Goal: Task Accomplishment & Management: Manage account settings

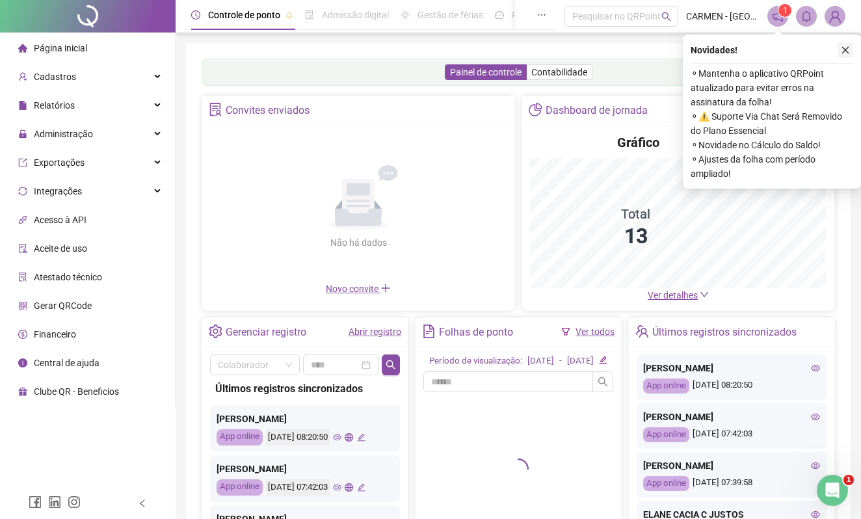
click at [846, 49] on icon "close" at bounding box center [845, 50] width 7 height 7
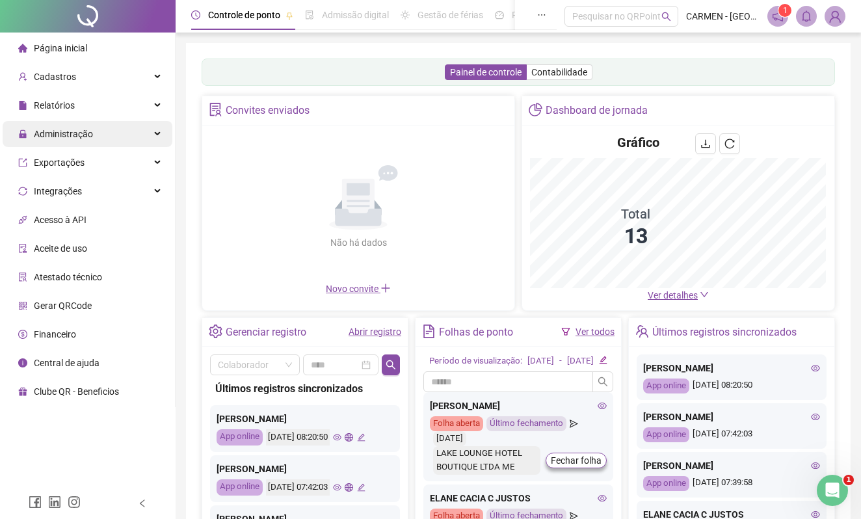
click at [73, 134] on span "Administração" at bounding box center [63, 134] width 59 height 10
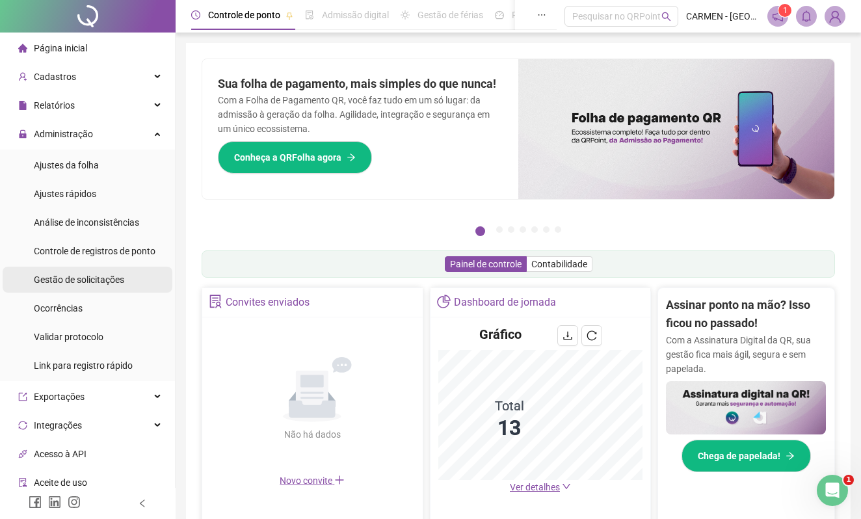
click at [87, 278] on span "Gestão de solicitações" at bounding box center [79, 280] width 90 height 10
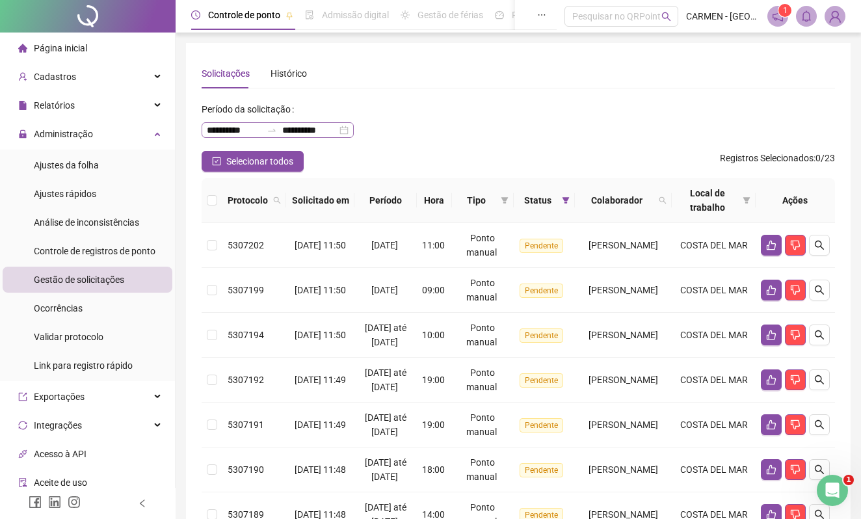
click at [352, 131] on div "**********" at bounding box center [278, 130] width 152 height 16
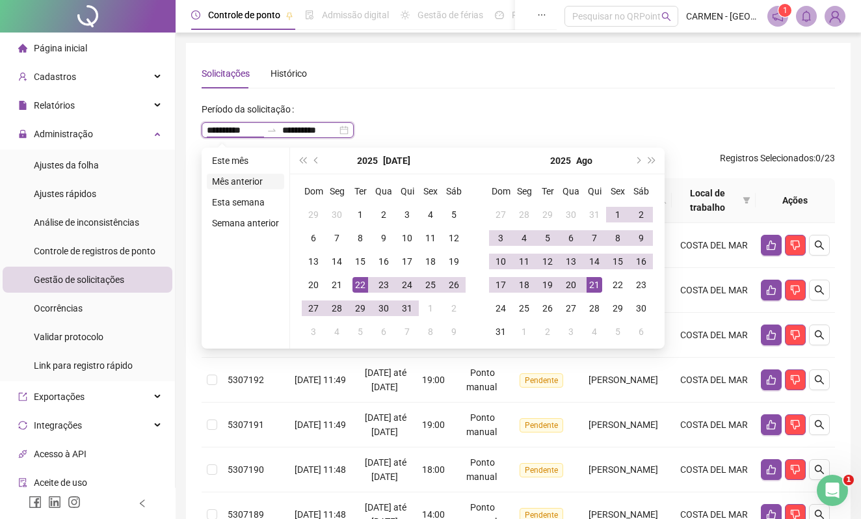
type input "**********"
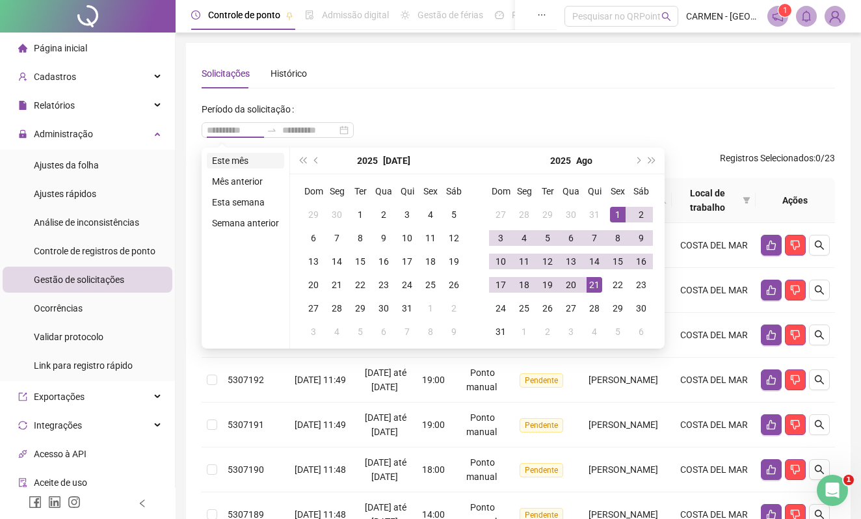
click at [239, 163] on li "Este mês" at bounding box center [245, 161] width 77 height 16
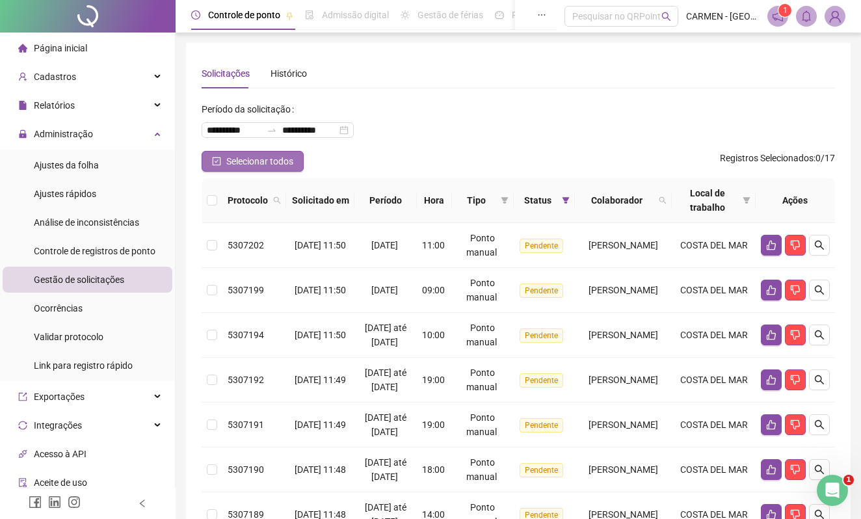
click at [266, 163] on span "Selecionar todos" at bounding box center [259, 161] width 67 height 14
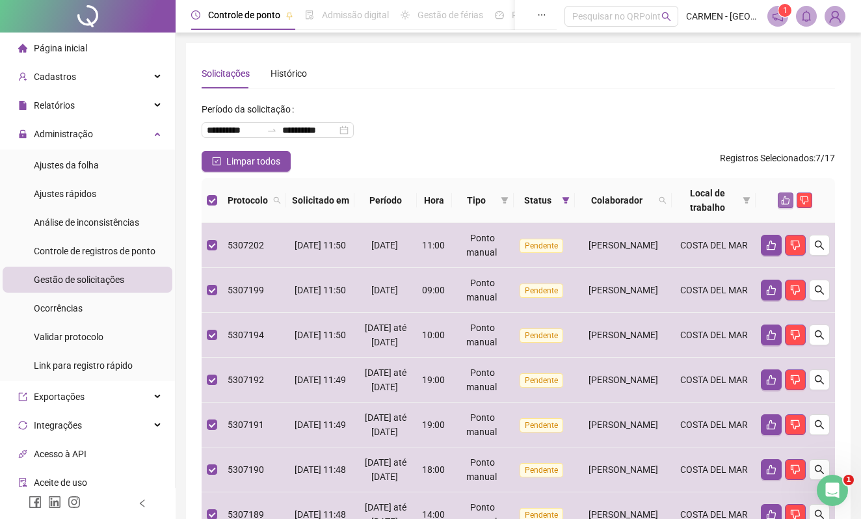
click at [785, 202] on icon "like" at bounding box center [785, 200] width 9 height 9
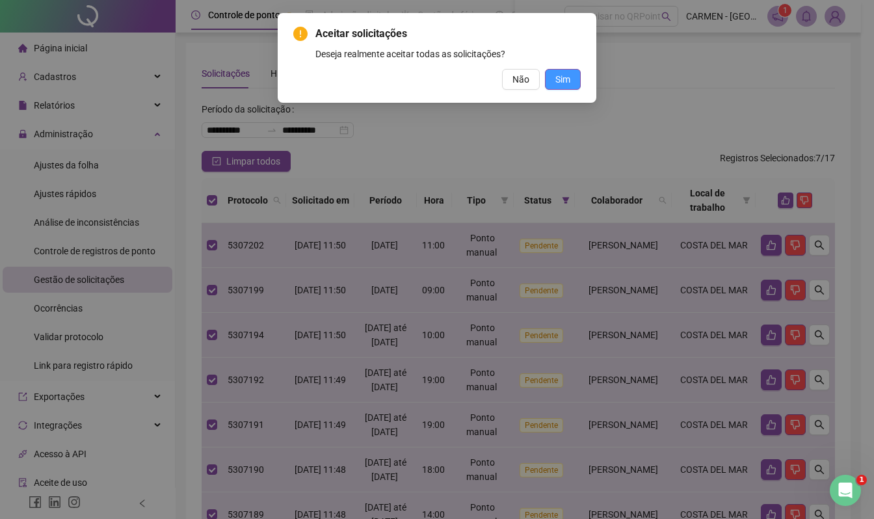
click at [560, 82] on span "Sim" at bounding box center [563, 79] width 15 height 14
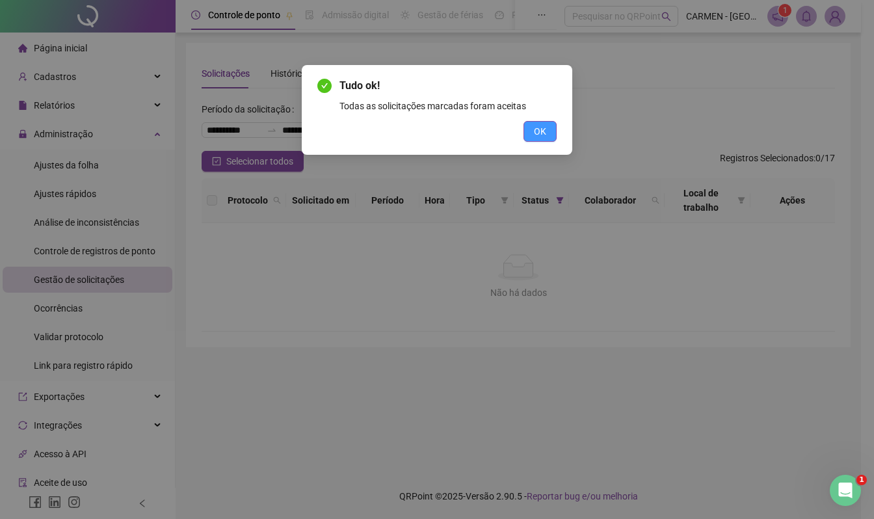
click at [542, 131] on span "OK" at bounding box center [540, 131] width 12 height 14
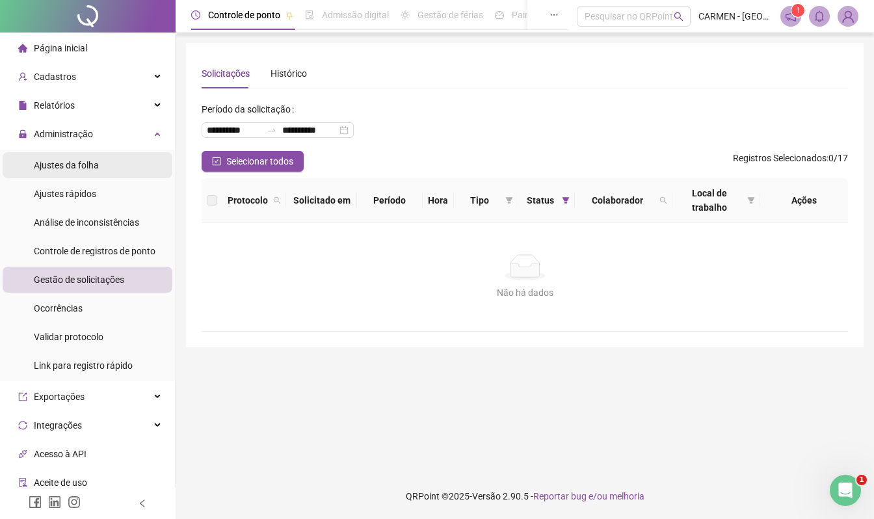
click at [70, 168] on span "Ajustes da folha" at bounding box center [66, 165] width 65 height 10
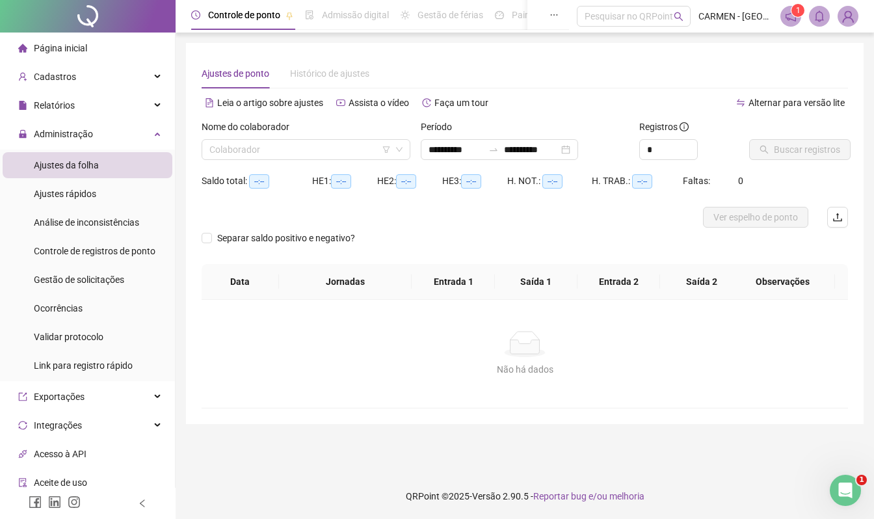
type input "**********"
click at [308, 152] on input "search" at bounding box center [300, 150] width 182 height 20
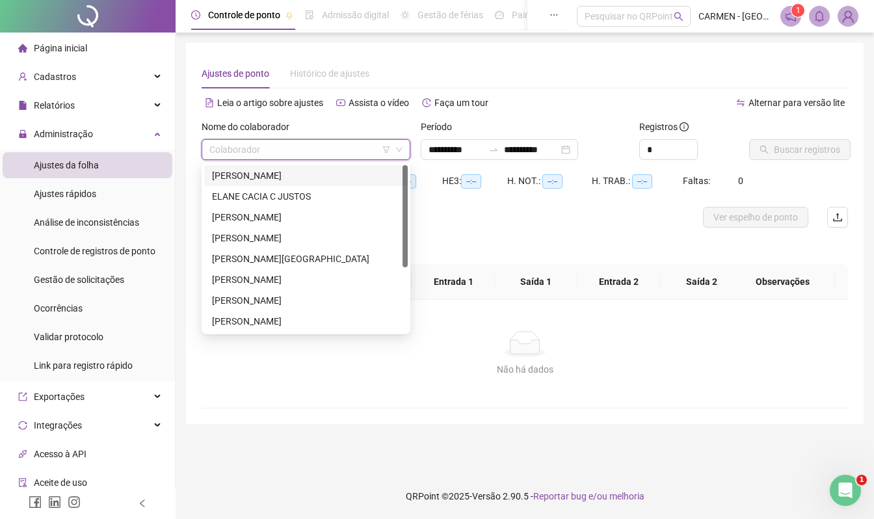
click at [276, 172] on div "[PERSON_NAME]" at bounding box center [306, 175] width 188 height 14
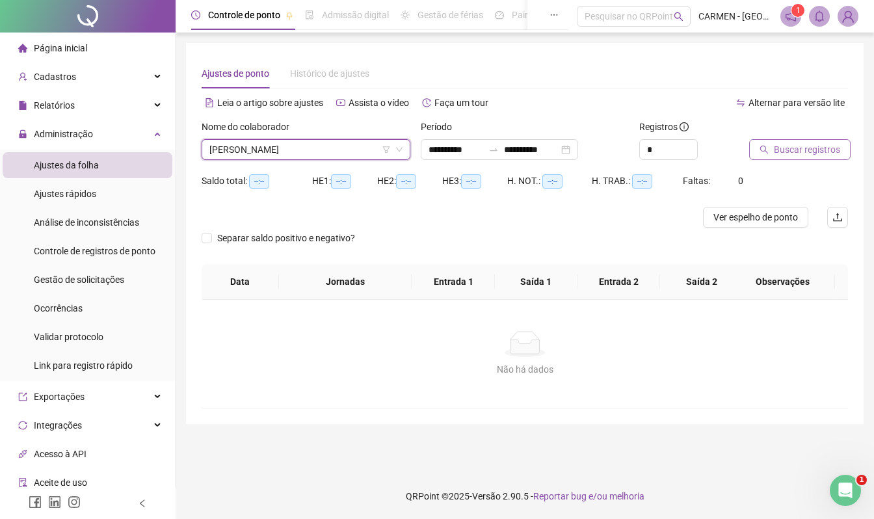
click at [789, 152] on span "Buscar registros" at bounding box center [807, 149] width 66 height 14
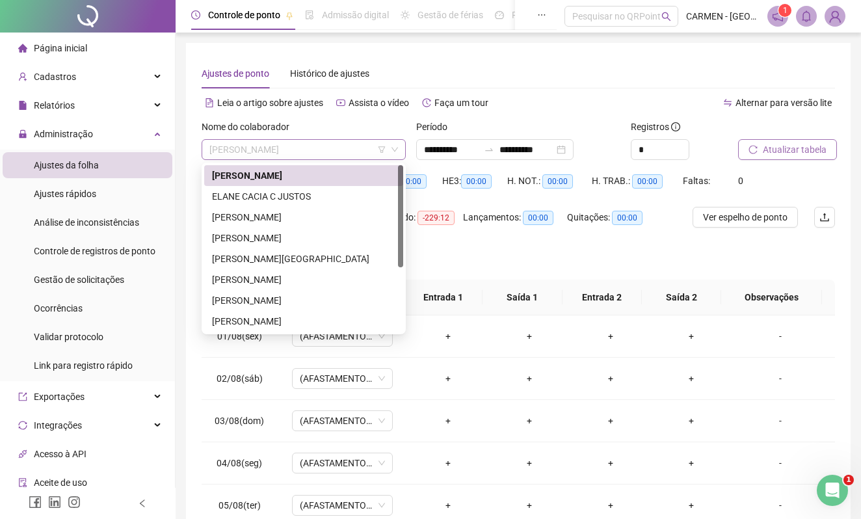
click at [341, 148] on span "[PERSON_NAME]" at bounding box center [303, 150] width 189 height 20
click at [273, 199] on div "ELANE CACIA C JUSTOS" at bounding box center [303, 196] width 183 height 14
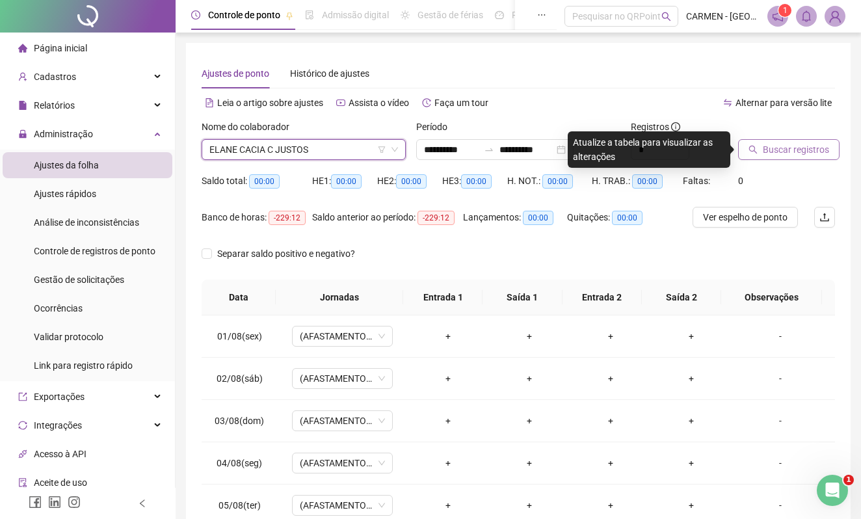
click at [783, 154] on span "Buscar registros" at bounding box center [796, 149] width 66 height 14
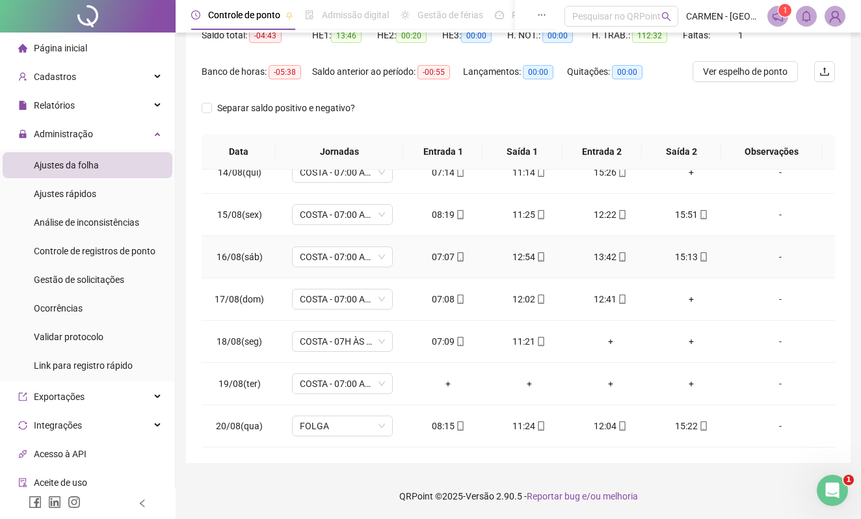
scroll to position [572, 0]
click at [683, 299] on div "+" at bounding box center [692, 299] width 61 height 14
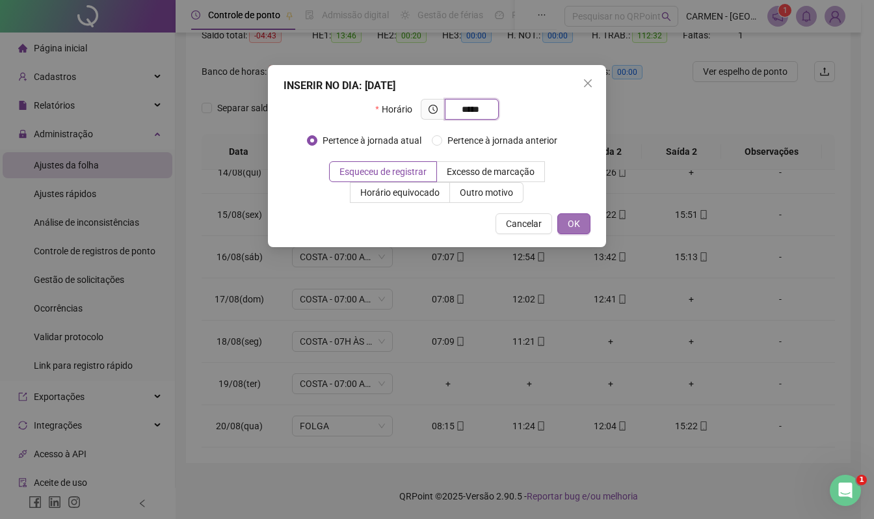
type input "*****"
click at [576, 226] on span "OK" at bounding box center [574, 224] width 12 height 14
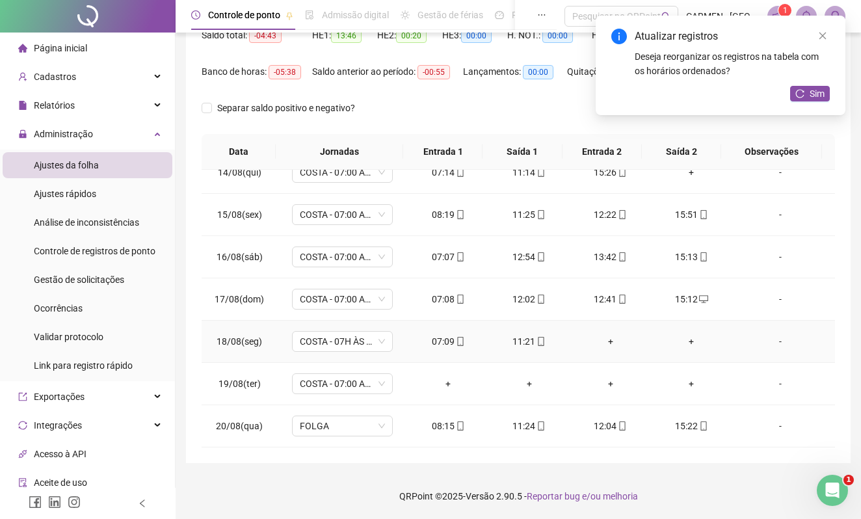
click at [605, 340] on div "+" at bounding box center [610, 341] width 61 height 14
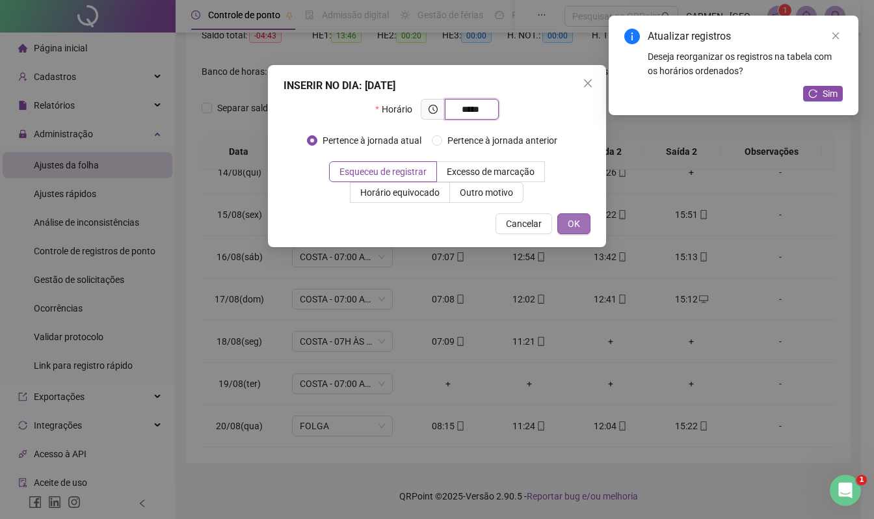
type input "*****"
click at [571, 220] on span "OK" at bounding box center [574, 224] width 12 height 14
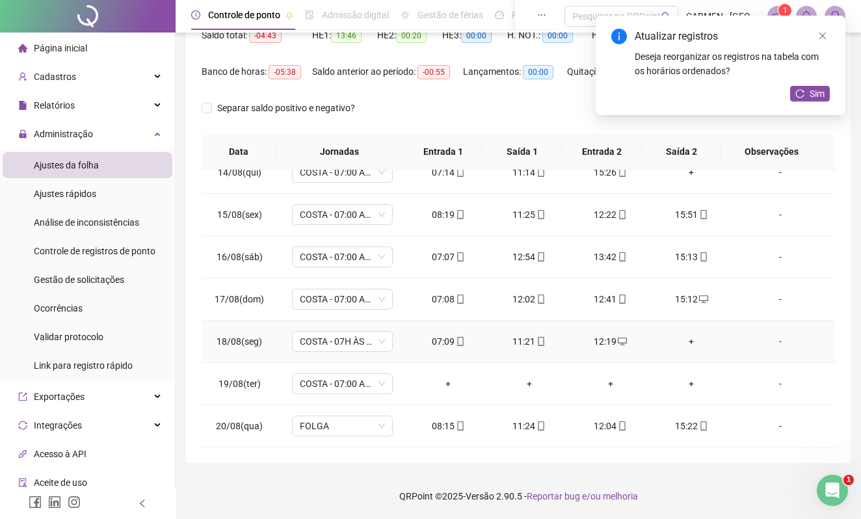
click at [684, 342] on div "+" at bounding box center [692, 341] width 61 height 14
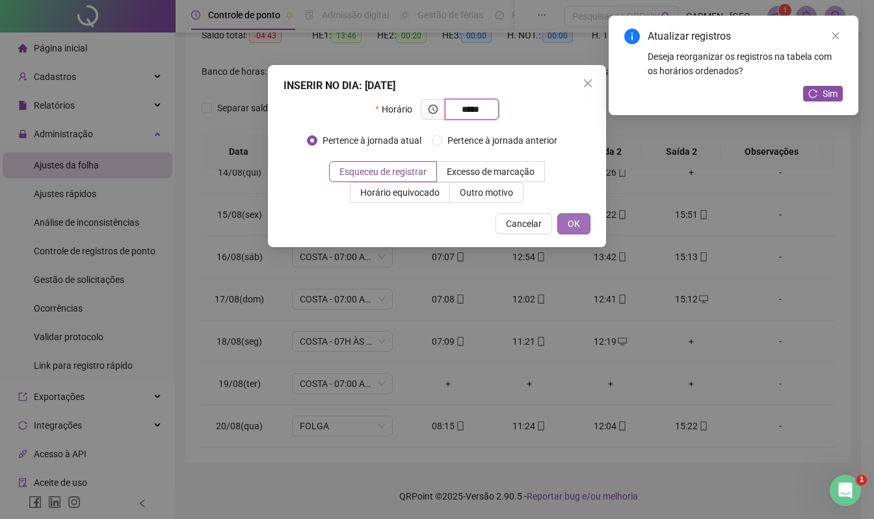
type input "*****"
click at [571, 219] on span "OK" at bounding box center [574, 224] width 12 height 14
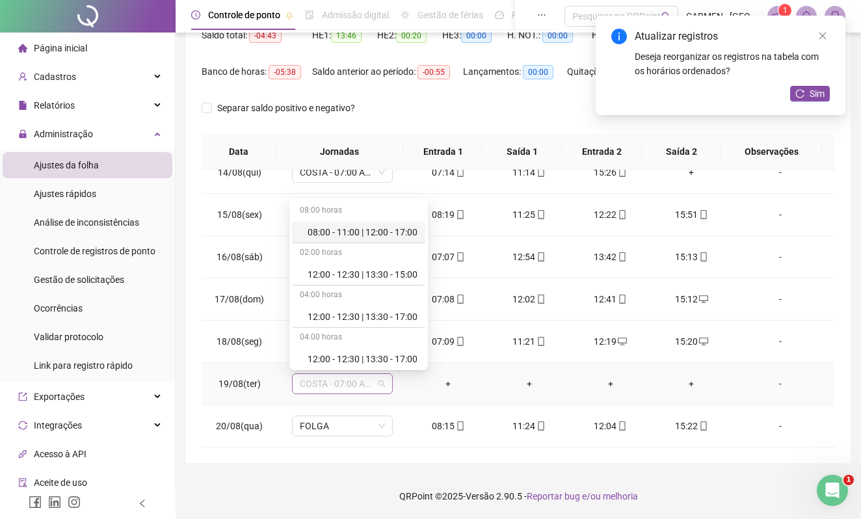
click at [375, 376] on span "COSTA - 07:00 AS 15:20" at bounding box center [342, 384] width 85 height 20
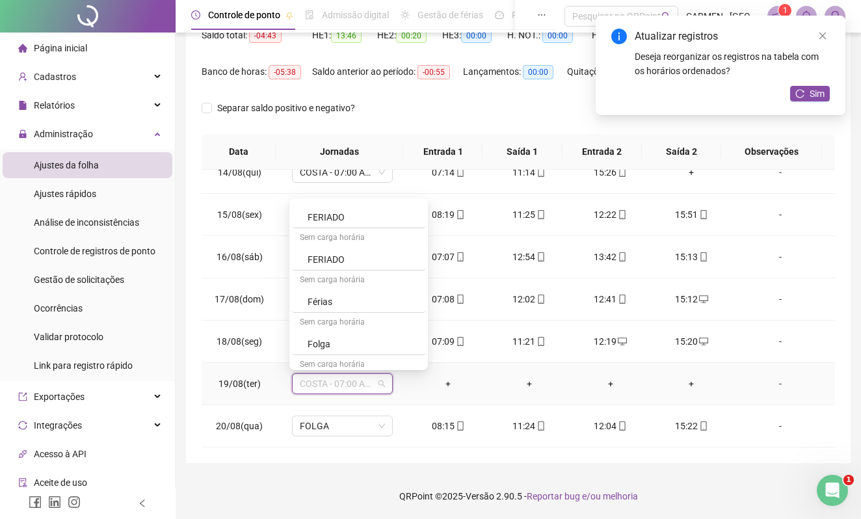
scroll to position [1214, 0]
click at [340, 246] on div "Folga" at bounding box center [363, 244] width 110 height 14
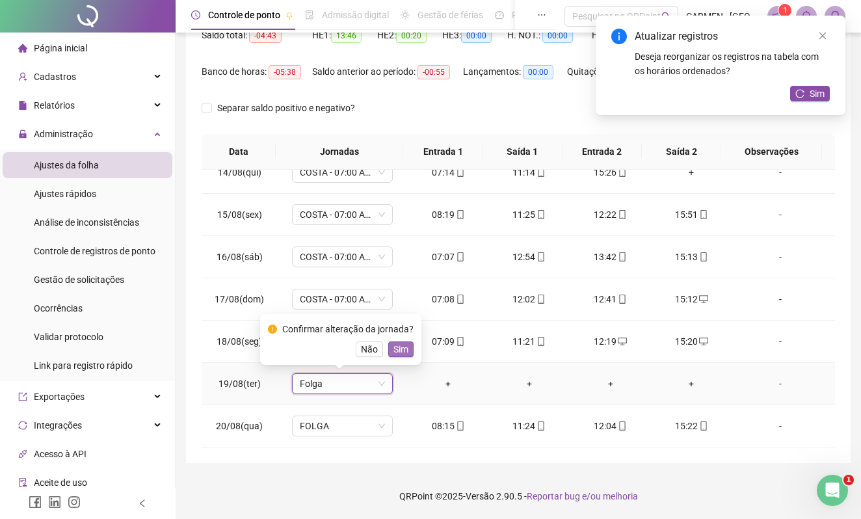
click at [404, 349] on span "Sim" at bounding box center [401, 349] width 15 height 14
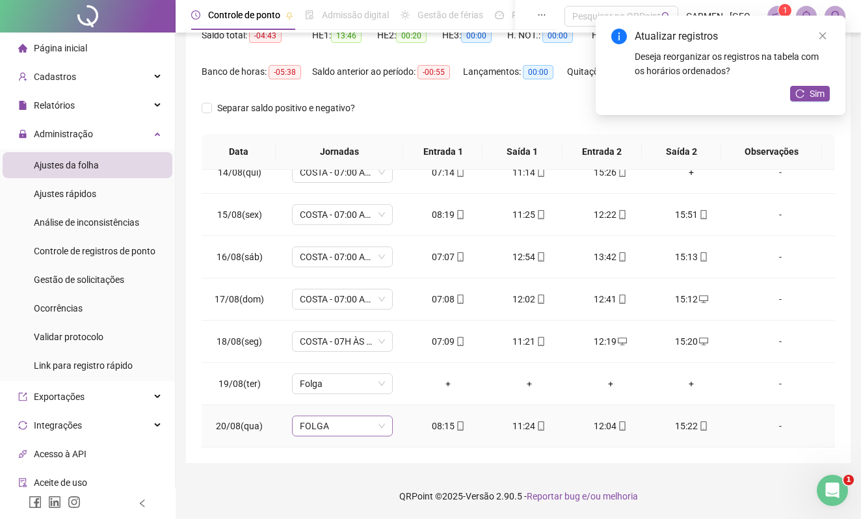
click at [378, 428] on span "FOLGA" at bounding box center [342, 426] width 85 height 20
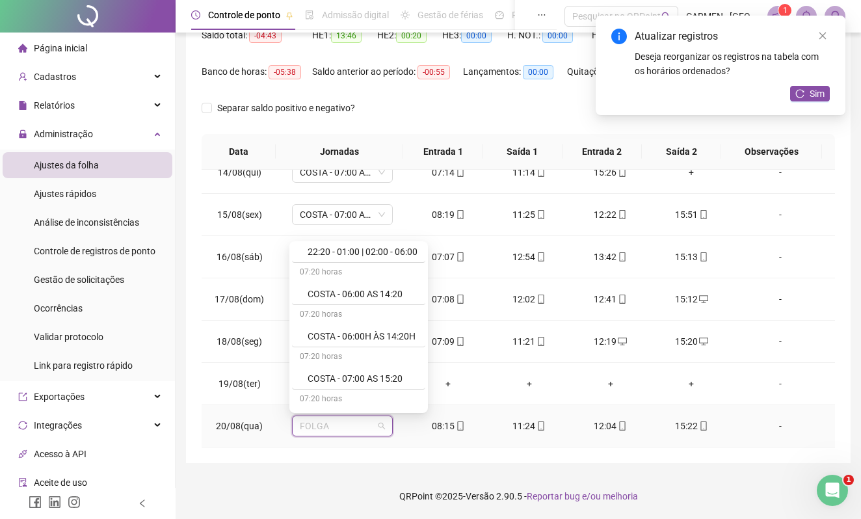
scroll to position [433, 0]
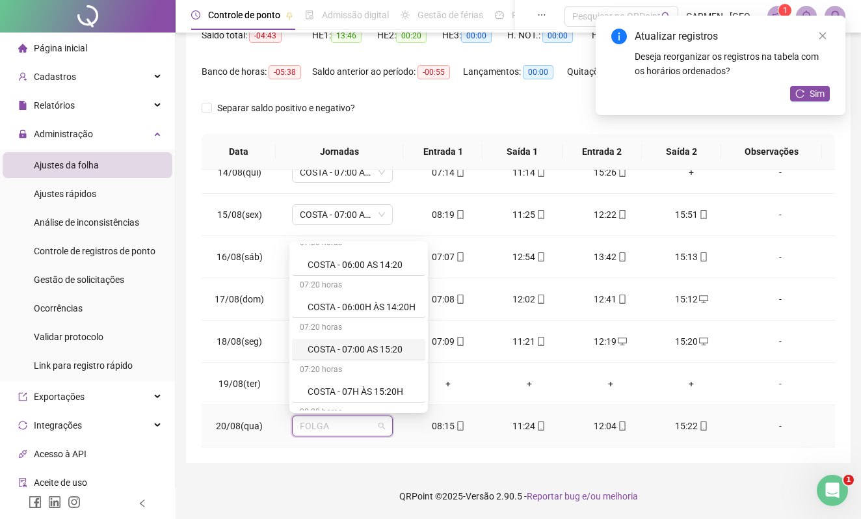
click at [367, 355] on div "COSTA - 07:00 AS 15:20" at bounding box center [363, 349] width 110 height 14
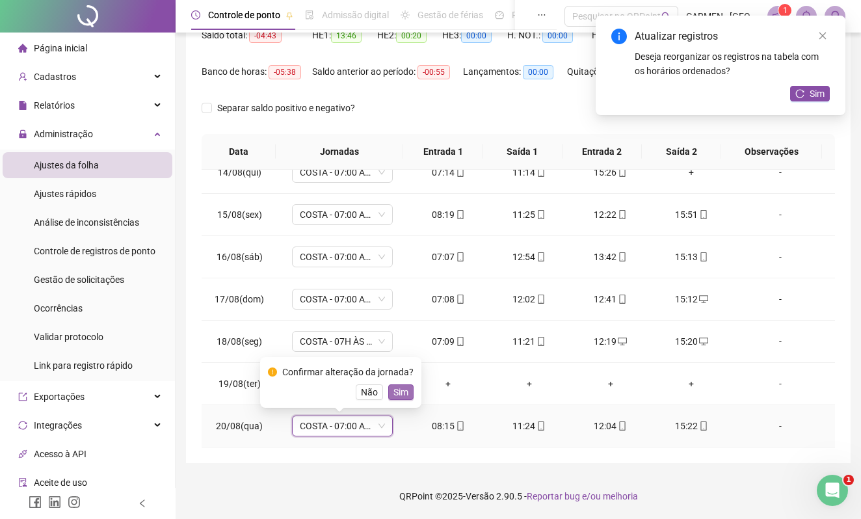
click at [401, 394] on span "Sim" at bounding box center [401, 392] width 15 height 14
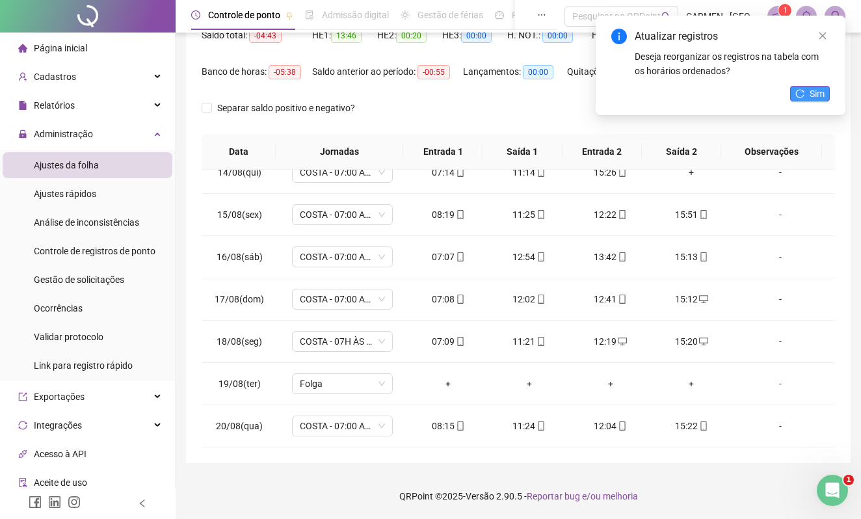
click at [818, 92] on span "Sim" at bounding box center [817, 94] width 15 height 14
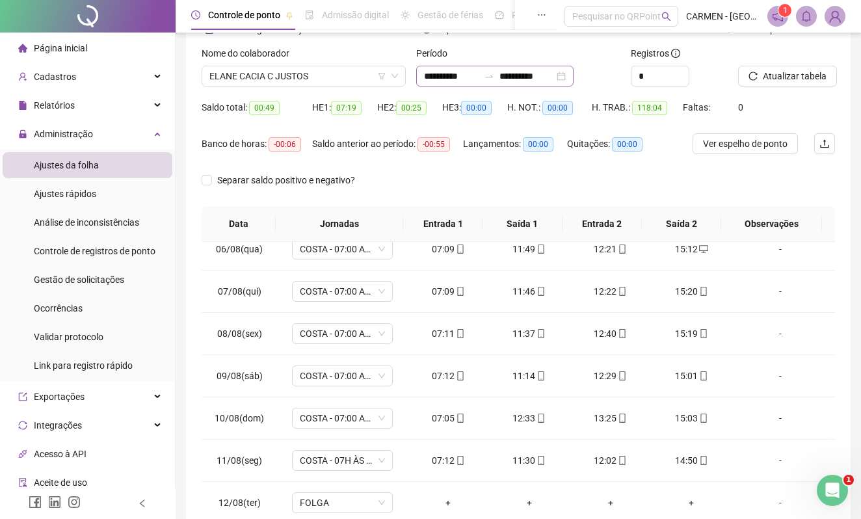
scroll to position [0, 0]
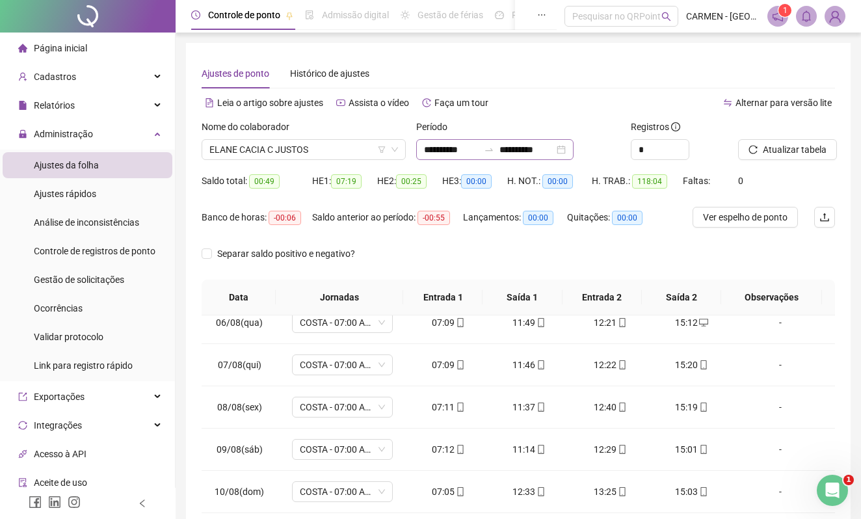
click at [574, 148] on div "**********" at bounding box center [494, 149] width 157 height 21
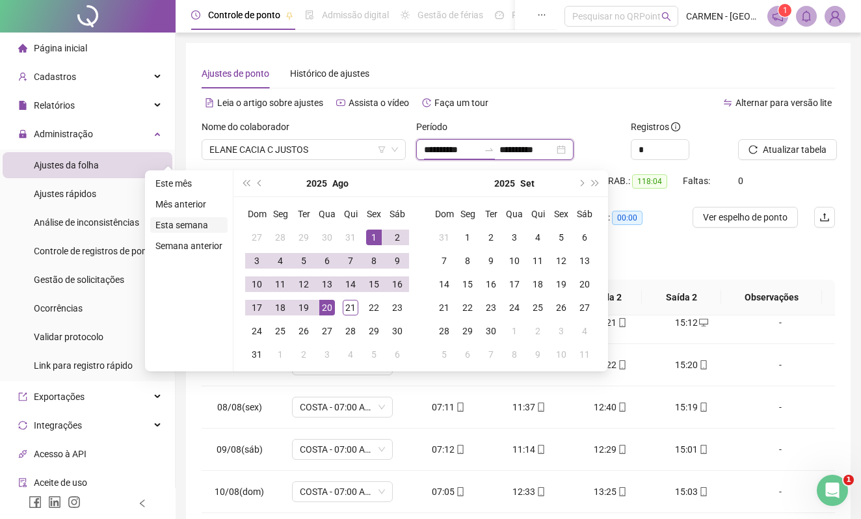
type input "**********"
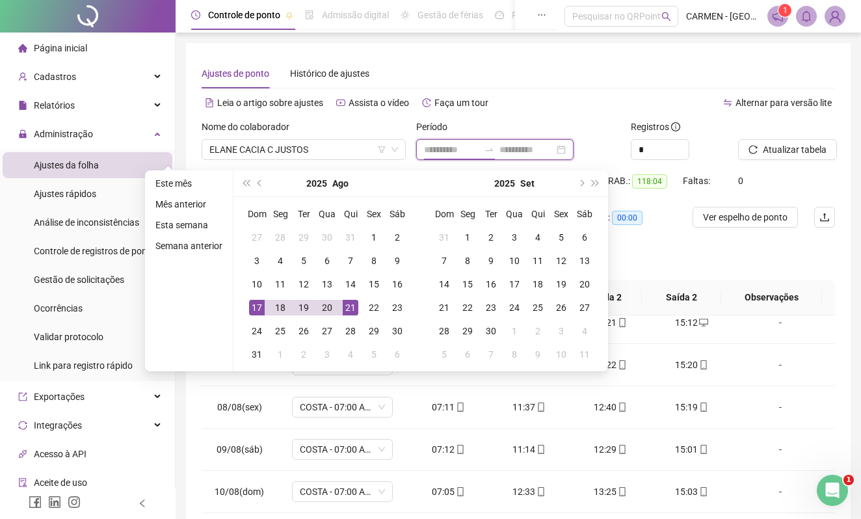
type input "**********"
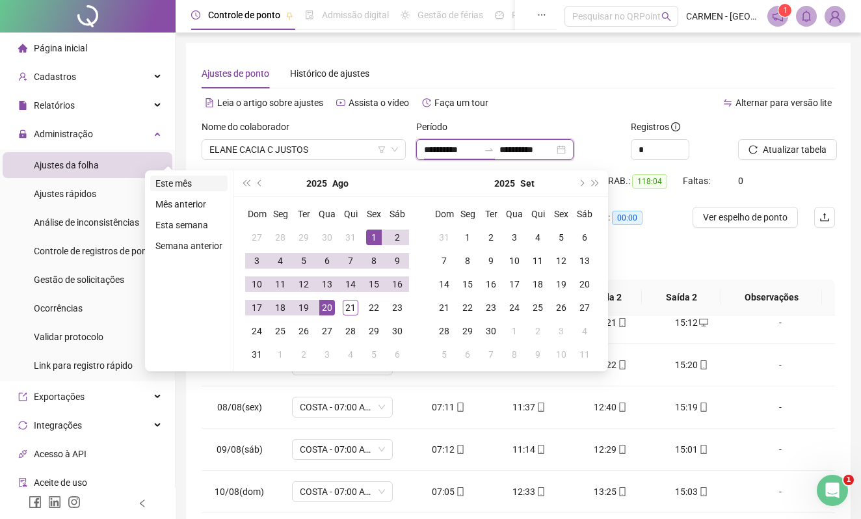
type input "**********"
click at [167, 185] on li "Este mês" at bounding box center [188, 184] width 77 height 16
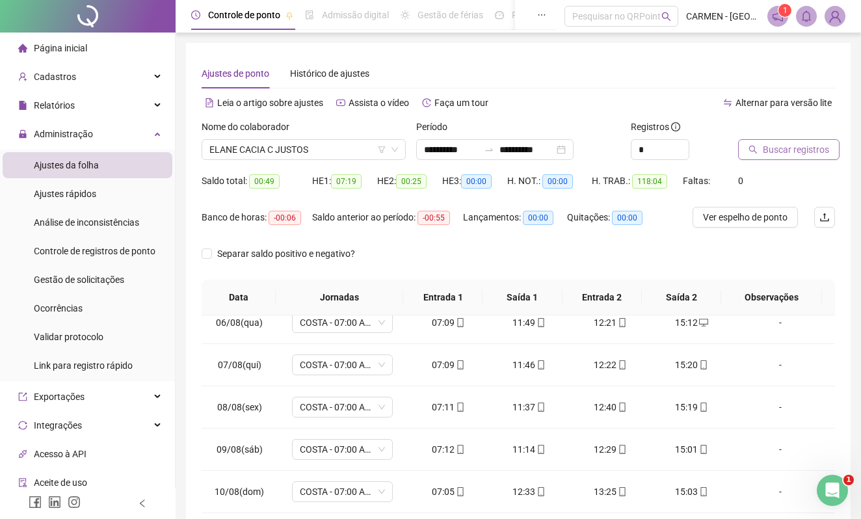
click at [817, 148] on span "Buscar registros" at bounding box center [796, 149] width 66 height 14
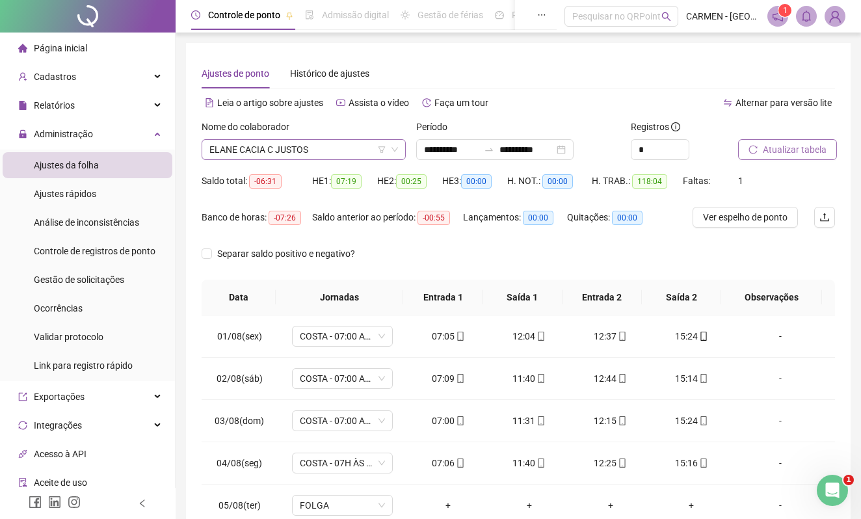
click at [344, 149] on span "ELANE CACIA C JUSTOS" at bounding box center [303, 150] width 189 height 20
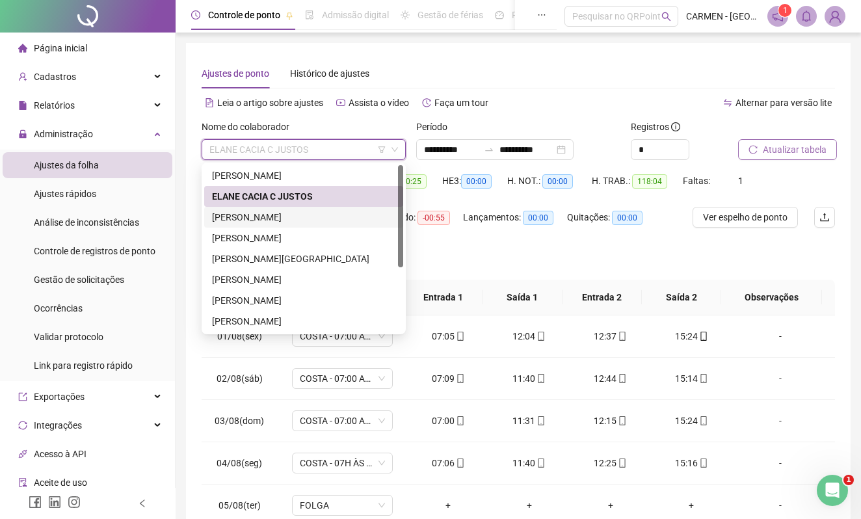
click at [267, 217] on div "[PERSON_NAME]" at bounding box center [303, 217] width 183 height 14
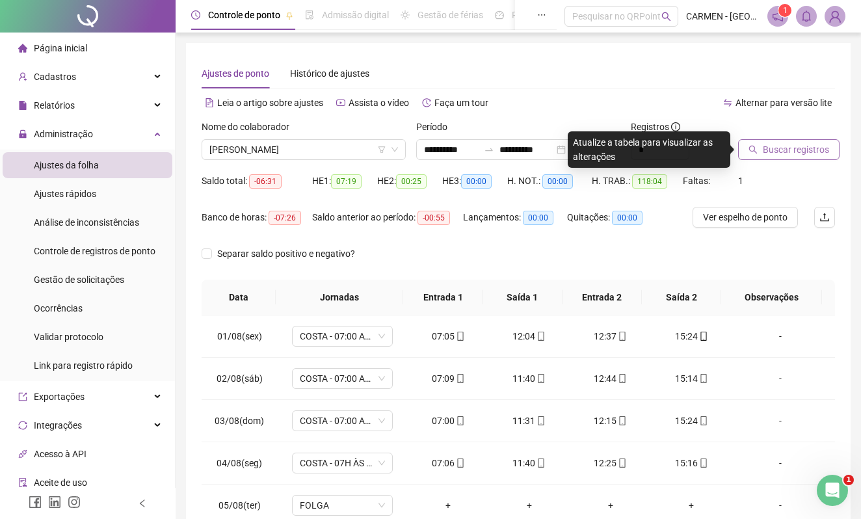
click at [791, 152] on span "Buscar registros" at bounding box center [796, 149] width 66 height 14
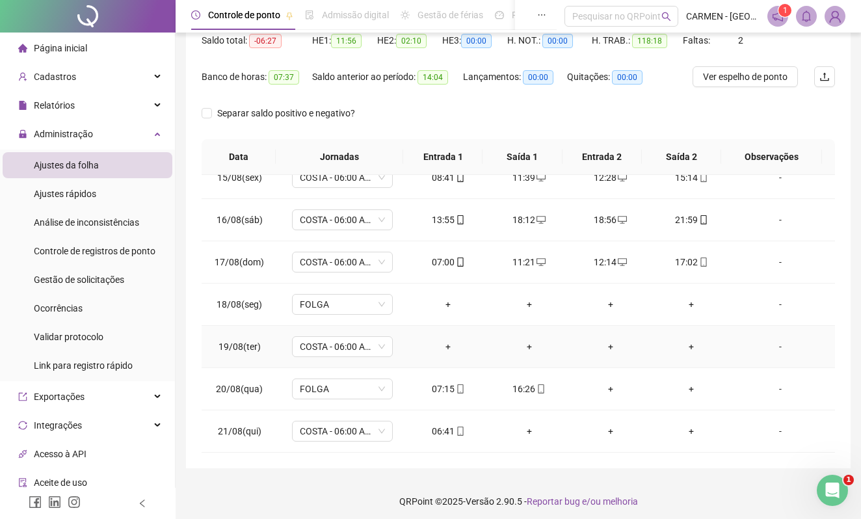
scroll to position [146, 0]
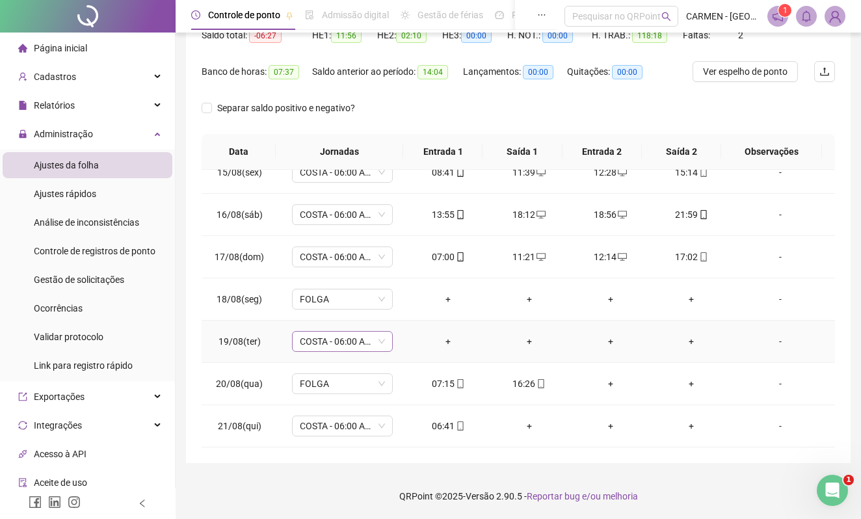
click at [386, 342] on div "COSTA - 06:00 AS 14:20" at bounding box center [342, 341] width 101 height 21
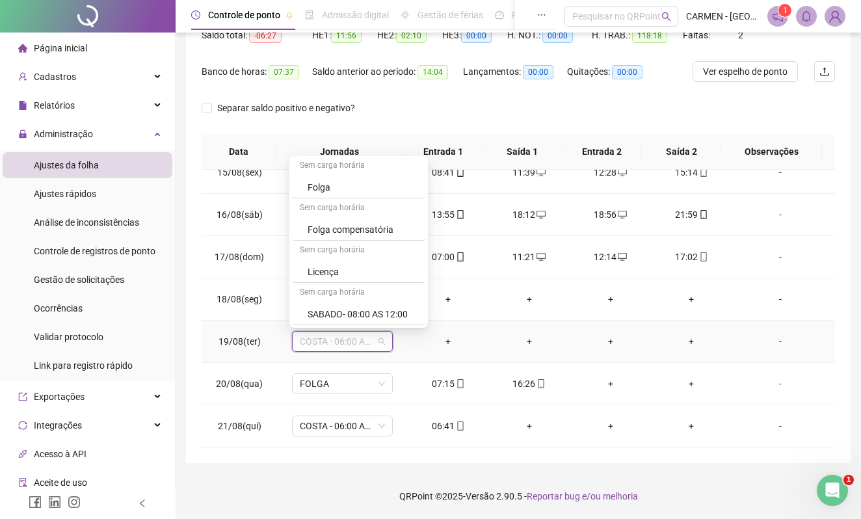
scroll to position [1236, 0]
drag, startPoint x: 358, startPoint y: 225, endPoint x: 362, endPoint y: 232, distance: 7.6
click at [360, 225] on div "Folga compensatória" at bounding box center [363, 229] width 110 height 14
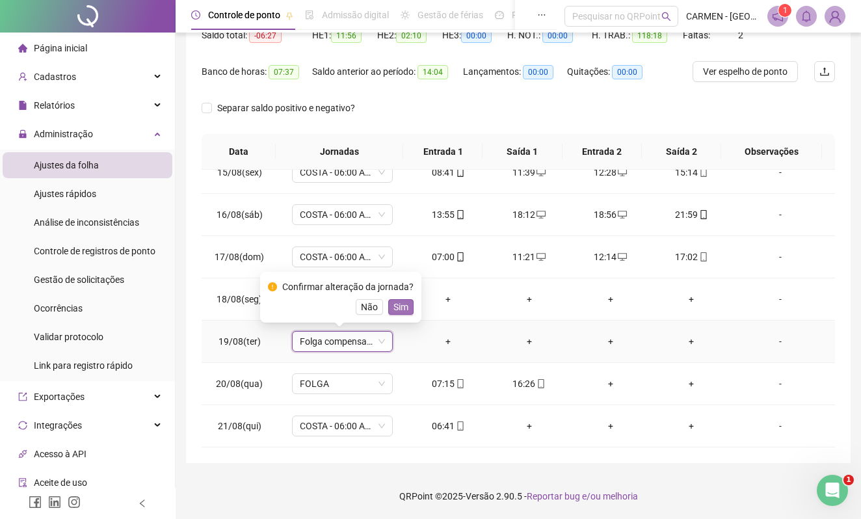
click at [399, 307] on span "Sim" at bounding box center [401, 307] width 15 height 14
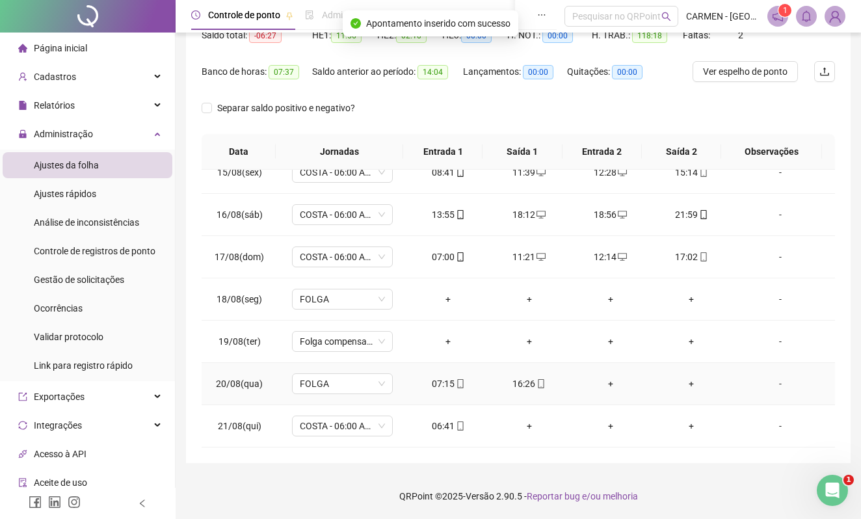
click at [604, 383] on div "+" at bounding box center [610, 384] width 61 height 14
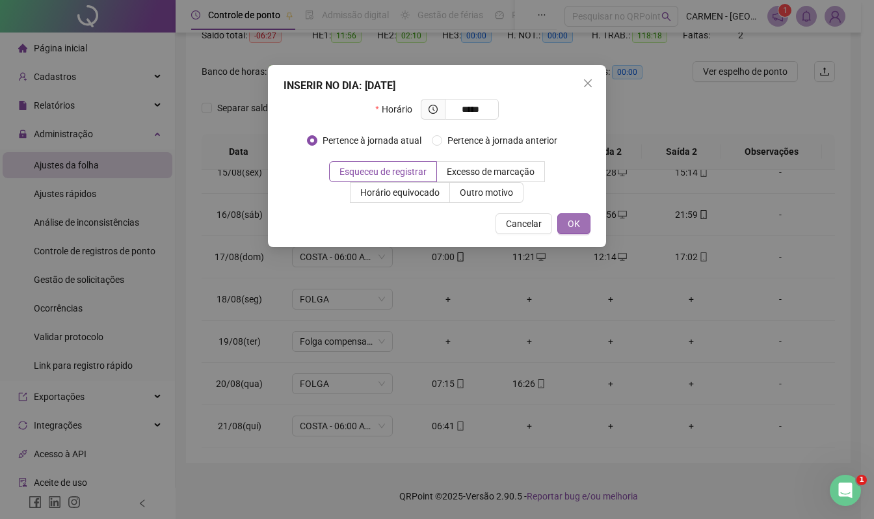
type input "*****"
click at [570, 222] on span "OK" at bounding box center [574, 224] width 12 height 14
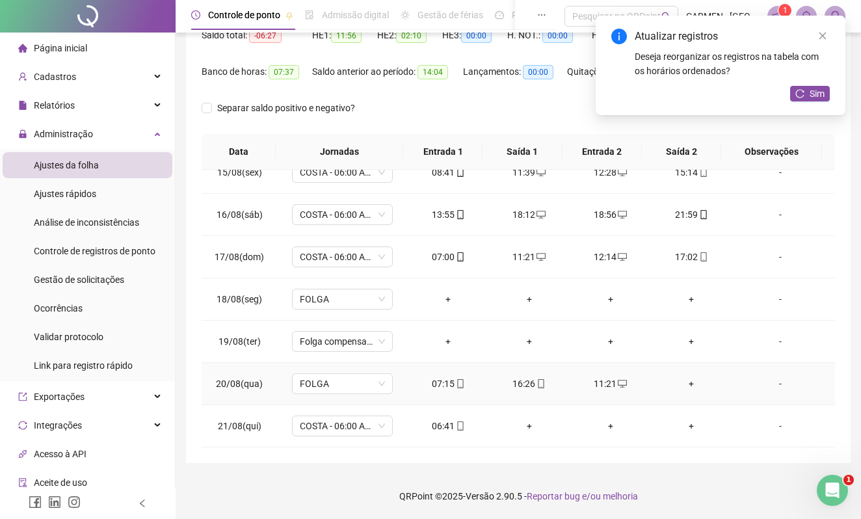
click at [682, 383] on div "+" at bounding box center [692, 384] width 61 height 14
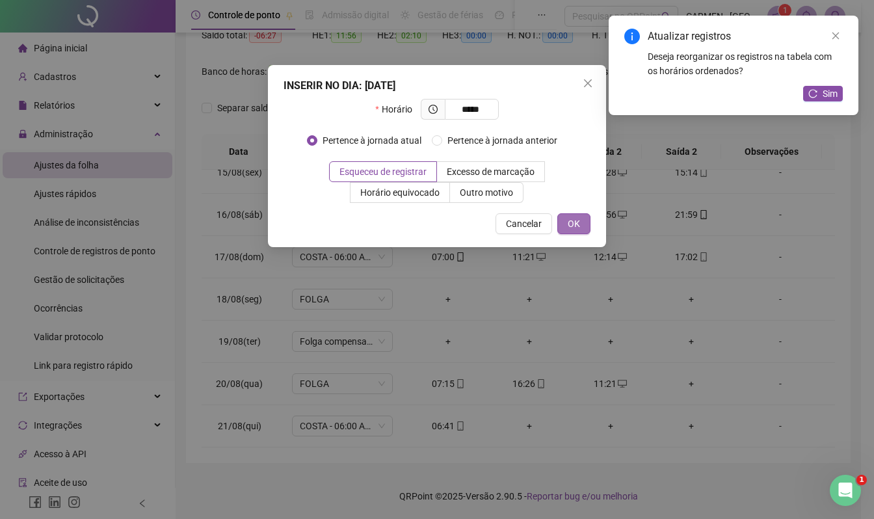
type input "*****"
click at [579, 222] on span "OK" at bounding box center [574, 224] width 12 height 14
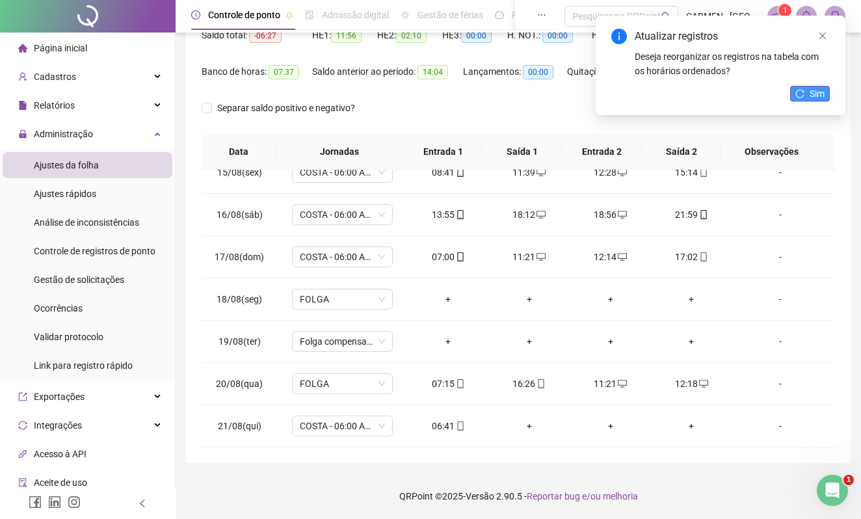
click at [826, 94] on button "Sim" at bounding box center [810, 94] width 40 height 16
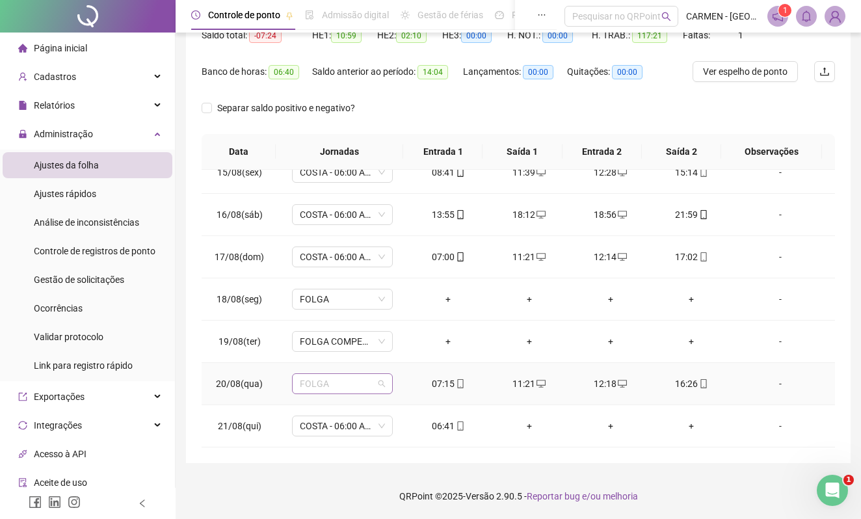
click at [383, 386] on div "FOLGA" at bounding box center [342, 383] width 101 height 21
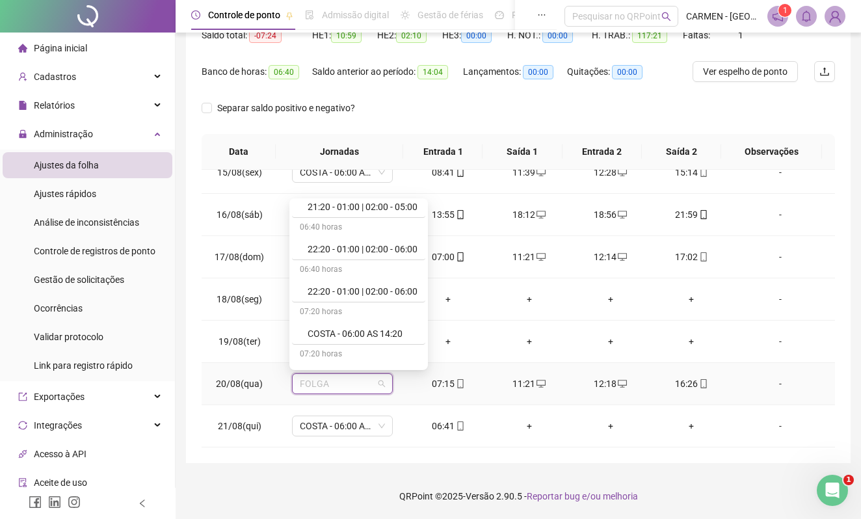
scroll to position [347, 0]
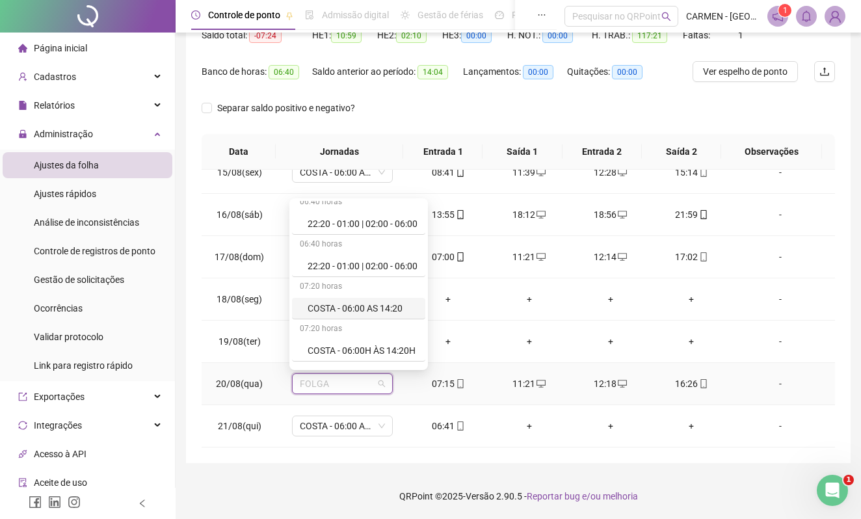
click at [372, 311] on div "COSTA - 06:00 AS 14:20" at bounding box center [363, 308] width 110 height 14
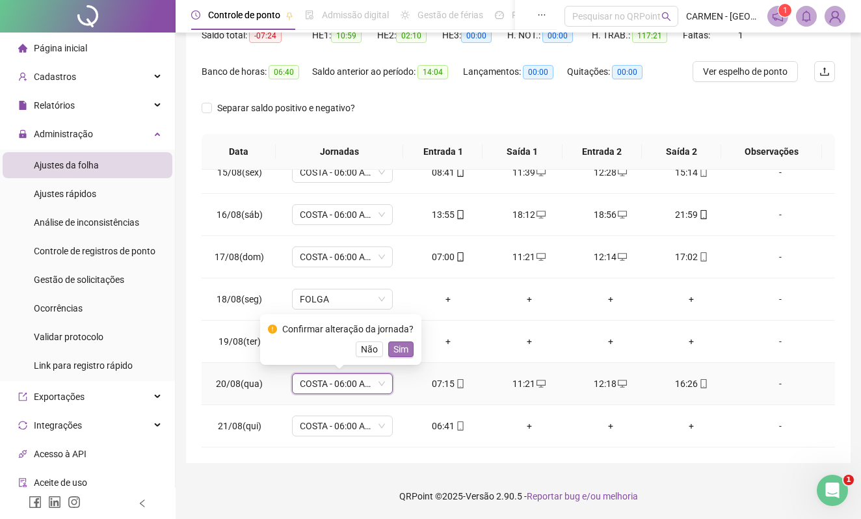
click at [402, 352] on span "Sim" at bounding box center [401, 349] width 15 height 14
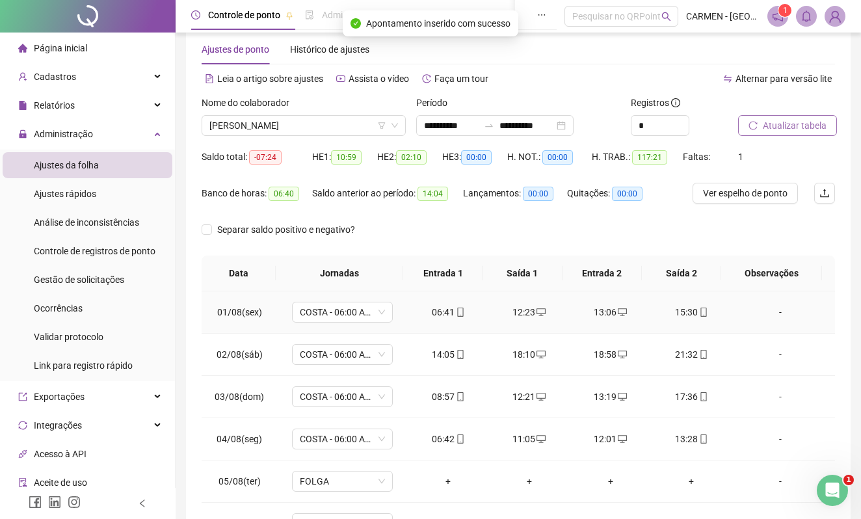
scroll to position [0, 0]
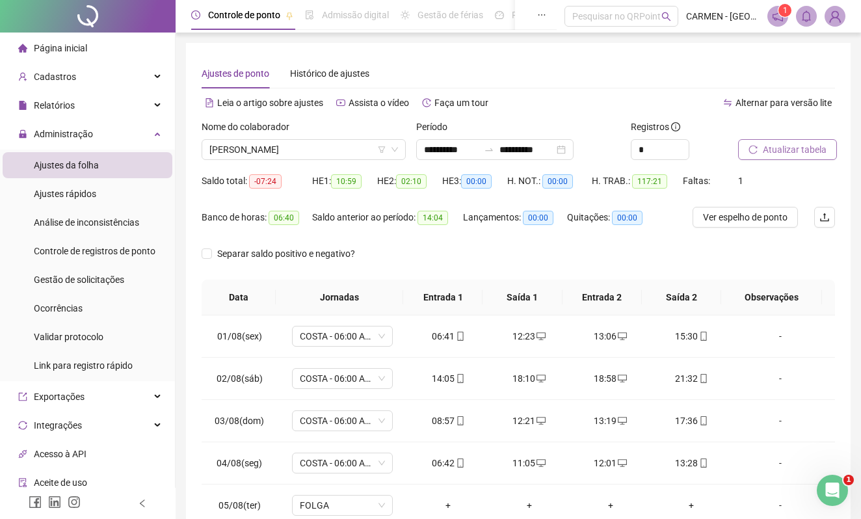
click at [789, 154] on span "Atualizar tabela" at bounding box center [795, 149] width 64 height 14
click at [333, 147] on span "[PERSON_NAME]" at bounding box center [303, 150] width 189 height 20
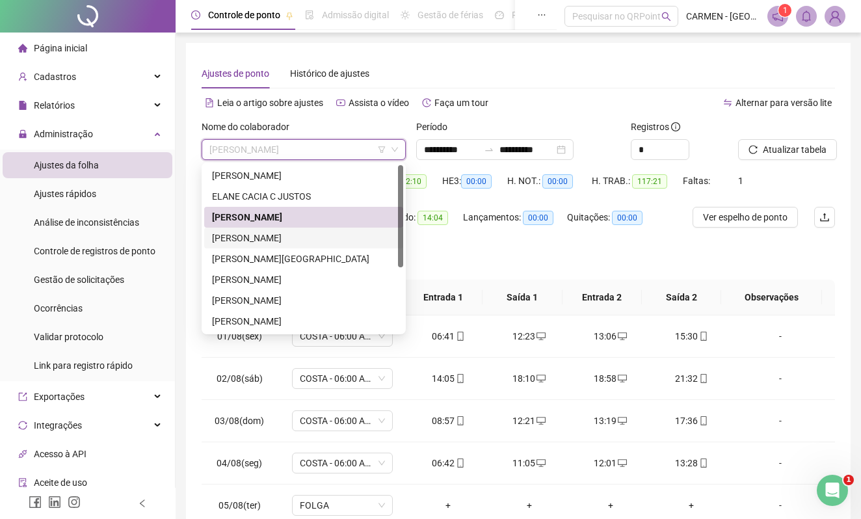
click at [247, 239] on div "[PERSON_NAME]" at bounding box center [303, 238] width 183 height 14
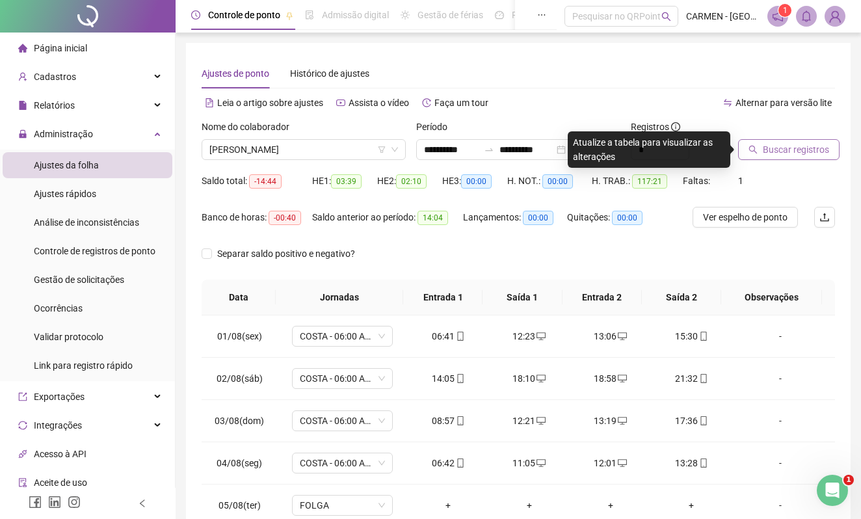
click at [768, 152] on span "Buscar registros" at bounding box center [796, 149] width 66 height 14
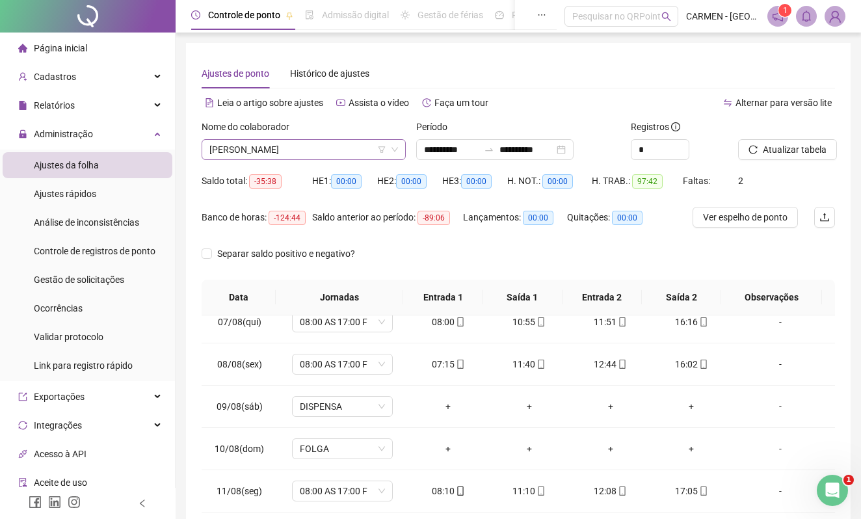
click at [330, 155] on span "[PERSON_NAME]" at bounding box center [303, 150] width 189 height 20
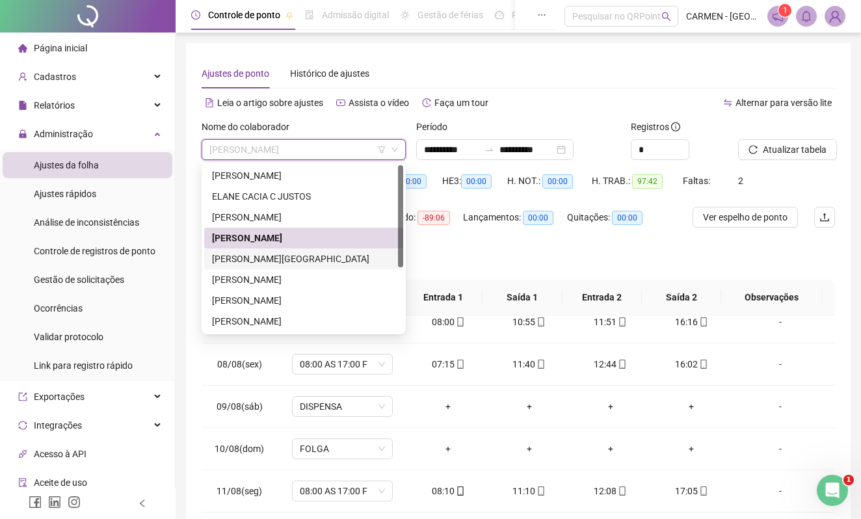
click at [265, 264] on div "[PERSON_NAME][GEOGRAPHIC_DATA]" at bounding box center [303, 259] width 183 height 14
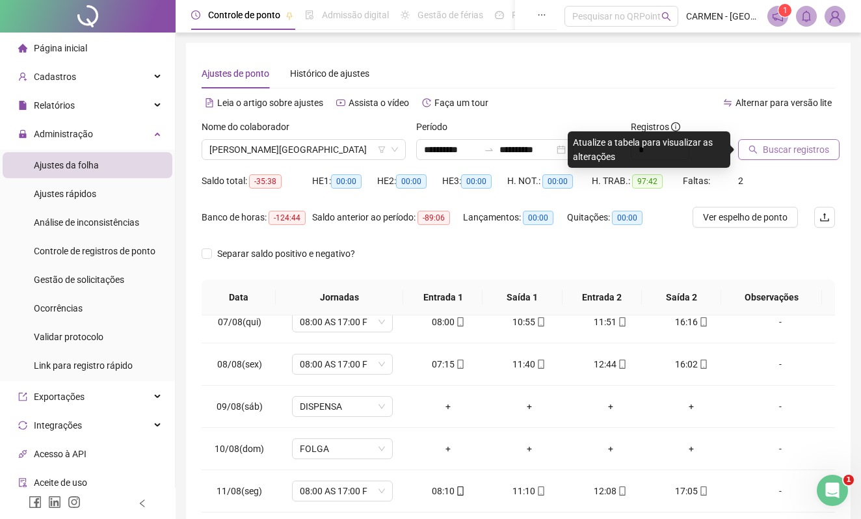
click at [768, 152] on span "Buscar registros" at bounding box center [796, 149] width 66 height 14
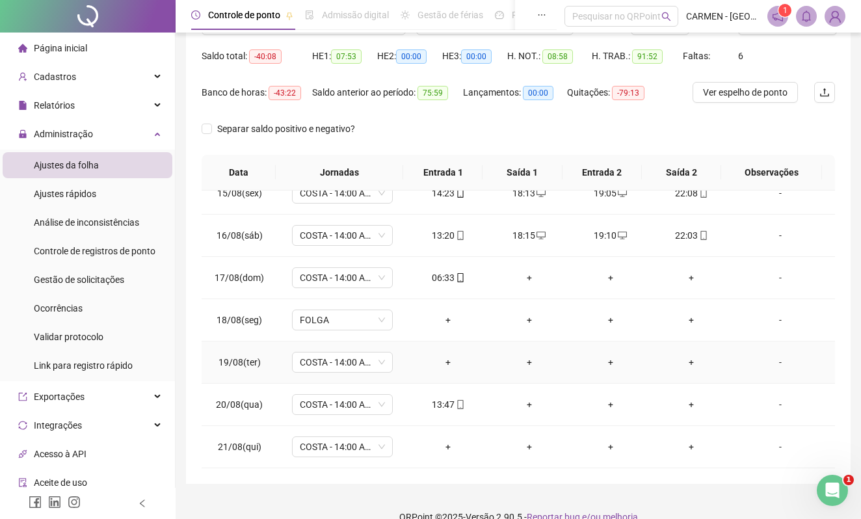
scroll to position [146, 0]
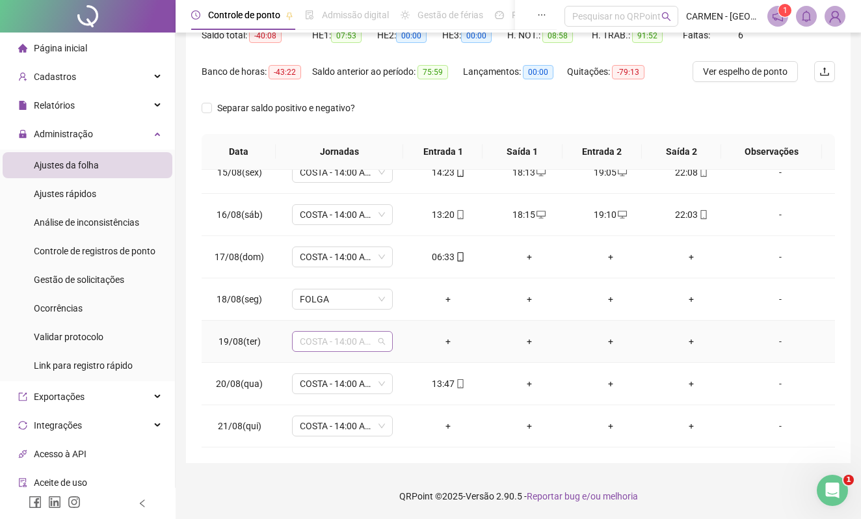
click at [375, 343] on span "COSTA - 14:00 AS 22:20" at bounding box center [342, 342] width 85 height 20
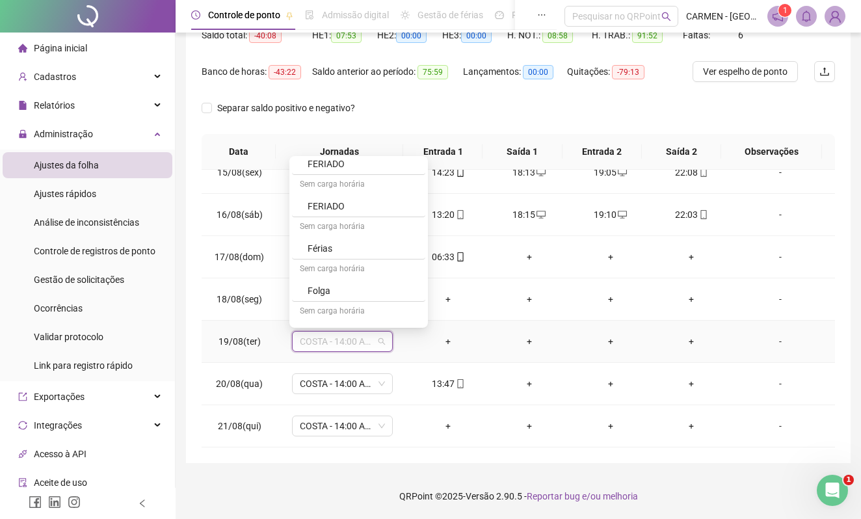
scroll to position [1214, 0]
click at [373, 251] on div "Folga compensatória" at bounding box center [363, 244] width 110 height 14
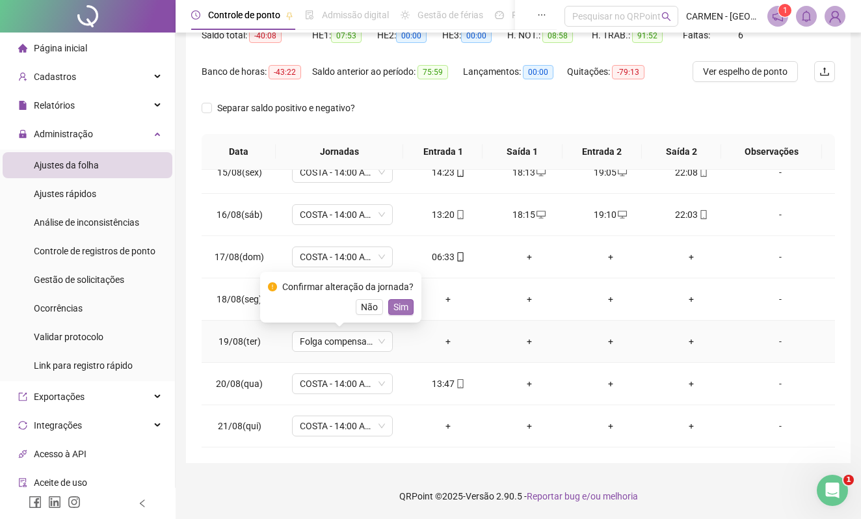
click at [401, 308] on span "Sim" at bounding box center [401, 307] width 15 height 14
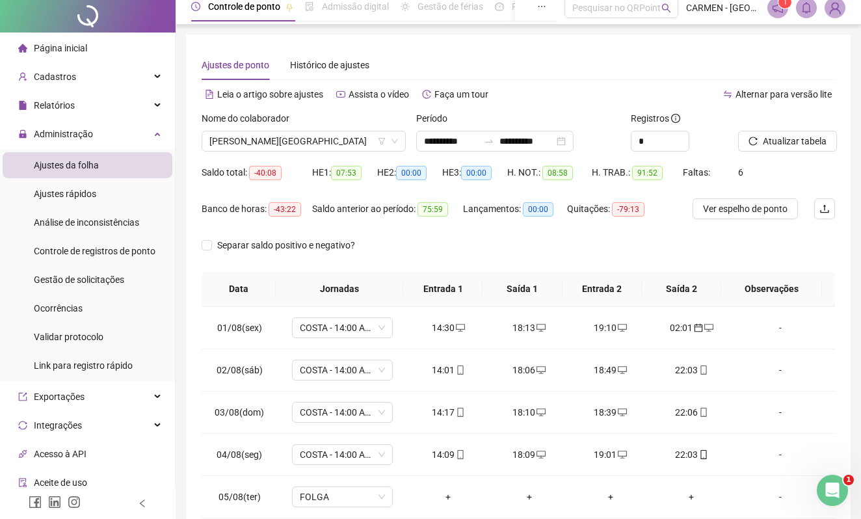
scroll to position [0, 0]
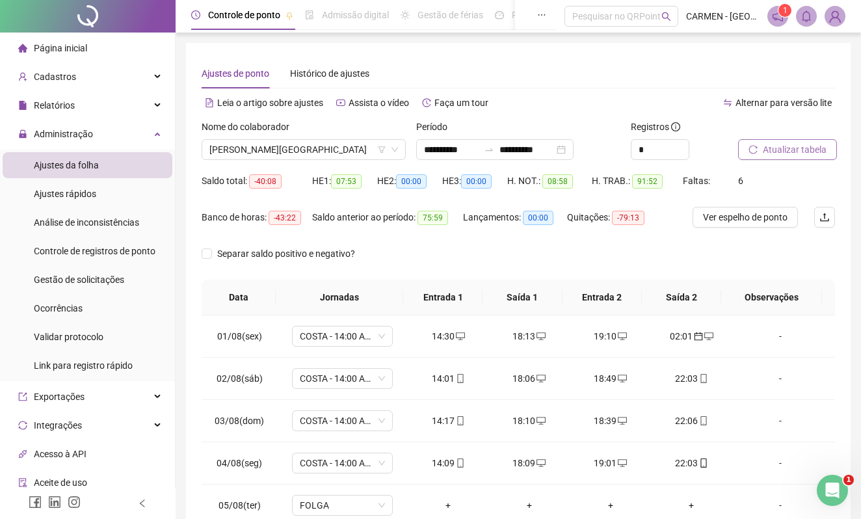
click at [802, 155] on span "Atualizar tabela" at bounding box center [795, 149] width 64 height 14
click at [363, 146] on span "[PERSON_NAME][GEOGRAPHIC_DATA]" at bounding box center [303, 150] width 189 height 20
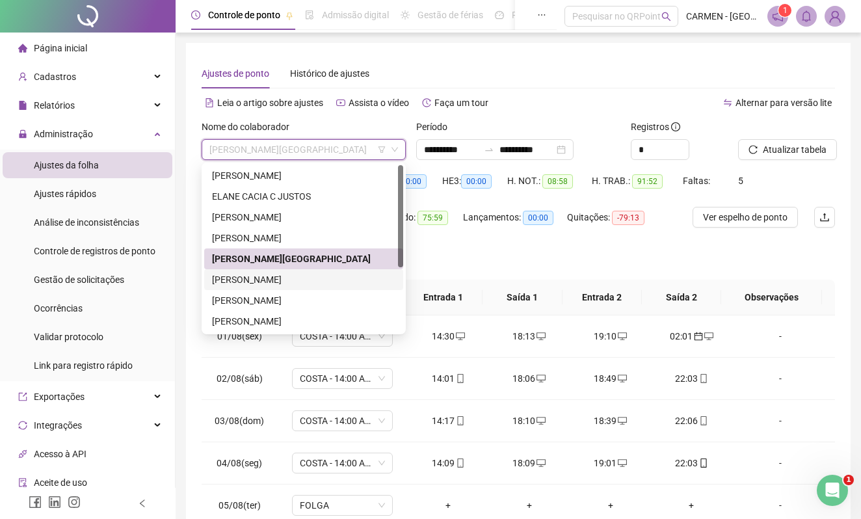
click at [239, 282] on div "[PERSON_NAME]" at bounding box center [303, 280] width 183 height 14
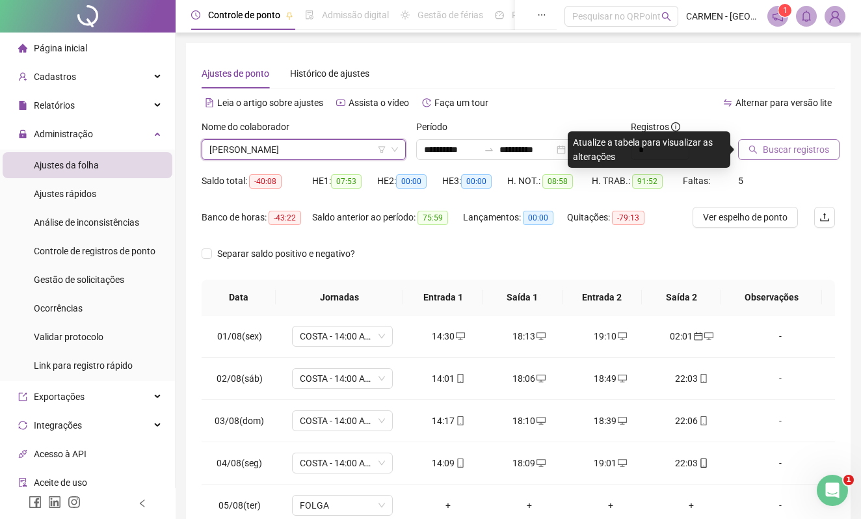
click at [774, 151] on span "Buscar registros" at bounding box center [796, 149] width 66 height 14
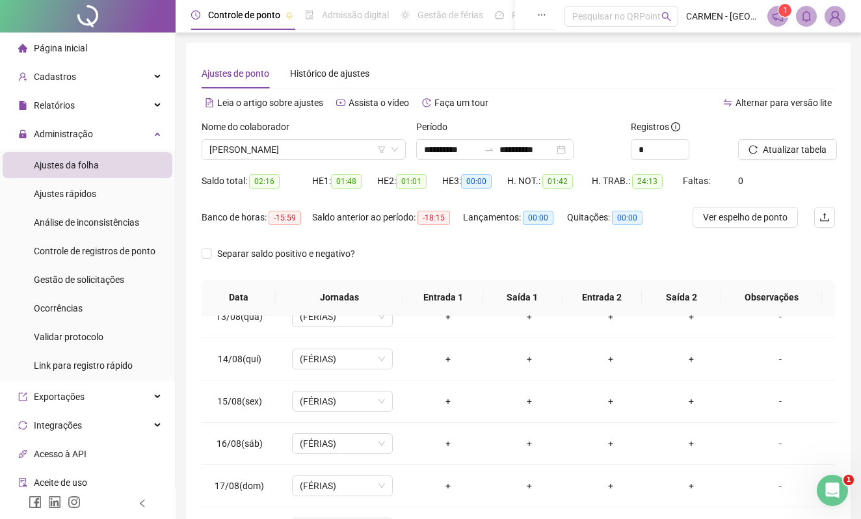
scroll to position [355, 0]
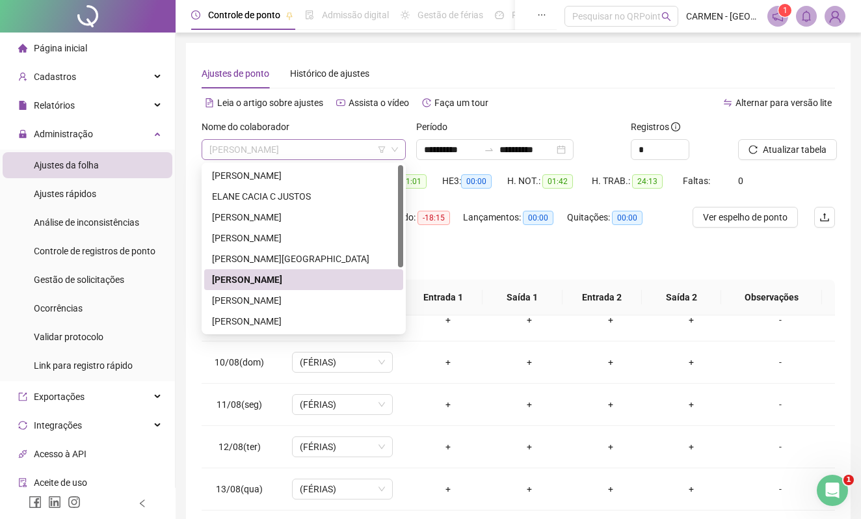
click at [373, 146] on span "[PERSON_NAME]" at bounding box center [303, 150] width 189 height 20
click at [256, 302] on div "[PERSON_NAME]" at bounding box center [303, 300] width 183 height 14
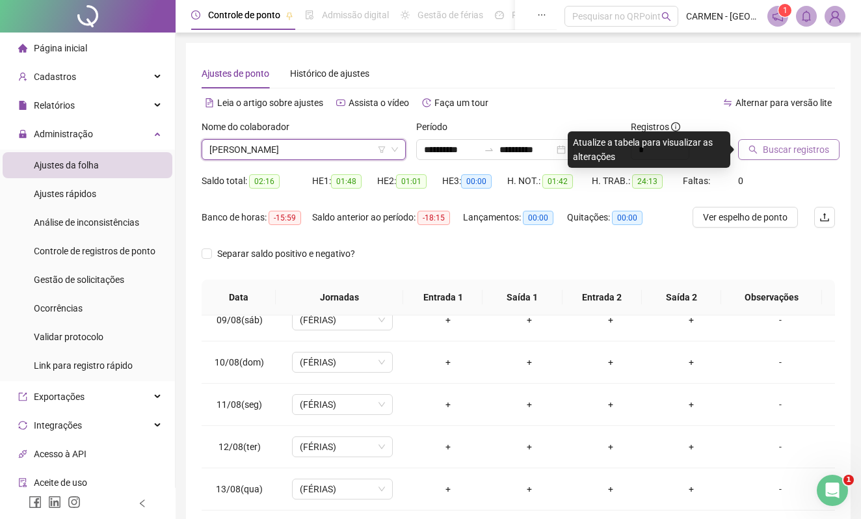
click at [783, 150] on span "Buscar registros" at bounding box center [796, 149] width 66 height 14
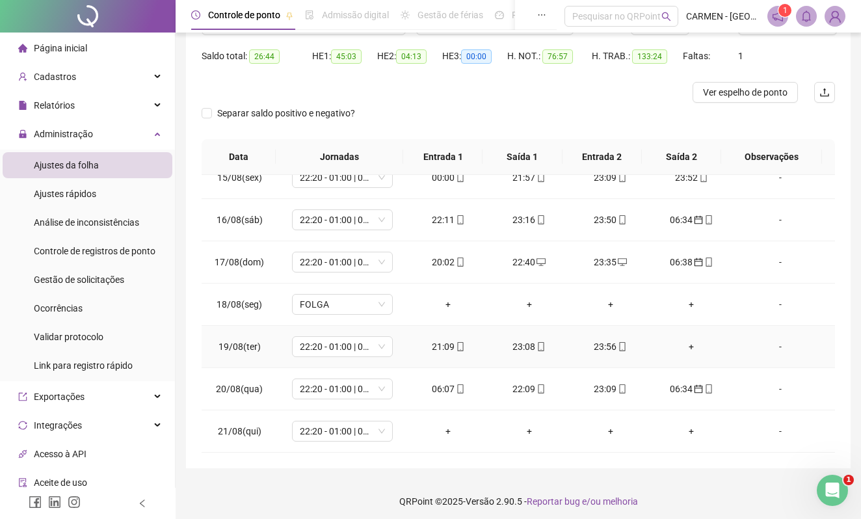
scroll to position [130, 0]
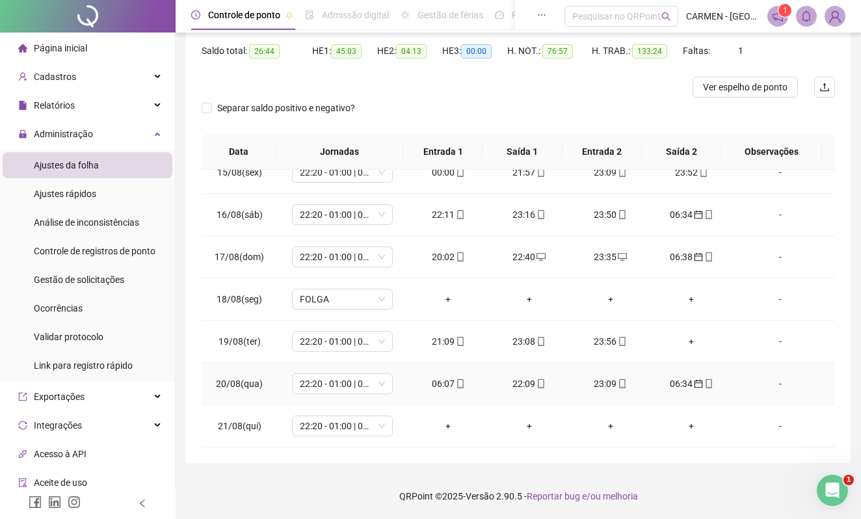
click at [435, 388] on div "06:07" at bounding box center [448, 384] width 61 height 14
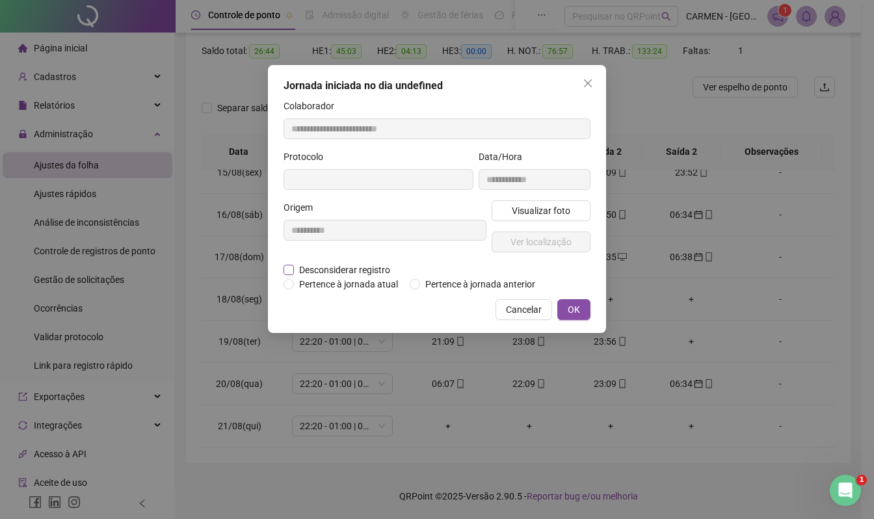
type input "**********"
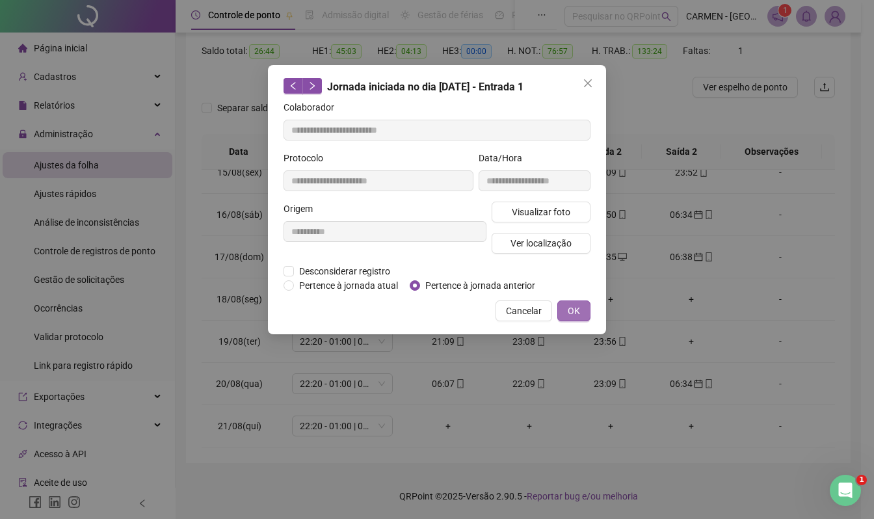
click at [573, 310] on span "OK" at bounding box center [574, 311] width 12 height 14
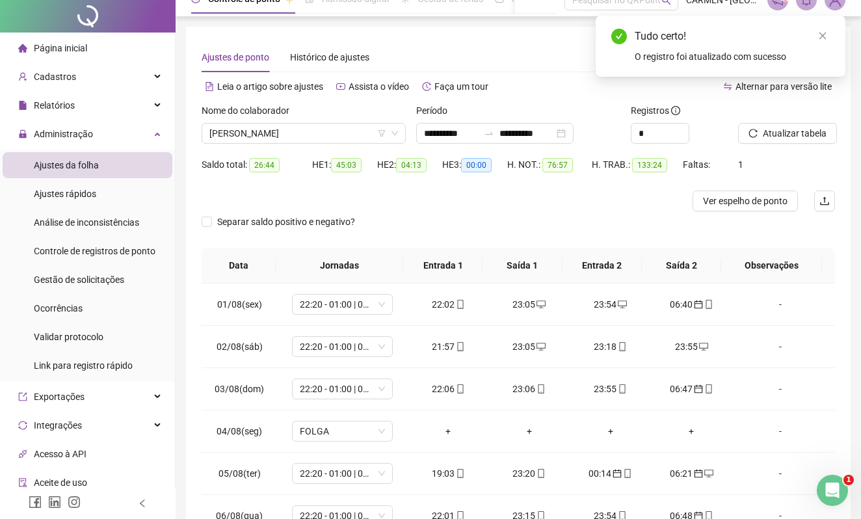
scroll to position [0, 0]
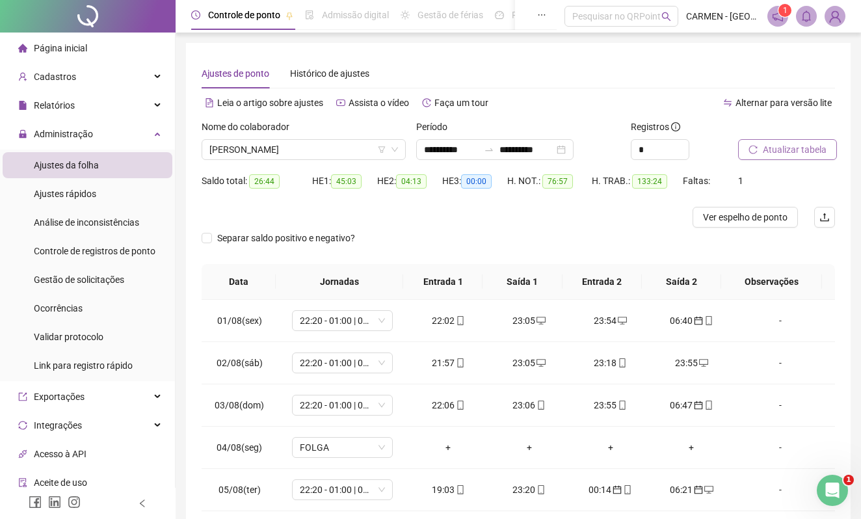
click at [785, 150] on span "Atualizar tabela" at bounding box center [795, 149] width 64 height 14
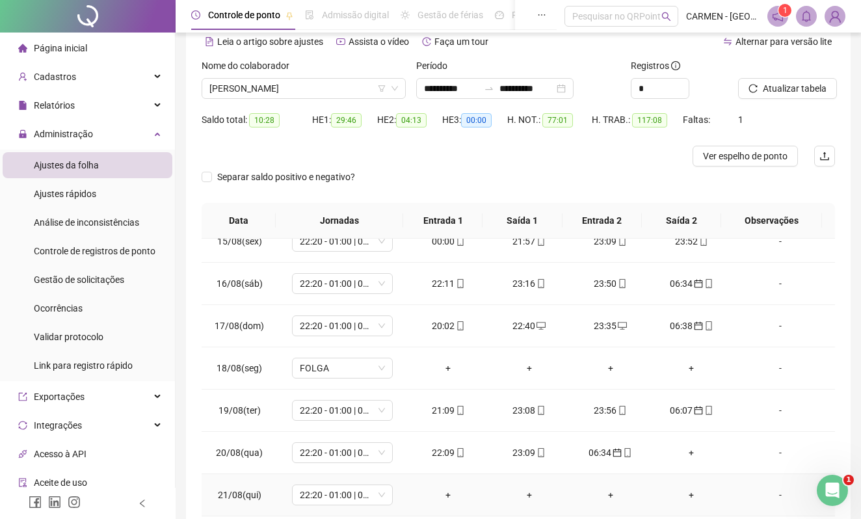
scroll to position [130, 0]
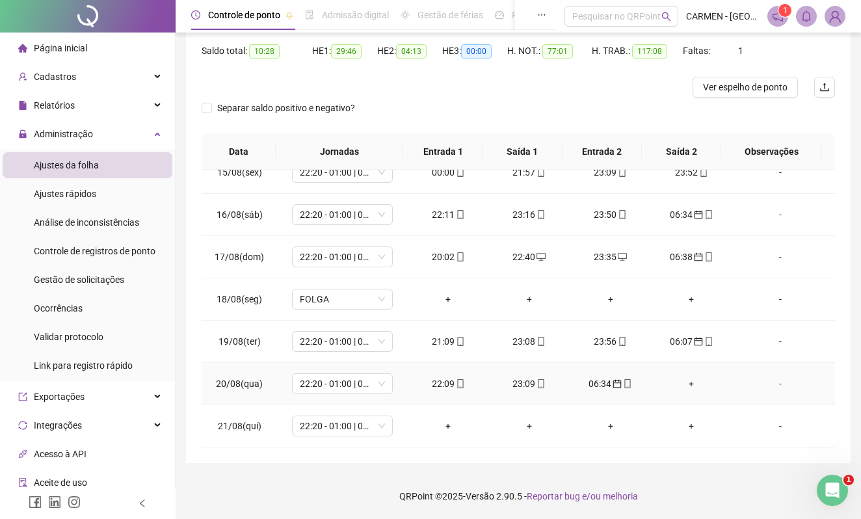
click at [679, 381] on div "+" at bounding box center [692, 384] width 61 height 14
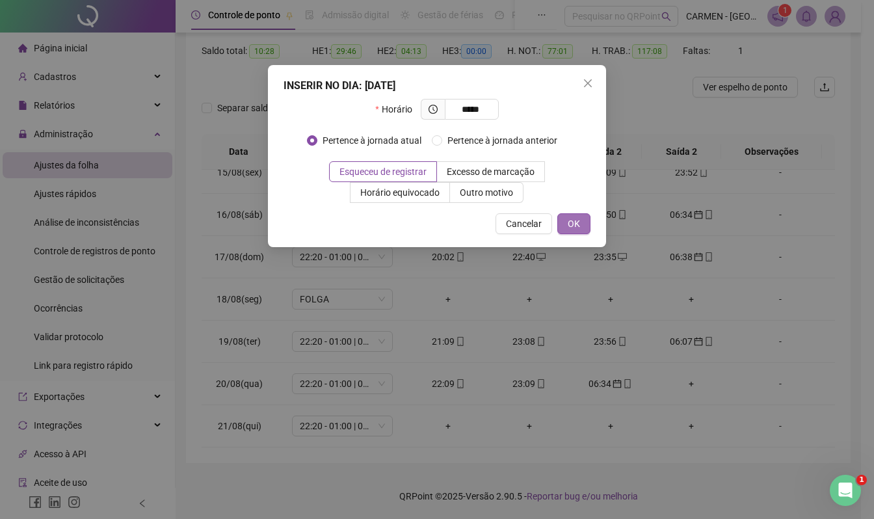
type input "*****"
click at [570, 222] on span "OK" at bounding box center [574, 224] width 12 height 14
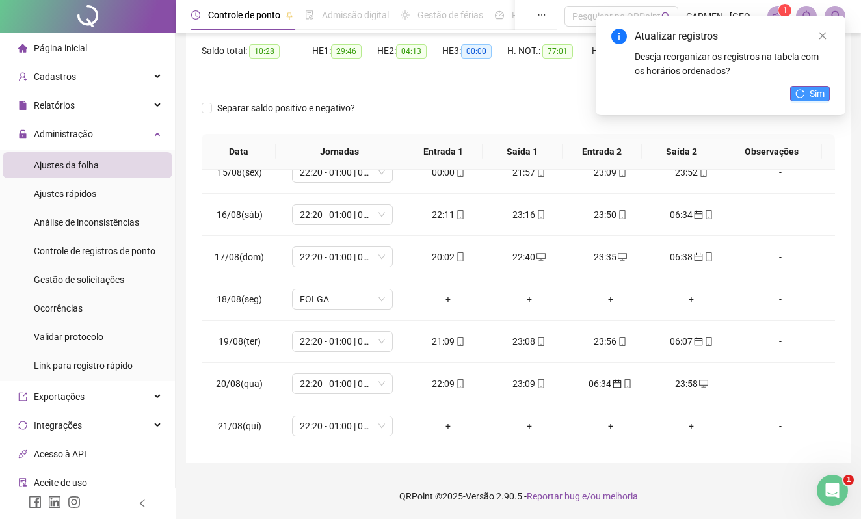
click at [822, 94] on span "Sim" at bounding box center [817, 94] width 15 height 14
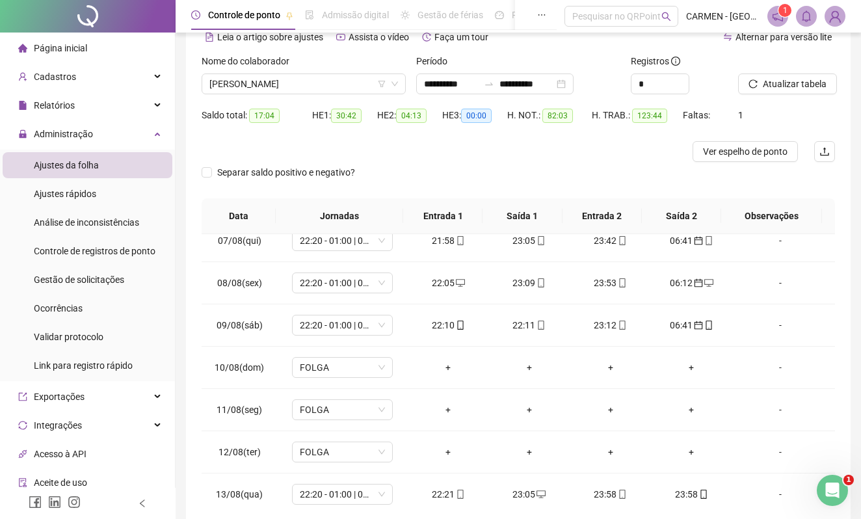
scroll to position [0, 0]
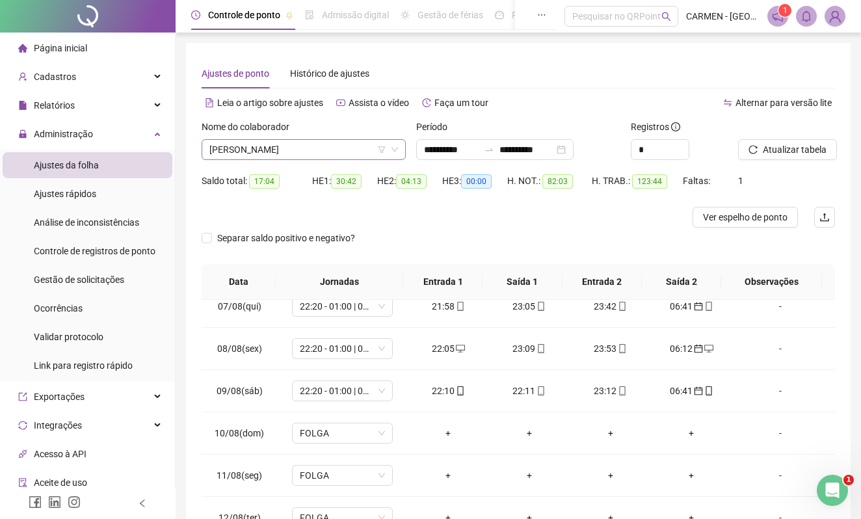
click at [343, 149] on span "[PERSON_NAME]" at bounding box center [303, 150] width 189 height 20
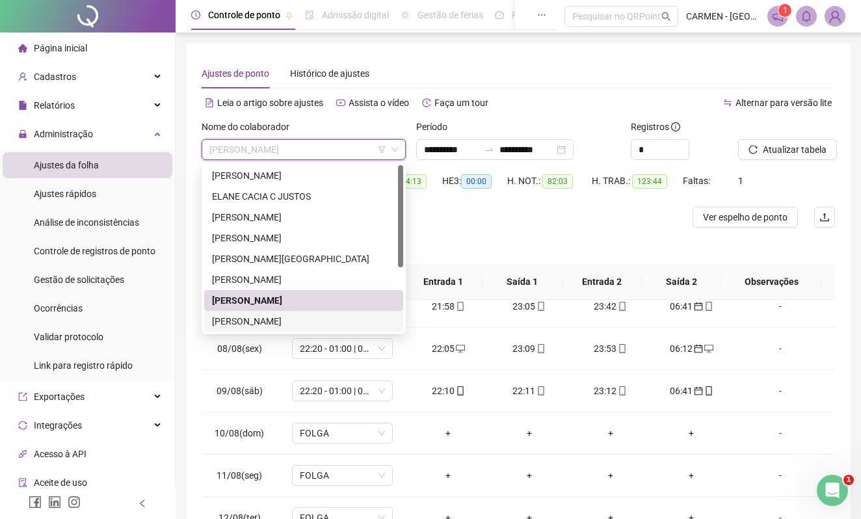
click at [274, 323] on div "[PERSON_NAME]" at bounding box center [303, 321] width 183 height 14
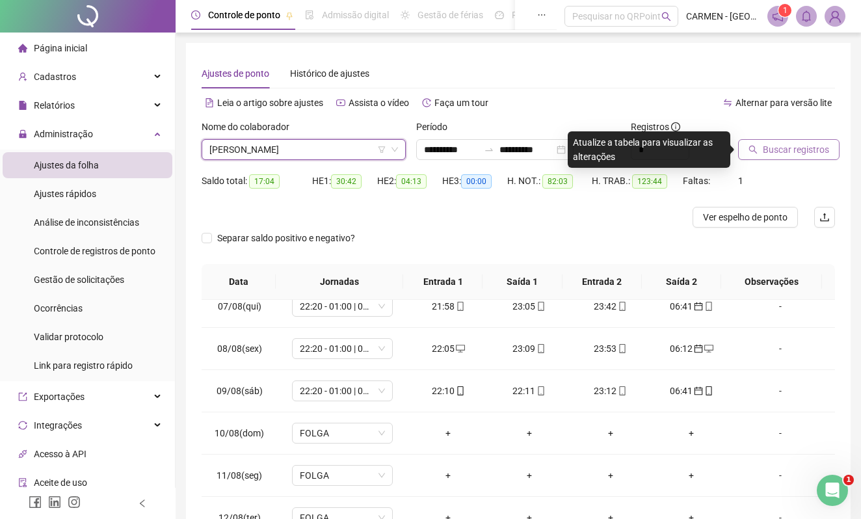
click at [773, 150] on span "Buscar registros" at bounding box center [796, 149] width 66 height 14
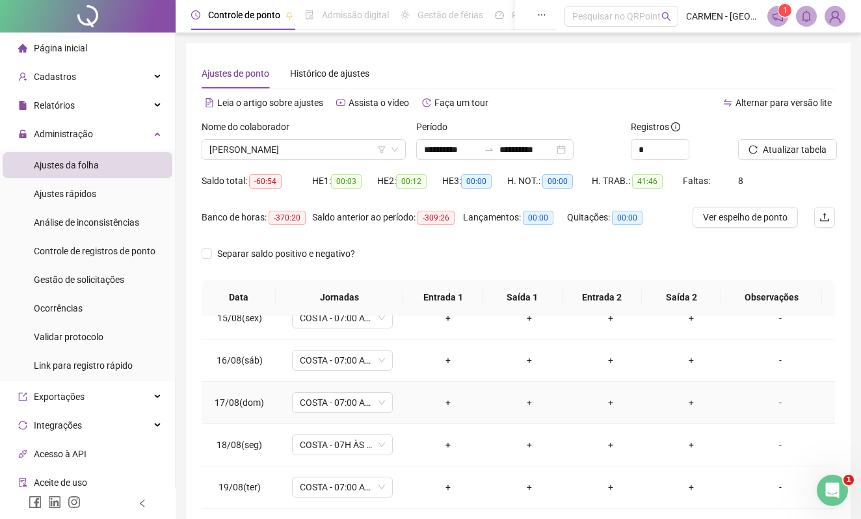
scroll to position [87, 0]
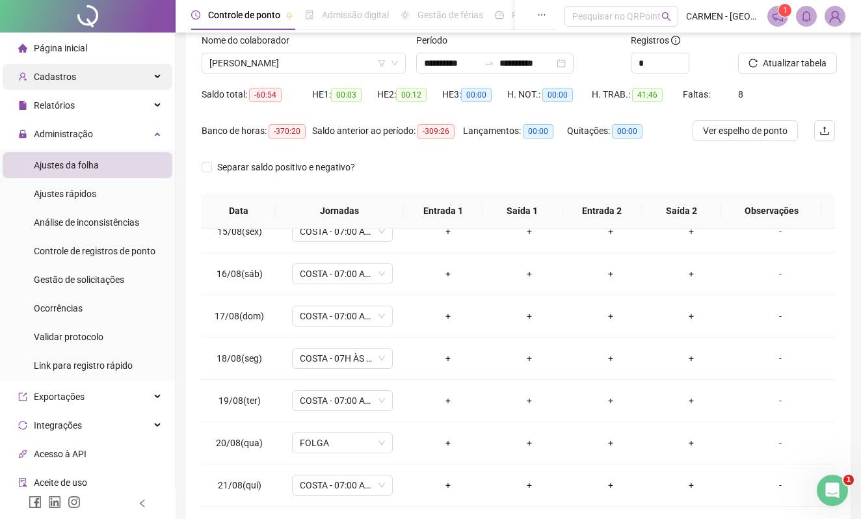
click at [76, 79] on div "Cadastros" at bounding box center [88, 77] width 170 height 26
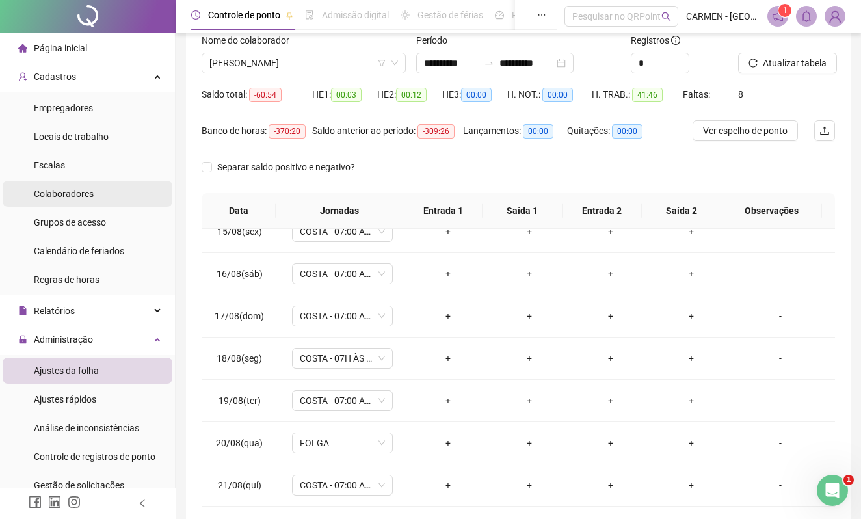
click at [65, 195] on span "Colaboradores" at bounding box center [64, 194] width 60 height 10
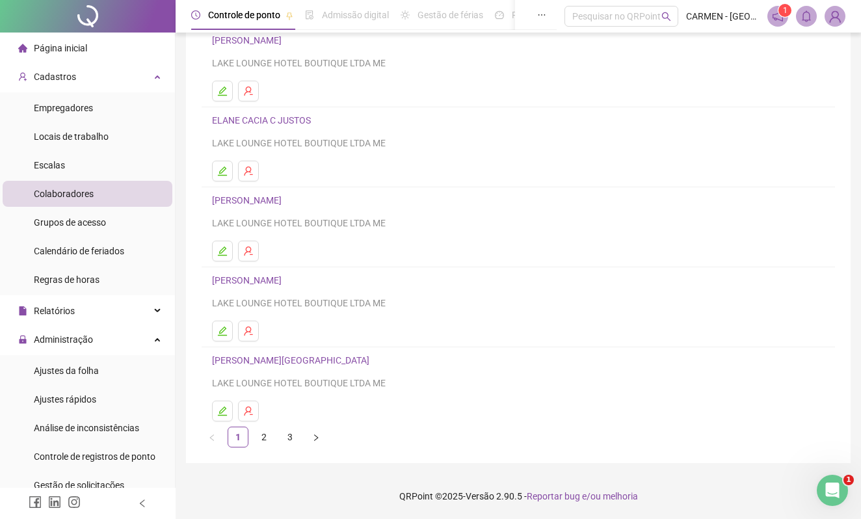
scroll to position [113, 0]
click at [265, 438] on link "2" at bounding box center [264, 437] width 20 height 20
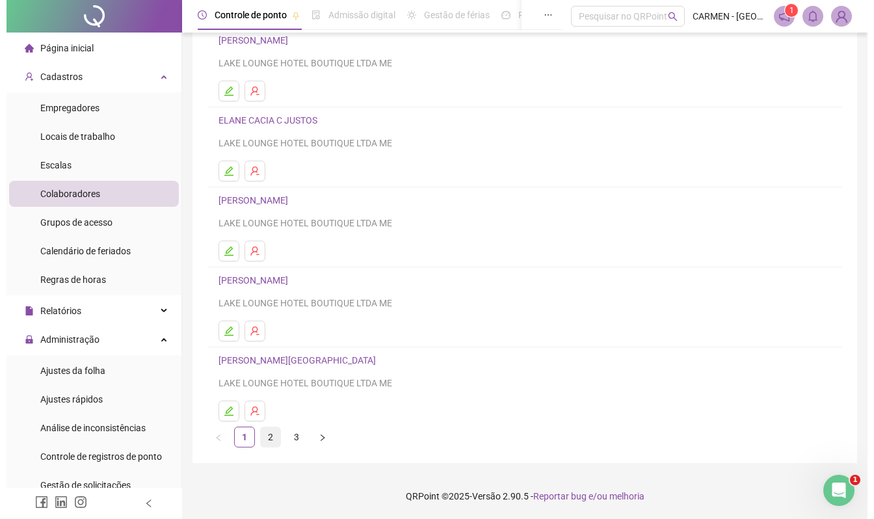
scroll to position [0, 0]
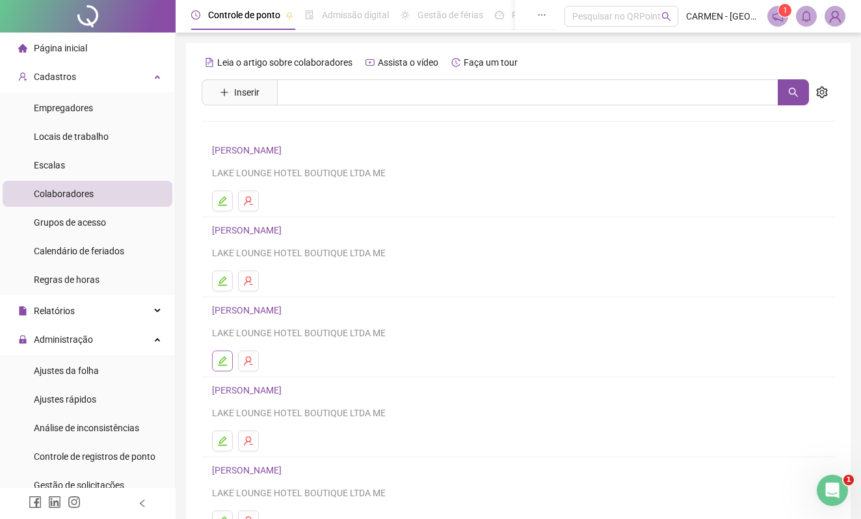
click at [221, 364] on icon "edit" at bounding box center [222, 361] width 10 height 10
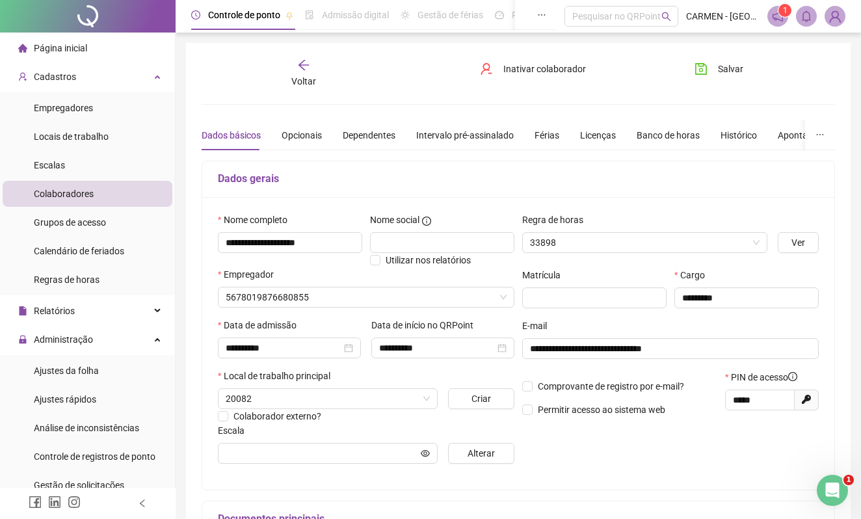
type input "**********"
click at [599, 134] on div "Licenças" at bounding box center [598, 135] width 36 height 14
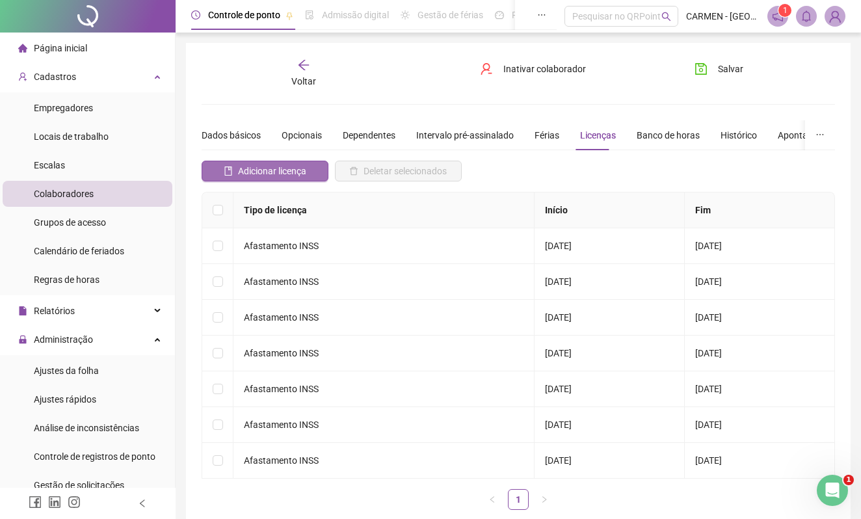
click at [279, 172] on span "Adicionar licença" at bounding box center [272, 171] width 68 height 14
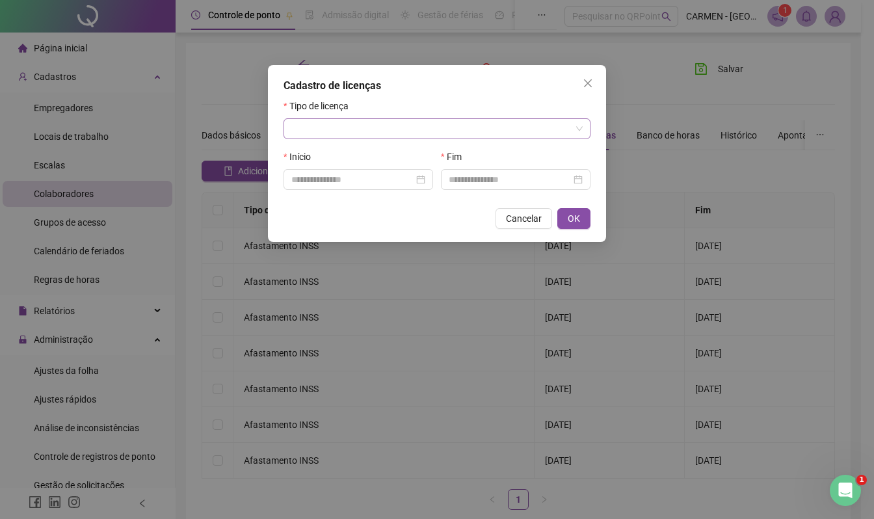
click at [383, 128] on input "search" at bounding box center [431, 129] width 280 height 20
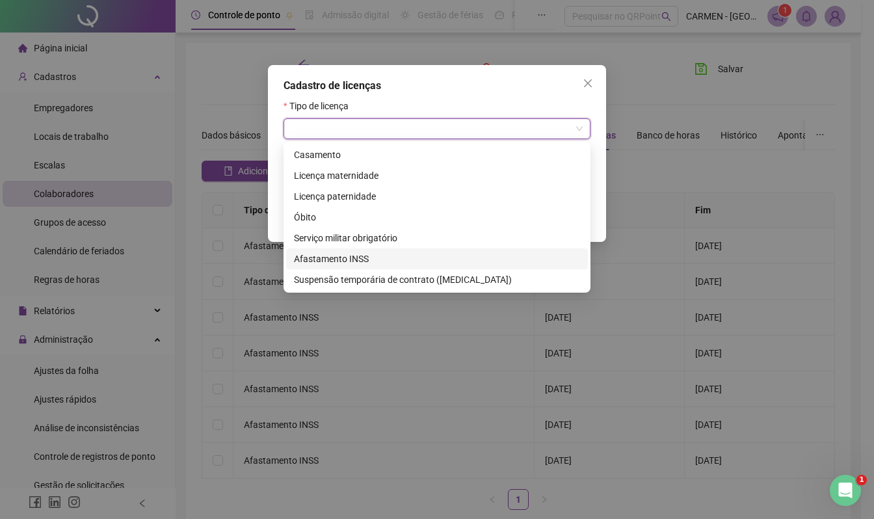
click at [318, 261] on div "Afastamento INSS" at bounding box center [437, 259] width 286 height 14
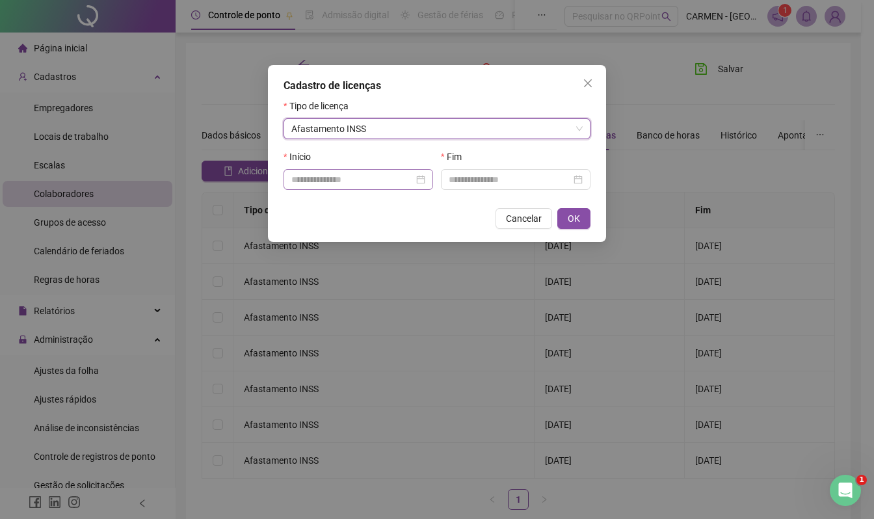
click at [414, 183] on div at bounding box center [358, 179] width 134 height 14
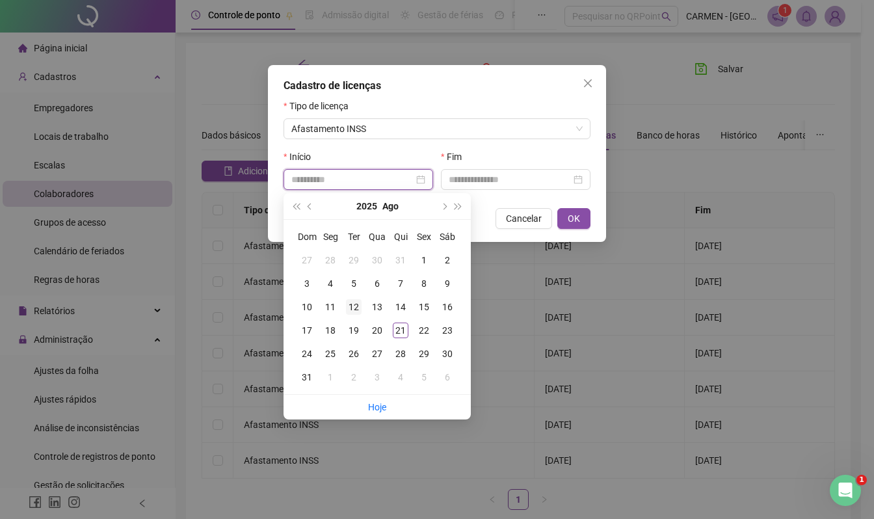
type input "**********"
click at [354, 308] on div "12" at bounding box center [354, 307] width 16 height 16
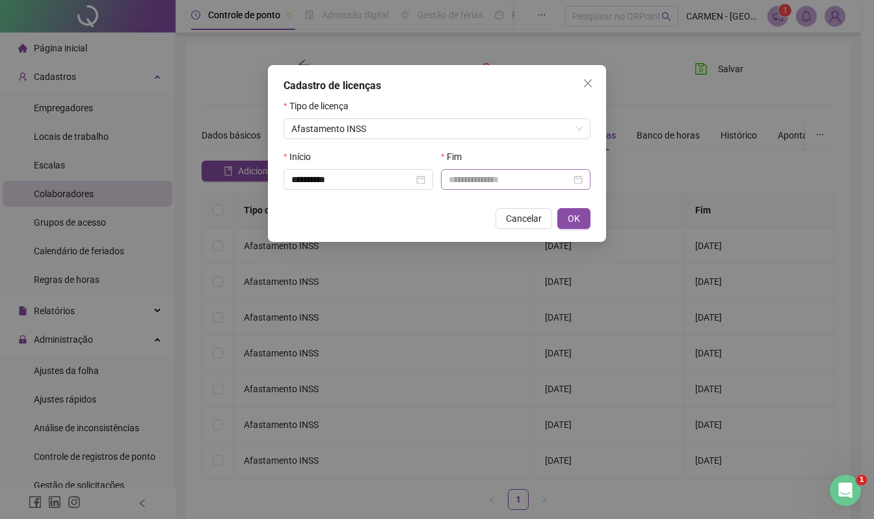
click at [578, 177] on div at bounding box center [516, 179] width 134 height 14
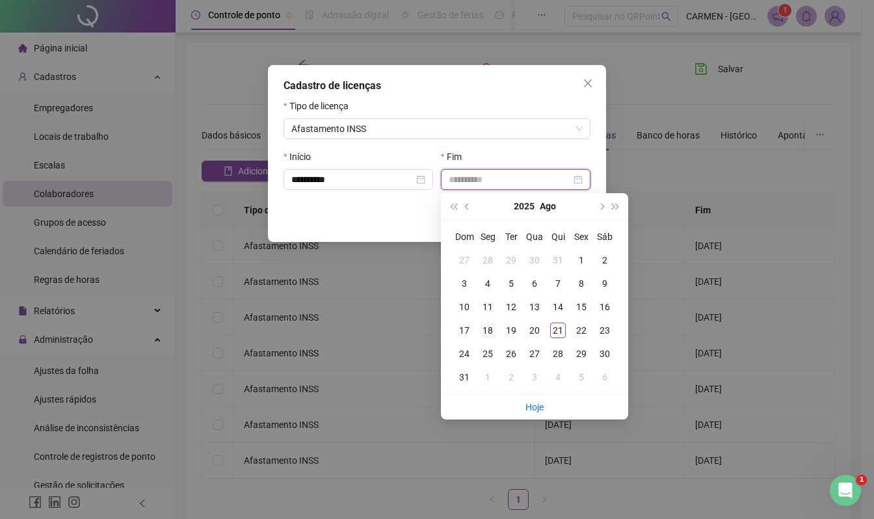
type input "**********"
click at [492, 329] on div "18" at bounding box center [488, 331] width 16 height 16
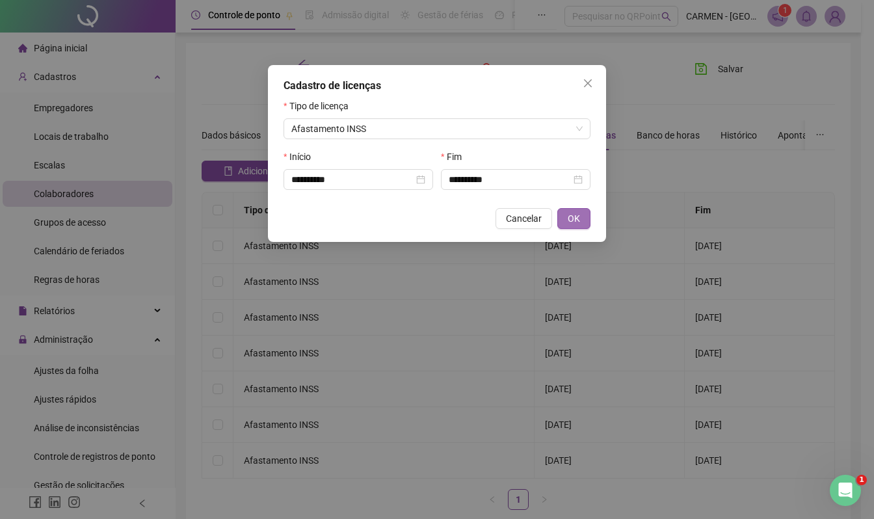
click at [580, 214] on button "OK" at bounding box center [574, 218] width 33 height 21
click at [568, 220] on span "OK" at bounding box center [574, 218] width 12 height 14
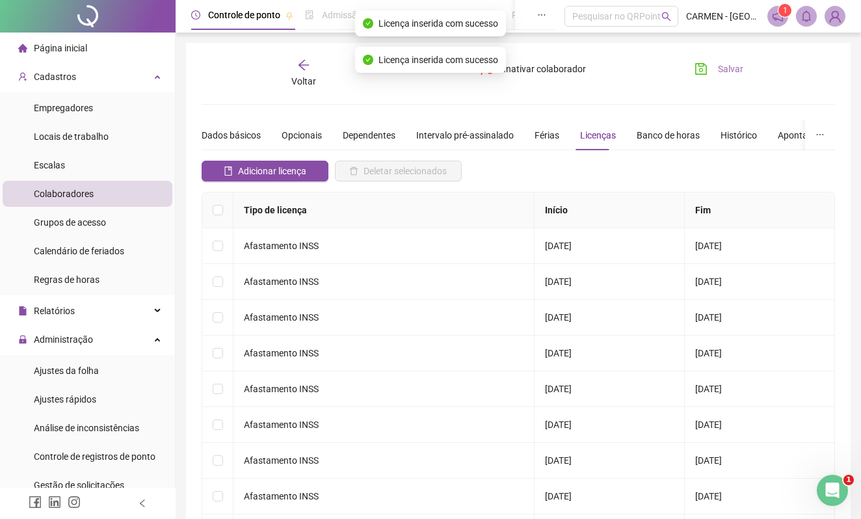
click at [724, 68] on span "Salvar" at bounding box center [730, 69] width 25 height 14
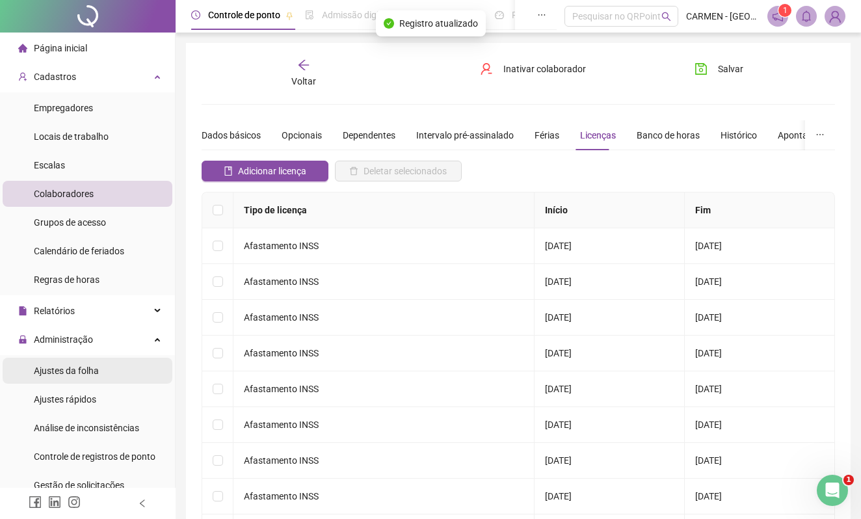
click at [75, 370] on span "Ajustes da folha" at bounding box center [66, 371] width 65 height 10
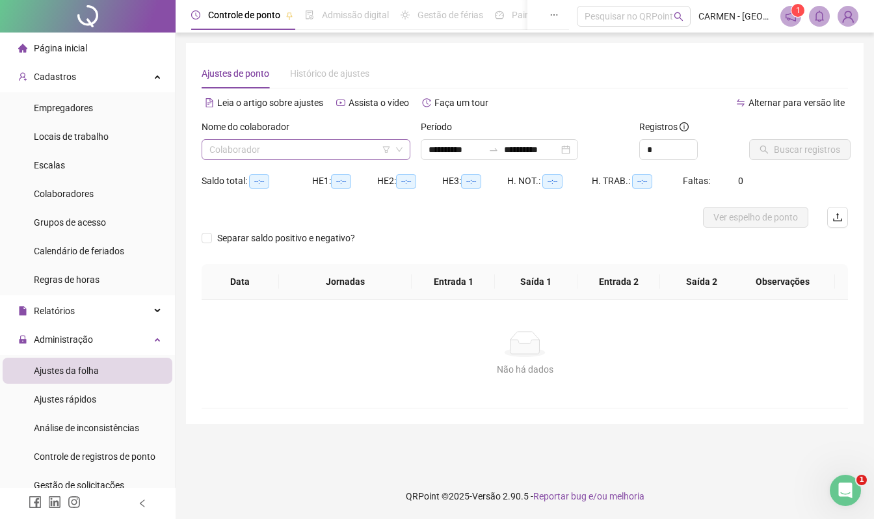
click at [352, 152] on input "search" at bounding box center [300, 150] width 182 height 20
click at [578, 149] on div "**********" at bounding box center [499, 149] width 157 height 21
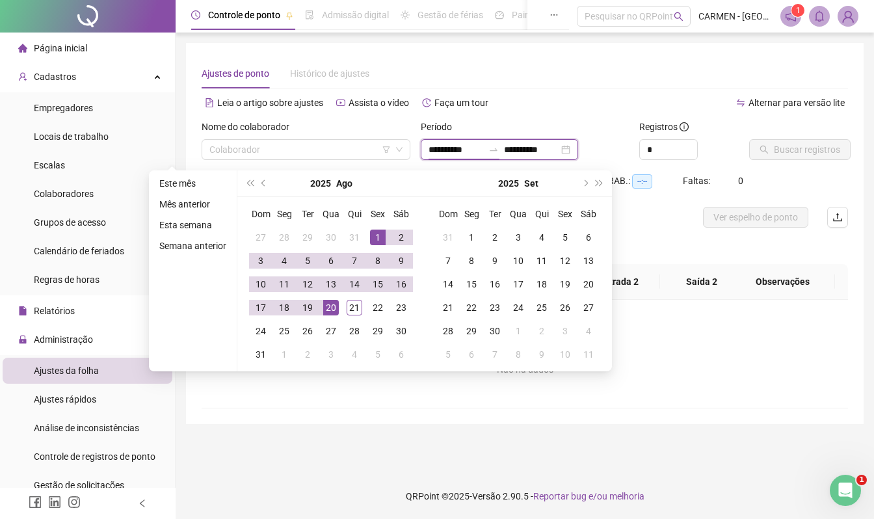
click at [578, 149] on div "**********" at bounding box center [499, 149] width 157 height 21
click at [578, 147] on div "**********" at bounding box center [499, 149] width 157 height 21
type input "**********"
click at [185, 178] on li "Este mês" at bounding box center [192, 184] width 77 height 16
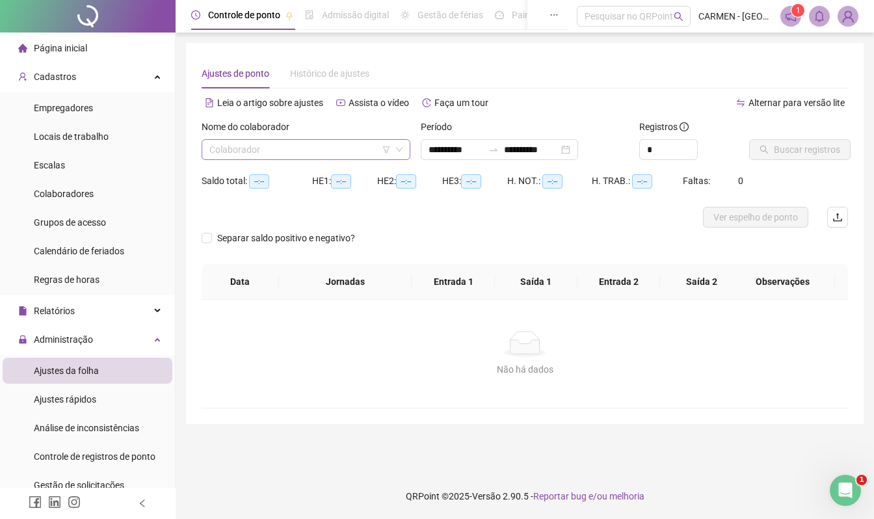
click at [402, 152] on icon "down" at bounding box center [400, 150] width 8 height 8
click at [362, 149] on input "search" at bounding box center [300, 150] width 182 height 20
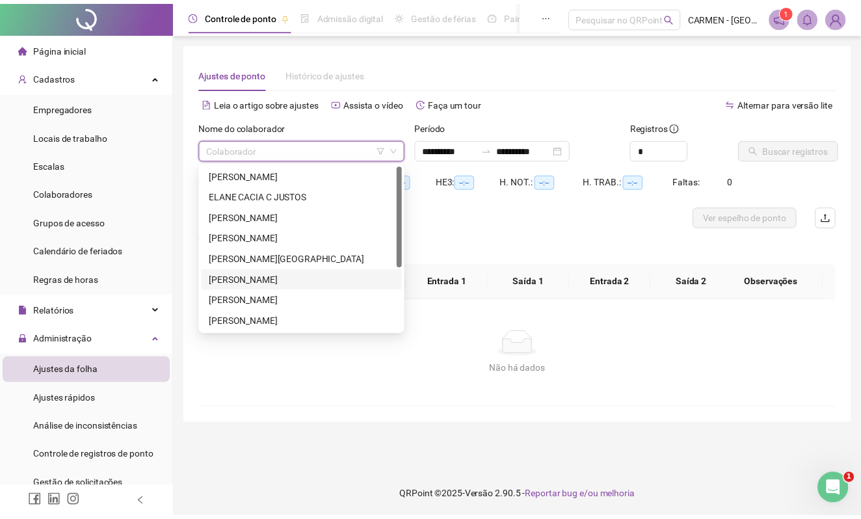
scroll to position [87, 0]
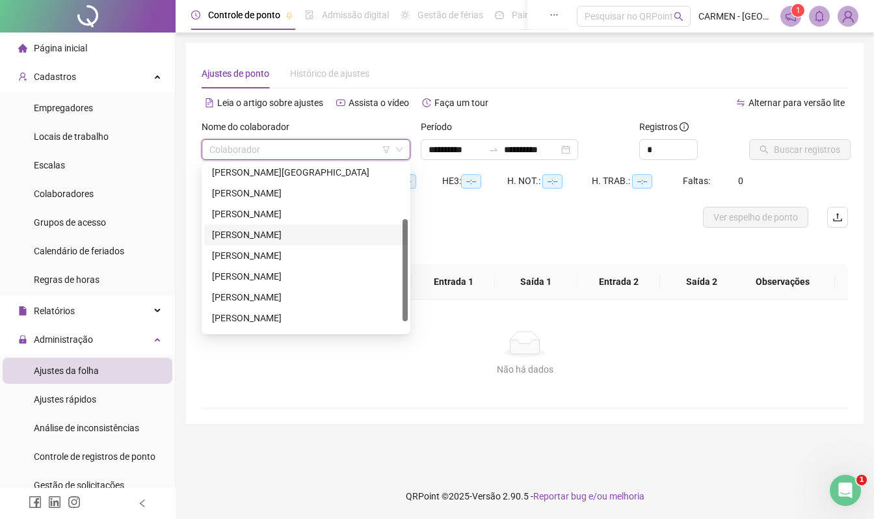
click at [250, 235] on div "[PERSON_NAME]" at bounding box center [306, 235] width 188 height 14
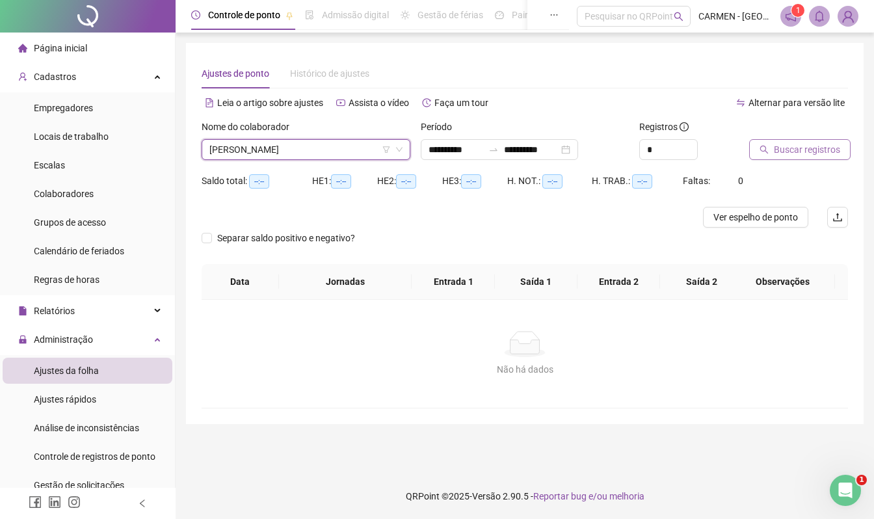
click at [800, 152] on span "Buscar registros" at bounding box center [807, 149] width 66 height 14
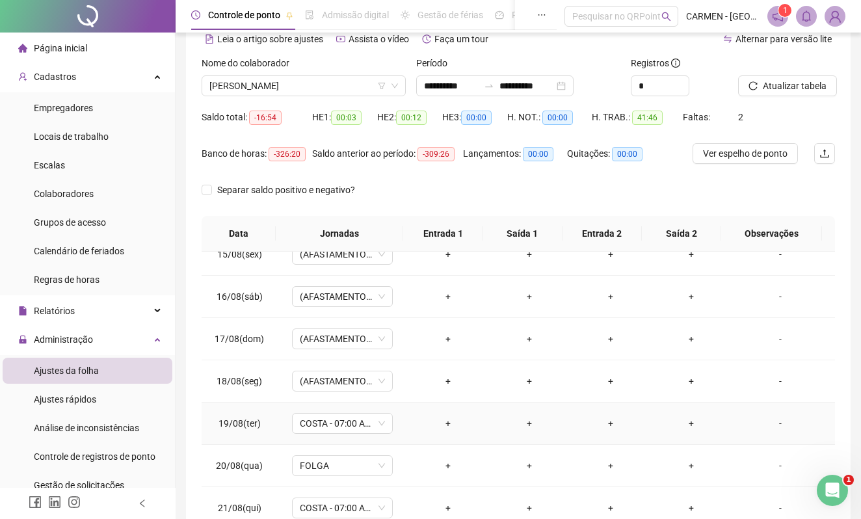
scroll to position [146, 0]
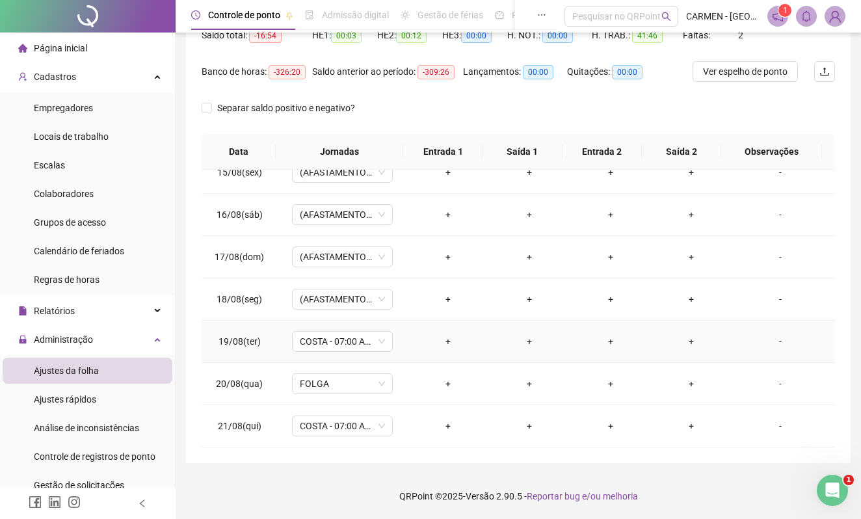
click at [445, 339] on div "+" at bounding box center [448, 341] width 61 height 14
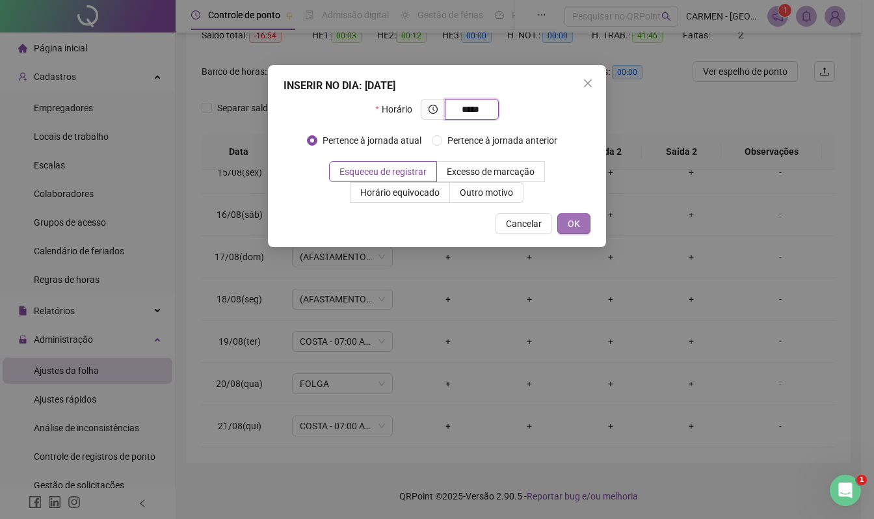
type input "*****"
click at [578, 226] on span "OK" at bounding box center [574, 224] width 12 height 14
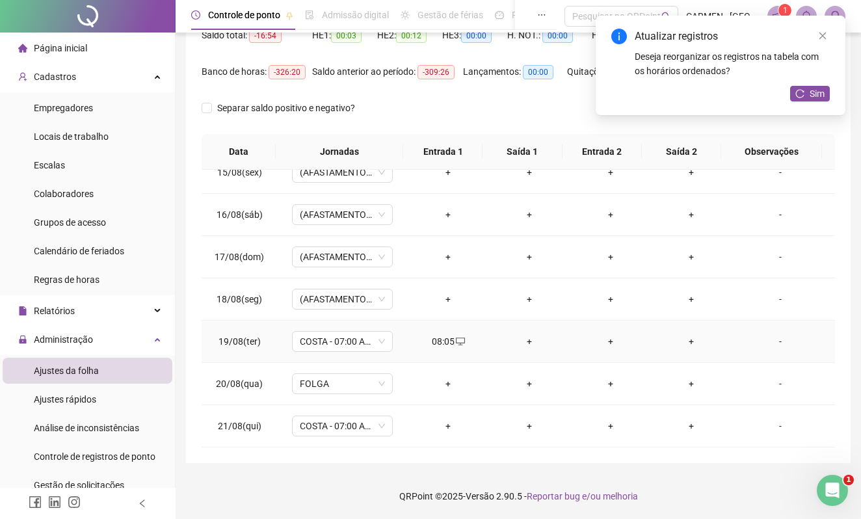
click at [522, 341] on div "+" at bounding box center [530, 341] width 61 height 14
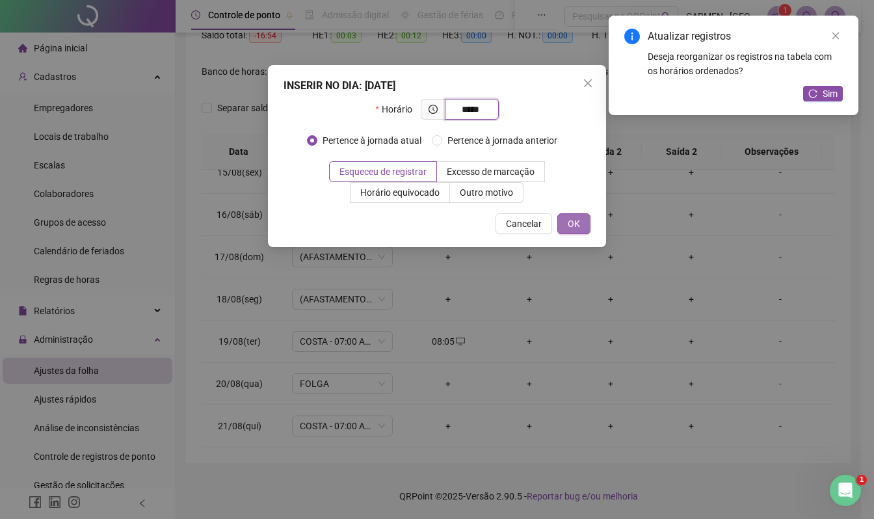
type input "*****"
click at [578, 225] on span "OK" at bounding box center [574, 224] width 12 height 14
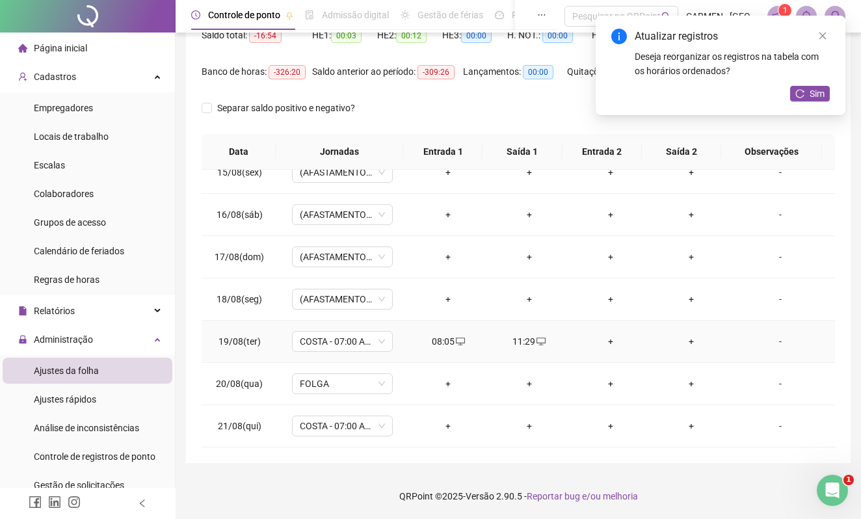
click at [602, 342] on div "+" at bounding box center [610, 341] width 61 height 14
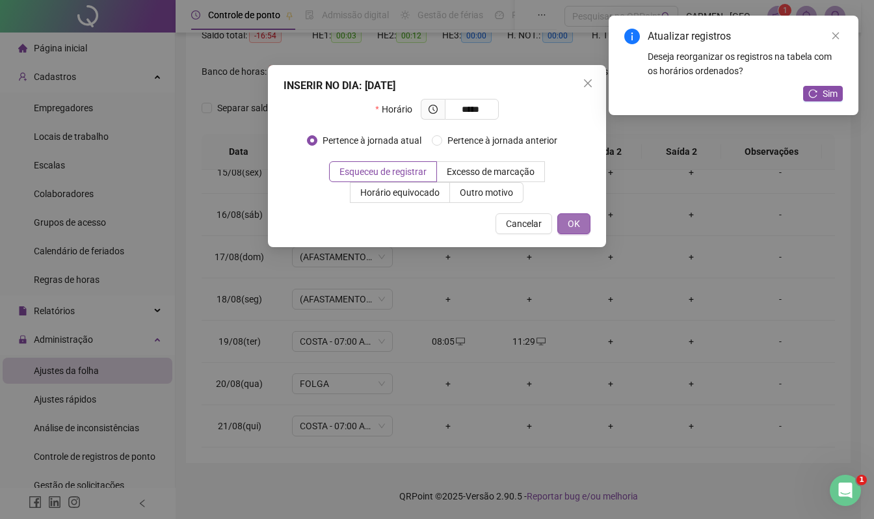
type input "*****"
click at [573, 222] on span "OK" at bounding box center [574, 224] width 12 height 14
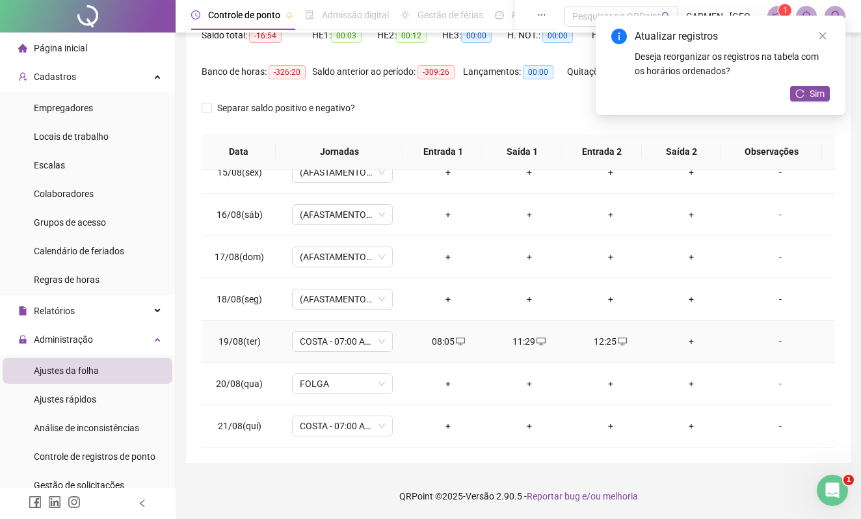
click at [683, 341] on div "+" at bounding box center [692, 341] width 61 height 14
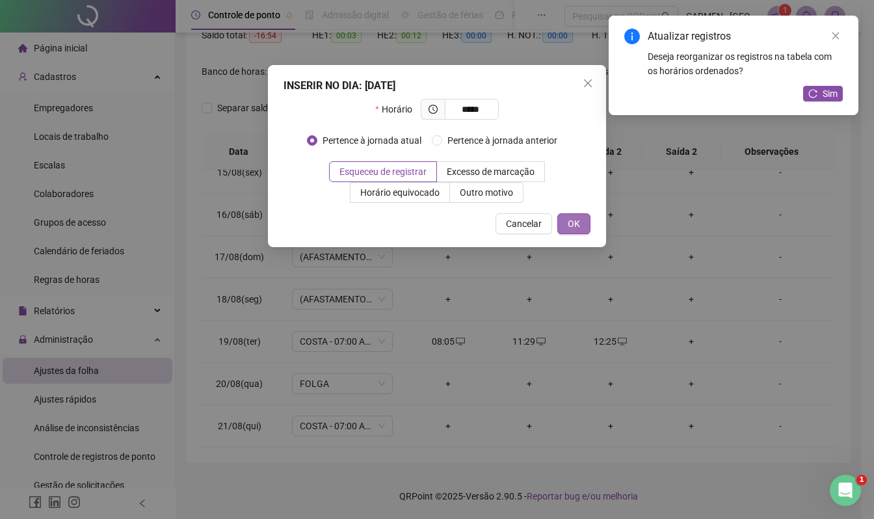
type input "*****"
click at [576, 224] on span "OK" at bounding box center [574, 224] width 12 height 14
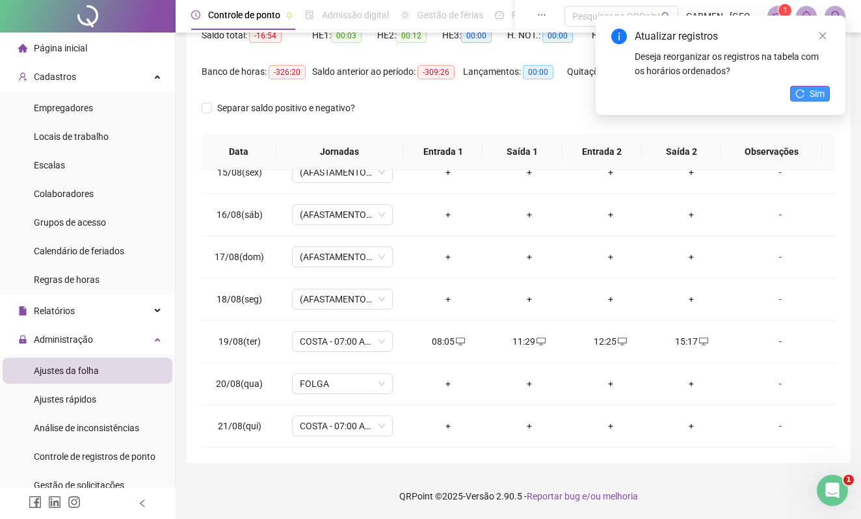
click at [800, 92] on icon "reload" at bounding box center [800, 93] width 9 height 9
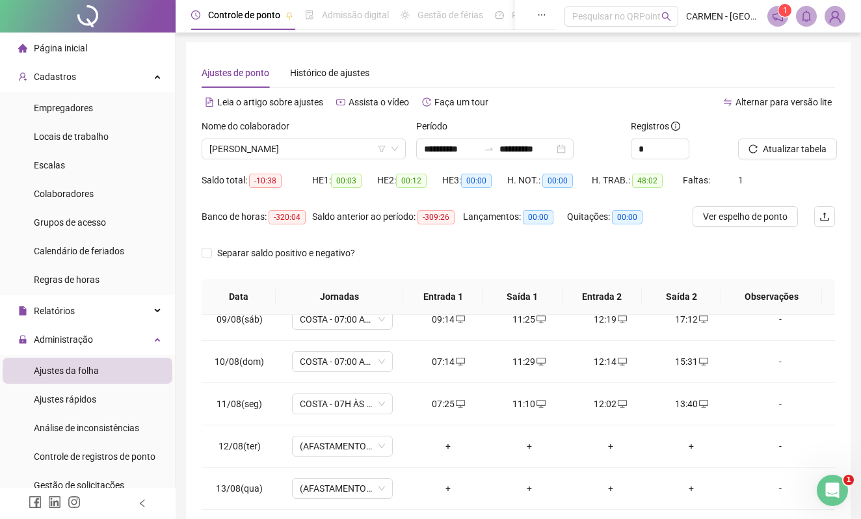
scroll to position [0, 0]
click at [802, 148] on span "Atualizar tabela" at bounding box center [795, 149] width 64 height 14
click at [319, 154] on span "[PERSON_NAME]" at bounding box center [303, 150] width 189 height 20
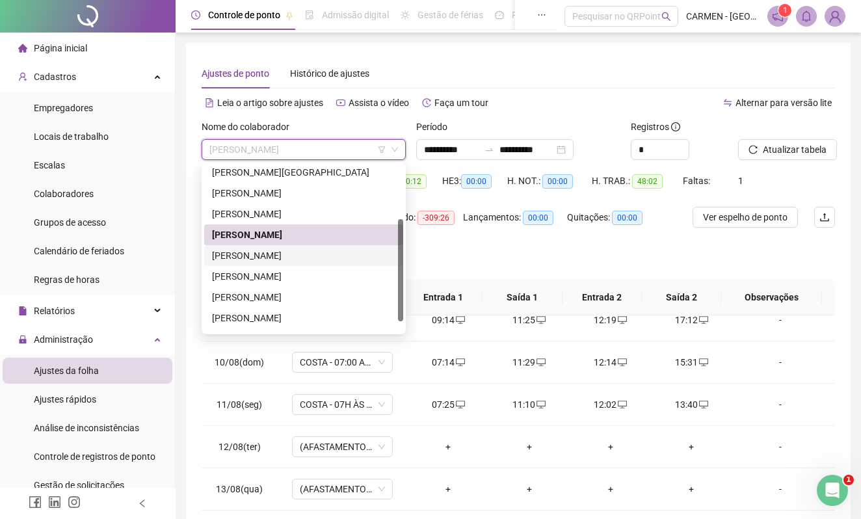
click at [266, 252] on div "[PERSON_NAME]" at bounding box center [303, 256] width 183 height 14
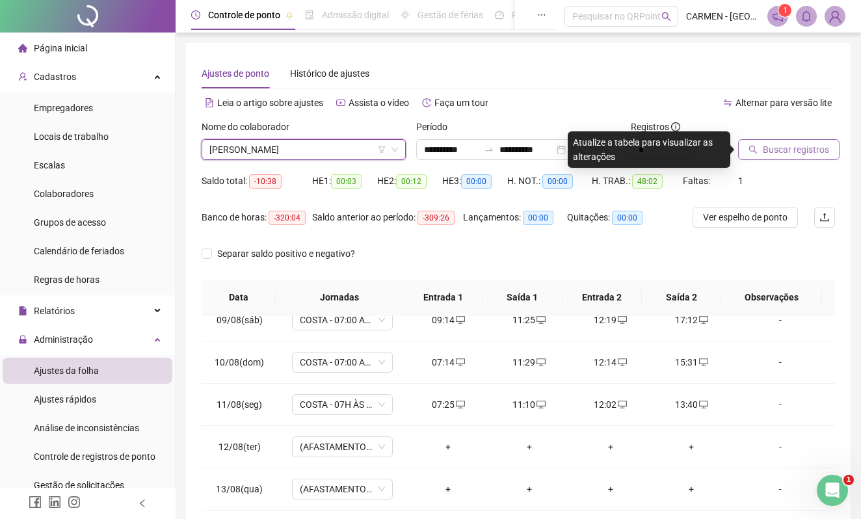
click at [774, 147] on span "Buscar registros" at bounding box center [796, 149] width 66 height 14
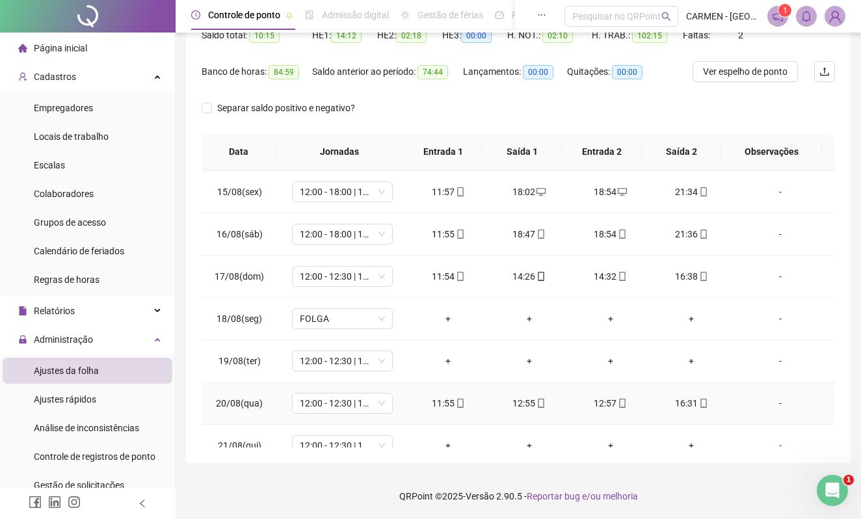
scroll to position [615, 0]
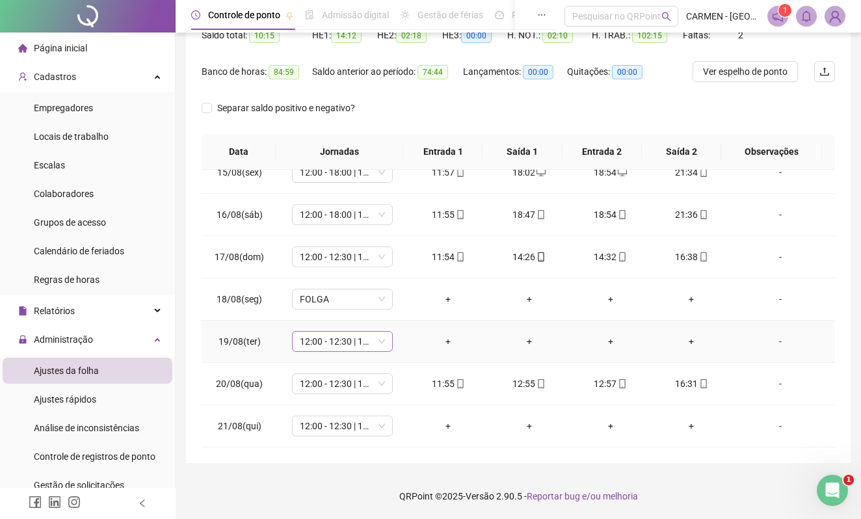
click at [375, 342] on span "12:00 - 12:30 | 13:30 - 15:00" at bounding box center [342, 342] width 85 height 20
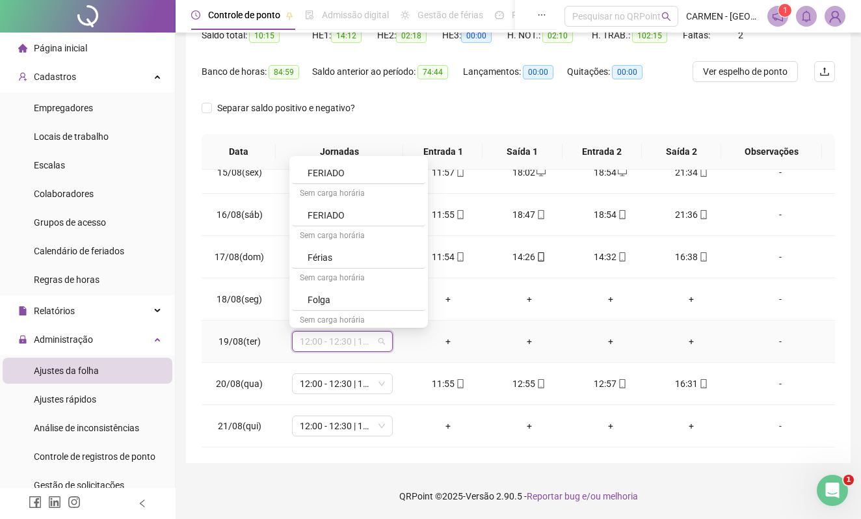
scroll to position [1214, 0]
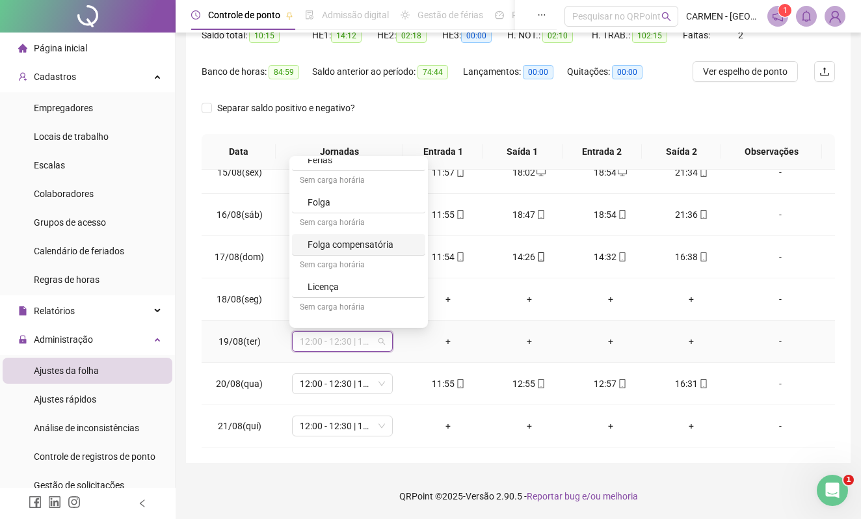
click at [356, 251] on div "Folga compensatória" at bounding box center [363, 244] width 110 height 14
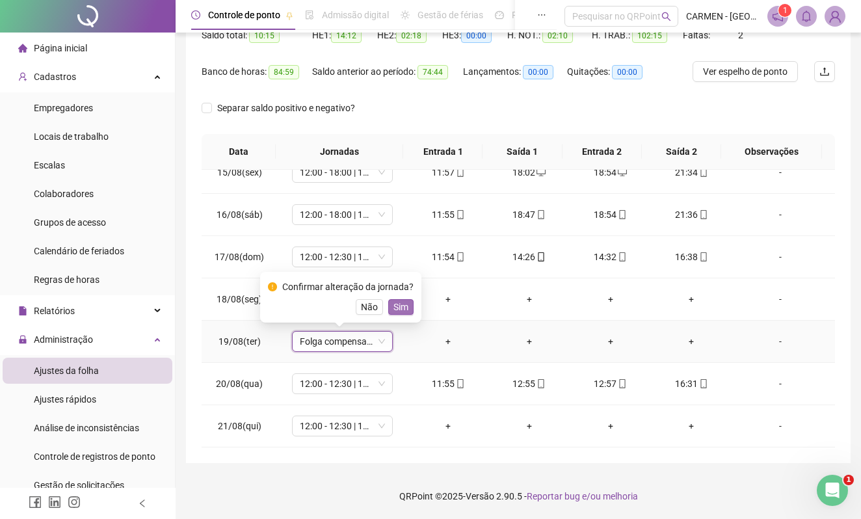
click at [397, 308] on span "Sim" at bounding box center [401, 307] width 15 height 14
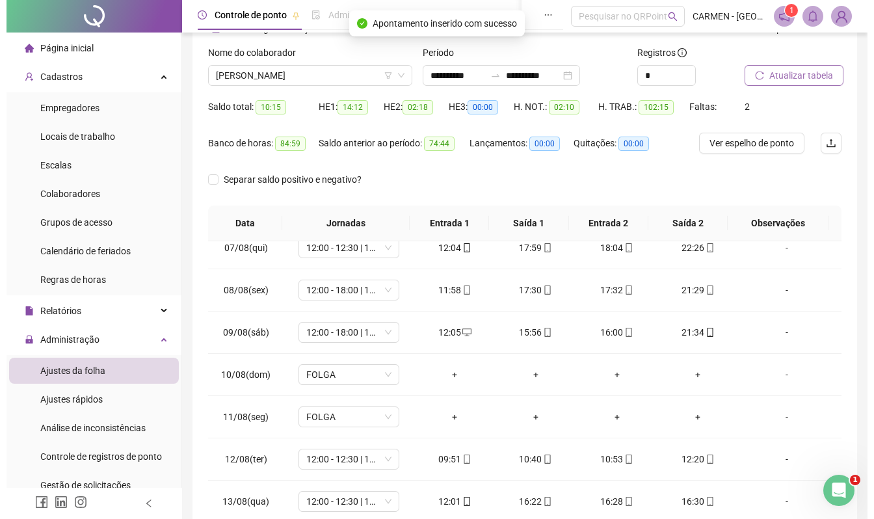
scroll to position [0, 0]
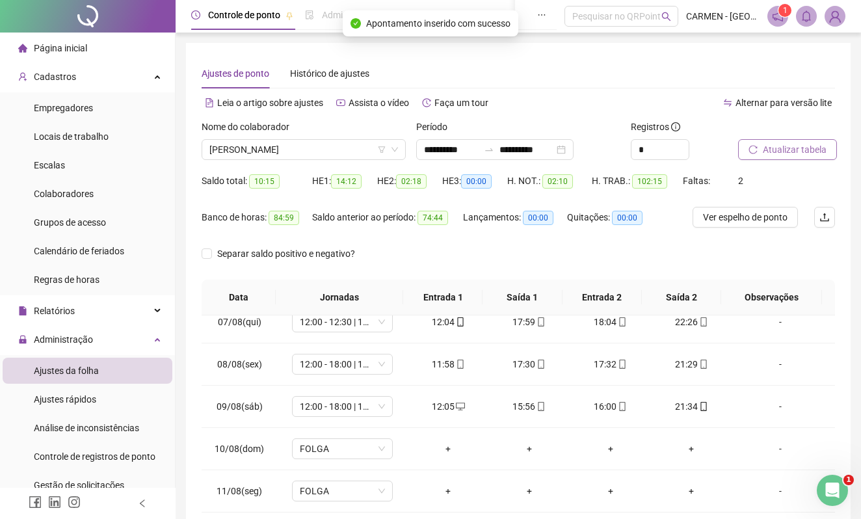
click at [788, 150] on span "Atualizar tabela" at bounding box center [795, 149] width 64 height 14
click at [334, 151] on span "[PERSON_NAME]" at bounding box center [303, 150] width 189 height 20
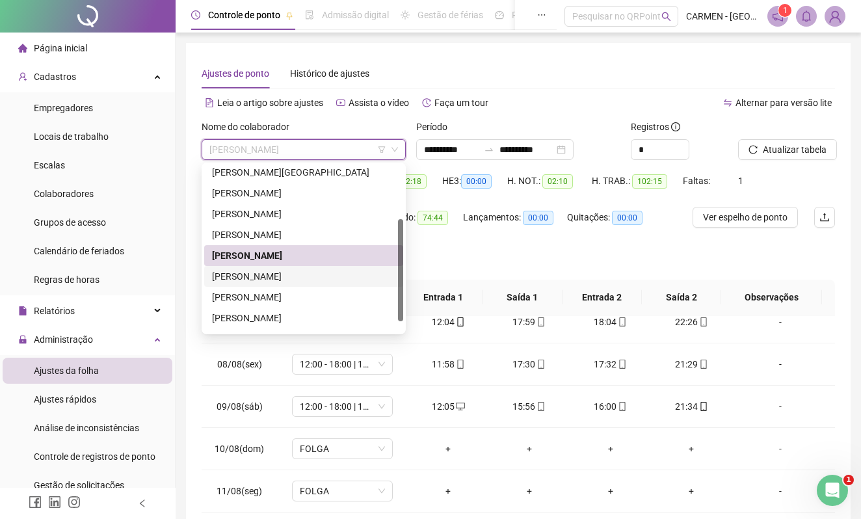
click at [264, 277] on div "[PERSON_NAME]" at bounding box center [303, 276] width 183 height 14
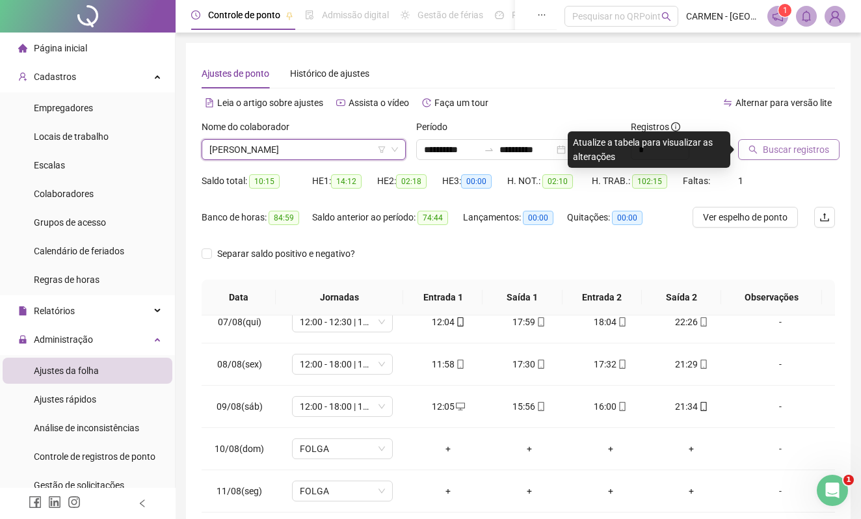
click at [797, 154] on span "Buscar registros" at bounding box center [796, 149] width 66 height 14
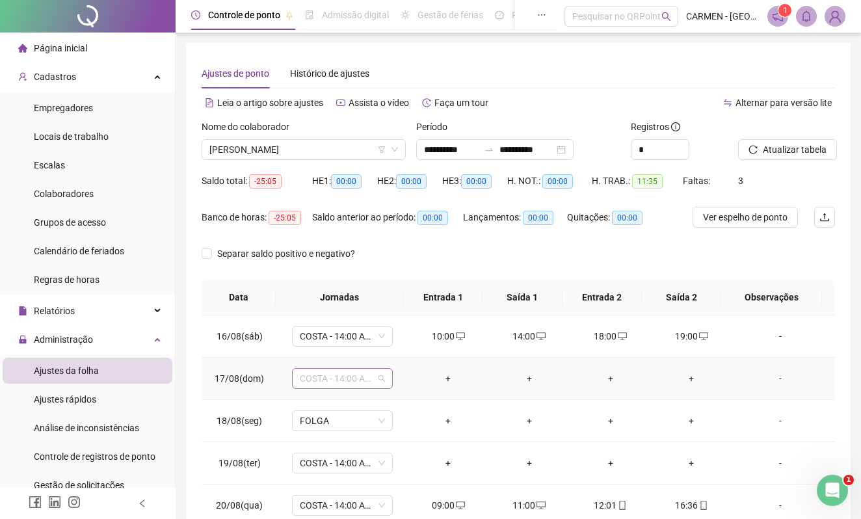
click at [386, 381] on div "COSTA - 14:00 AS 22:20" at bounding box center [342, 378] width 101 height 21
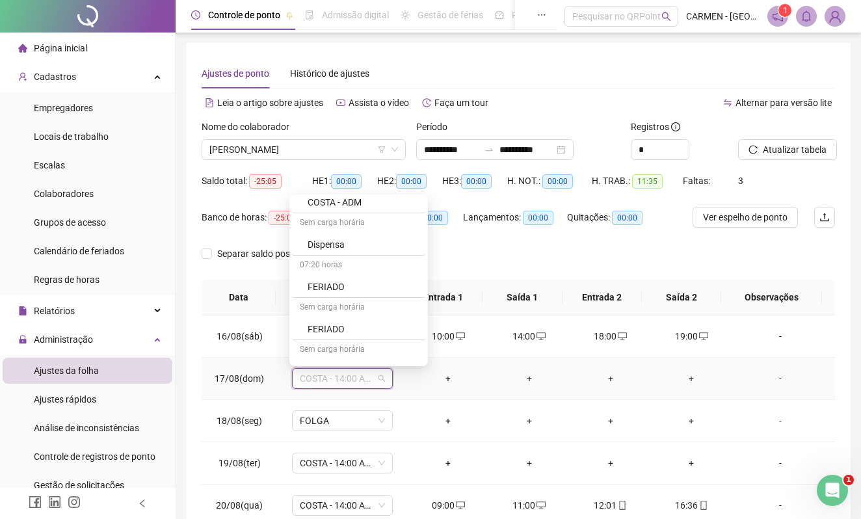
scroll to position [1127, 0]
click at [334, 334] on div "Folga" at bounding box center [363, 327] width 110 height 14
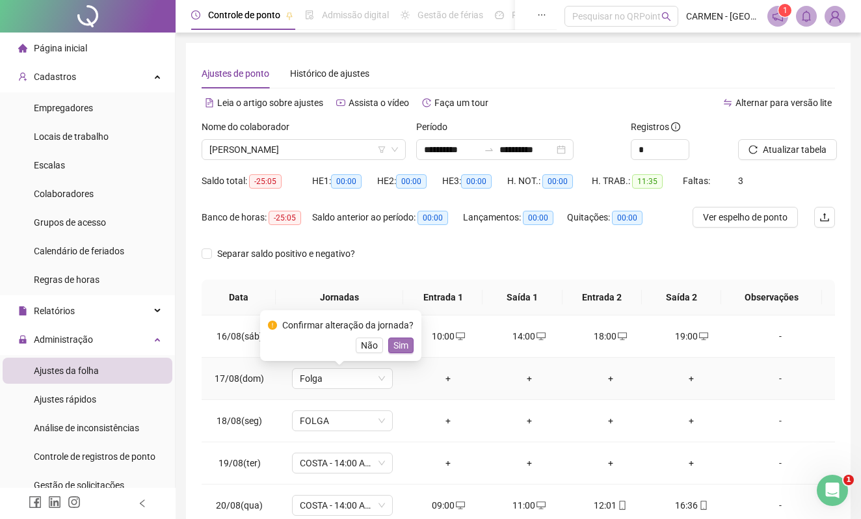
click at [402, 349] on span "Sim" at bounding box center [401, 345] width 15 height 14
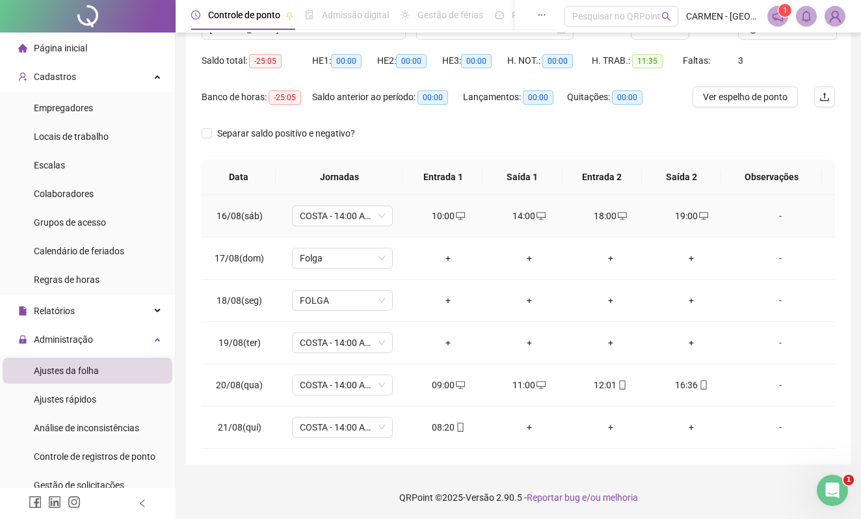
scroll to position [123, 0]
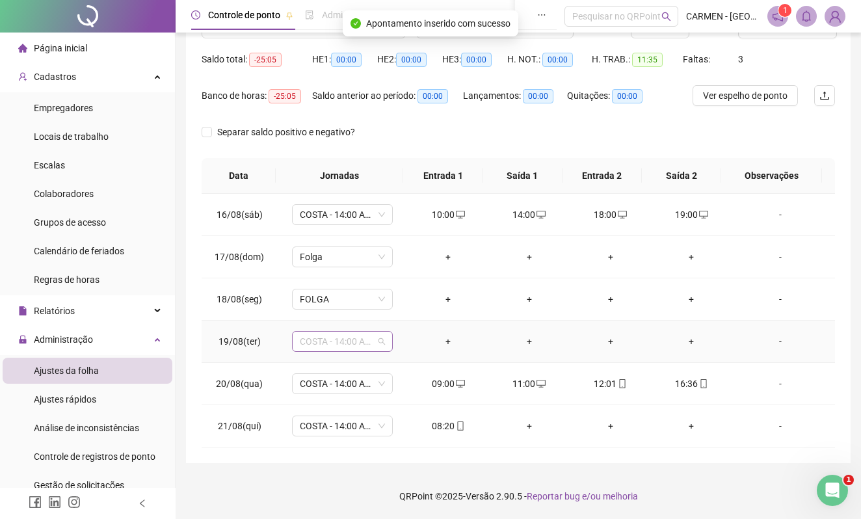
click at [381, 344] on span "COSTA - 14:00 AS 22:20" at bounding box center [342, 342] width 85 height 20
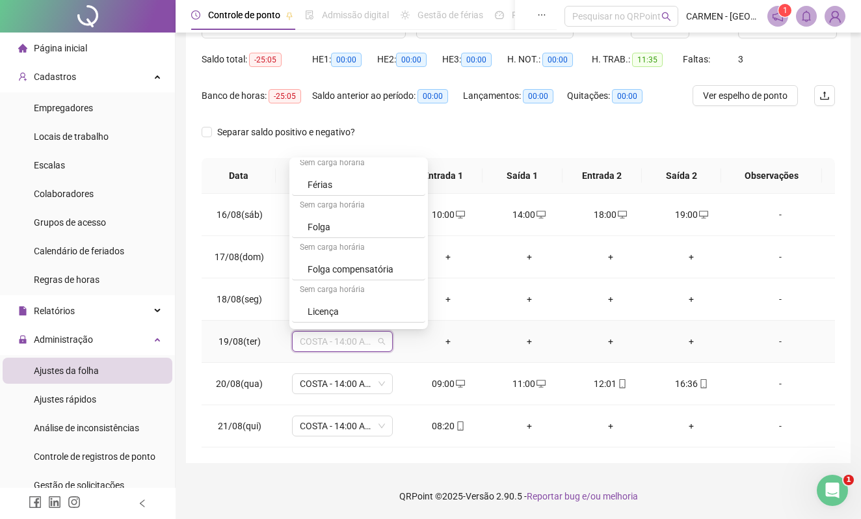
scroll to position [1214, 0]
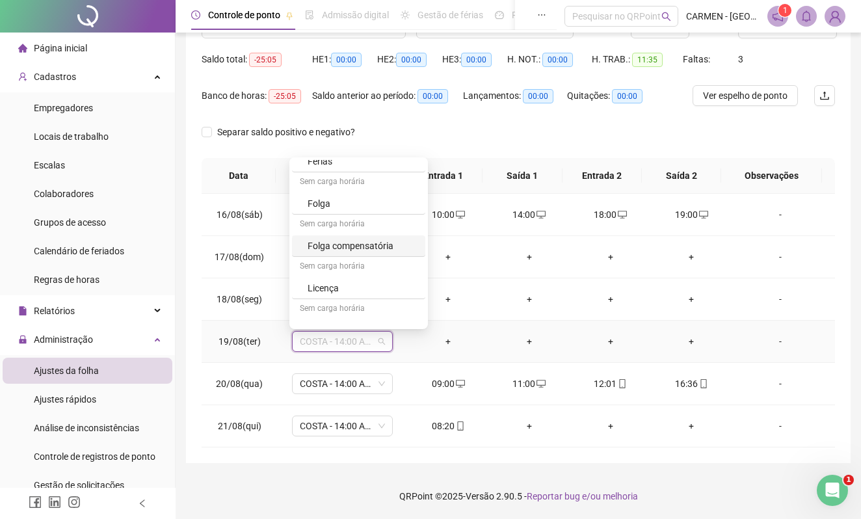
click at [372, 250] on div "Folga compensatória" at bounding box center [363, 246] width 110 height 14
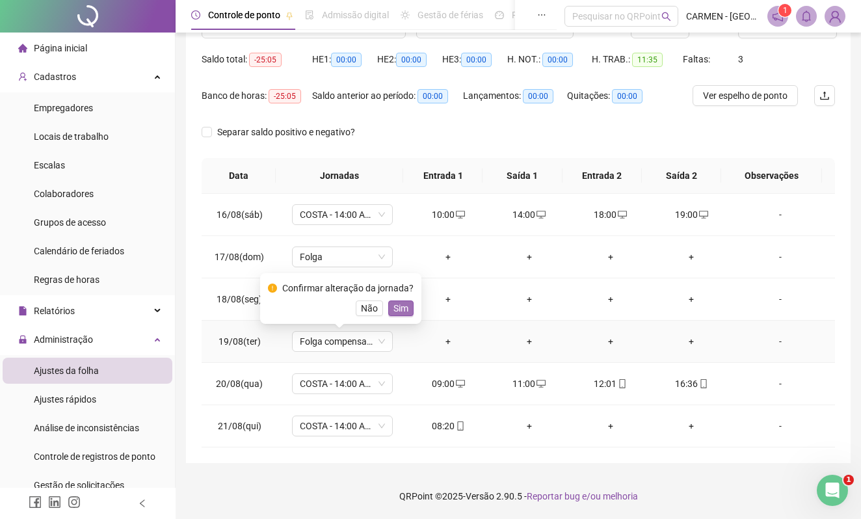
click at [394, 301] on span "Sim" at bounding box center [401, 308] width 15 height 14
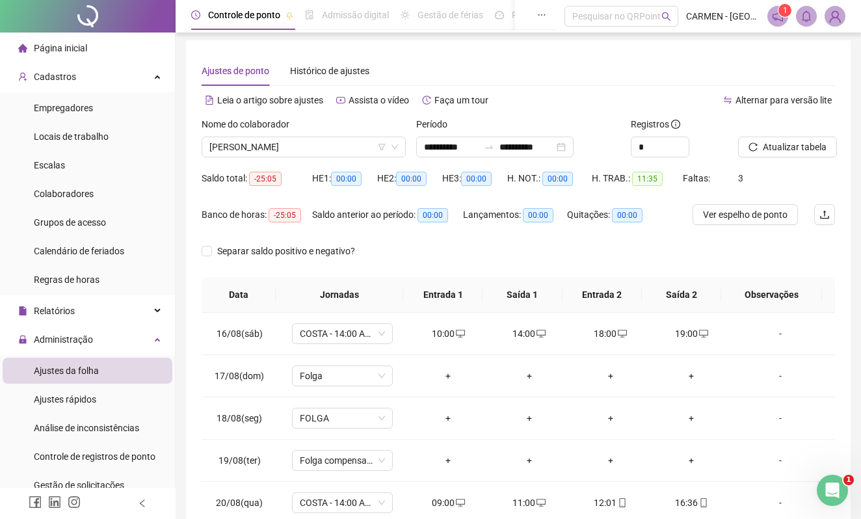
scroll to position [0, 0]
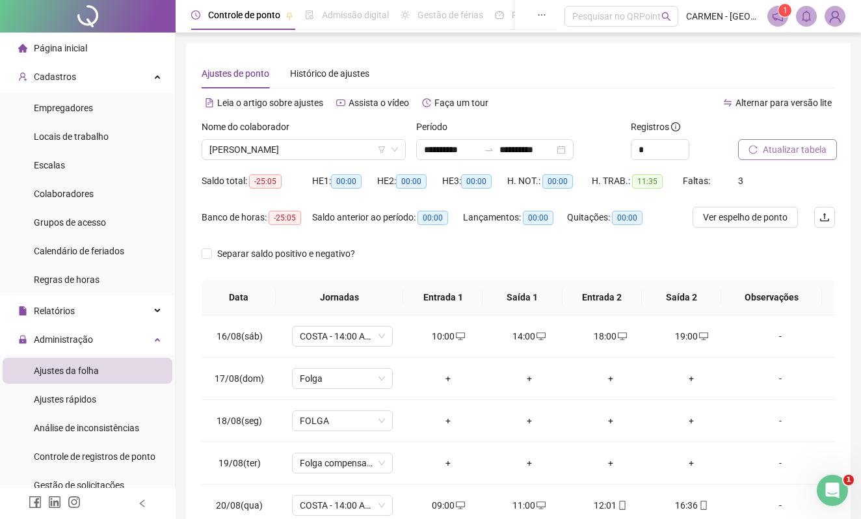
click at [807, 152] on span "Atualizar tabela" at bounding box center [795, 149] width 64 height 14
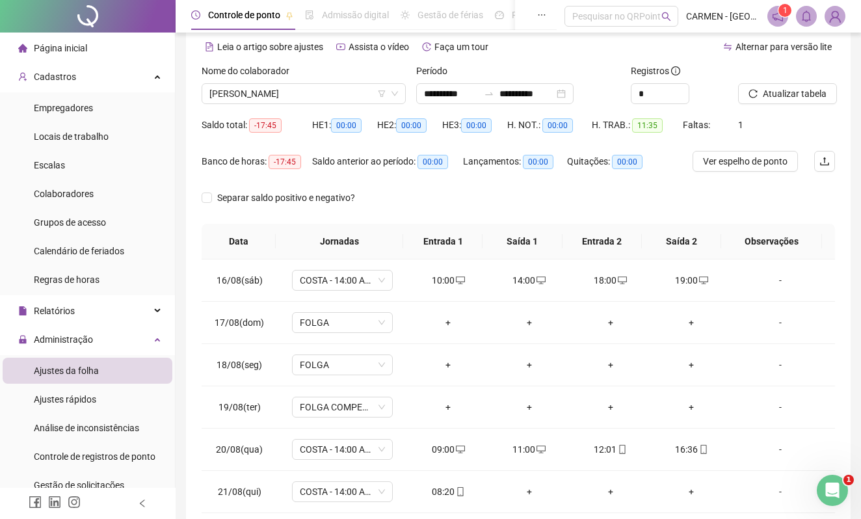
scroll to position [87, 0]
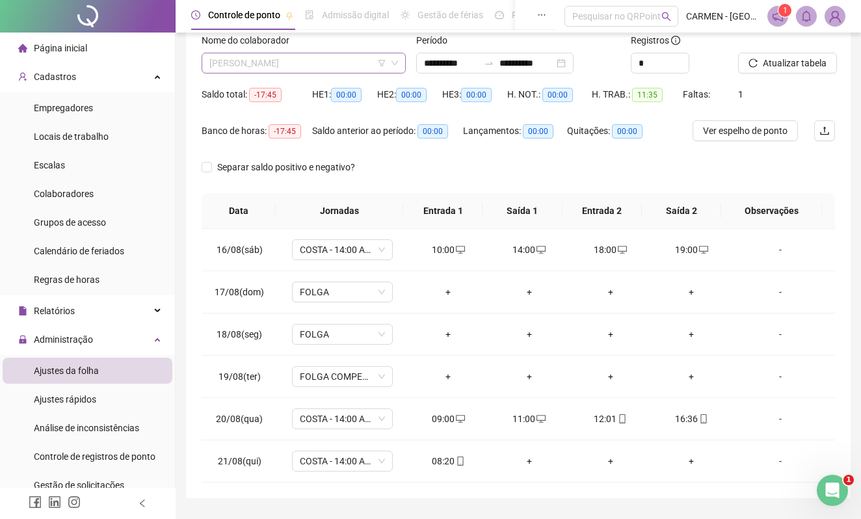
click at [320, 64] on span "[PERSON_NAME]" at bounding box center [303, 63] width 189 height 20
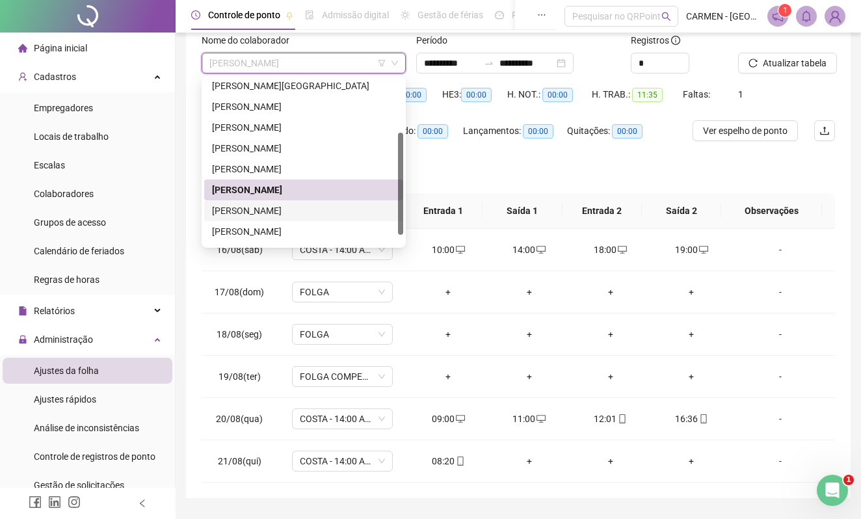
click at [273, 211] on div "[PERSON_NAME]" at bounding box center [303, 211] width 183 height 14
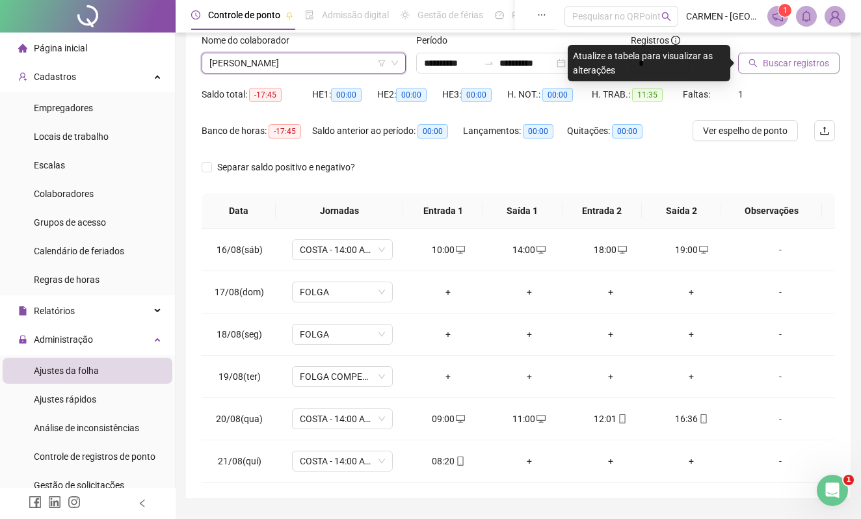
click at [796, 66] on span "Buscar registros" at bounding box center [796, 63] width 66 height 14
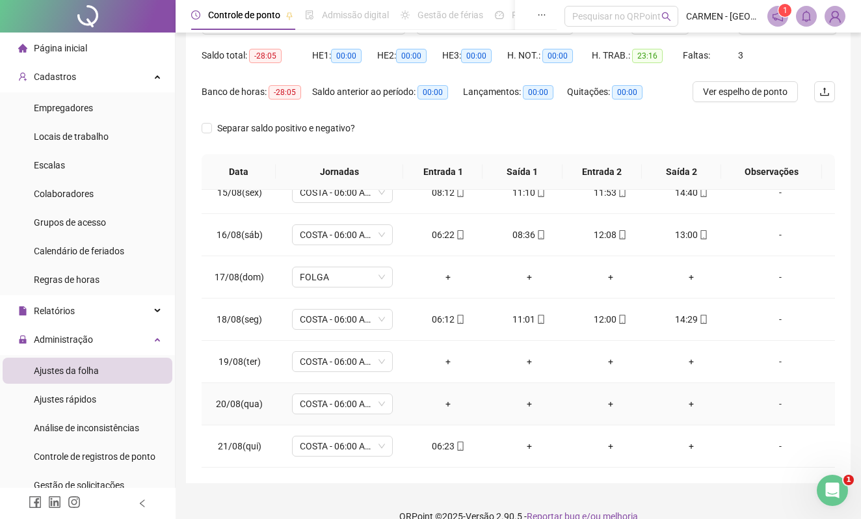
scroll to position [146, 0]
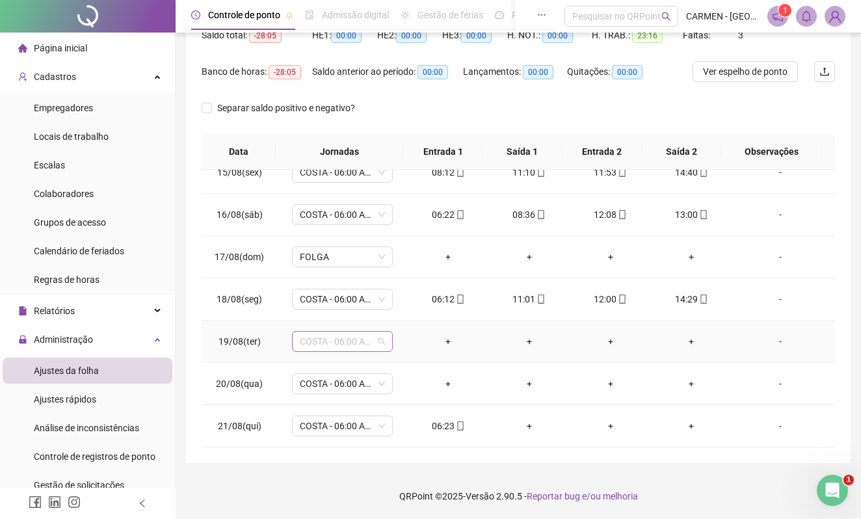
click at [379, 339] on span "COSTA - 06:00 AS 14:20" at bounding box center [342, 342] width 85 height 20
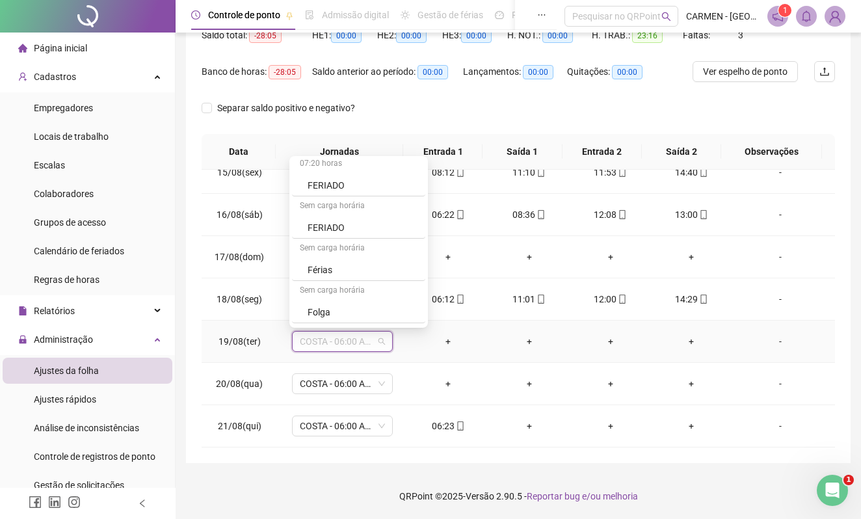
scroll to position [1127, 0]
click at [332, 295] on div "Folga" at bounding box center [363, 289] width 110 height 14
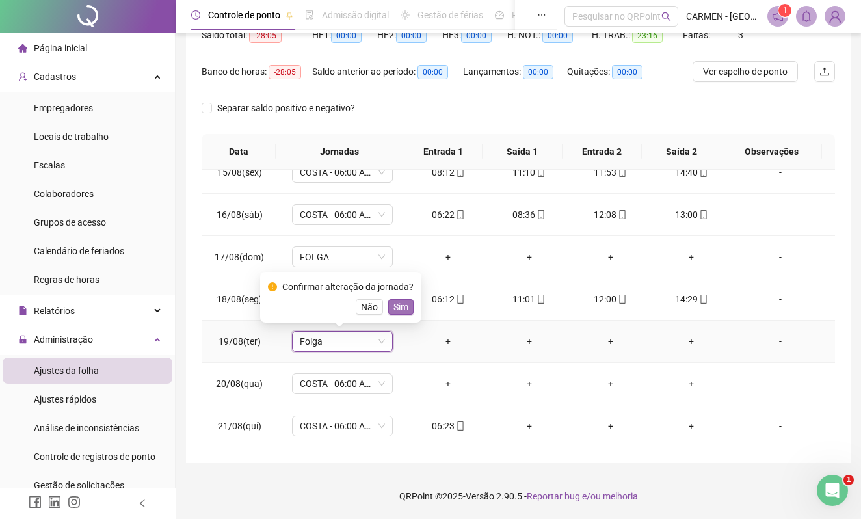
click at [397, 308] on span "Sim" at bounding box center [401, 307] width 15 height 14
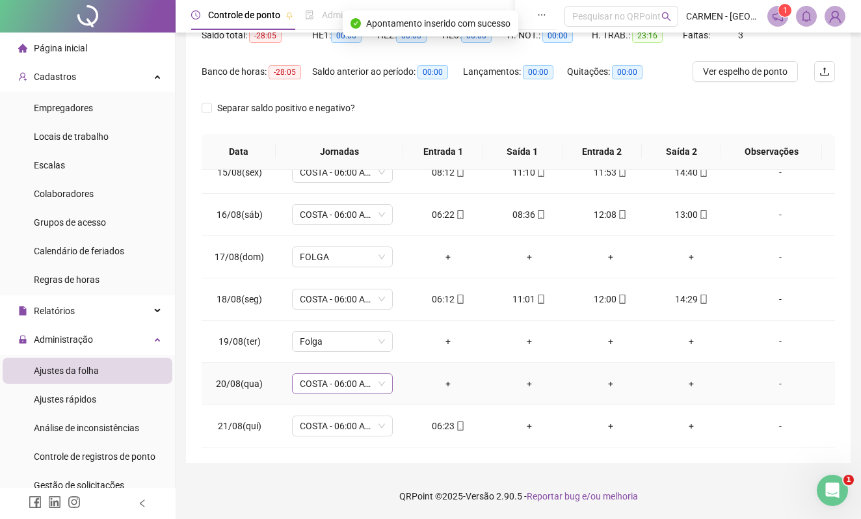
click at [381, 386] on span "COSTA - 06:00 AS 14:20" at bounding box center [342, 384] width 85 height 20
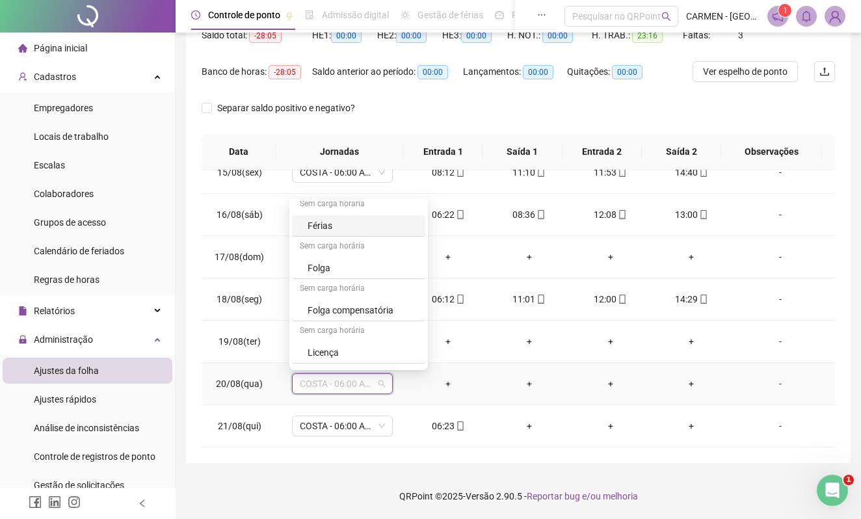
scroll to position [1214, 0]
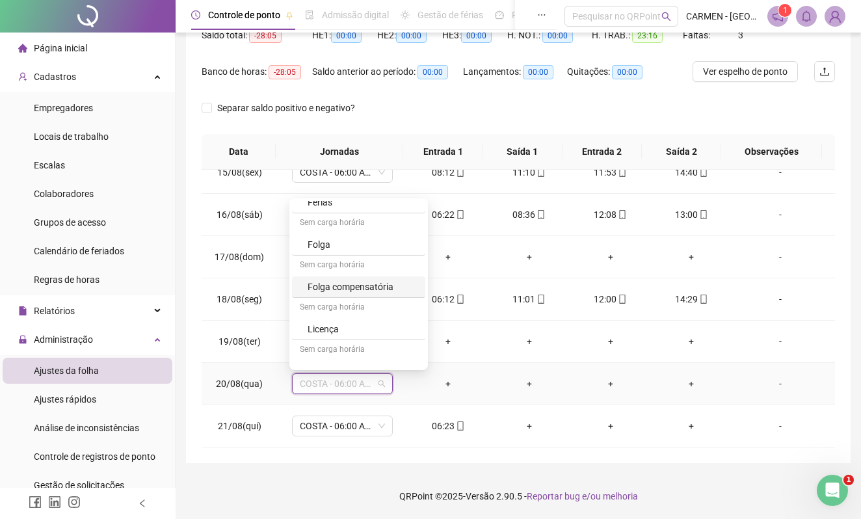
click at [373, 293] on div "Folga compensatória" at bounding box center [363, 287] width 110 height 14
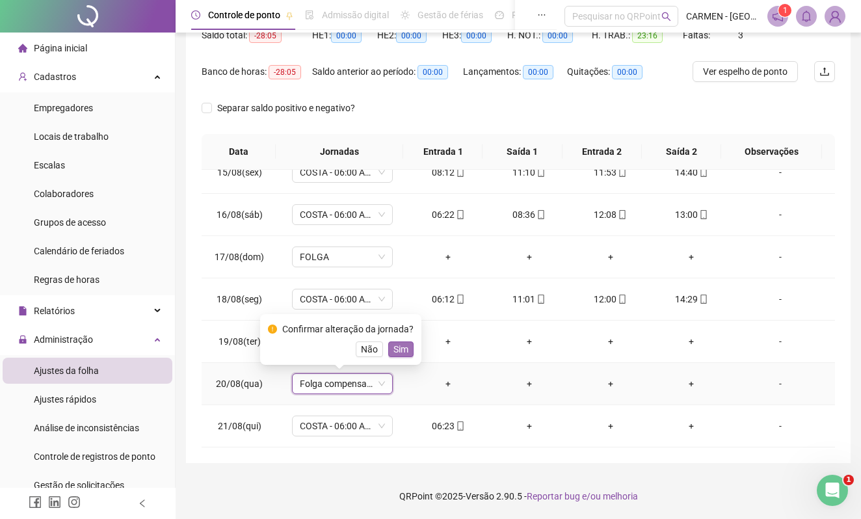
click at [397, 349] on span "Sim" at bounding box center [401, 349] width 15 height 14
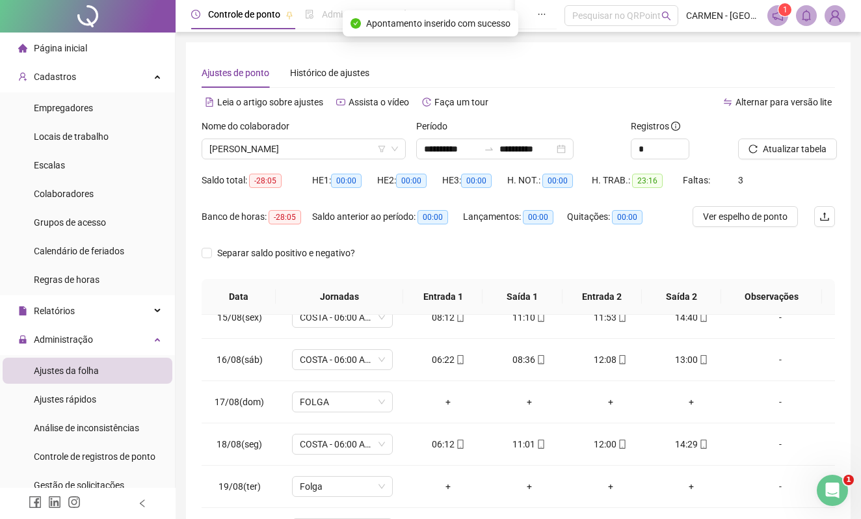
scroll to position [0, 0]
click at [788, 150] on span "Atualizar tabela" at bounding box center [795, 149] width 64 height 14
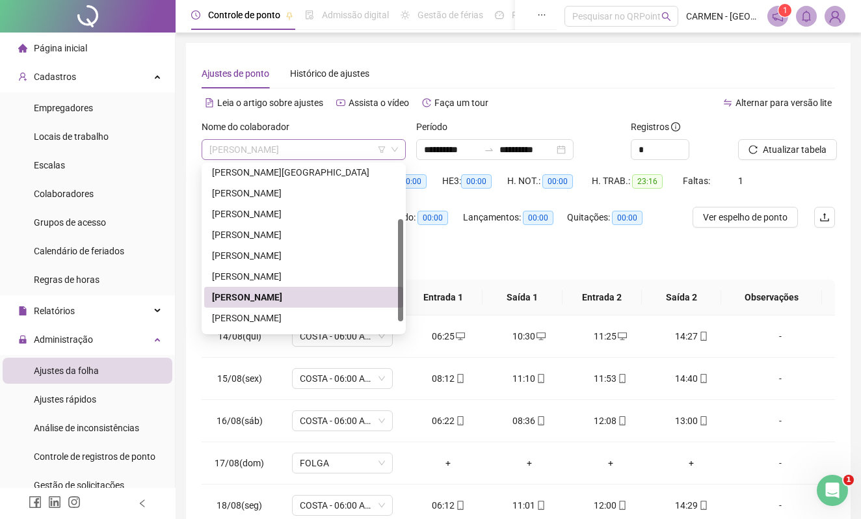
click at [336, 152] on span "[PERSON_NAME]" at bounding box center [303, 150] width 189 height 20
click at [246, 321] on div "[PERSON_NAME]" at bounding box center [303, 318] width 183 height 14
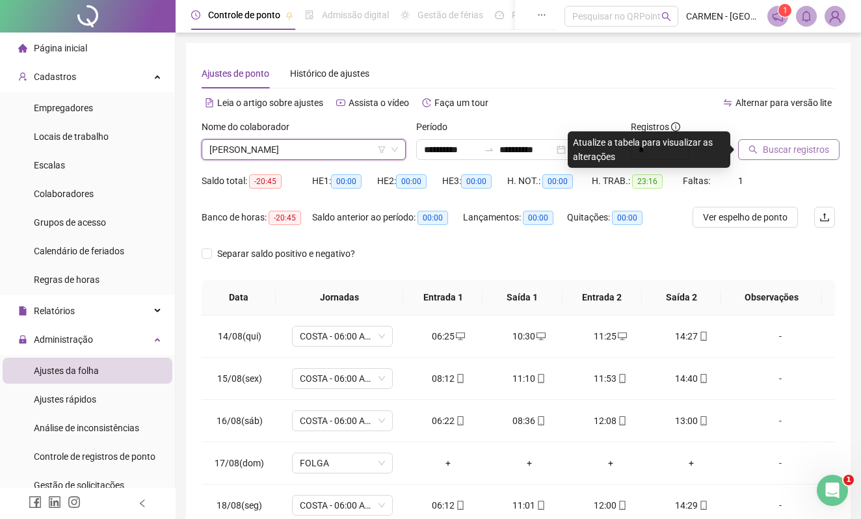
click at [764, 148] on span "Buscar registros" at bounding box center [796, 149] width 66 height 14
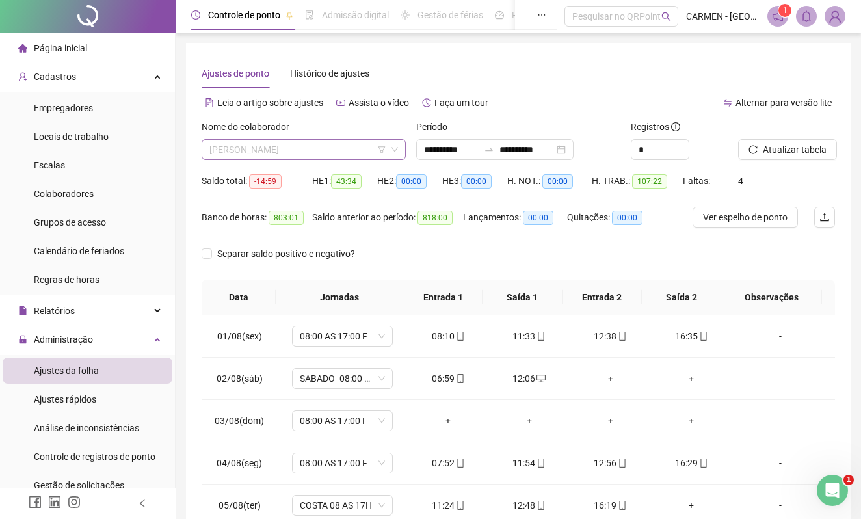
click at [344, 146] on span "[PERSON_NAME]" at bounding box center [303, 150] width 189 height 20
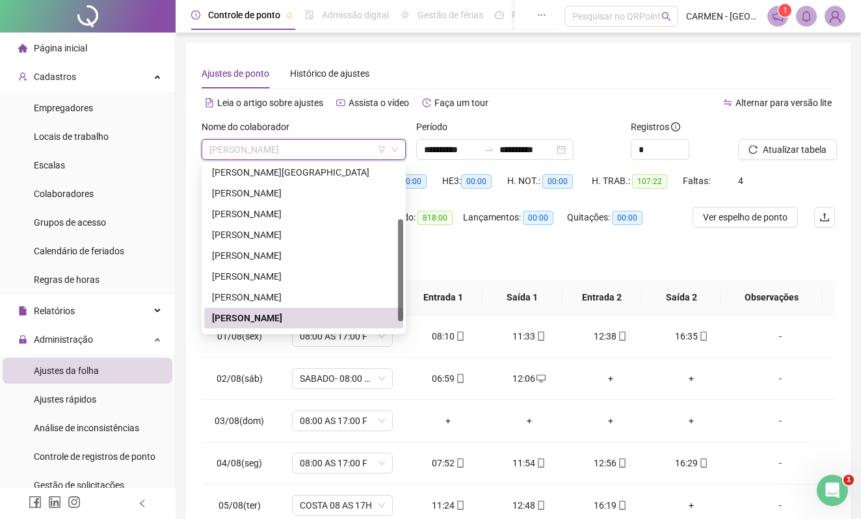
scroll to position [104, 0]
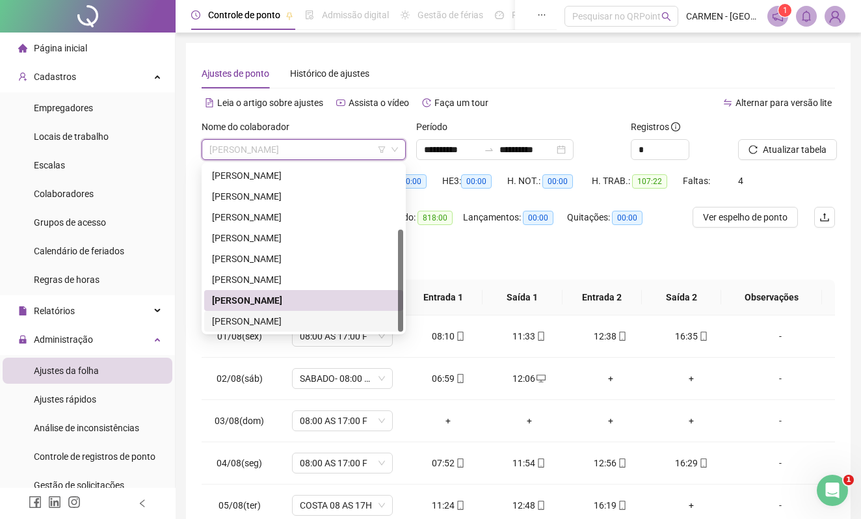
click at [275, 323] on div "[PERSON_NAME]" at bounding box center [303, 321] width 183 height 14
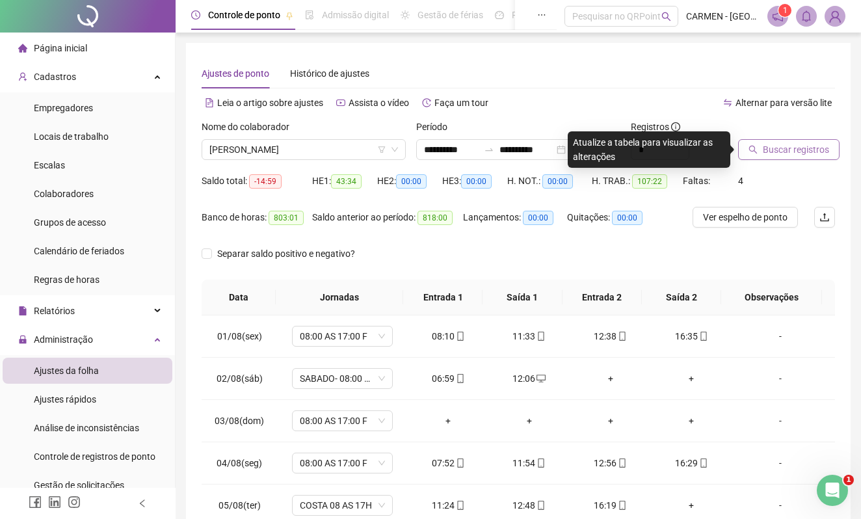
click at [813, 146] on span "Buscar registros" at bounding box center [796, 149] width 66 height 14
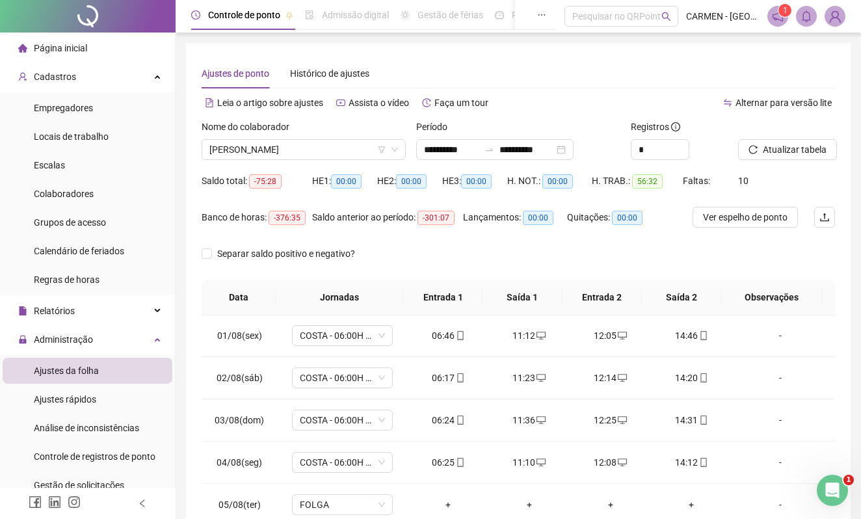
scroll to position [0, 0]
click at [76, 111] on span "Empregadores" at bounding box center [63, 108] width 59 height 10
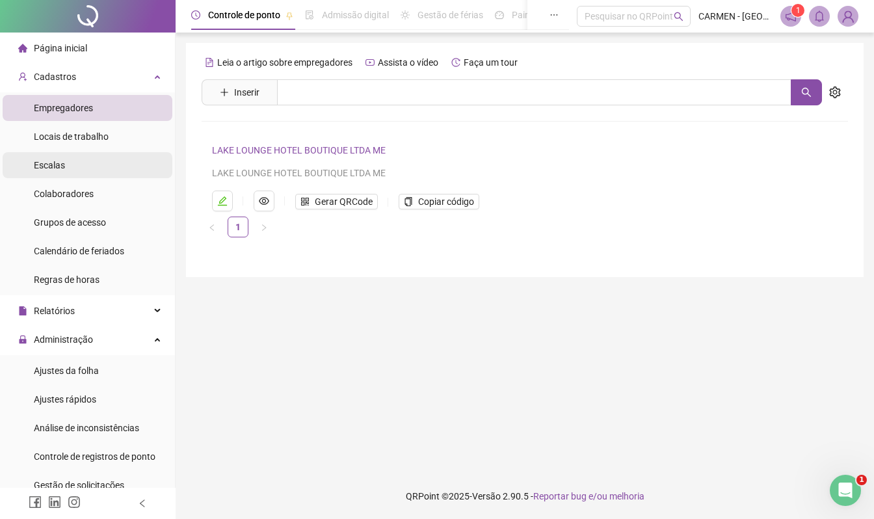
click at [64, 170] on li "Escalas" at bounding box center [88, 165] width 170 height 26
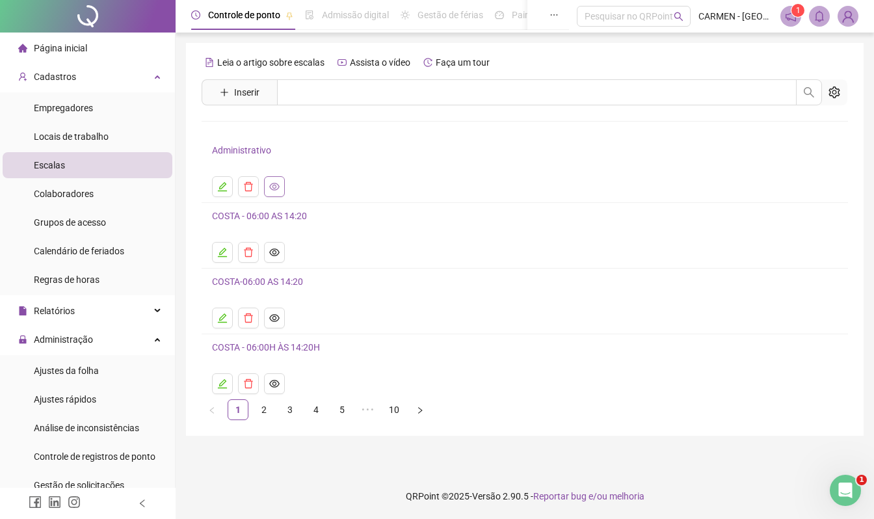
click at [275, 183] on icon "eye" at bounding box center [274, 187] width 10 height 10
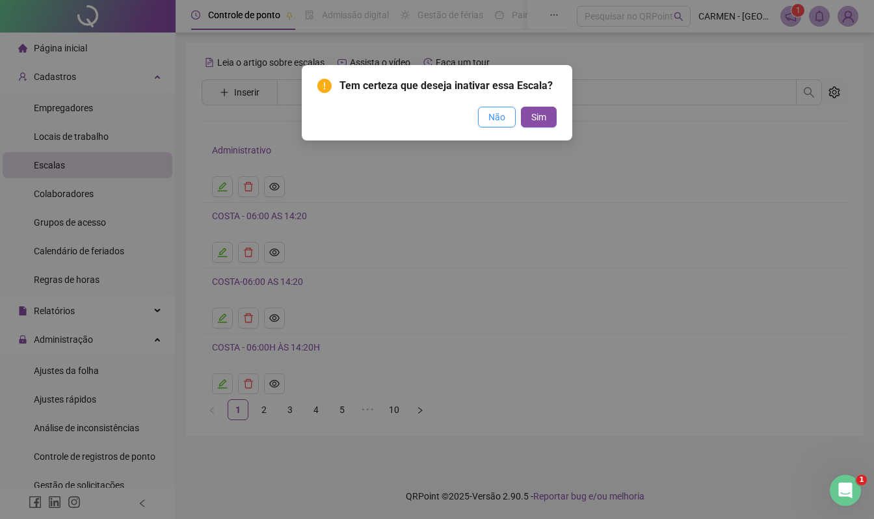
click at [484, 118] on button "Não" at bounding box center [497, 117] width 38 height 21
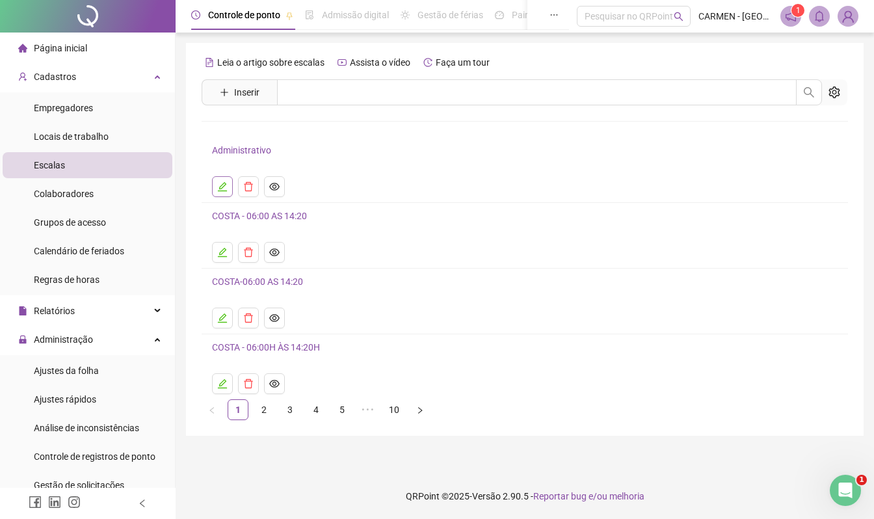
click at [222, 190] on icon "edit" at bounding box center [222, 187] width 10 height 10
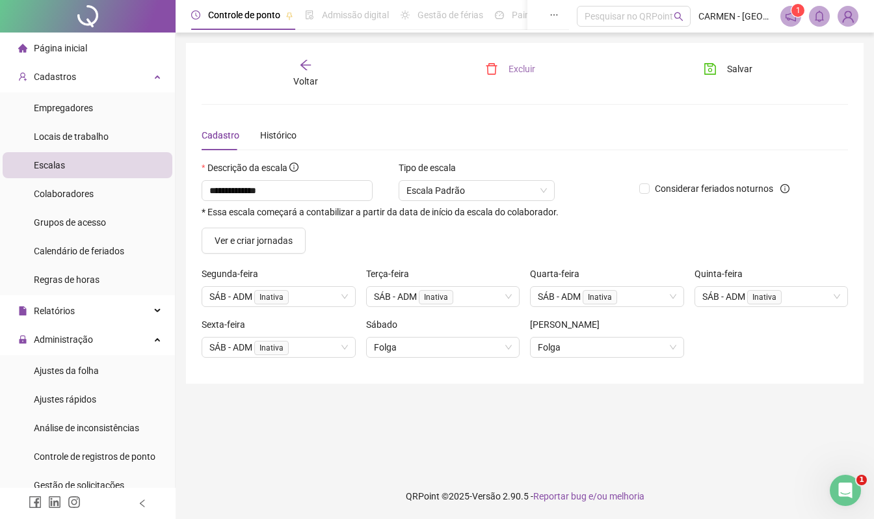
click at [513, 71] on span "Excluir" at bounding box center [522, 69] width 27 height 14
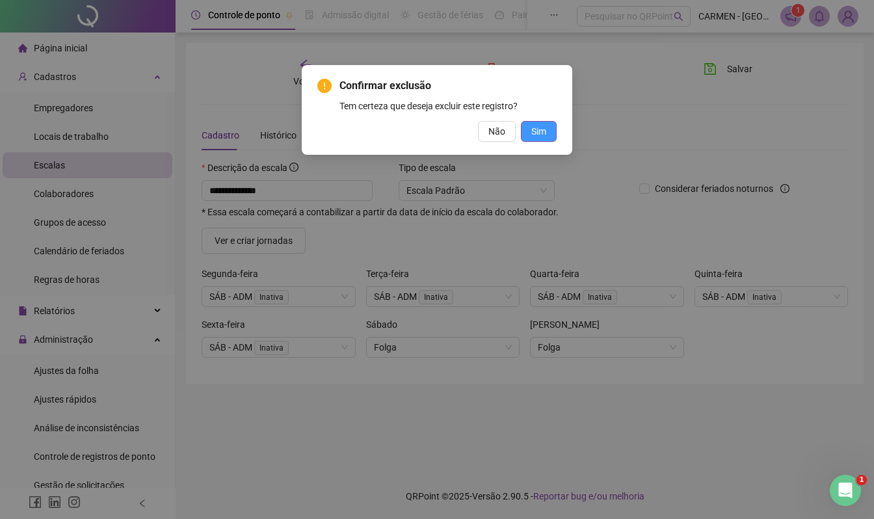
click at [545, 131] on span "Sim" at bounding box center [538, 131] width 15 height 14
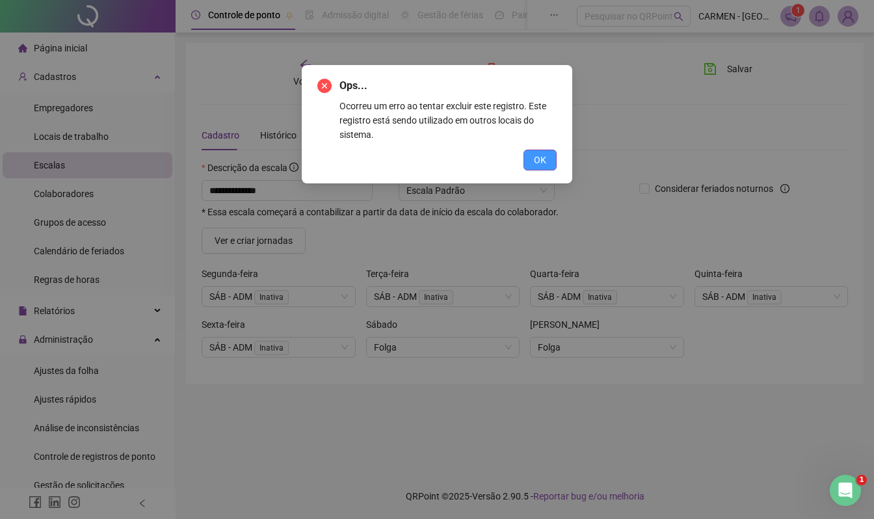
click at [545, 161] on span "OK" at bounding box center [540, 160] width 12 height 14
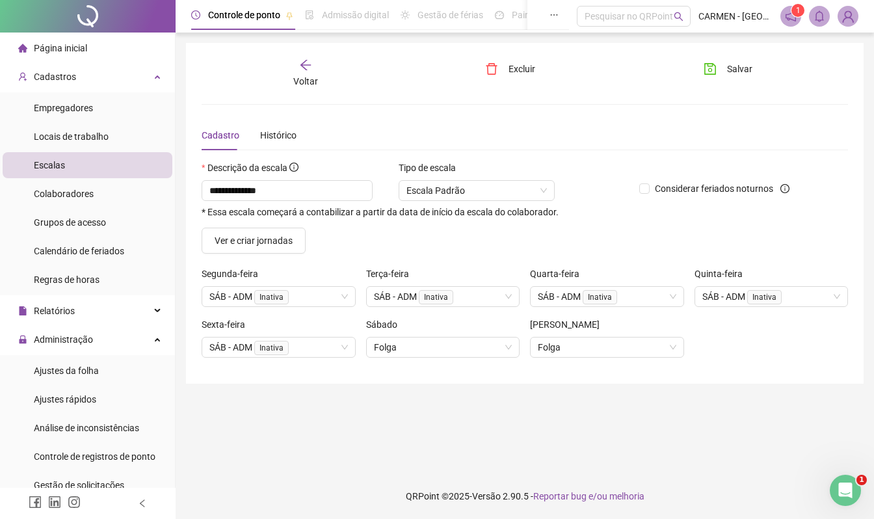
click at [297, 76] on span "Voltar" at bounding box center [305, 81] width 25 height 10
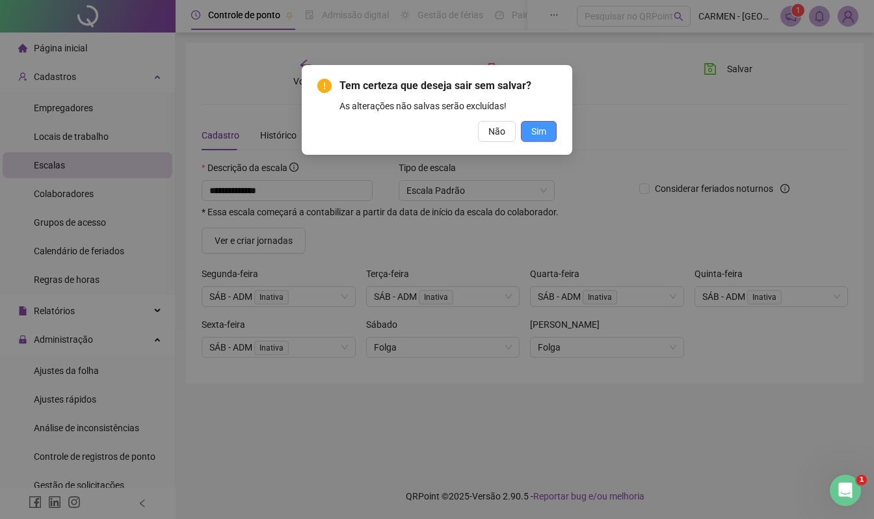
click at [548, 135] on button "Sim" at bounding box center [539, 131] width 36 height 21
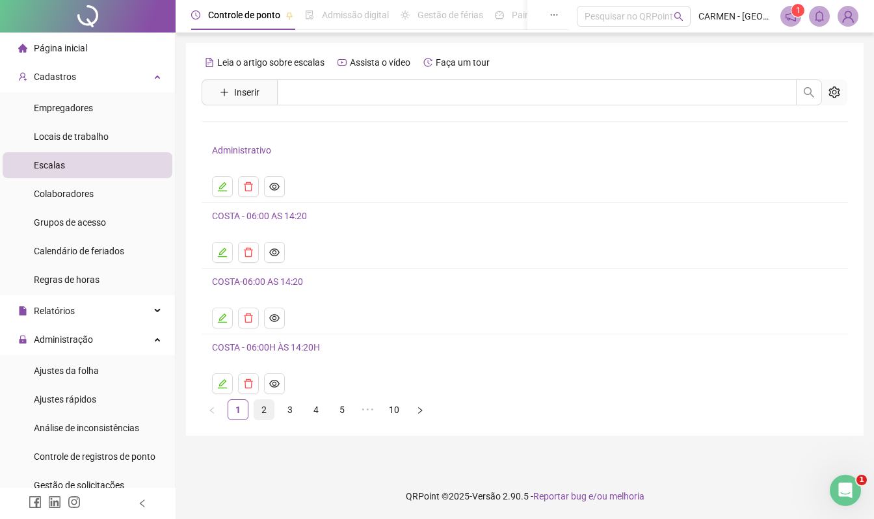
click at [261, 415] on link "2" at bounding box center [264, 410] width 20 height 20
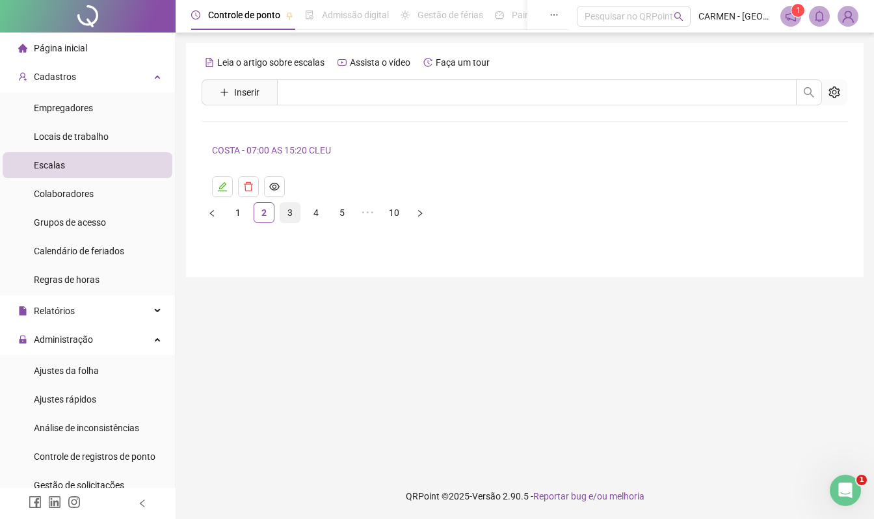
click at [290, 215] on link "3" at bounding box center [290, 213] width 20 height 20
click at [313, 183] on link "4" at bounding box center [316, 183] width 20 height 20
click at [345, 183] on link "5" at bounding box center [342, 183] width 20 height 20
click at [367, 185] on link "6" at bounding box center [368, 183] width 20 height 20
click at [394, 185] on link "8" at bounding box center [394, 183] width 20 height 20
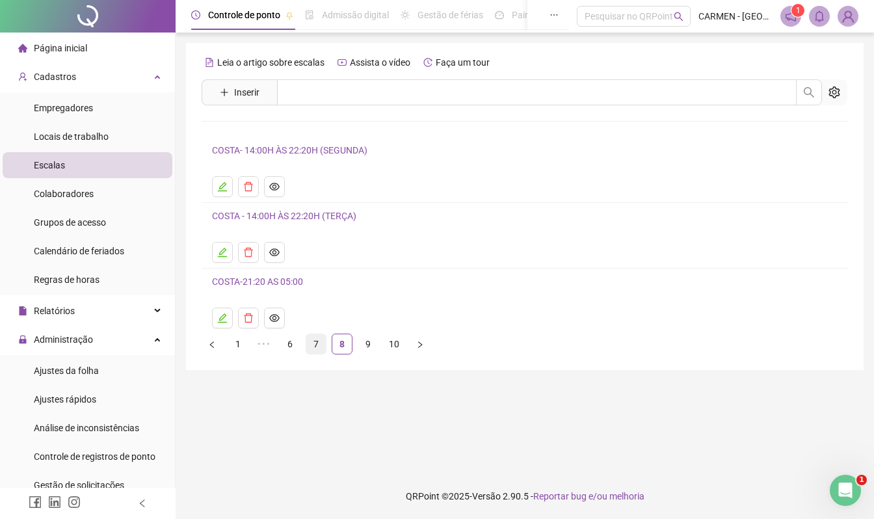
click at [314, 344] on link "7" at bounding box center [316, 344] width 20 height 20
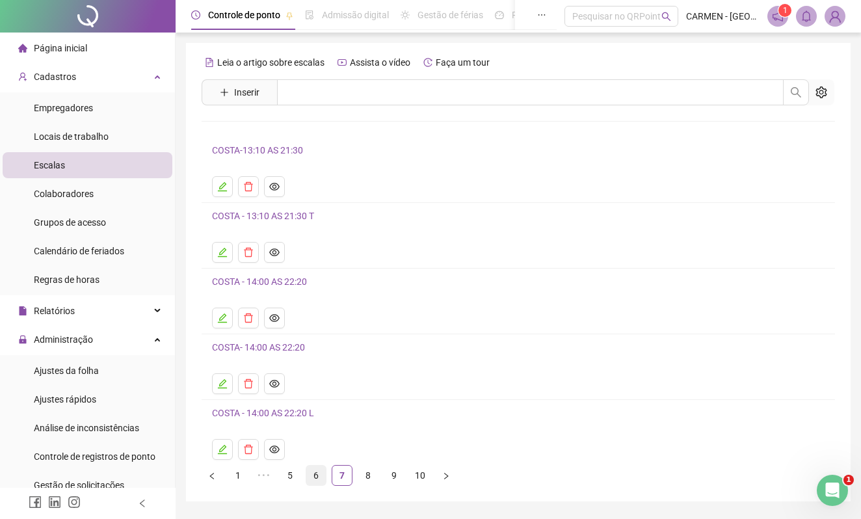
click at [316, 480] on link "6" at bounding box center [316, 476] width 20 height 20
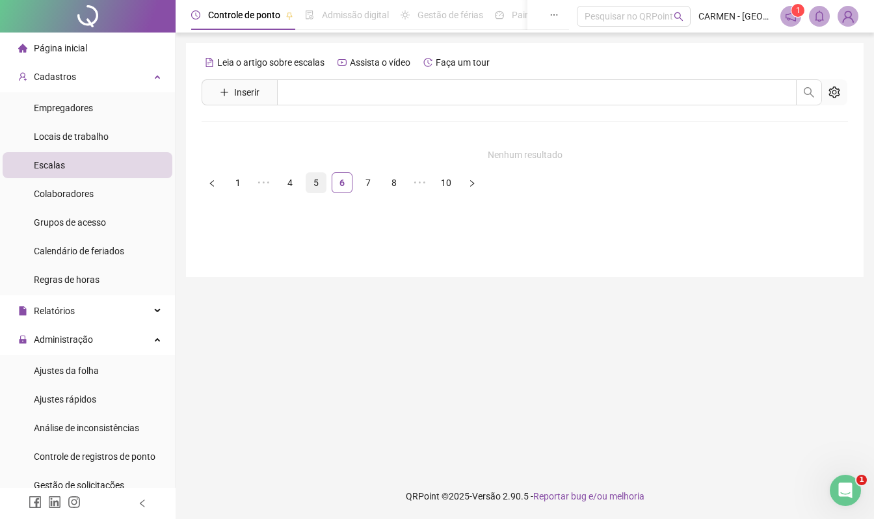
click at [311, 180] on link "5" at bounding box center [316, 183] width 20 height 20
click at [287, 183] on link "3" at bounding box center [290, 183] width 20 height 20
click at [260, 182] on link "2" at bounding box center [264, 183] width 20 height 20
click at [235, 213] on link "1" at bounding box center [238, 213] width 20 height 20
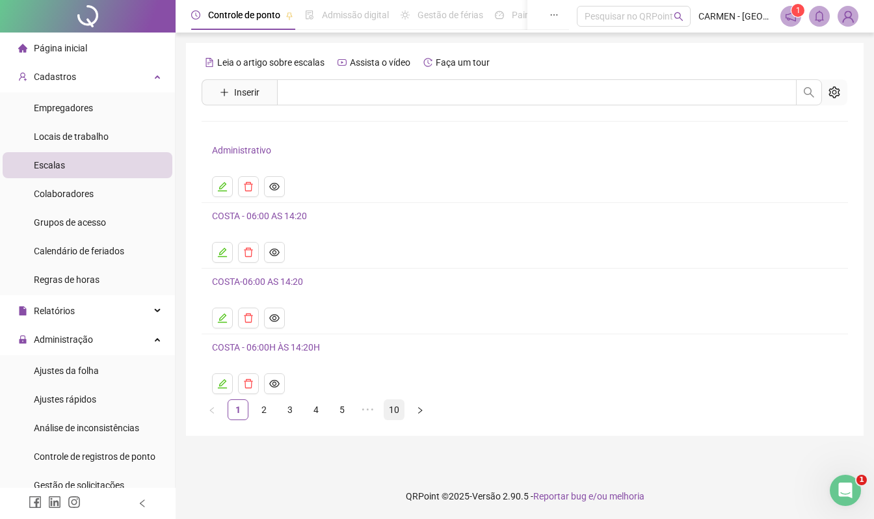
click at [399, 414] on link "10" at bounding box center [394, 410] width 20 height 20
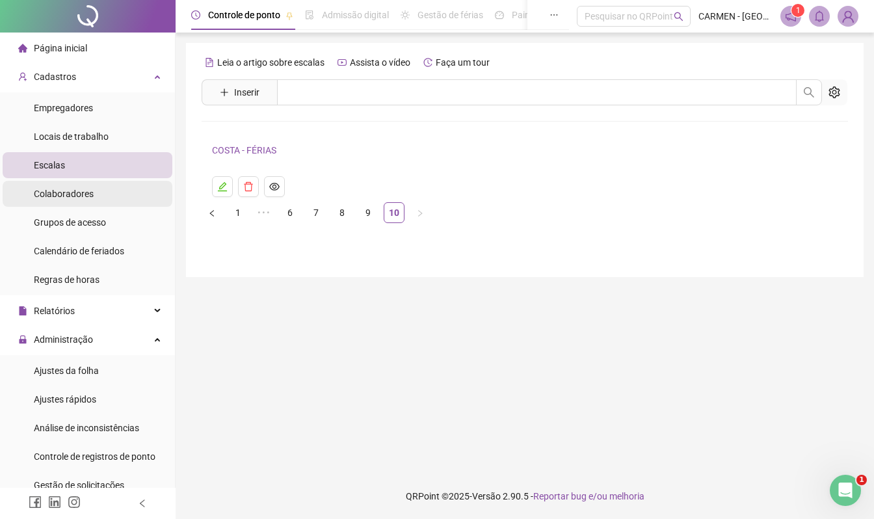
click at [75, 191] on span "Colaboradores" at bounding box center [64, 194] width 60 height 10
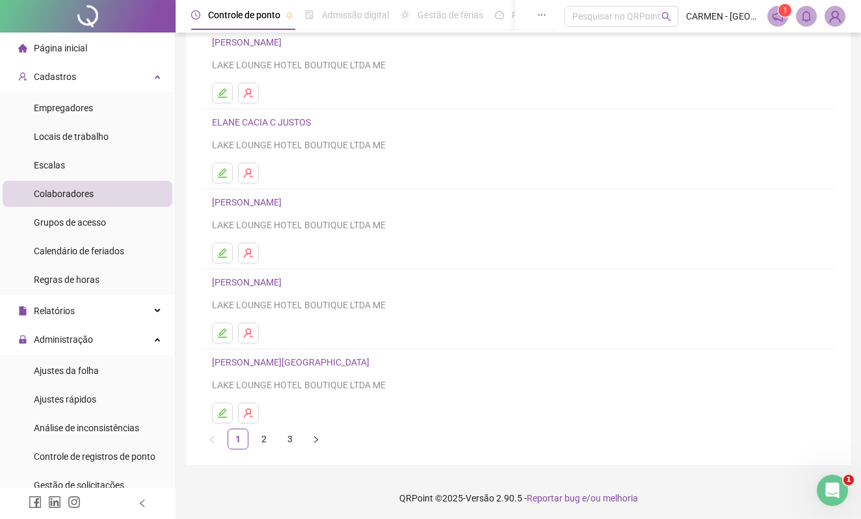
scroll to position [113, 0]
click at [284, 440] on link "3" at bounding box center [290, 437] width 20 height 20
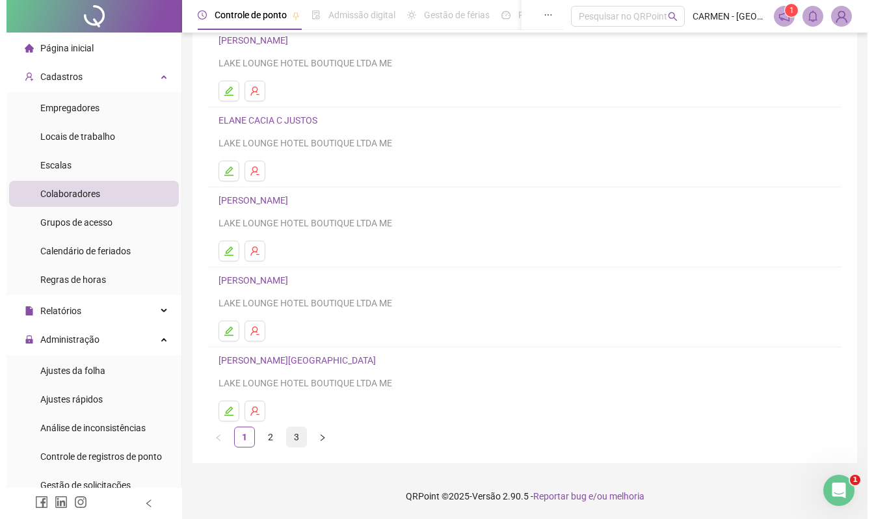
scroll to position [0, 0]
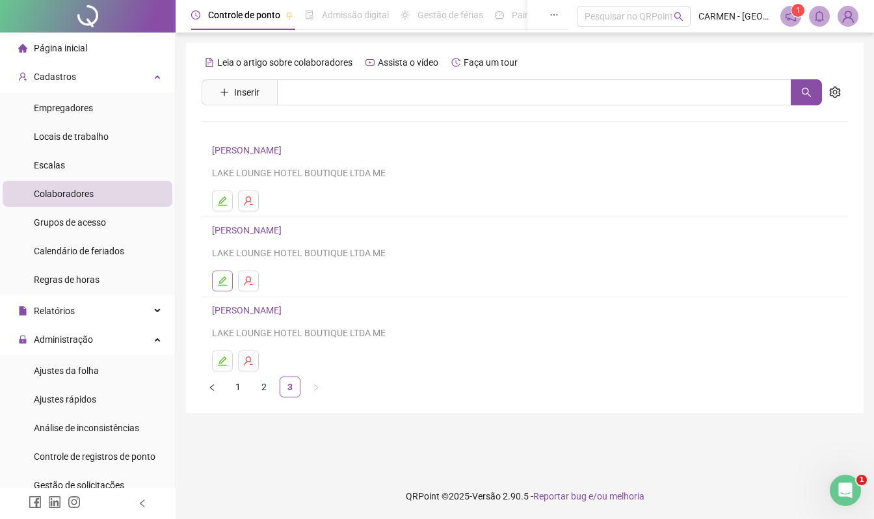
click at [225, 279] on icon "edit" at bounding box center [222, 280] width 9 height 9
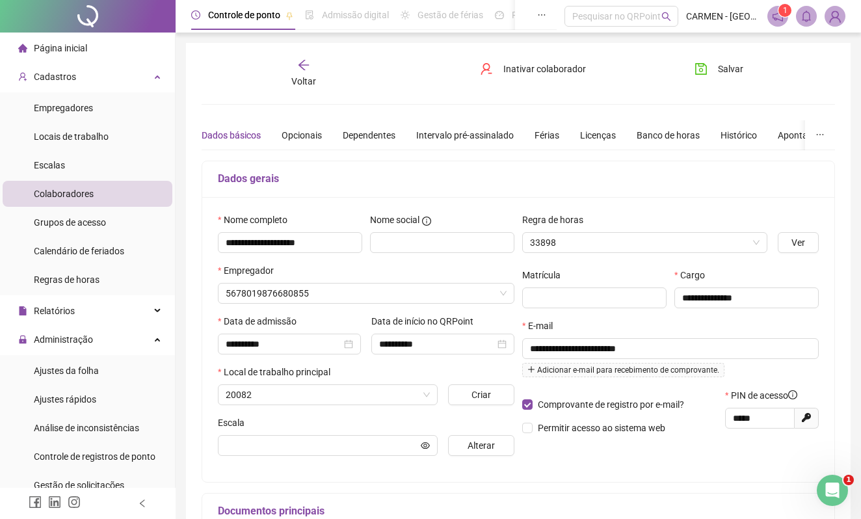
type input "**********"
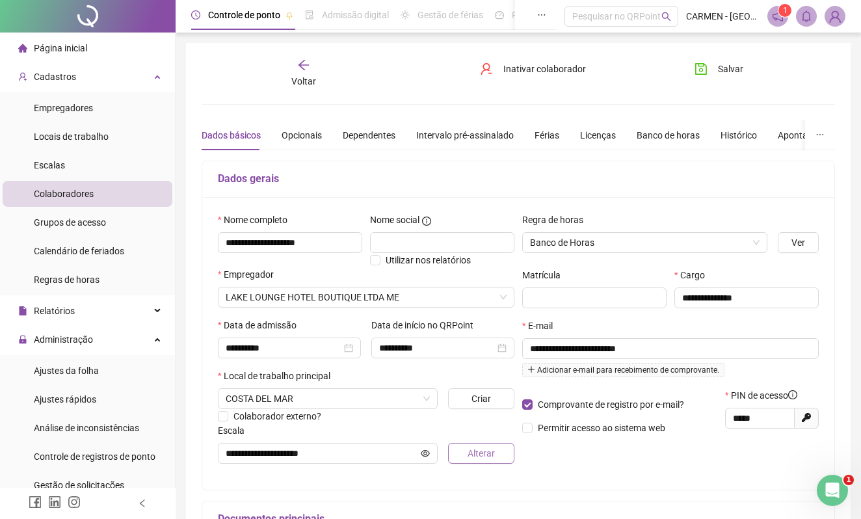
click at [485, 458] on span "Alterar" at bounding box center [481, 453] width 27 height 14
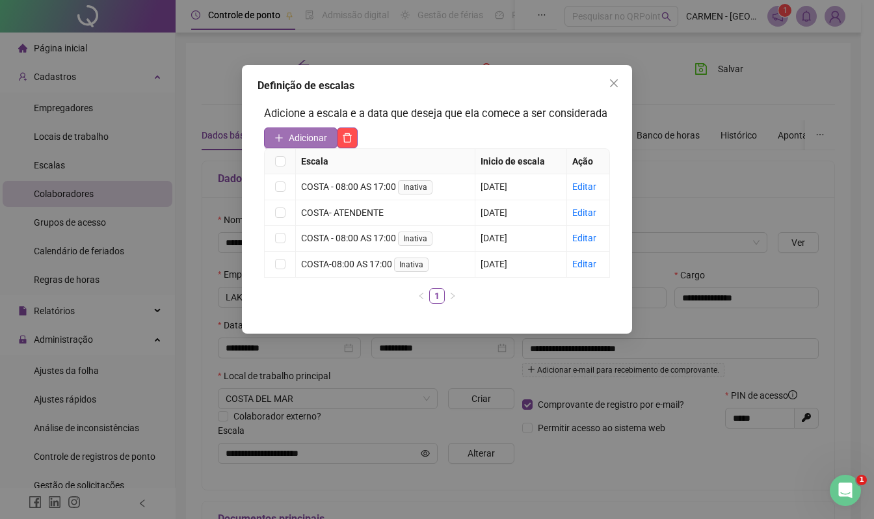
click at [319, 131] on span "Adicionar" at bounding box center [308, 138] width 38 height 14
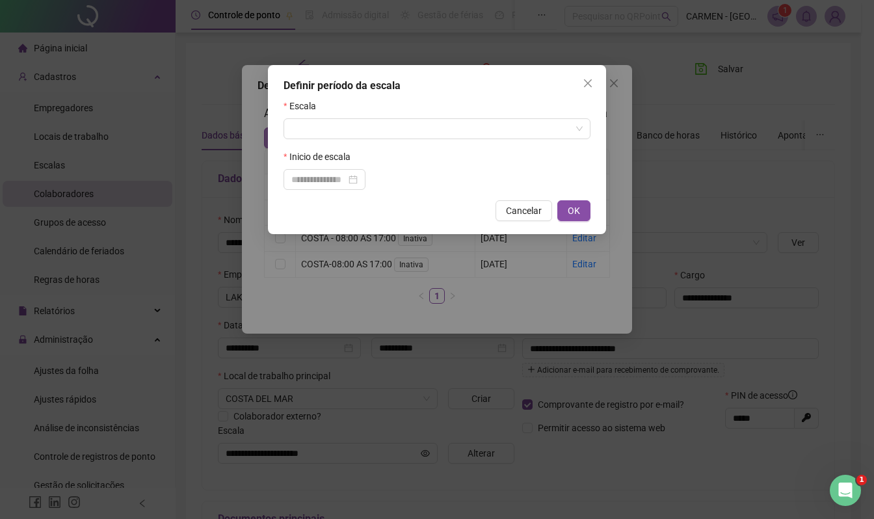
click at [319, 131] on input "search" at bounding box center [431, 129] width 280 height 20
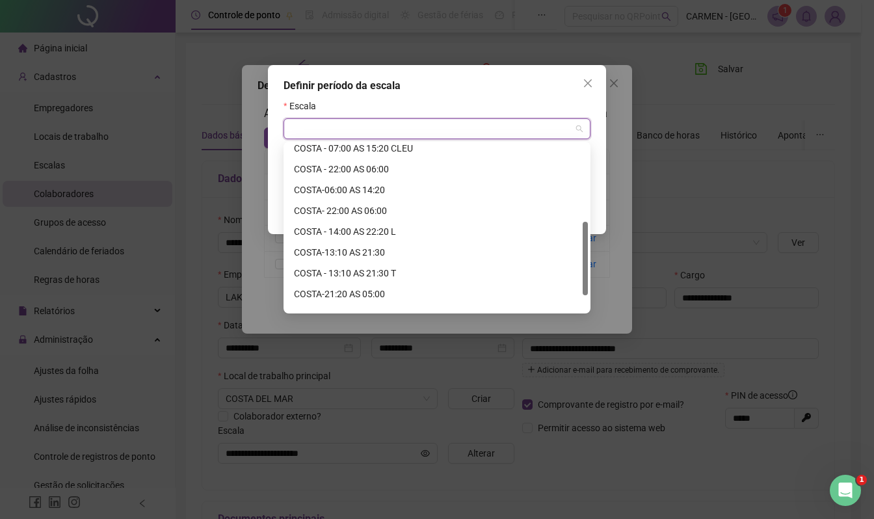
scroll to position [208, 0]
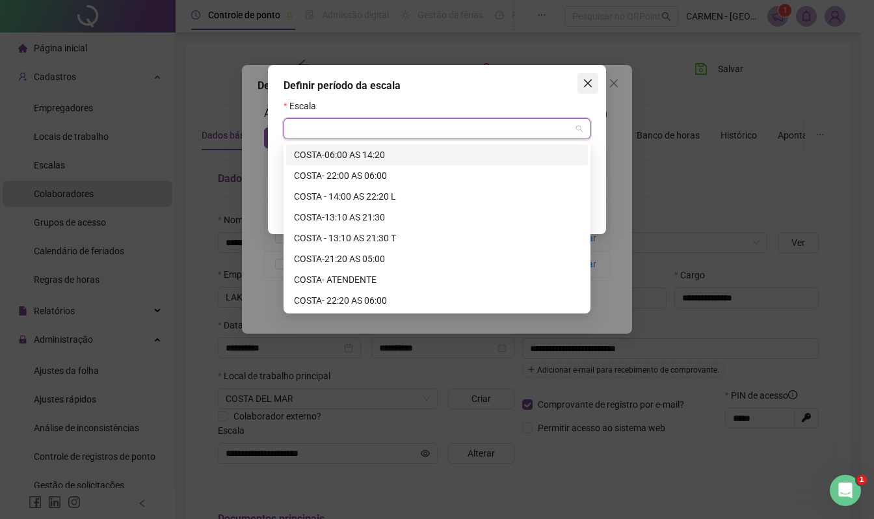
click at [591, 83] on icon "close" at bounding box center [588, 83] width 10 height 10
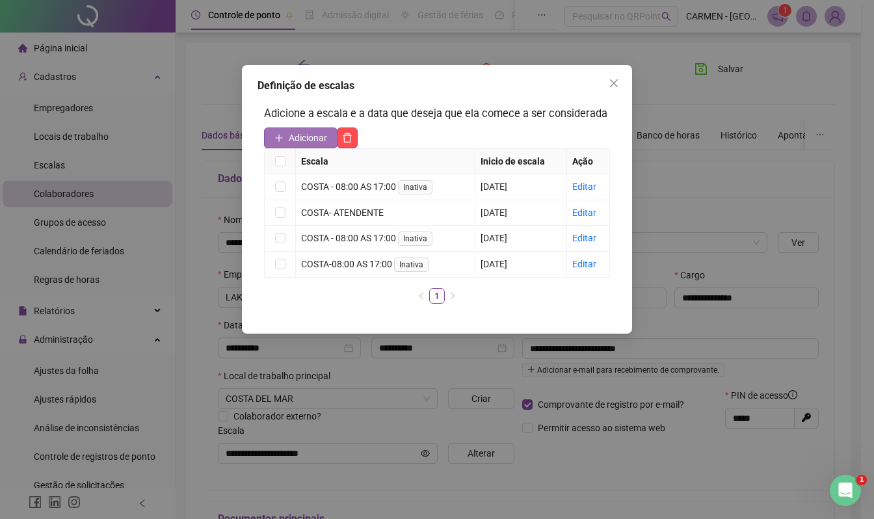
click at [313, 142] on span "Adicionar" at bounding box center [308, 138] width 38 height 14
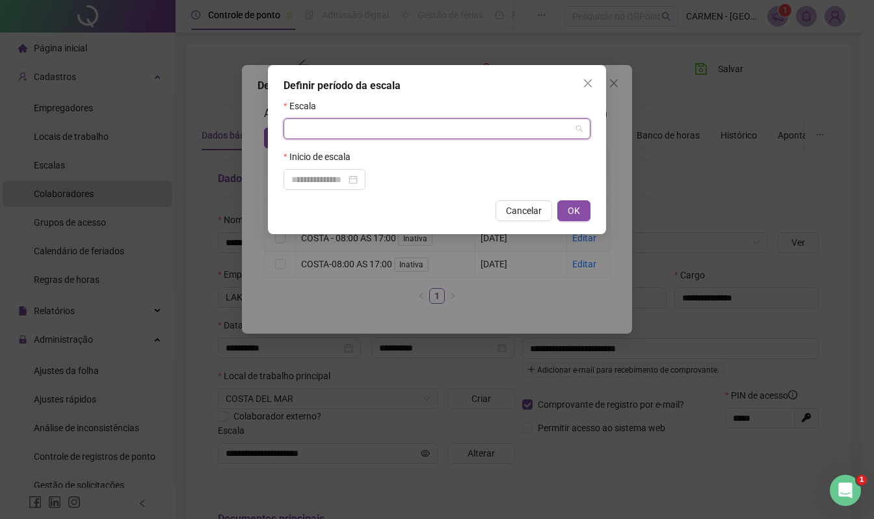
click at [316, 129] on input "search" at bounding box center [431, 129] width 280 height 20
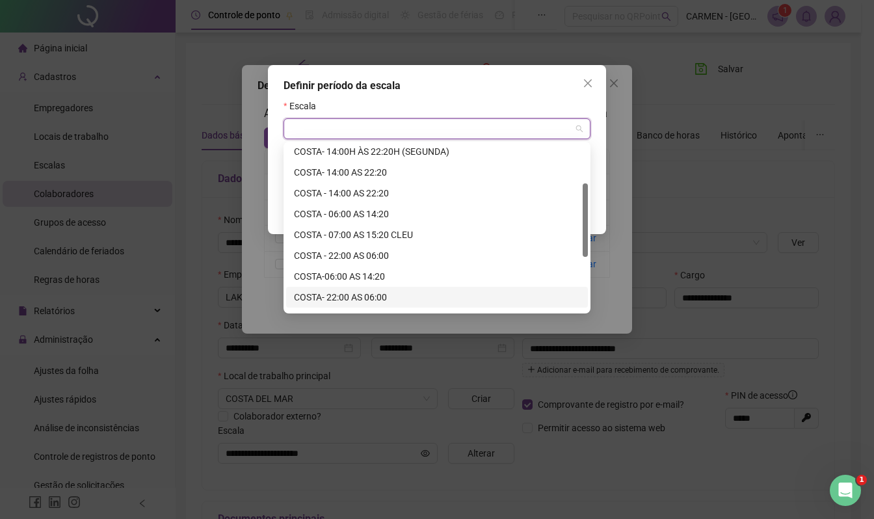
scroll to position [0, 0]
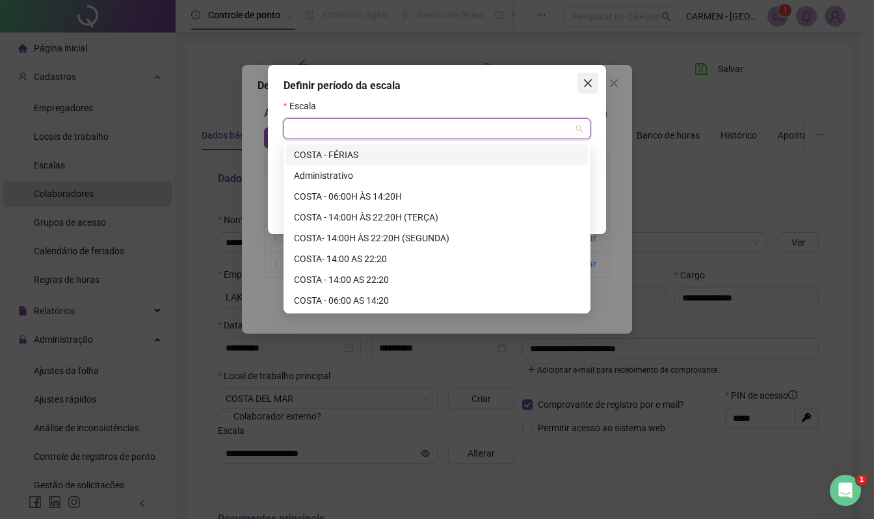
click at [589, 82] on icon "close" at bounding box center [588, 83] width 8 height 8
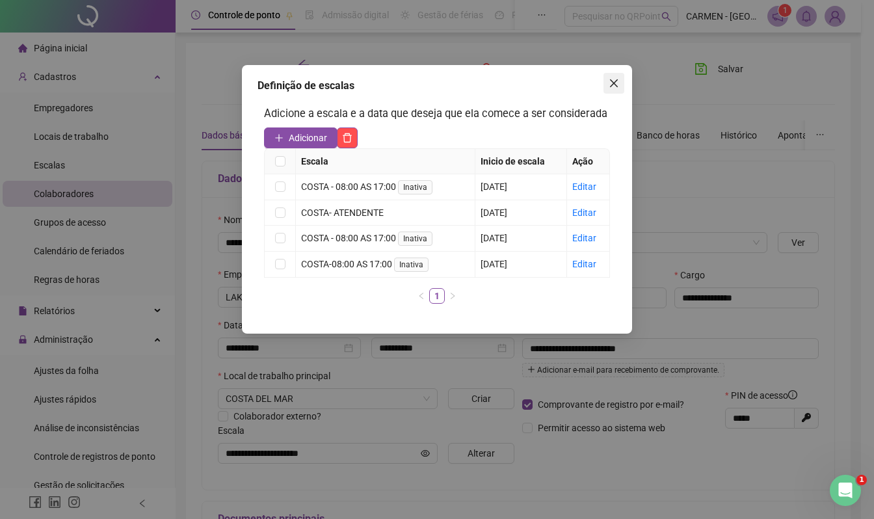
click at [618, 82] on icon "close" at bounding box center [614, 83] width 10 height 10
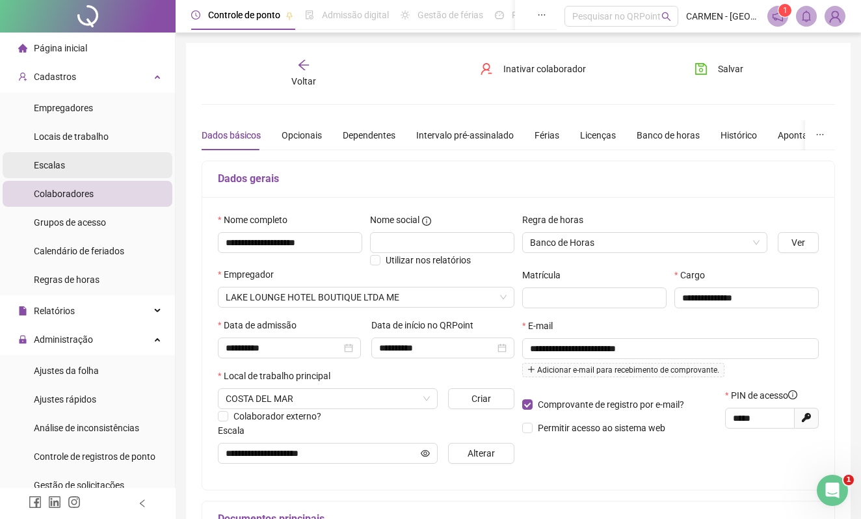
click at [57, 163] on span "Escalas" at bounding box center [49, 165] width 31 height 10
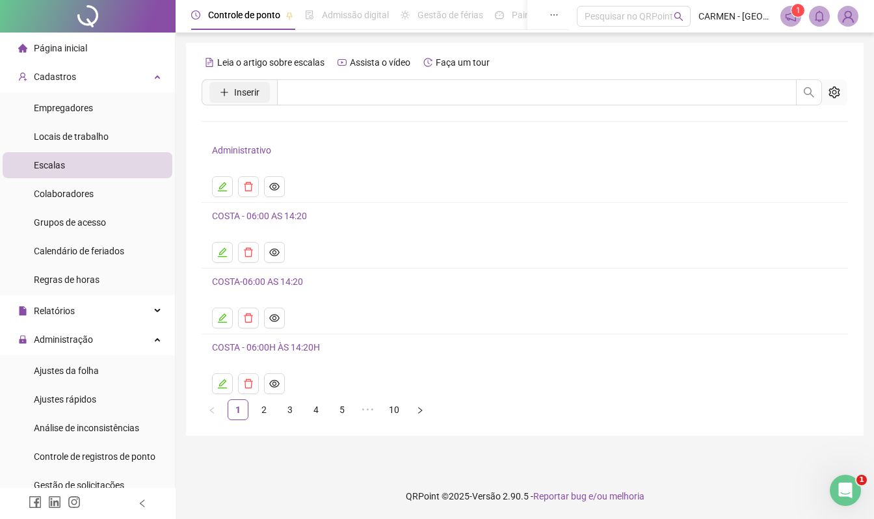
click at [265, 94] on button "Inserir" at bounding box center [239, 92] width 61 height 21
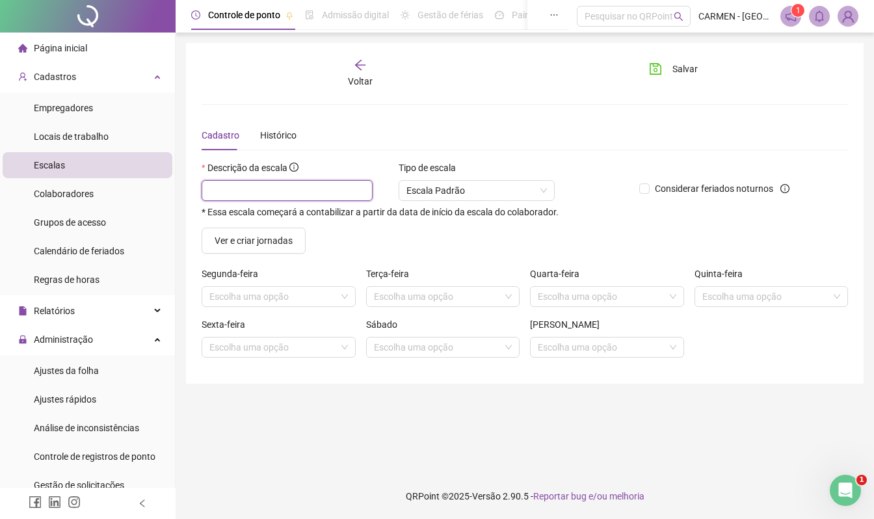
click at [235, 191] on input "text" at bounding box center [287, 190] width 171 height 21
type input "**********"
click at [281, 245] on span "Ver e criar jornadas" at bounding box center [254, 241] width 78 height 14
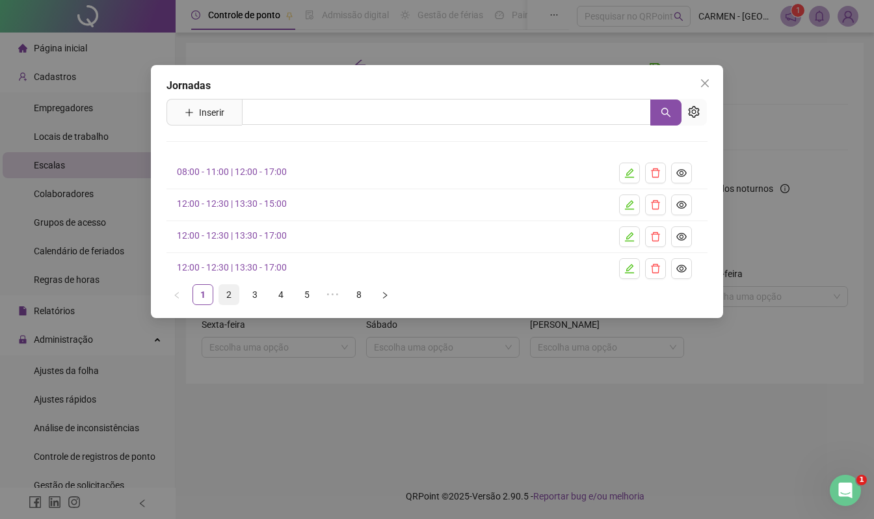
click at [232, 295] on link "2" at bounding box center [229, 295] width 20 height 20
click at [256, 295] on link "3" at bounding box center [255, 295] width 20 height 20
click at [276, 295] on link "4" at bounding box center [281, 295] width 20 height 20
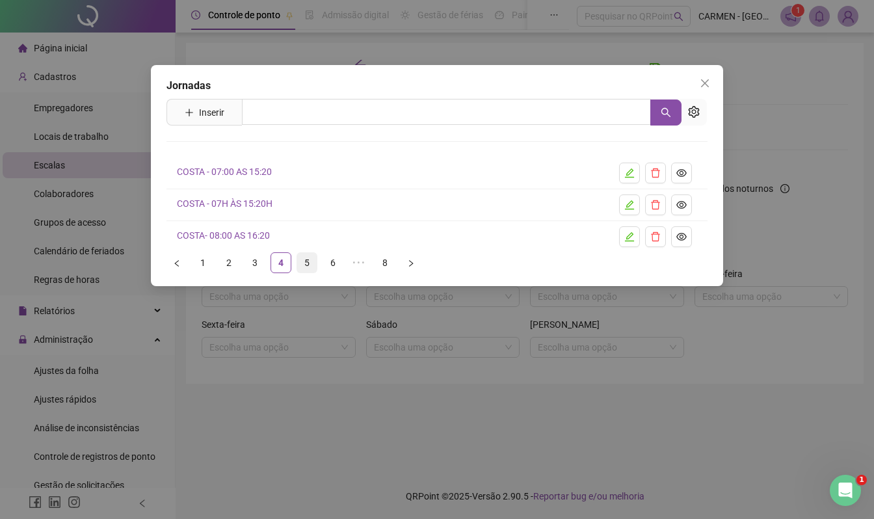
click at [303, 267] on link "5" at bounding box center [307, 263] width 20 height 20
click at [224, 173] on link "COSTA 08 AS 17H" at bounding box center [213, 172] width 72 height 10
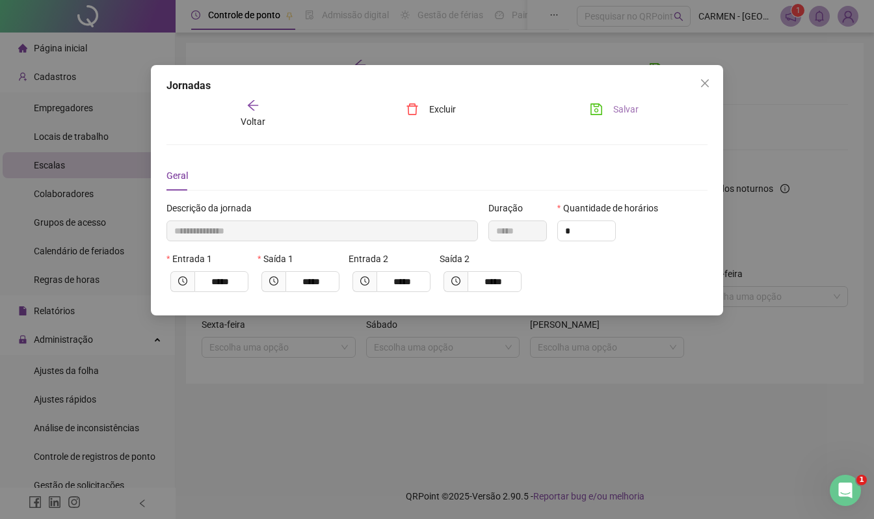
click at [634, 112] on span "Salvar" at bounding box center [625, 109] width 25 height 14
click at [375, 479] on div "**********" at bounding box center [437, 259] width 874 height 519
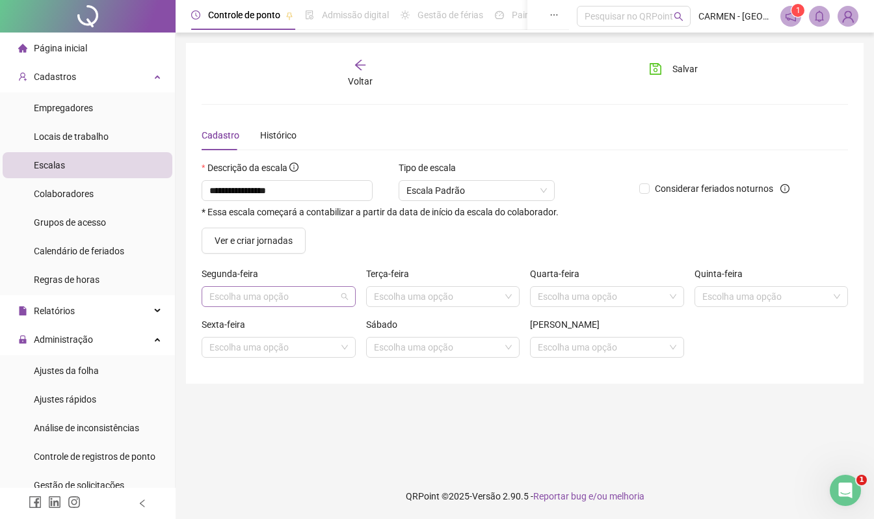
click at [347, 297] on span at bounding box center [278, 297] width 139 height 20
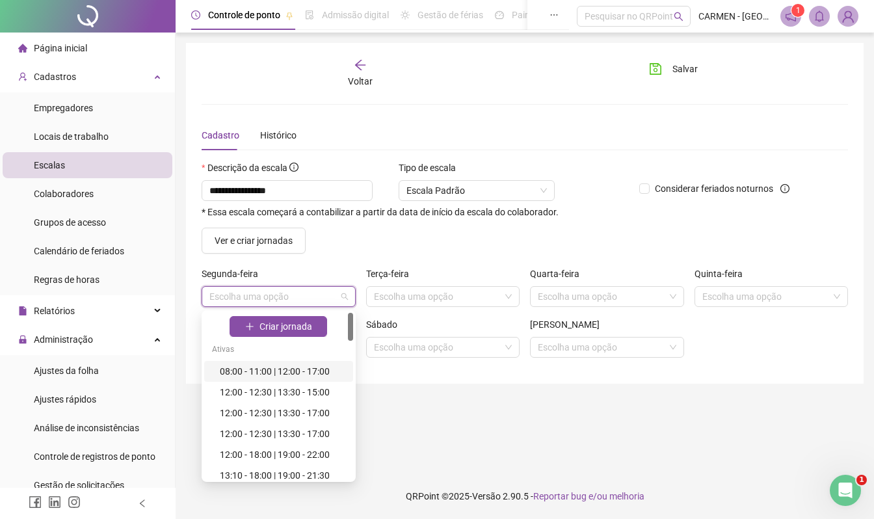
click at [304, 370] on div "08:00 - 11:00 | 12:00 - 17:00" at bounding box center [283, 371] width 126 height 14
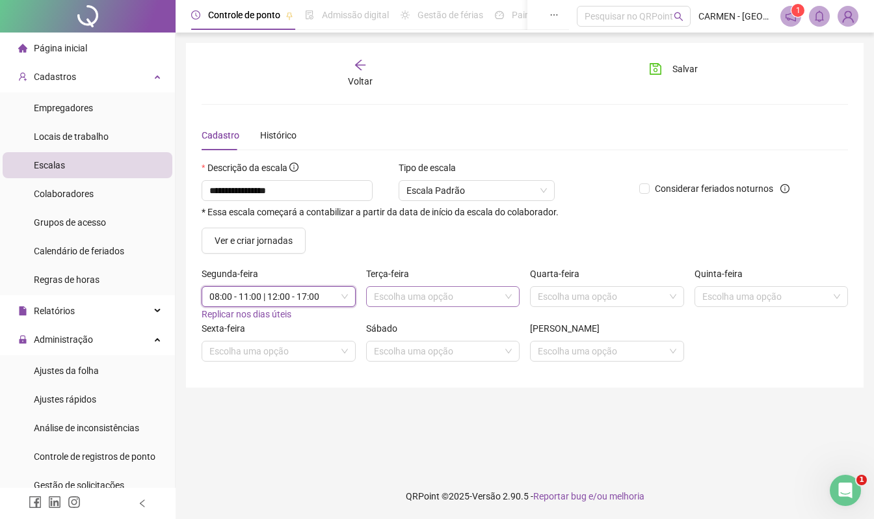
click at [511, 298] on div "Escolha uma opção" at bounding box center [443, 296] width 154 height 21
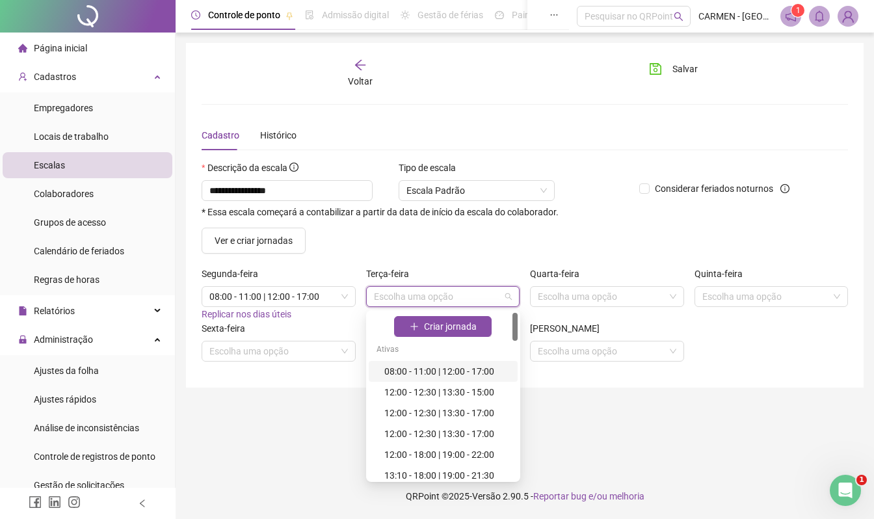
click at [431, 370] on div "08:00 - 11:00 | 12:00 - 17:00" at bounding box center [447, 371] width 126 height 14
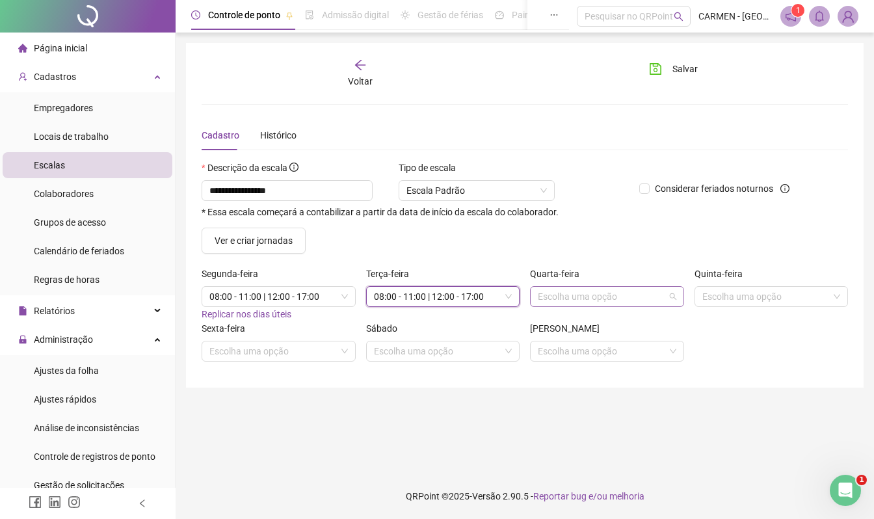
click at [669, 297] on span at bounding box center [607, 297] width 139 height 20
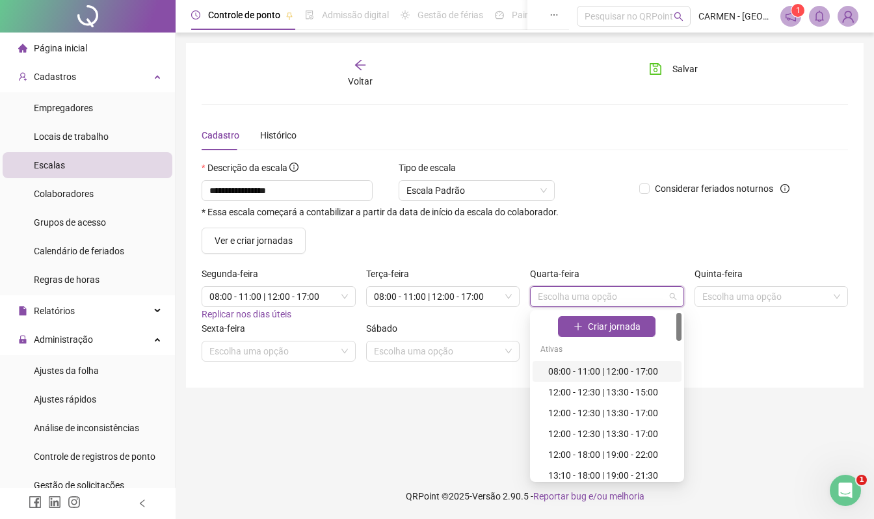
click at [588, 370] on div "08:00 - 11:00 | 12:00 - 17:00" at bounding box center [611, 371] width 126 height 14
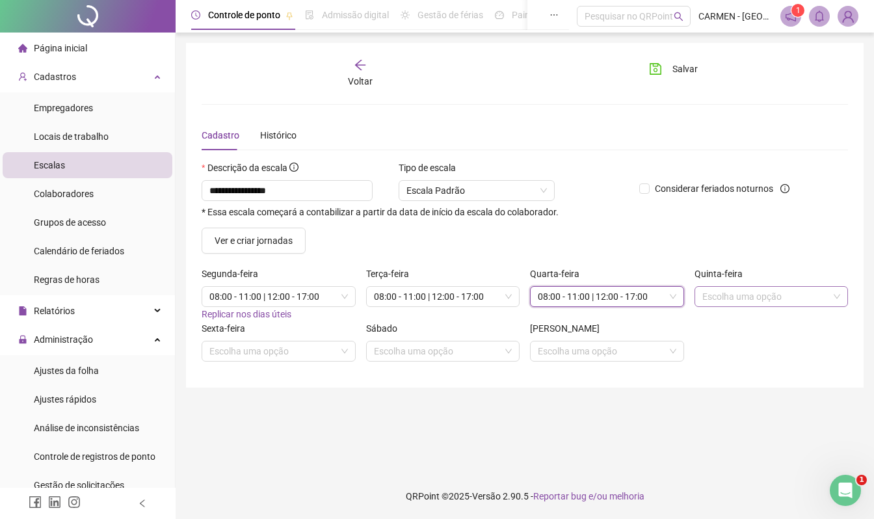
click at [789, 295] on input "search" at bounding box center [766, 297] width 127 height 20
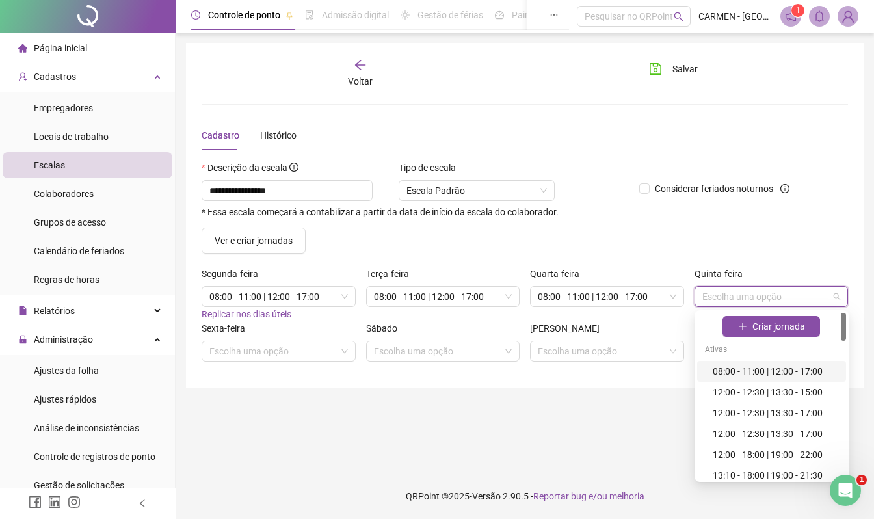
click at [762, 368] on div "08:00 - 11:00 | 12:00 - 17:00" at bounding box center [776, 371] width 126 height 14
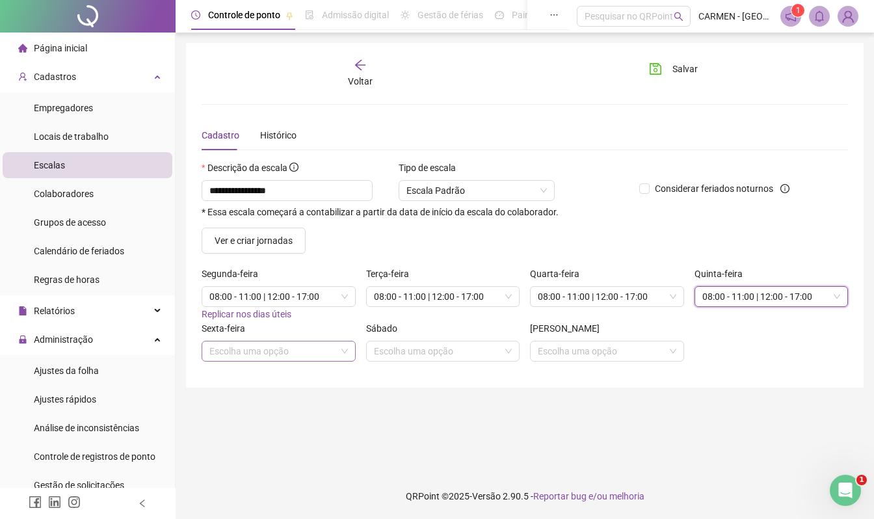
click at [259, 356] on input "search" at bounding box center [272, 352] width 127 height 20
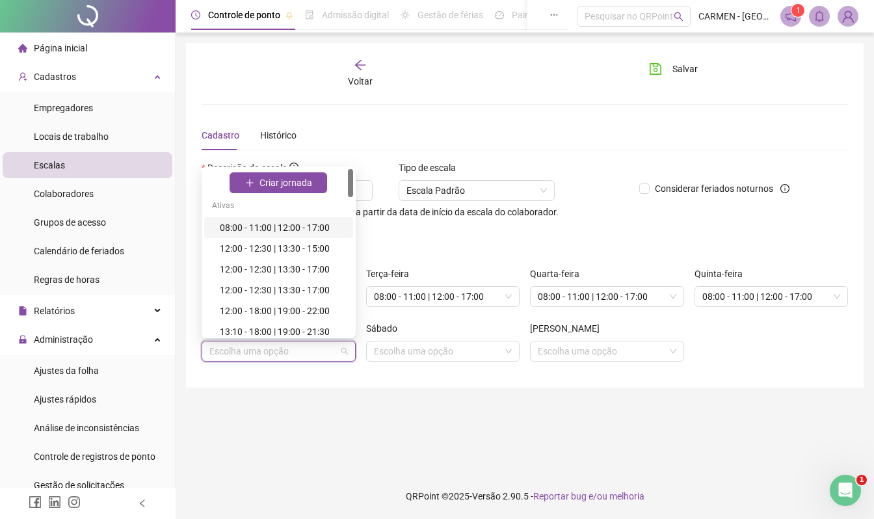
click at [269, 229] on div "08:00 - 11:00 | 12:00 - 17:00" at bounding box center [283, 228] width 126 height 14
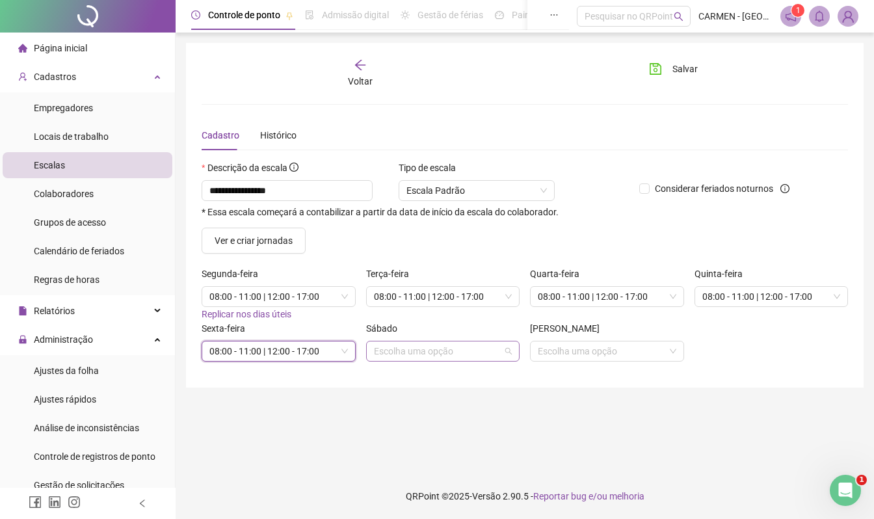
click at [427, 356] on input "search" at bounding box center [437, 352] width 127 height 20
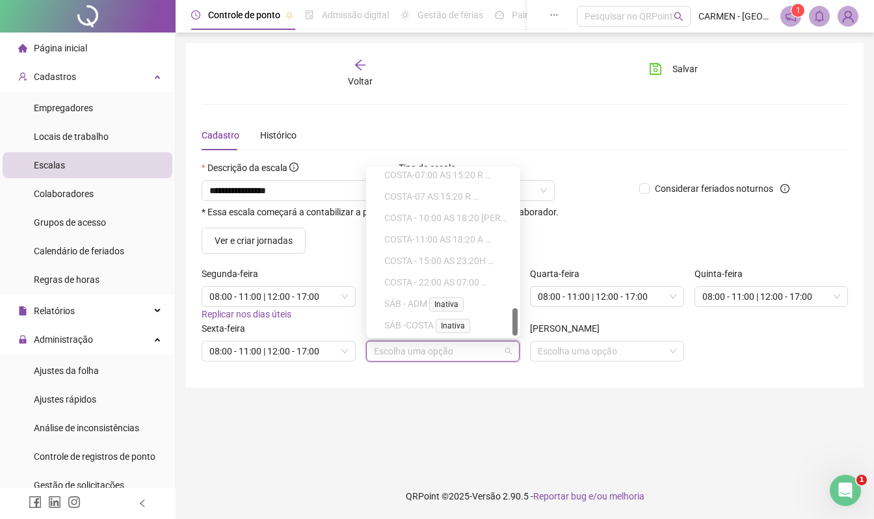
scroll to position [651, 0]
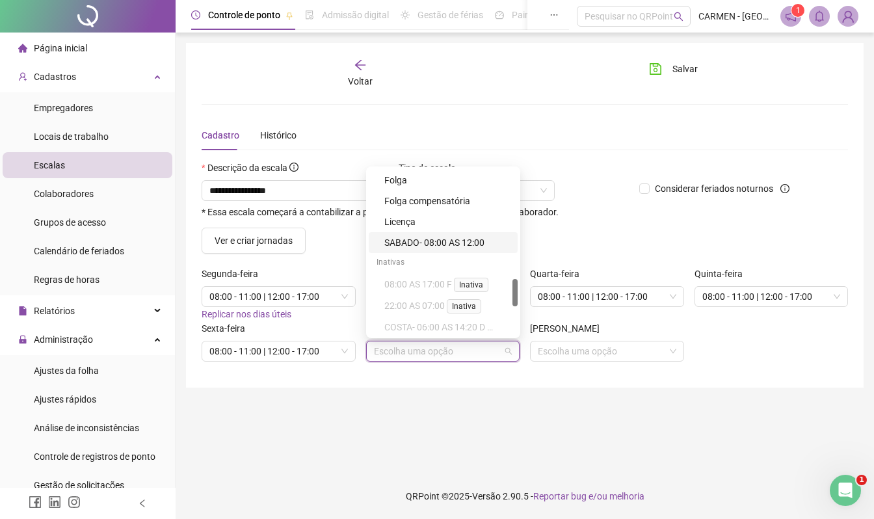
click at [440, 245] on div "SABADO- 08:00 AS 12:00" at bounding box center [447, 242] width 126 height 14
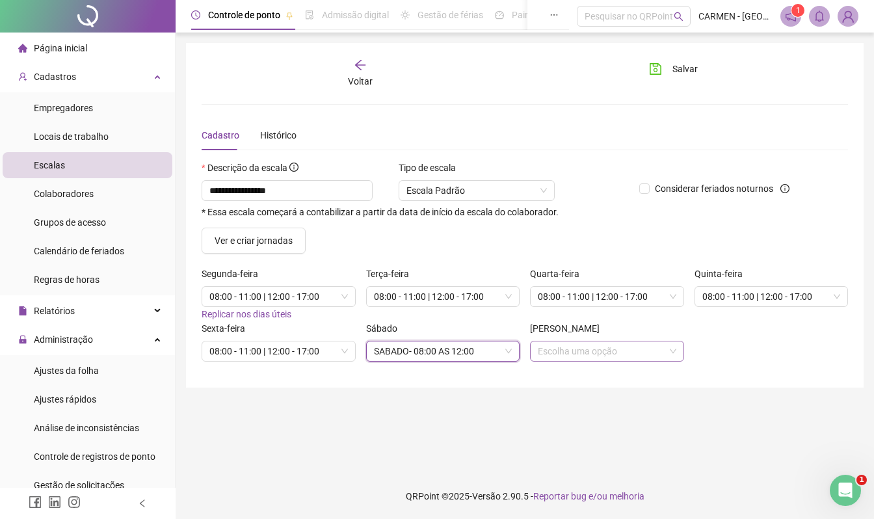
click at [576, 356] on input "search" at bounding box center [601, 352] width 127 height 20
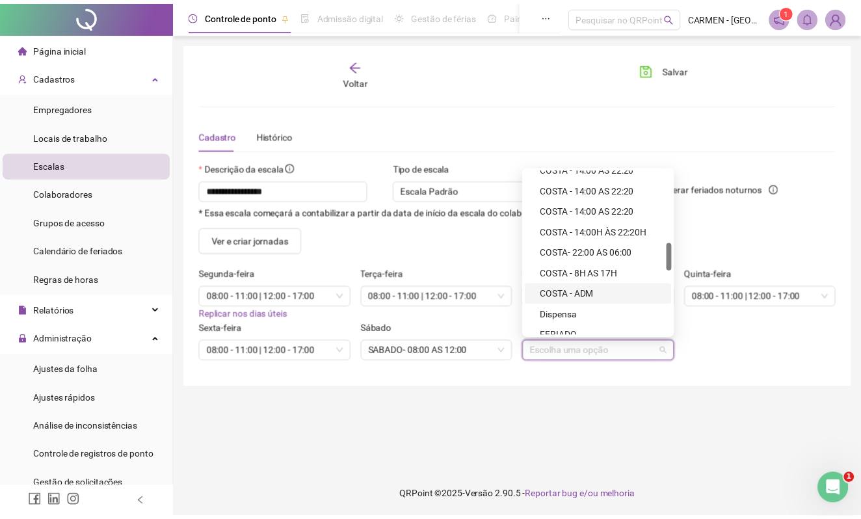
scroll to position [607, 0]
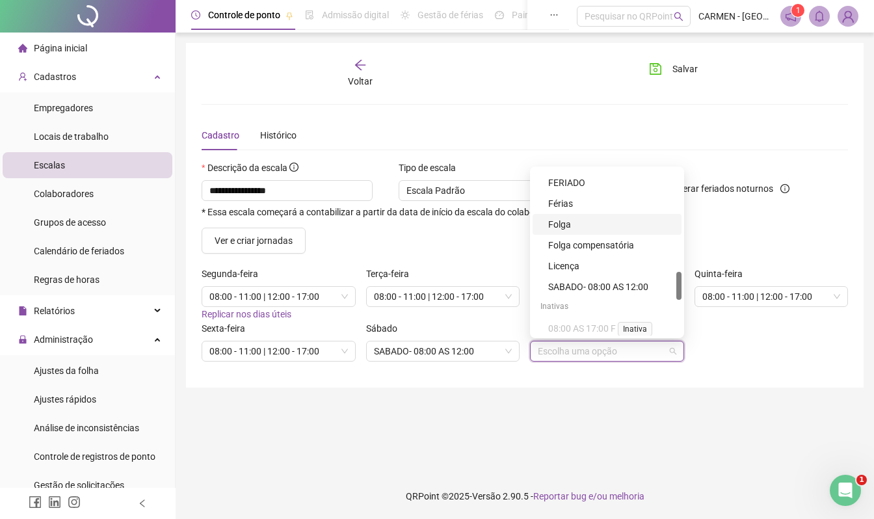
click at [566, 224] on div "Folga" at bounding box center [611, 224] width 126 height 14
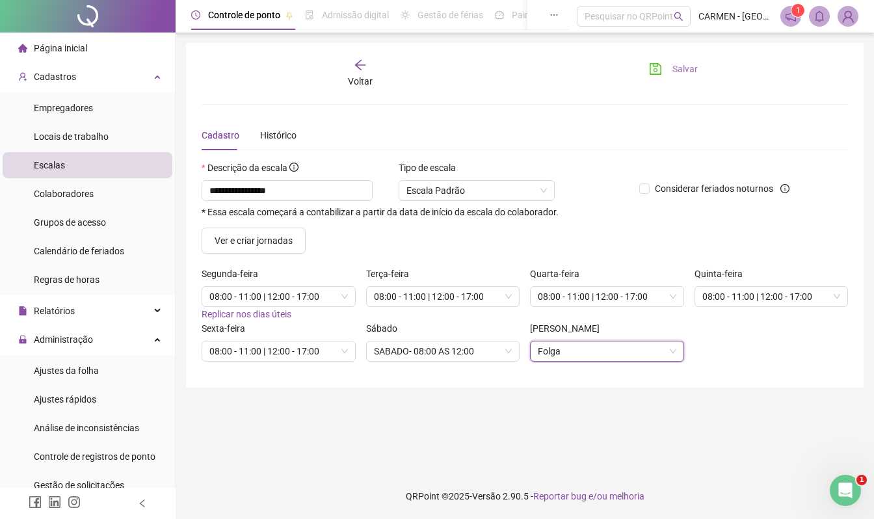
click at [680, 68] on span "Salvar" at bounding box center [685, 69] width 25 height 14
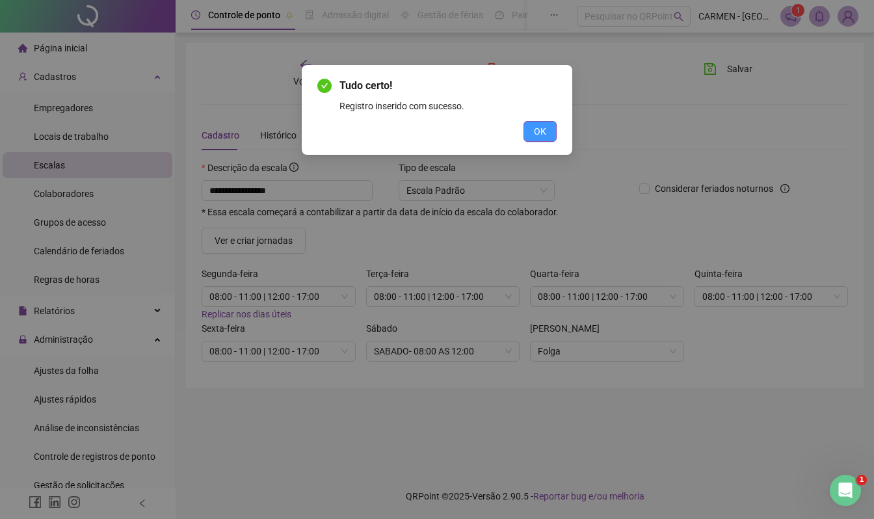
click at [544, 135] on span "OK" at bounding box center [540, 131] width 12 height 14
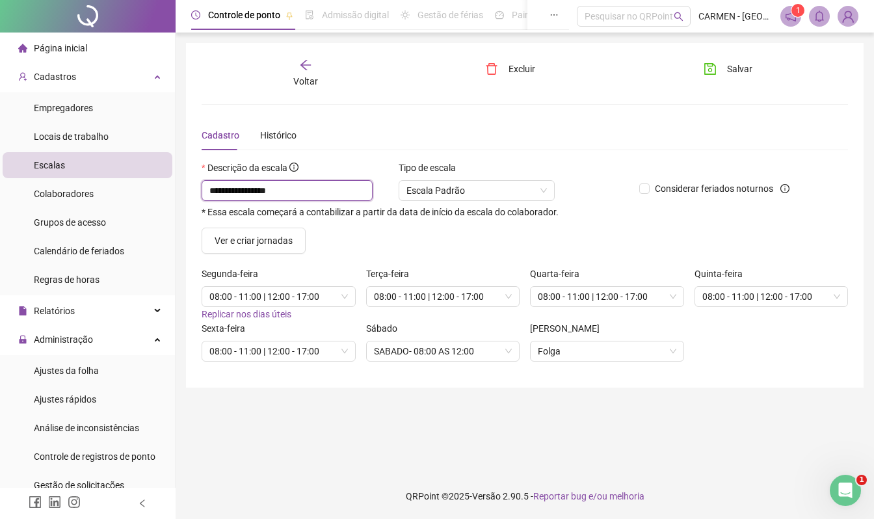
click at [290, 188] on input "**********" at bounding box center [287, 190] width 171 height 21
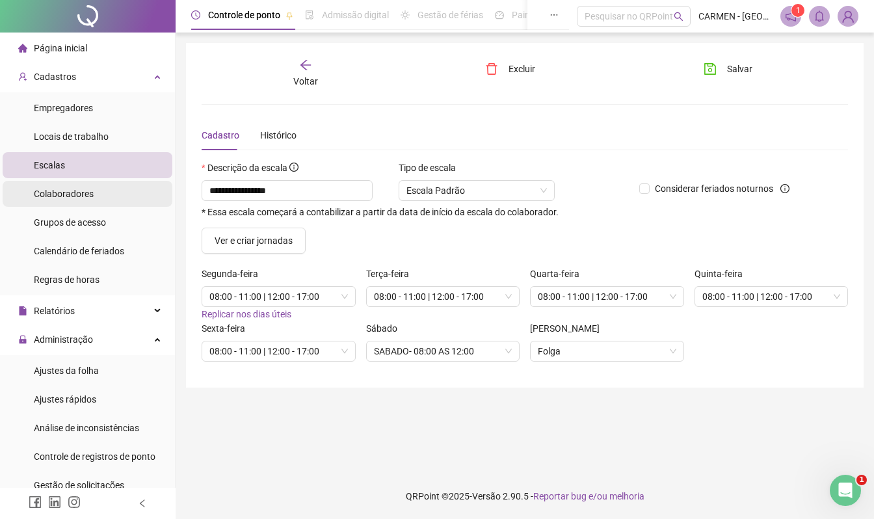
click at [56, 196] on span "Colaboradores" at bounding box center [64, 194] width 60 height 10
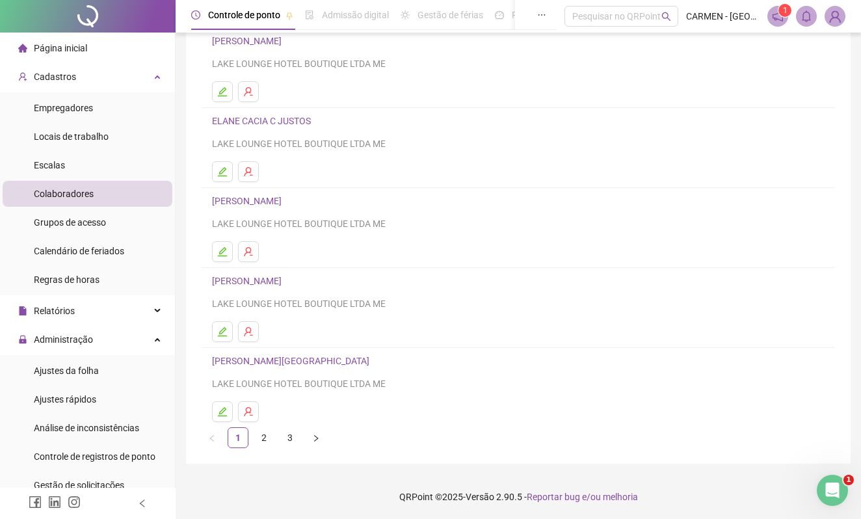
scroll to position [113, 0]
click at [289, 440] on link "3" at bounding box center [290, 437] width 20 height 20
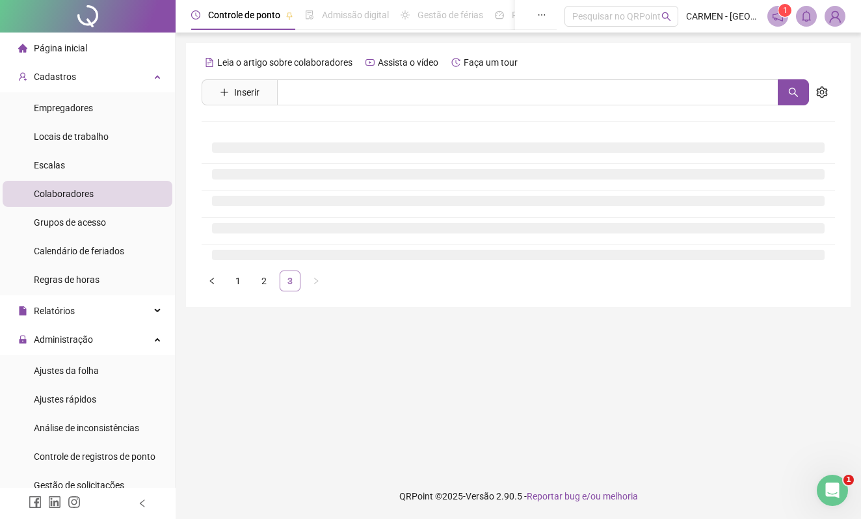
scroll to position [0, 0]
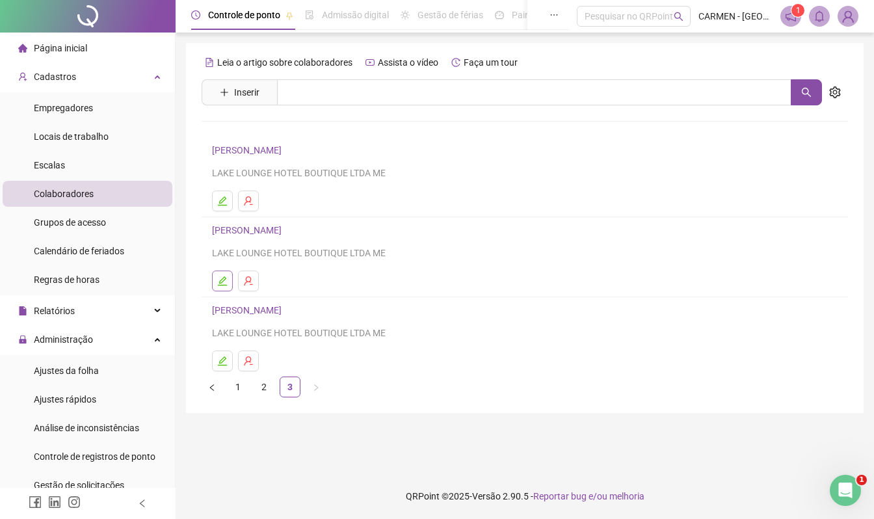
click at [221, 286] on icon "edit" at bounding box center [222, 281] width 10 height 10
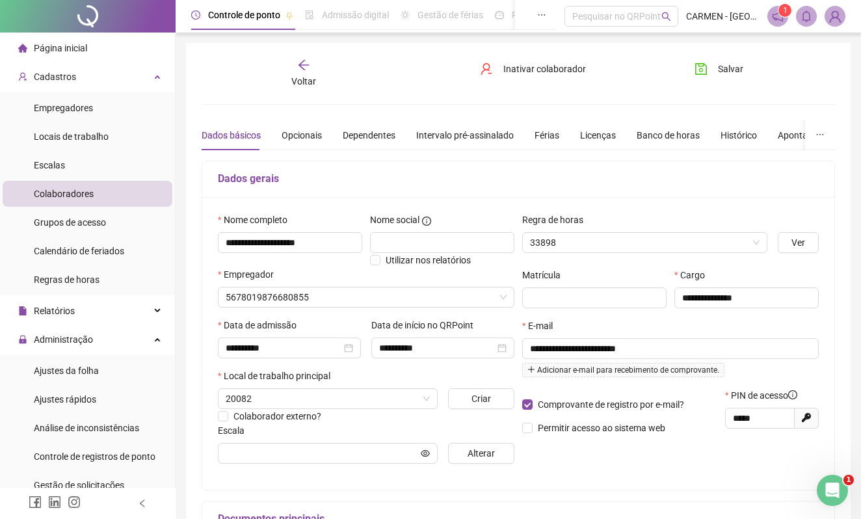
type input "**********"
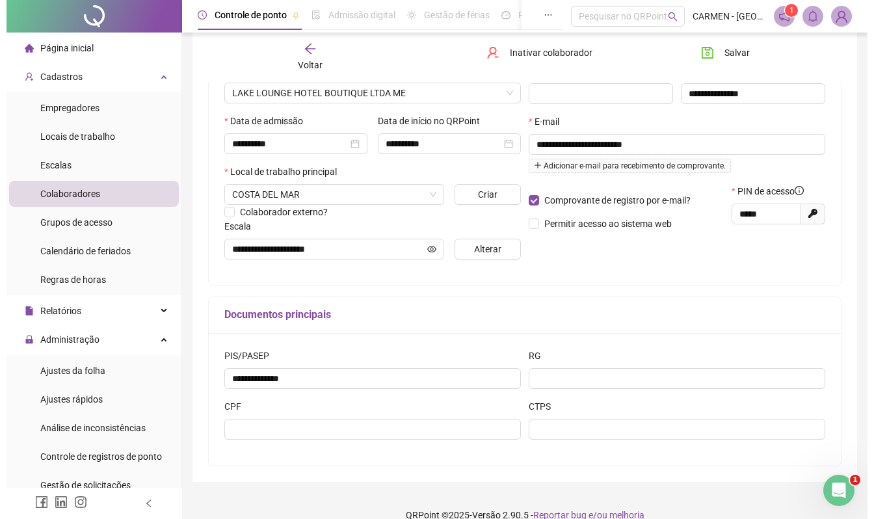
scroll to position [225, 0]
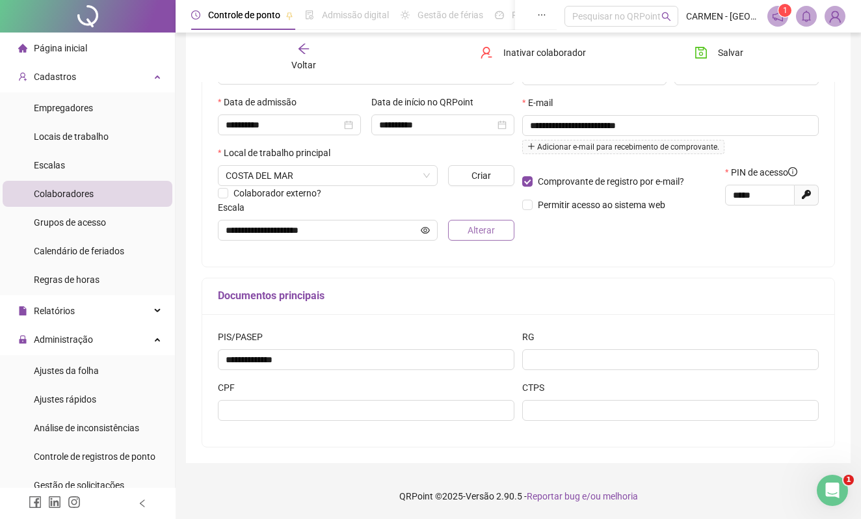
click at [480, 228] on span "Alterar" at bounding box center [481, 230] width 27 height 14
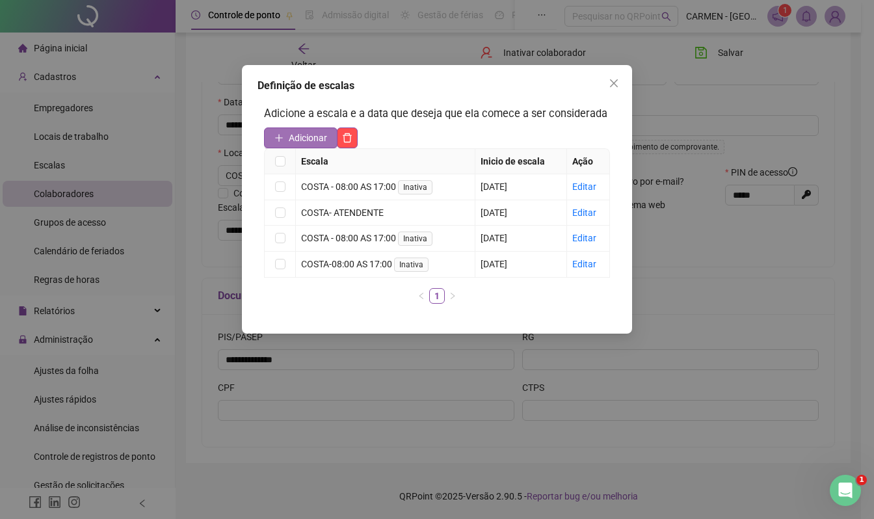
click at [299, 135] on span "Adicionar" at bounding box center [308, 138] width 38 height 14
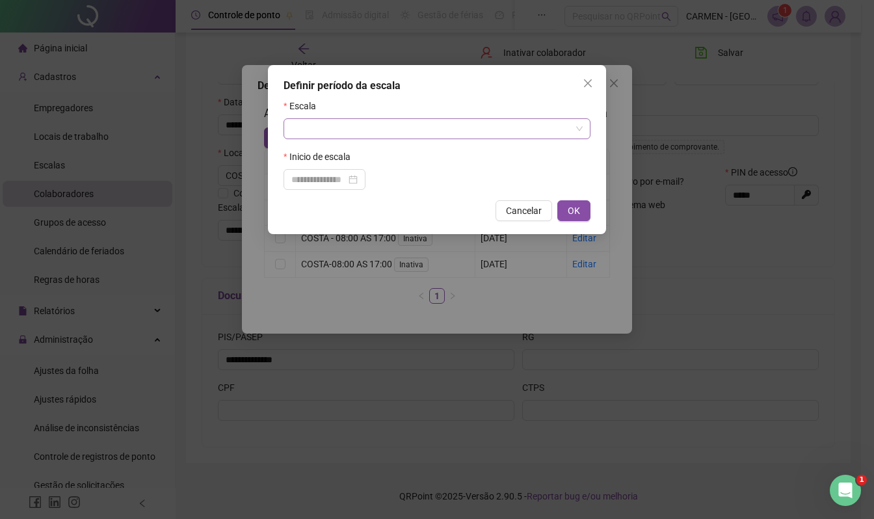
click at [299, 128] on input "search" at bounding box center [431, 129] width 280 height 20
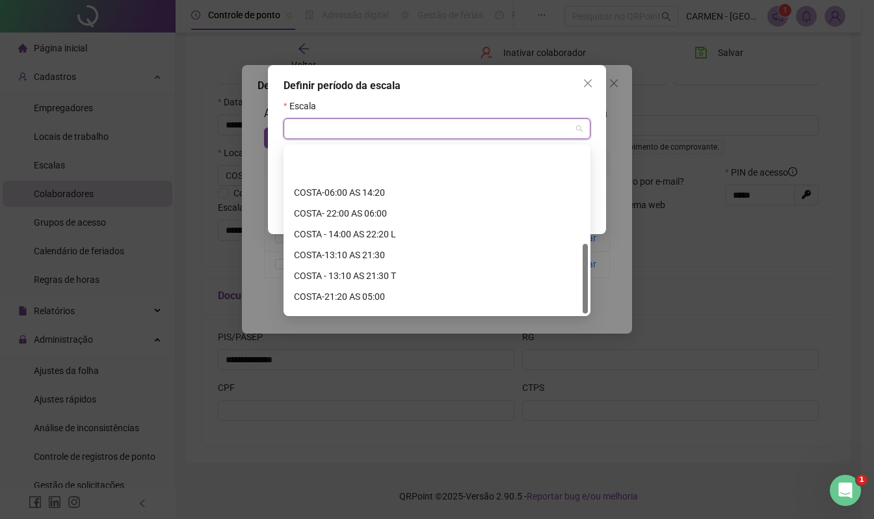
scroll to position [229, 0]
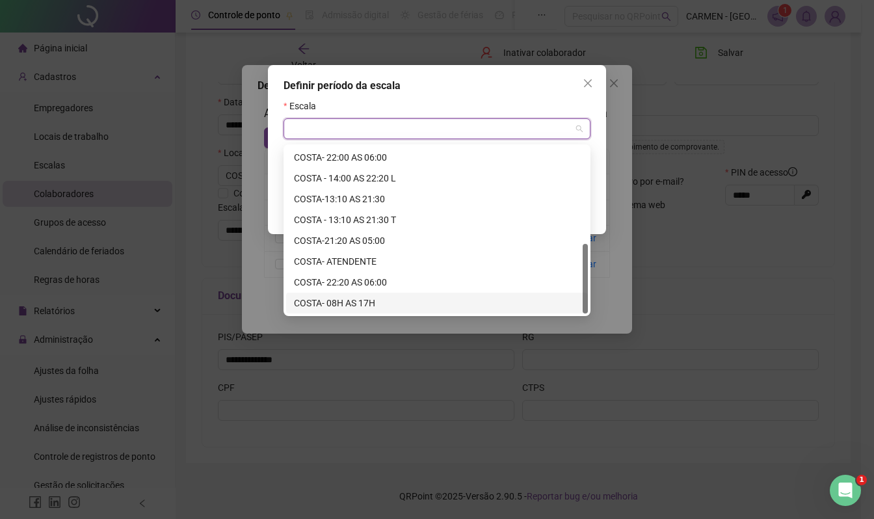
click at [344, 299] on div "COSTA- 08H AS 17H" at bounding box center [437, 303] width 286 height 14
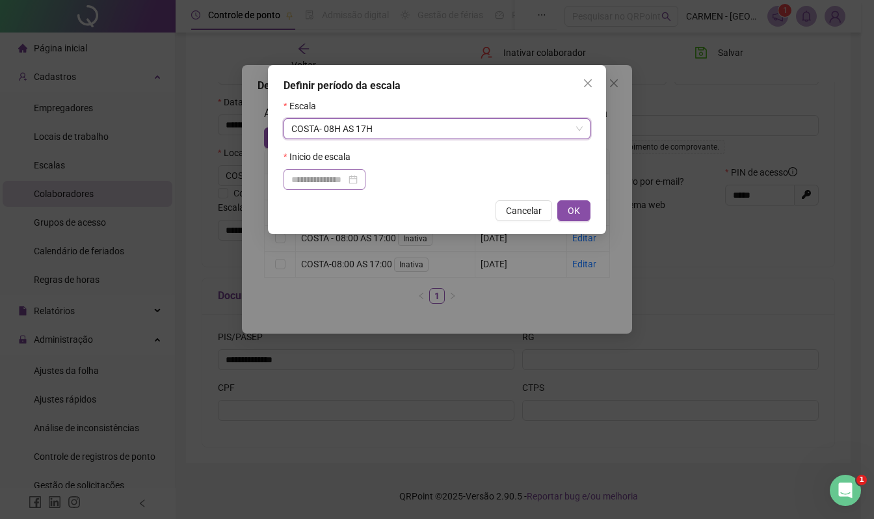
click at [358, 178] on div at bounding box center [324, 179] width 66 height 14
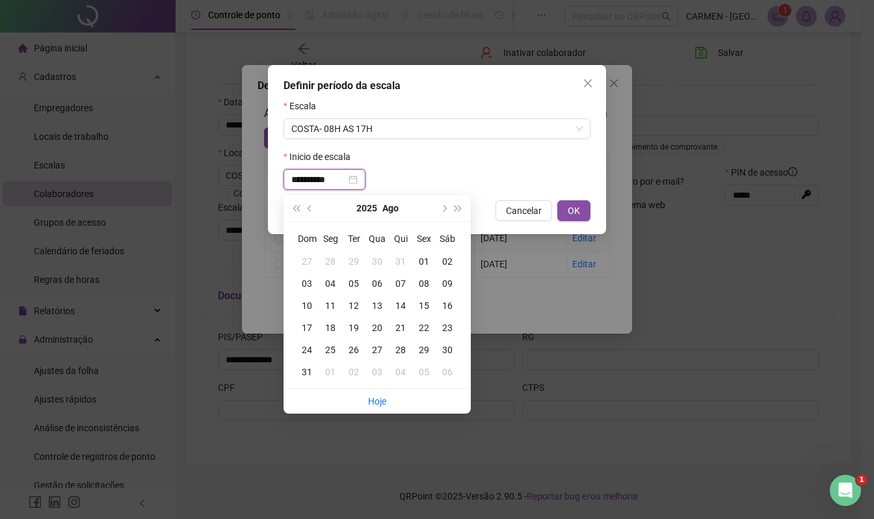
type input "**********"
click at [420, 260] on div "01" at bounding box center [423, 261] width 23 height 14
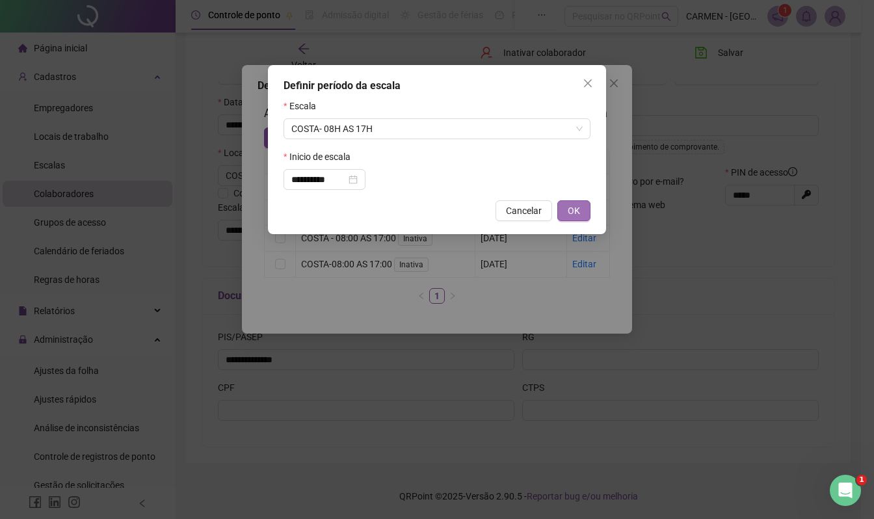
click at [574, 214] on span "OK" at bounding box center [574, 211] width 12 height 14
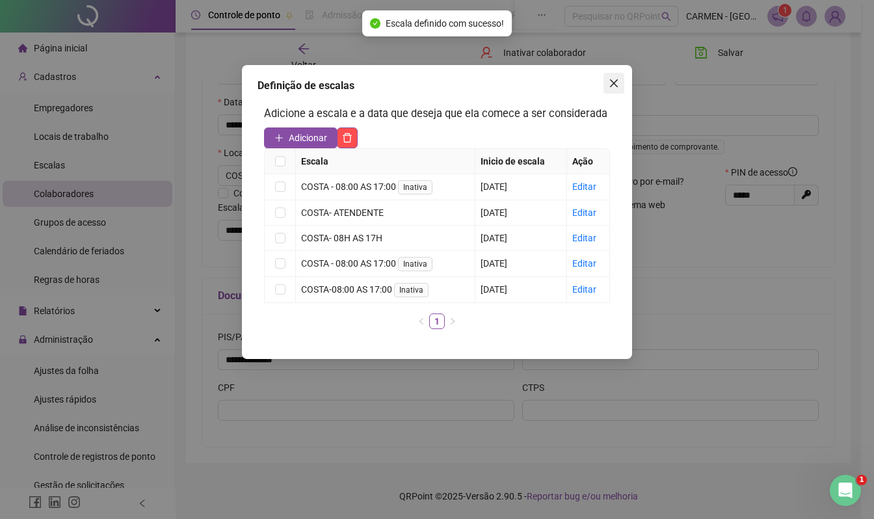
click at [618, 82] on icon "close" at bounding box center [614, 83] width 10 height 10
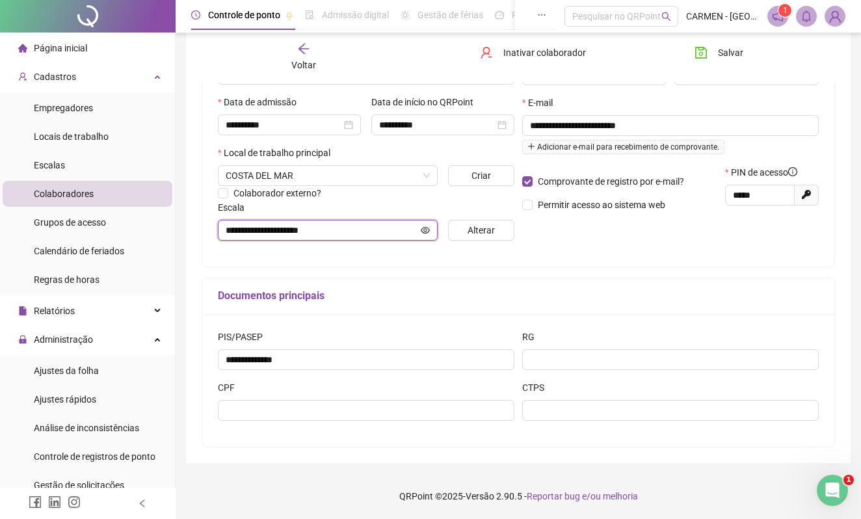
click at [422, 230] on icon "eye" at bounding box center [425, 230] width 9 height 9
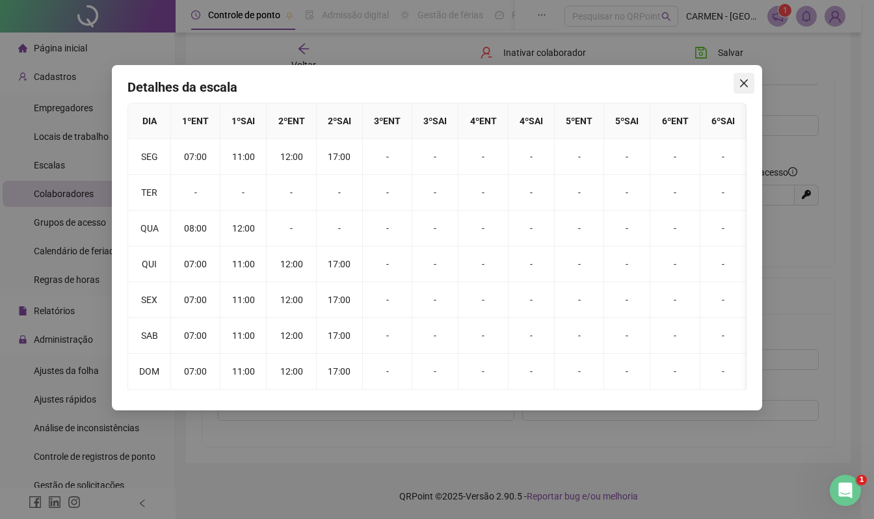
click at [745, 82] on icon "close" at bounding box center [744, 83] width 8 height 8
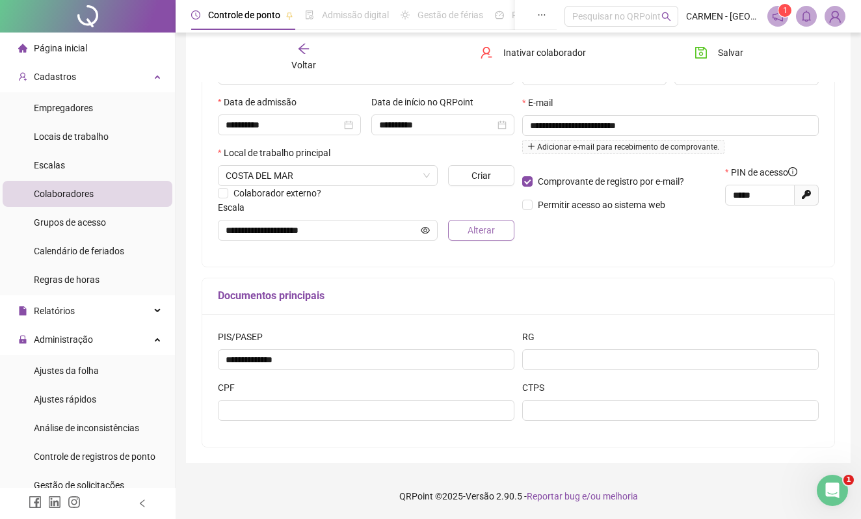
click at [482, 230] on span "Alterar" at bounding box center [481, 230] width 27 height 14
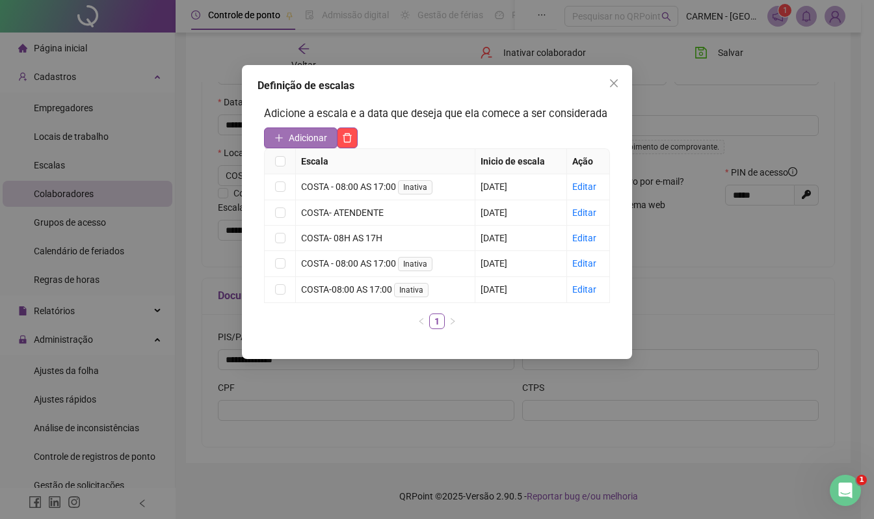
click at [316, 135] on span "Adicionar" at bounding box center [308, 138] width 38 height 14
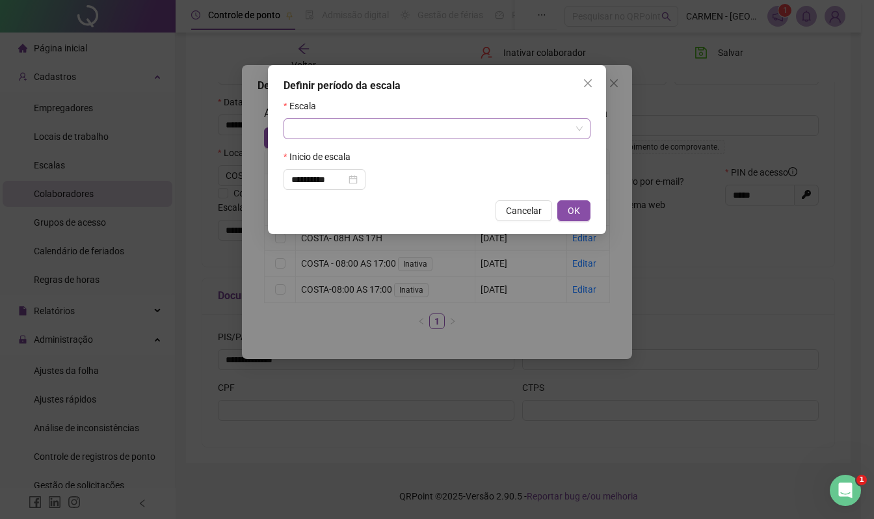
click at [323, 135] on input "search" at bounding box center [431, 129] width 280 height 20
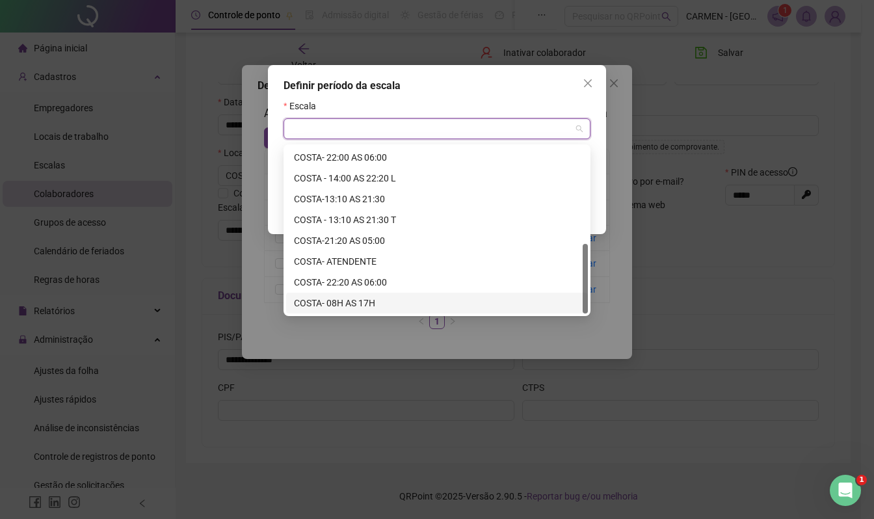
click at [368, 303] on div "COSTA- 08H AS 17H" at bounding box center [437, 303] width 286 height 14
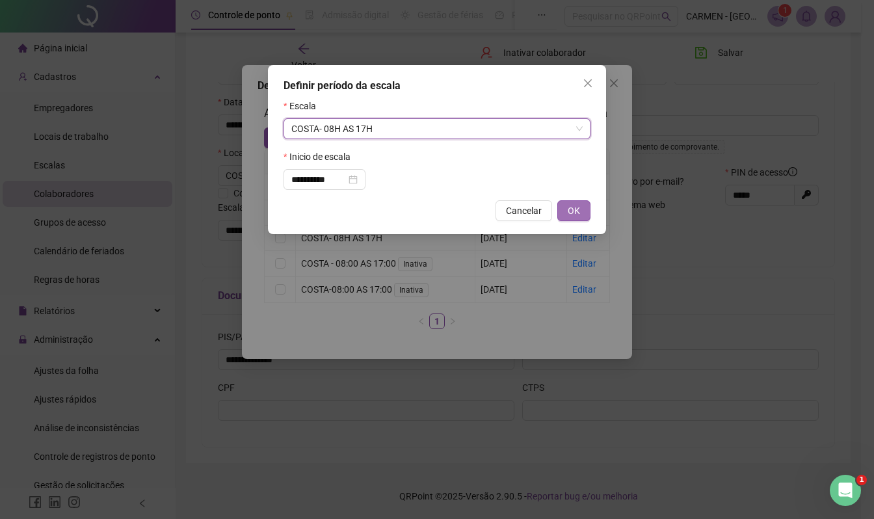
click at [584, 211] on button "OK" at bounding box center [574, 210] width 33 height 21
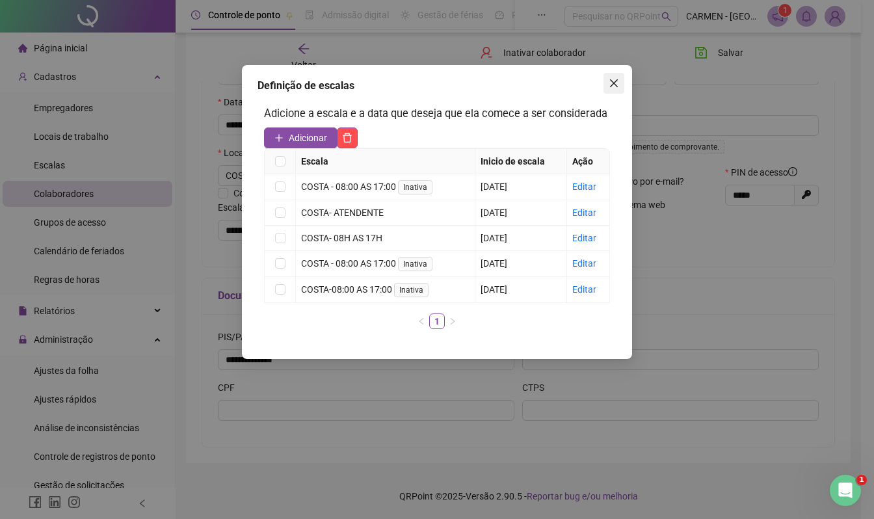
click at [617, 82] on icon "close" at bounding box center [614, 83] width 10 height 10
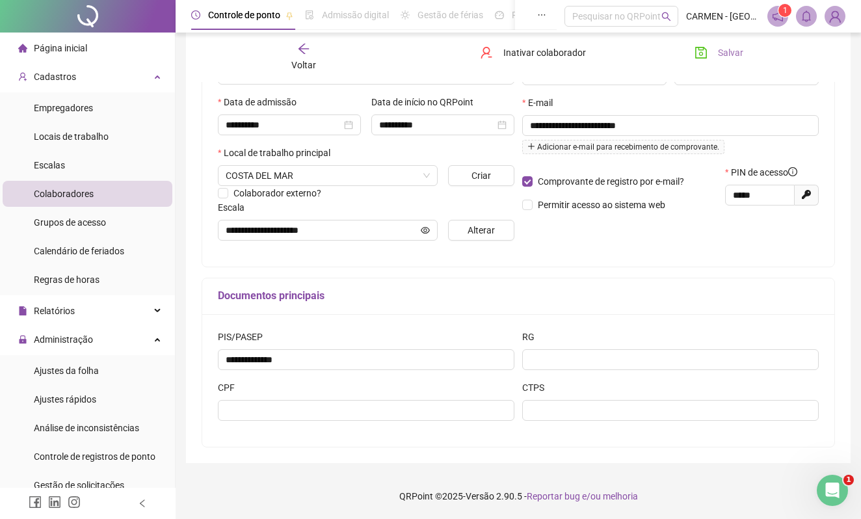
click at [705, 53] on icon "save" at bounding box center [701, 52] width 13 height 13
click at [47, 103] on span "Empregadores" at bounding box center [63, 108] width 59 height 10
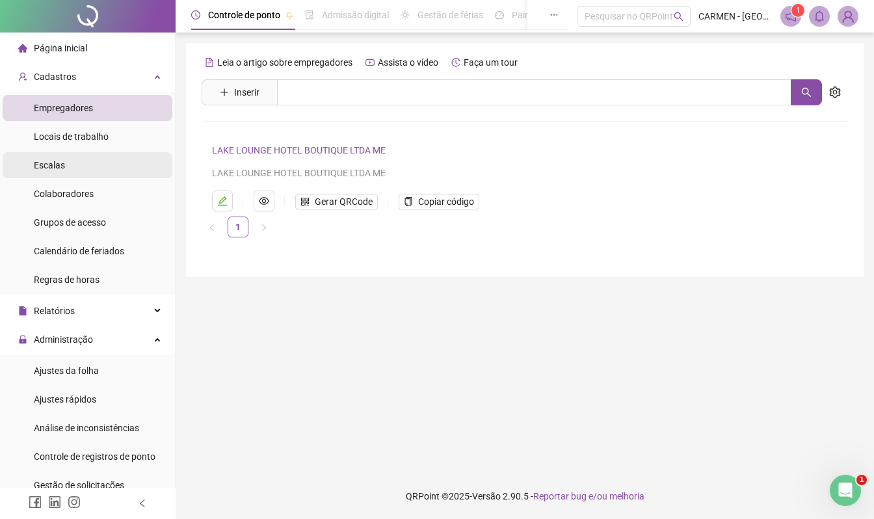
click at [40, 165] on span "Escalas" at bounding box center [49, 165] width 31 height 10
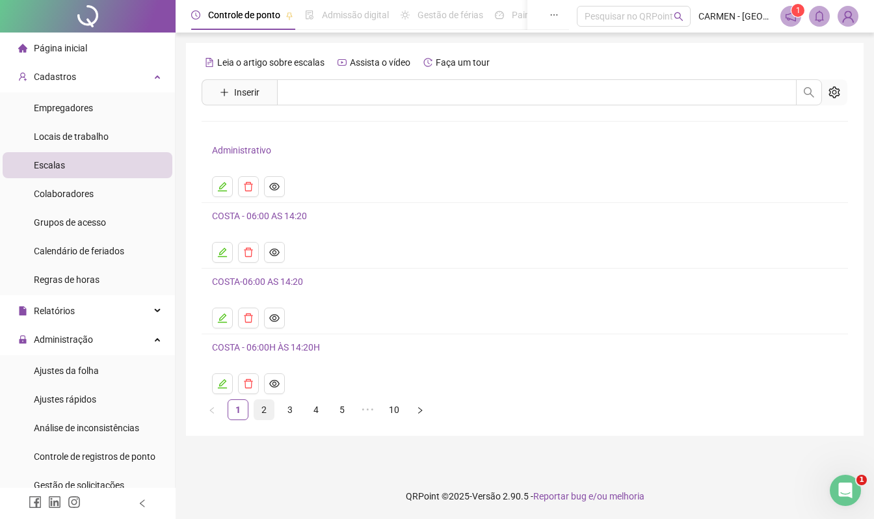
click at [263, 415] on link "2" at bounding box center [264, 410] width 20 height 20
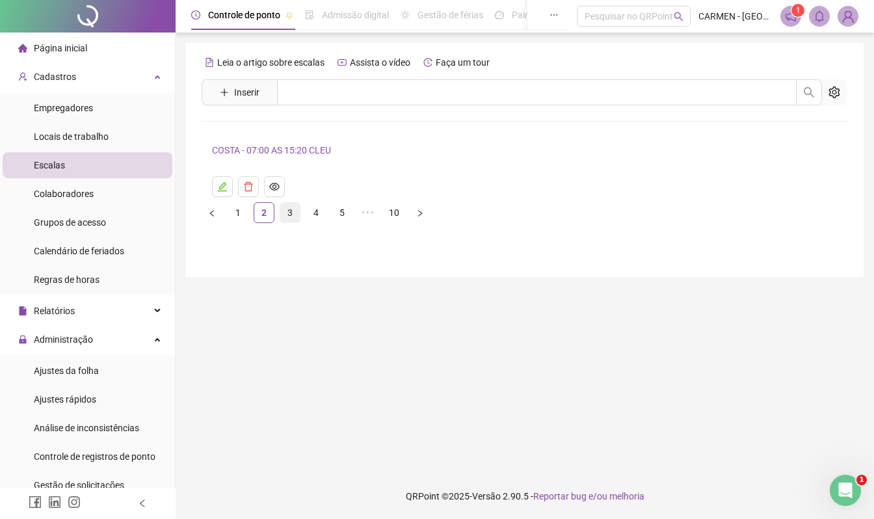
click at [290, 214] on link "3" at bounding box center [290, 213] width 20 height 20
click at [318, 185] on link "4" at bounding box center [316, 183] width 20 height 20
click at [336, 185] on link "5" at bounding box center [342, 183] width 20 height 20
click at [366, 185] on link "6" at bounding box center [368, 183] width 20 height 20
click at [398, 185] on link "8" at bounding box center [394, 183] width 20 height 20
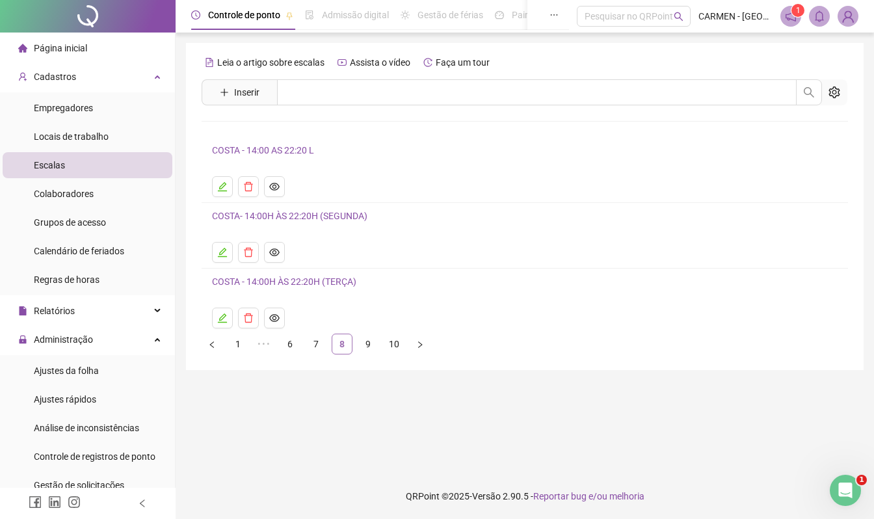
click at [398, 185] on ul at bounding box center [525, 186] width 626 height 21
click at [317, 345] on link "7" at bounding box center [316, 344] width 20 height 20
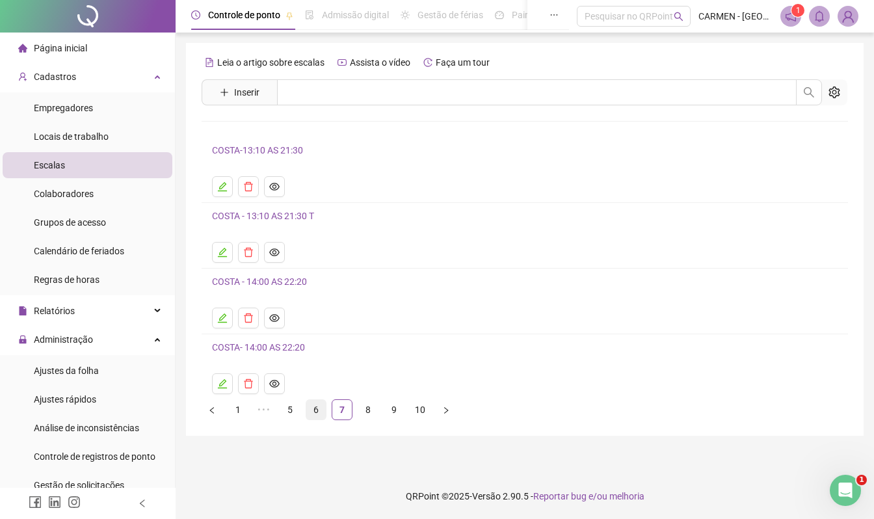
click at [314, 414] on link "6" at bounding box center [316, 410] width 20 height 20
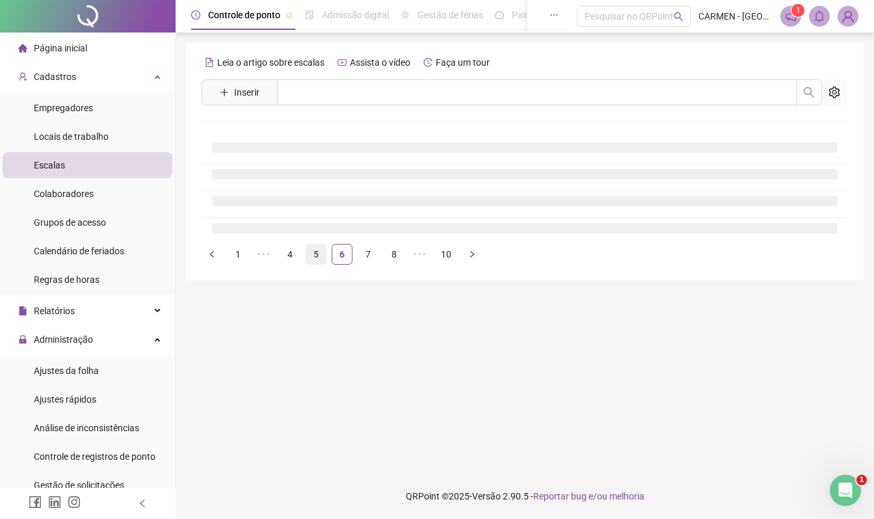
click at [316, 256] on link "5" at bounding box center [316, 255] width 20 height 20
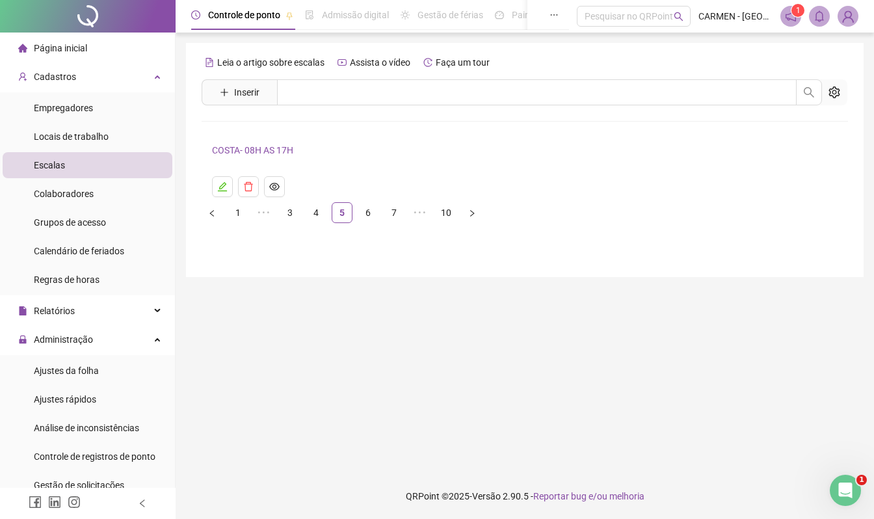
click at [289, 258] on div "Leia o artigo sobre escalas Assista o vídeo Faça um tour Inserir Nenhum resulta…" at bounding box center [525, 160] width 678 height 234
click at [237, 216] on link "1" at bounding box center [238, 213] width 20 height 20
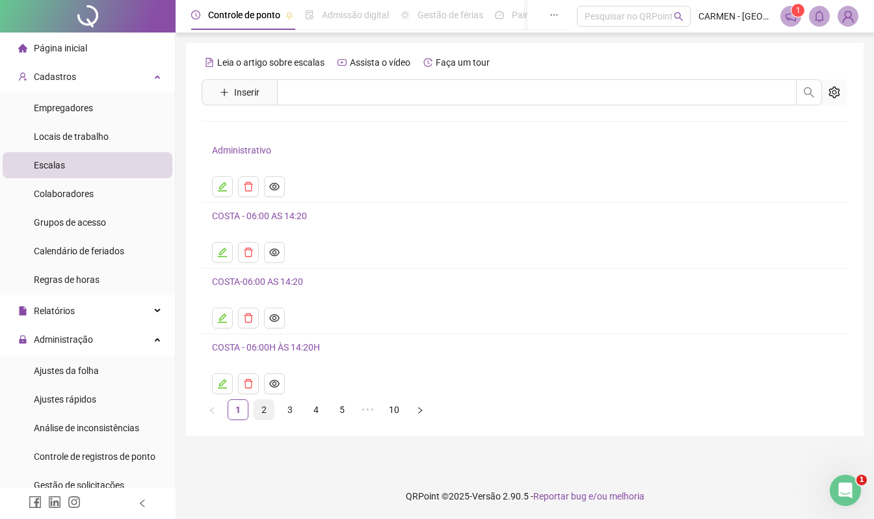
click at [266, 415] on link "2" at bounding box center [264, 410] width 20 height 20
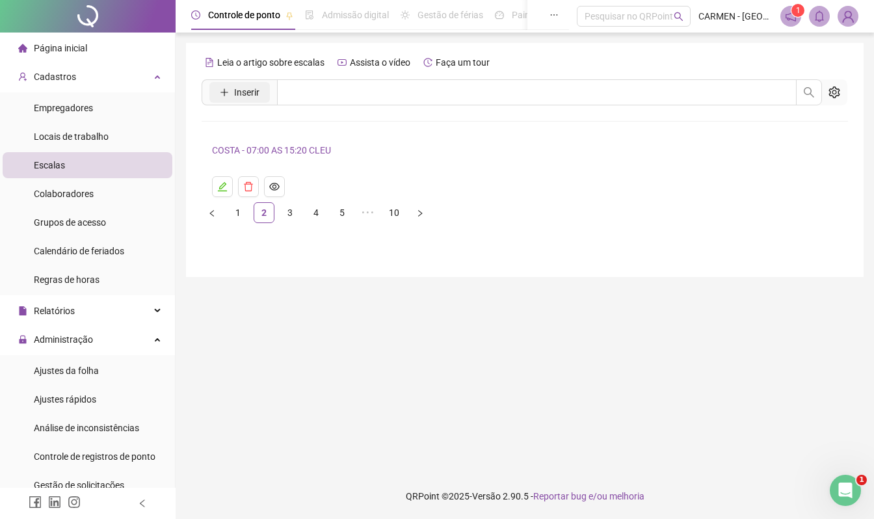
click at [245, 92] on span "Inserir" at bounding box center [246, 92] width 25 height 14
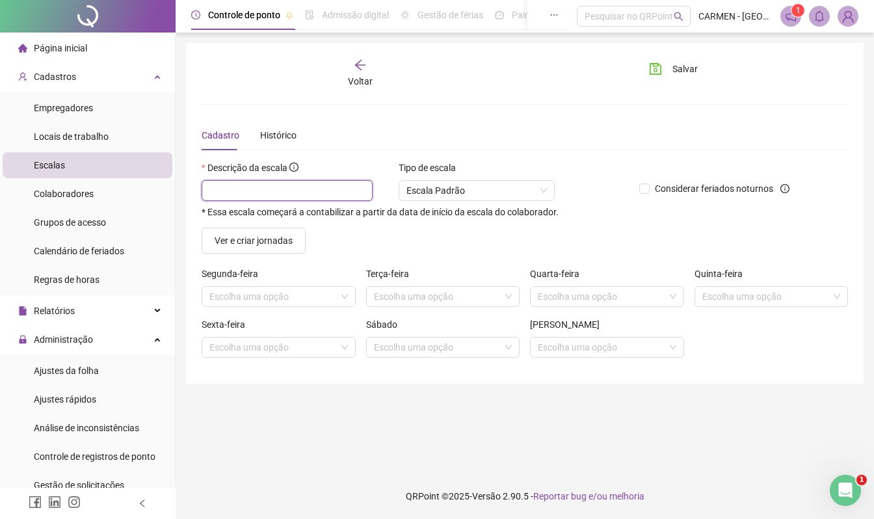
click at [269, 198] on input "text" at bounding box center [287, 190] width 171 height 21
type input "**********"
click at [263, 243] on span "Ver e criar jornadas" at bounding box center [254, 241] width 78 height 14
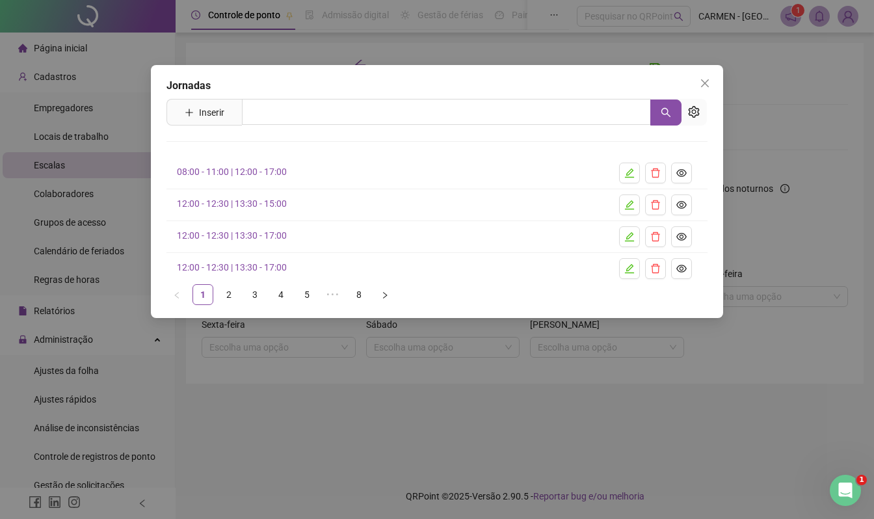
click at [261, 170] on link "08:00 - 11:00 | 12:00 - 17:00" at bounding box center [232, 172] width 110 height 10
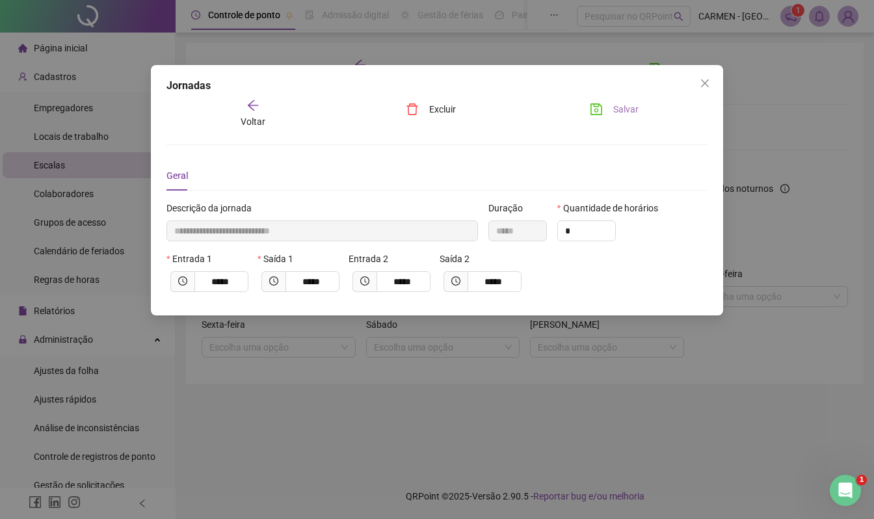
click at [623, 111] on span "Salvar" at bounding box center [625, 109] width 25 height 14
click at [705, 84] on icon "close" at bounding box center [705, 83] width 10 height 10
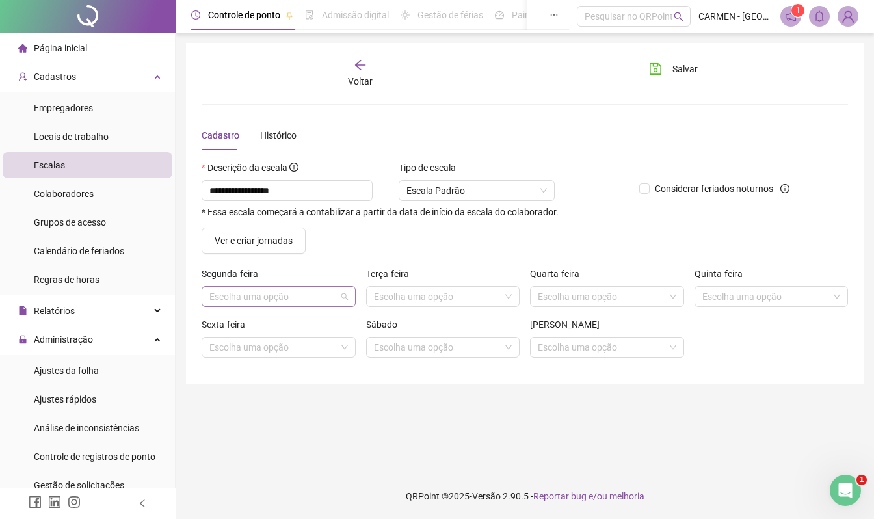
click at [293, 303] on input "search" at bounding box center [272, 297] width 127 height 20
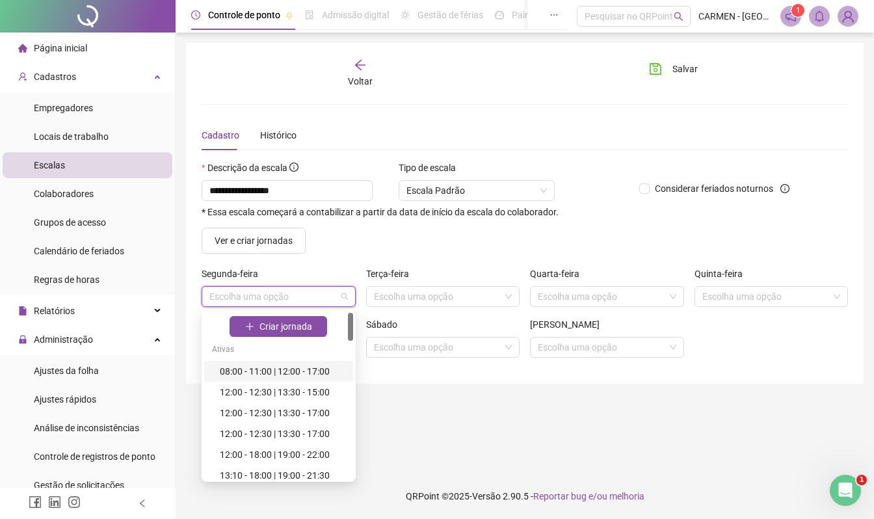
click at [294, 373] on div "08:00 - 11:00 | 12:00 - 17:00" at bounding box center [283, 371] width 126 height 14
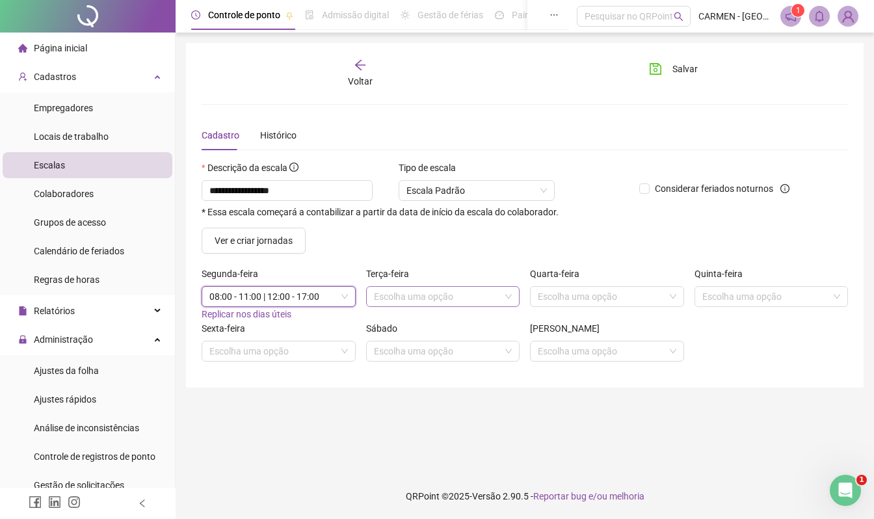
click at [495, 300] on input "search" at bounding box center [437, 297] width 127 height 20
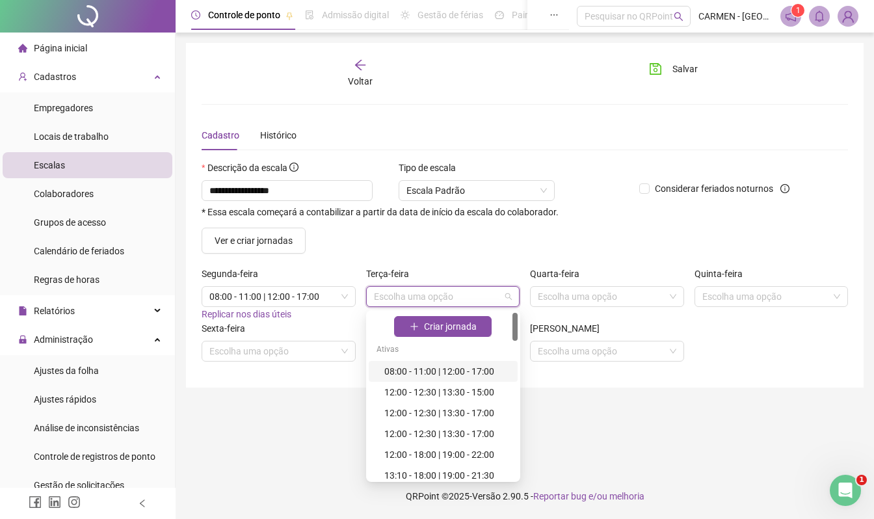
click at [448, 373] on div "08:00 - 11:00 | 12:00 - 17:00" at bounding box center [447, 371] width 126 height 14
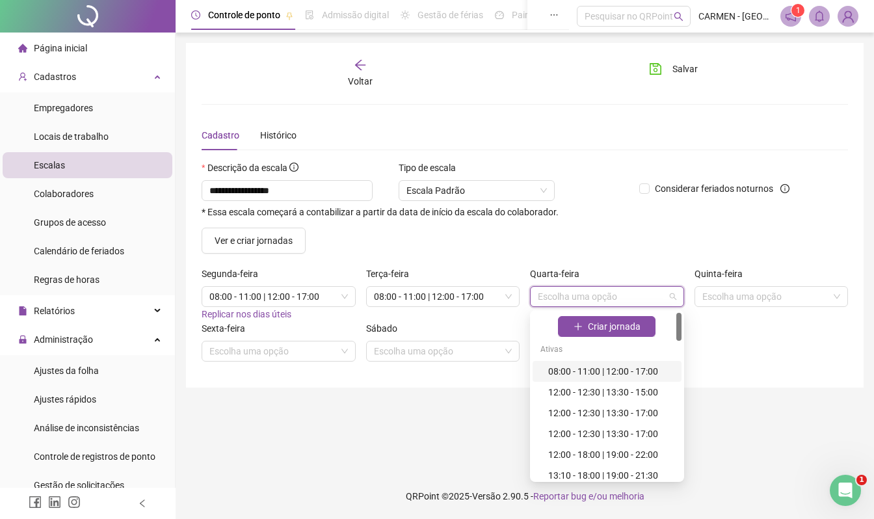
click at [641, 303] on input "search" at bounding box center [601, 297] width 127 height 20
click at [604, 367] on div "08:00 - 11:00 | 12:00 - 17:00" at bounding box center [611, 371] width 126 height 14
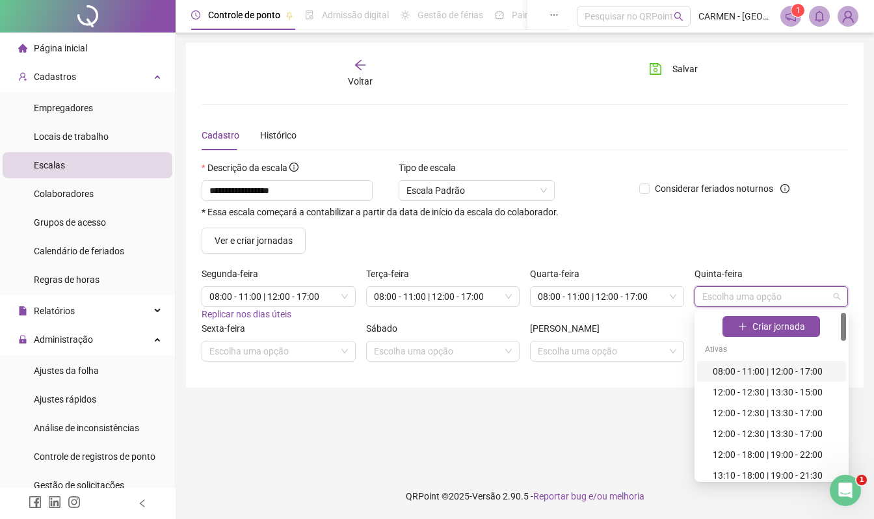
click at [750, 292] on input "search" at bounding box center [766, 297] width 127 height 20
click at [760, 368] on div "08:00 - 11:00 | 12:00 - 17:00" at bounding box center [776, 371] width 126 height 14
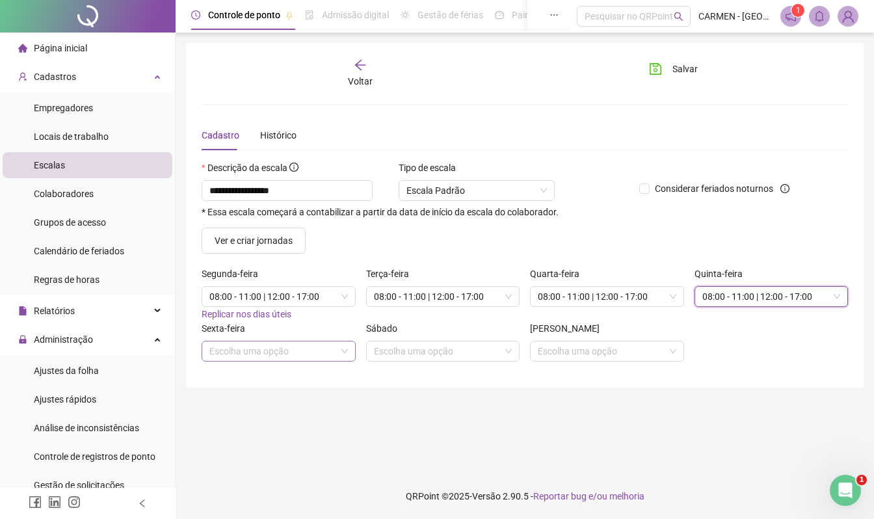
click at [230, 354] on input "search" at bounding box center [272, 352] width 127 height 20
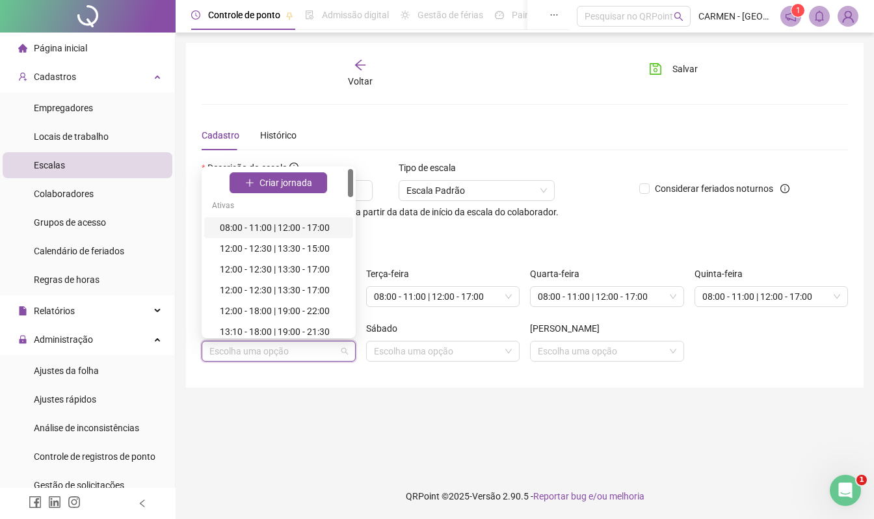
click at [272, 227] on div "08:00 - 11:00 | 12:00 - 17:00" at bounding box center [283, 228] width 126 height 14
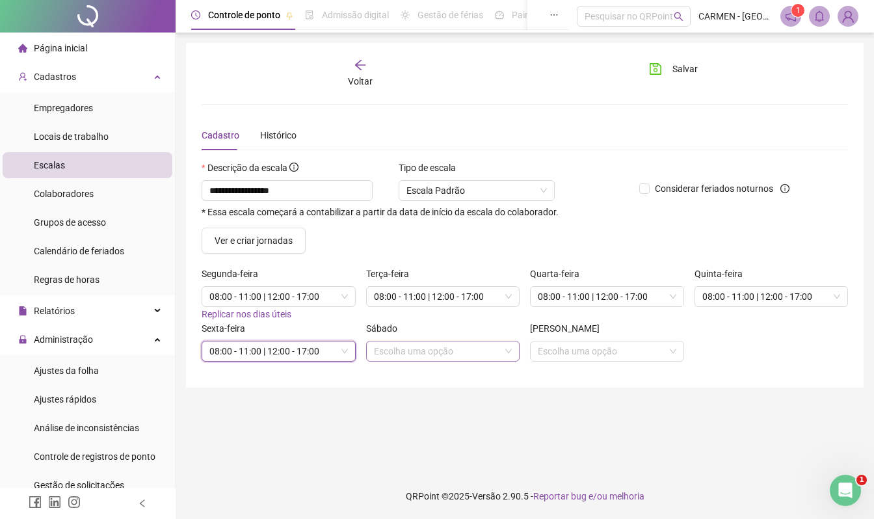
click at [462, 355] on input "search" at bounding box center [437, 352] width 127 height 20
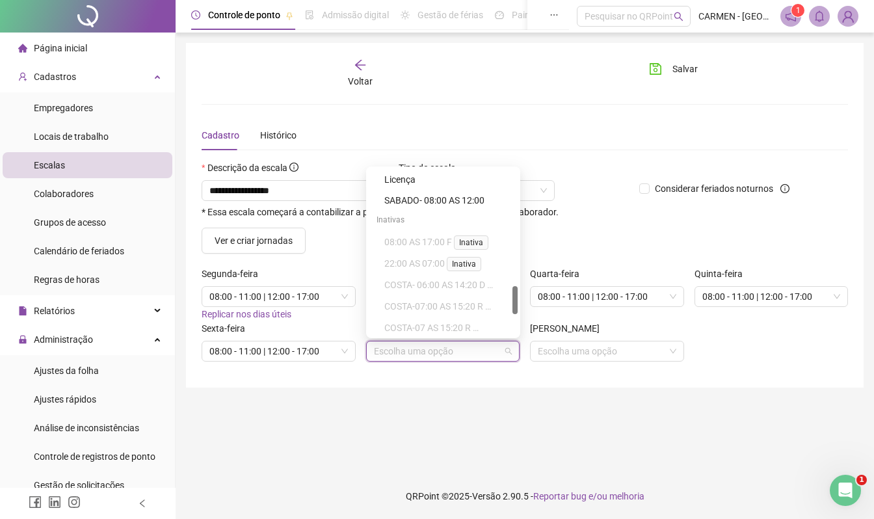
scroll to position [607, 0]
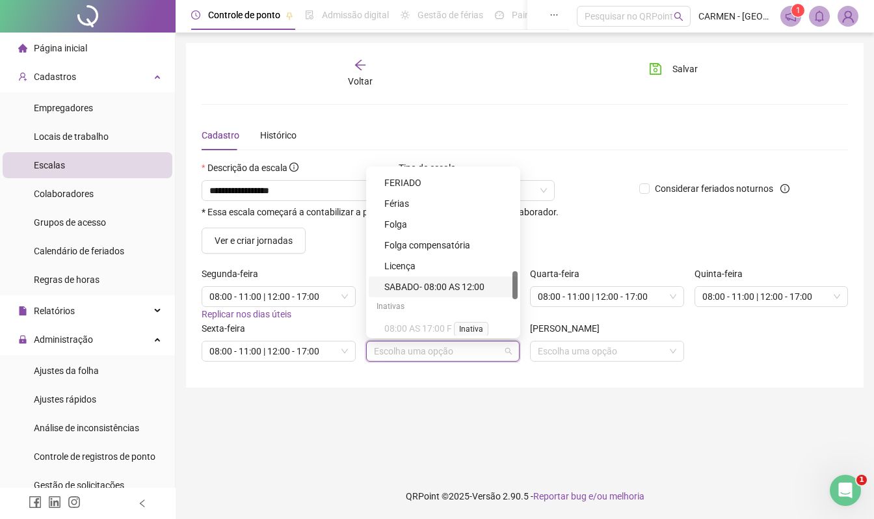
click at [435, 291] on div "SABADO- 08:00 AS 12:00" at bounding box center [447, 287] width 126 height 14
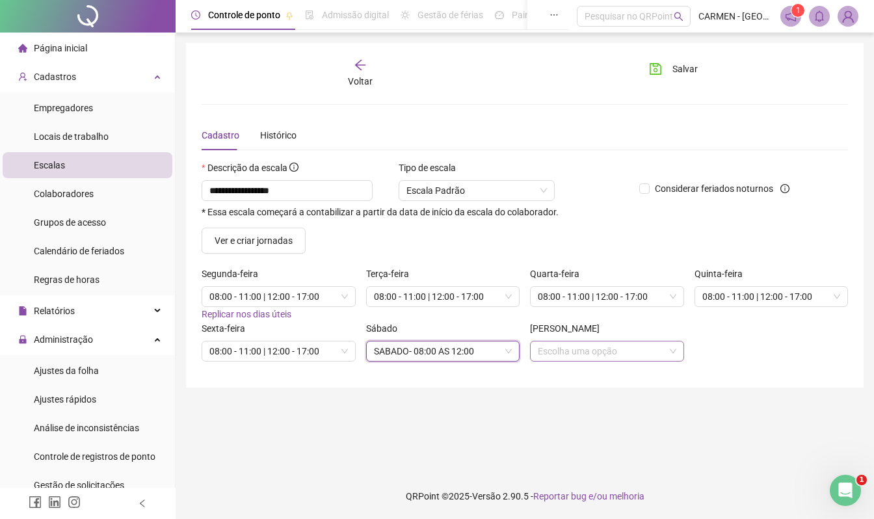
click at [563, 354] on input "search" at bounding box center [601, 352] width 127 height 20
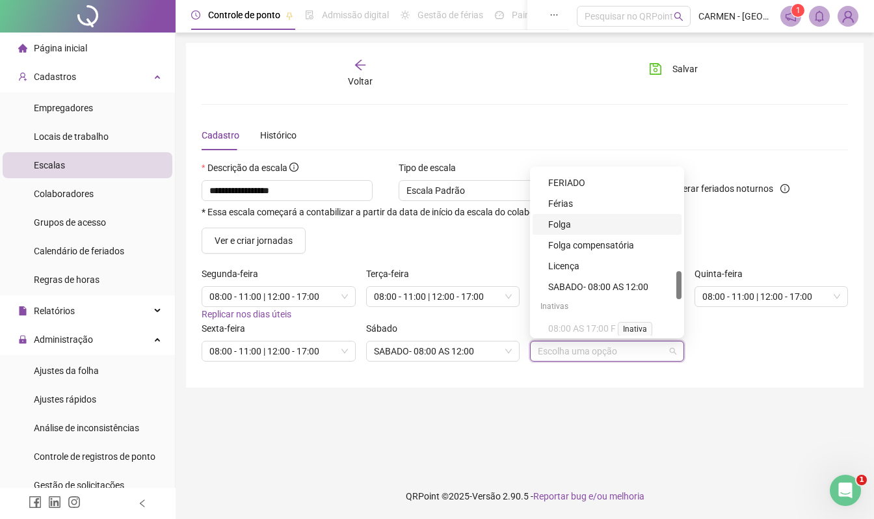
click at [572, 225] on div "Folga" at bounding box center [611, 224] width 126 height 14
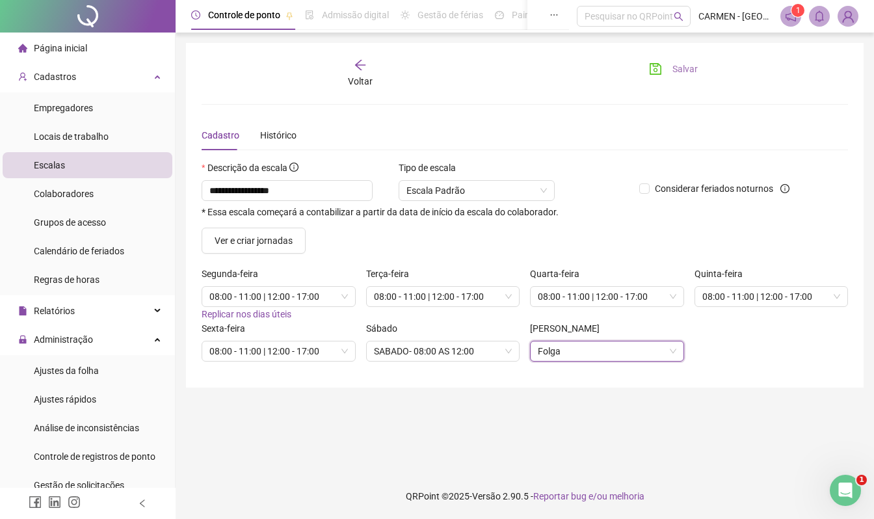
click at [667, 65] on button "Salvar" at bounding box center [673, 69] width 68 height 21
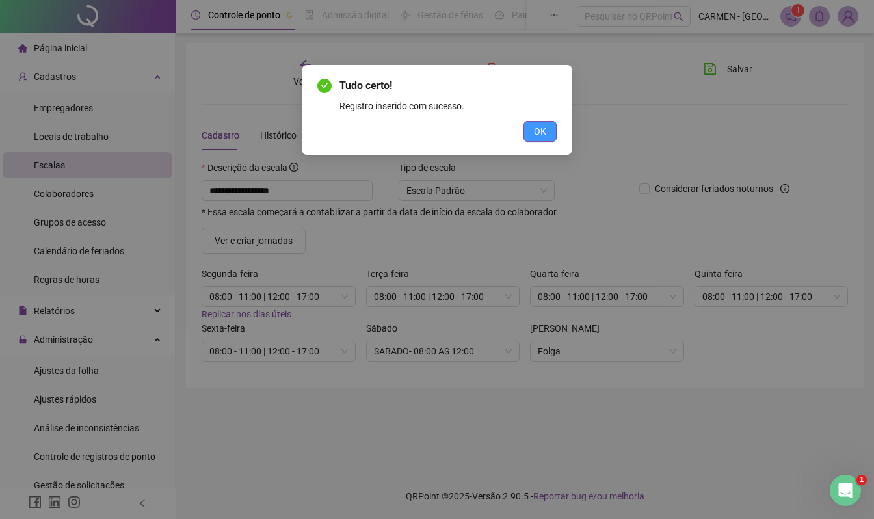
click at [546, 133] on button "OK" at bounding box center [540, 131] width 33 height 21
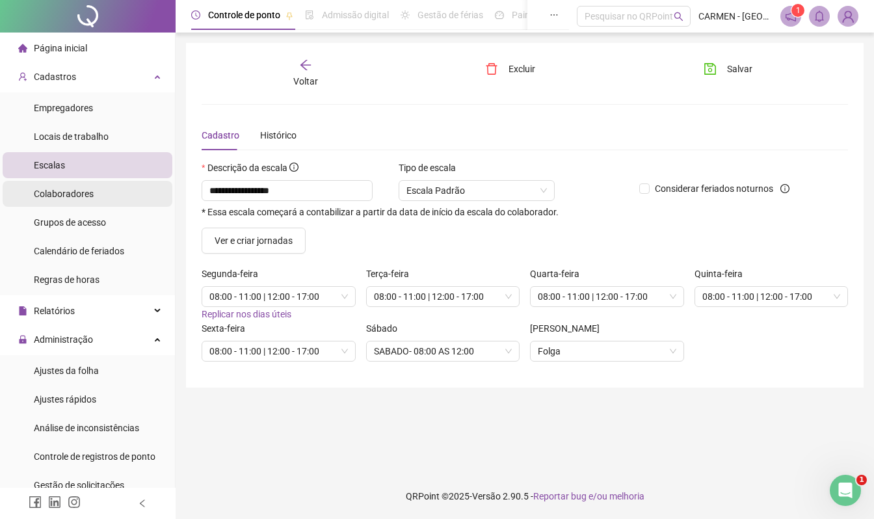
click at [81, 195] on span "Colaboradores" at bounding box center [64, 194] width 60 height 10
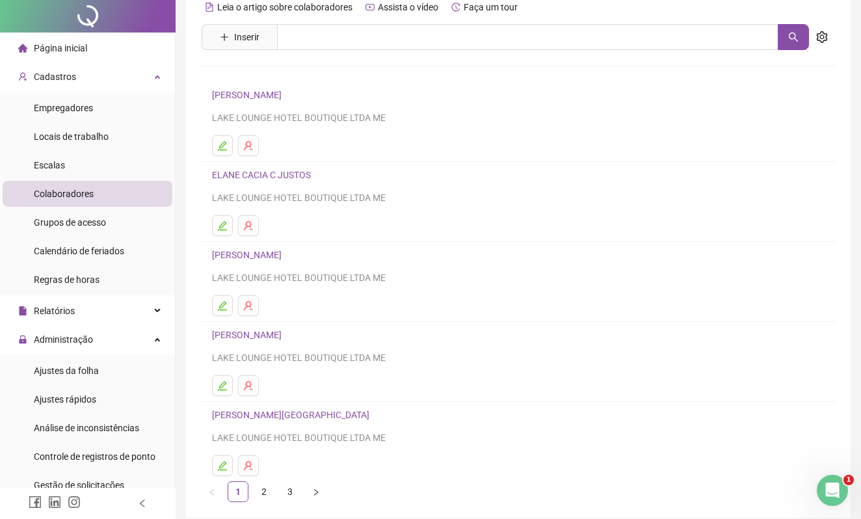
scroll to position [113, 0]
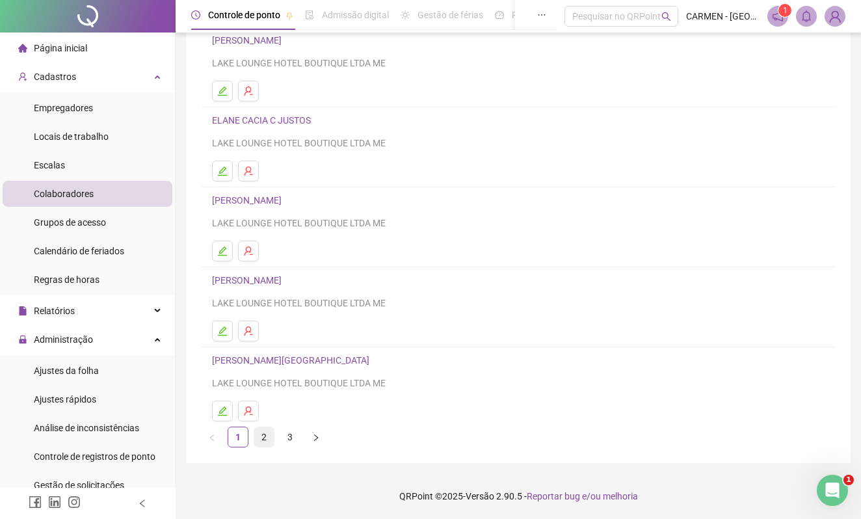
click at [263, 437] on link "2" at bounding box center [264, 437] width 20 height 20
click at [289, 440] on link "3" at bounding box center [290, 437] width 20 height 20
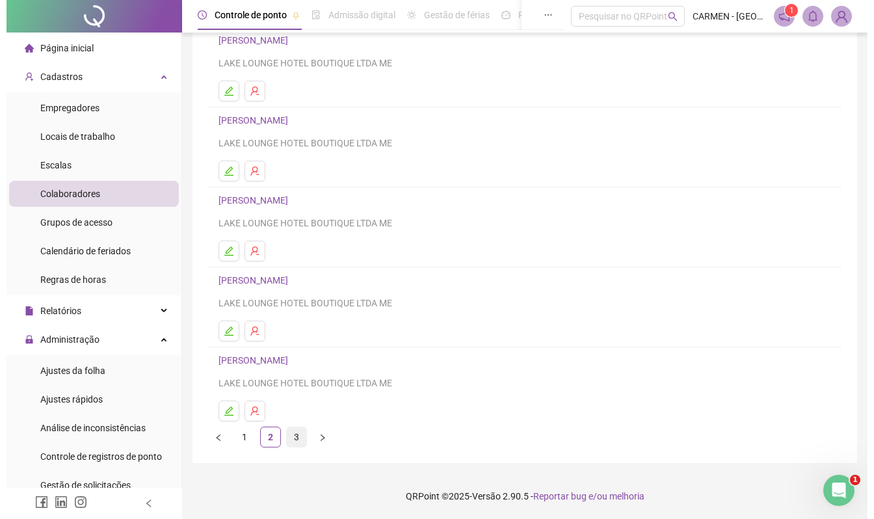
scroll to position [0, 0]
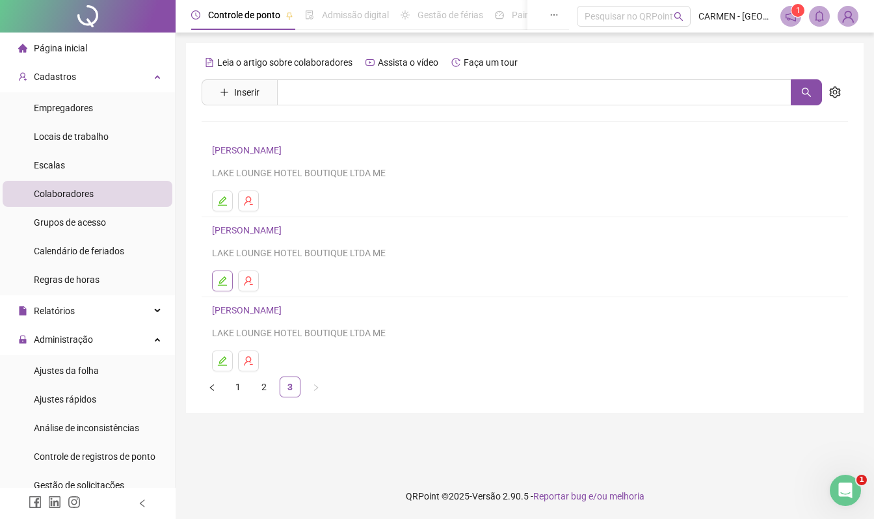
click at [220, 284] on icon "edit" at bounding box center [222, 281] width 10 height 10
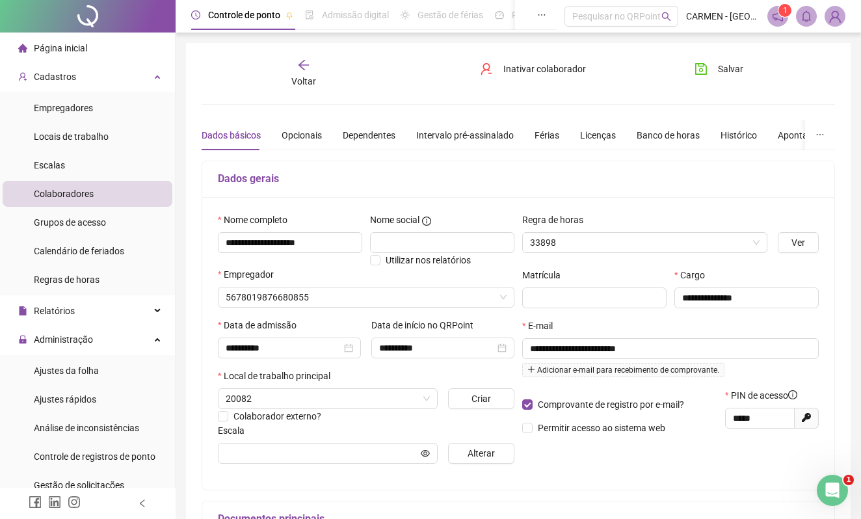
type input "**********"
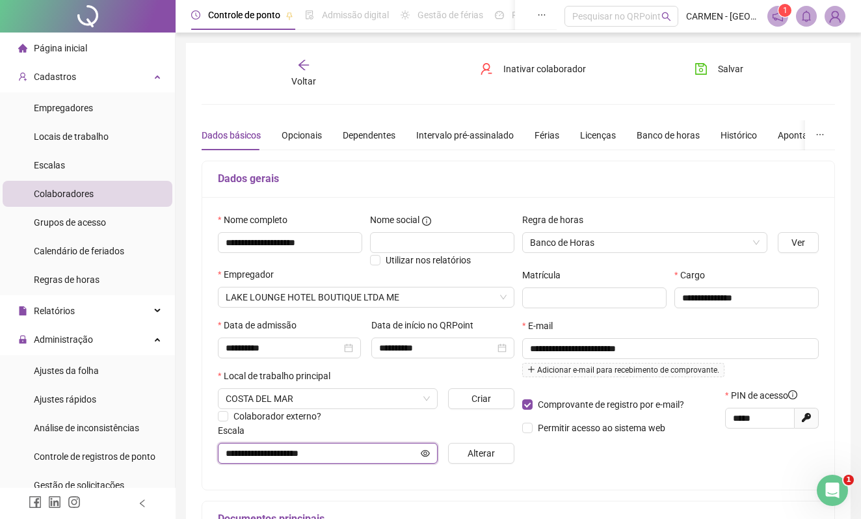
click at [424, 456] on icon "eye" at bounding box center [425, 453] width 9 height 9
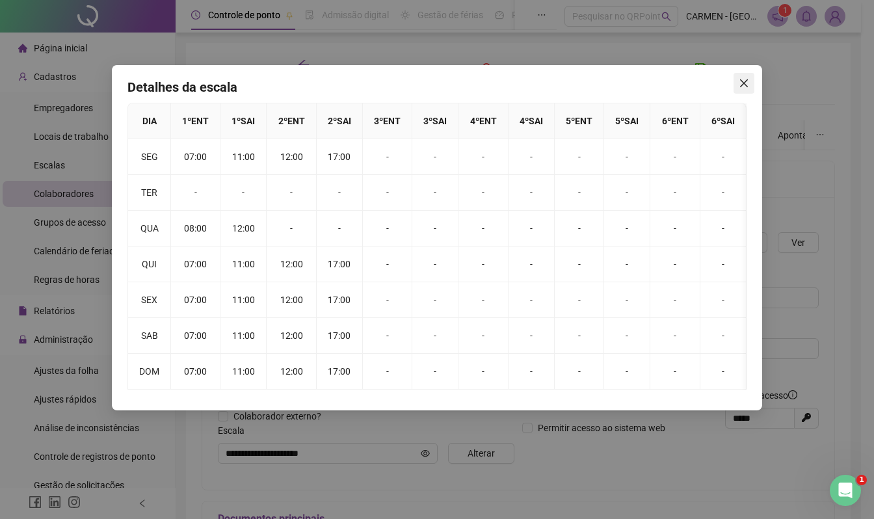
click at [740, 83] on icon "close" at bounding box center [744, 83] width 10 height 10
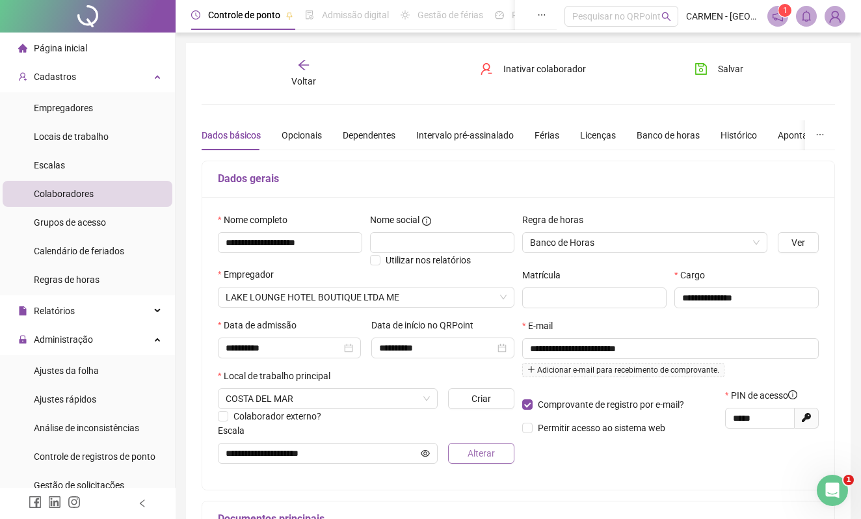
click at [479, 458] on span "Alterar" at bounding box center [481, 453] width 27 height 14
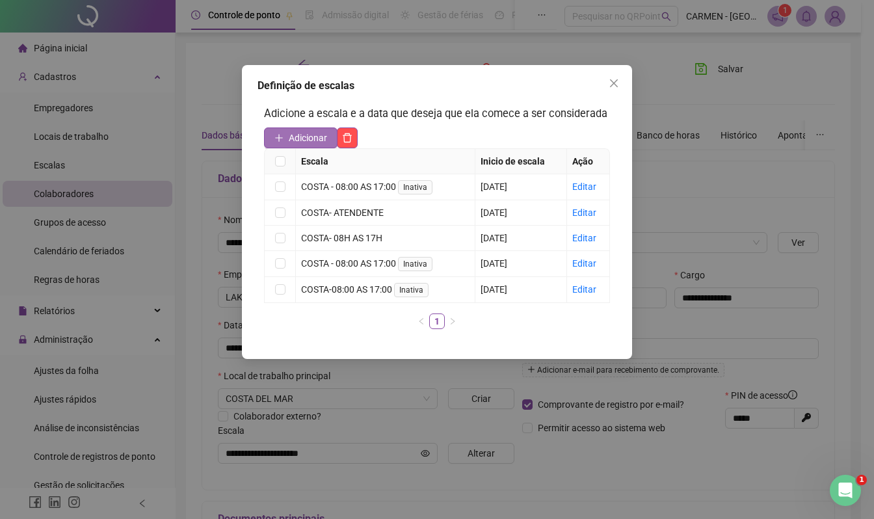
click at [308, 133] on span "Adicionar" at bounding box center [308, 138] width 38 height 14
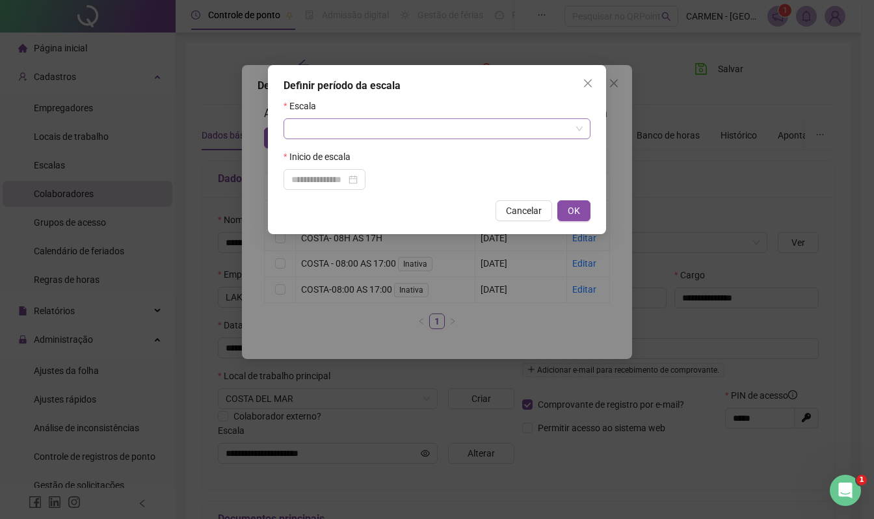
click at [315, 131] on input "search" at bounding box center [431, 129] width 280 height 20
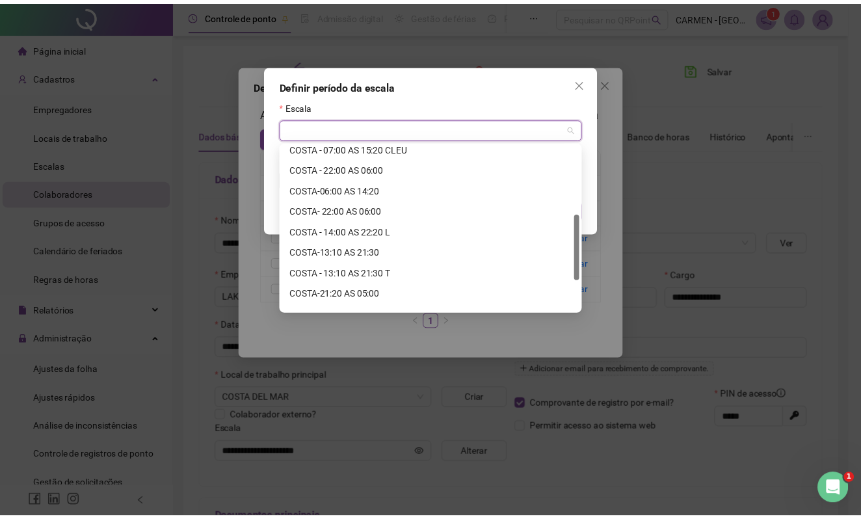
scroll to position [250, 0]
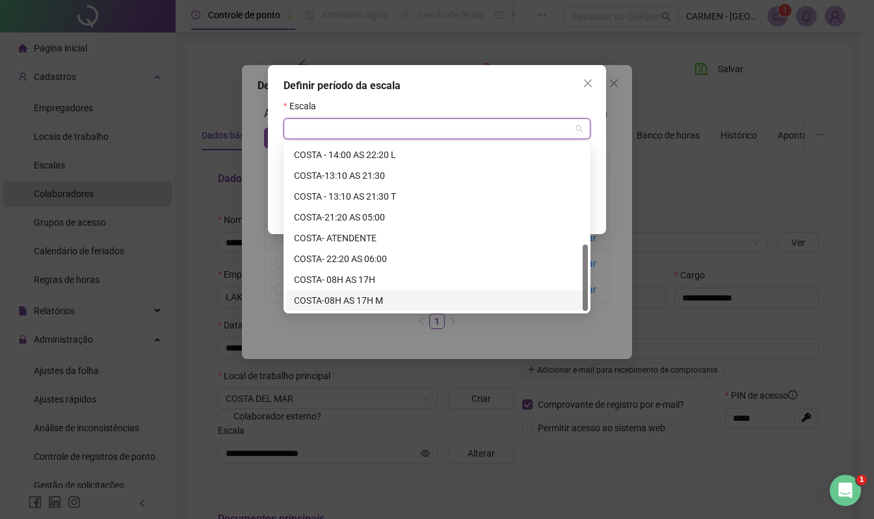
click at [349, 299] on div "COSTA-08H AS 17H M" at bounding box center [437, 300] width 286 height 14
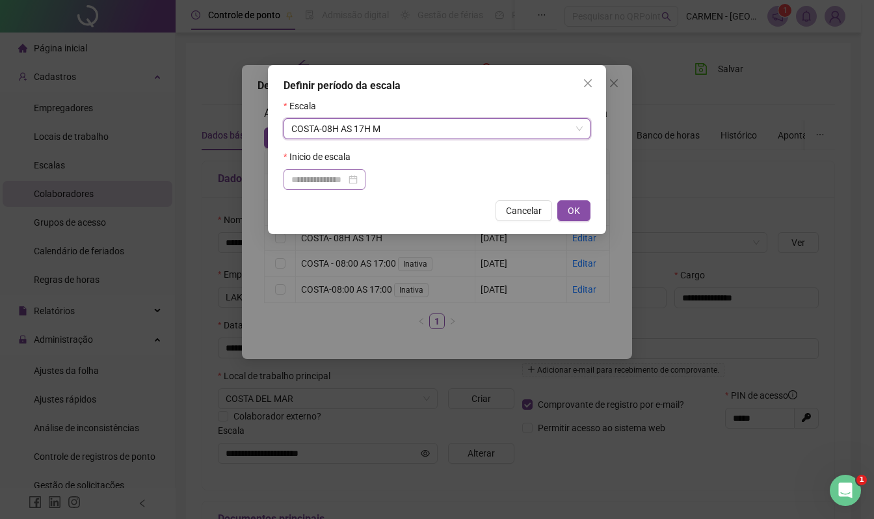
click at [358, 180] on div at bounding box center [324, 179] width 66 height 14
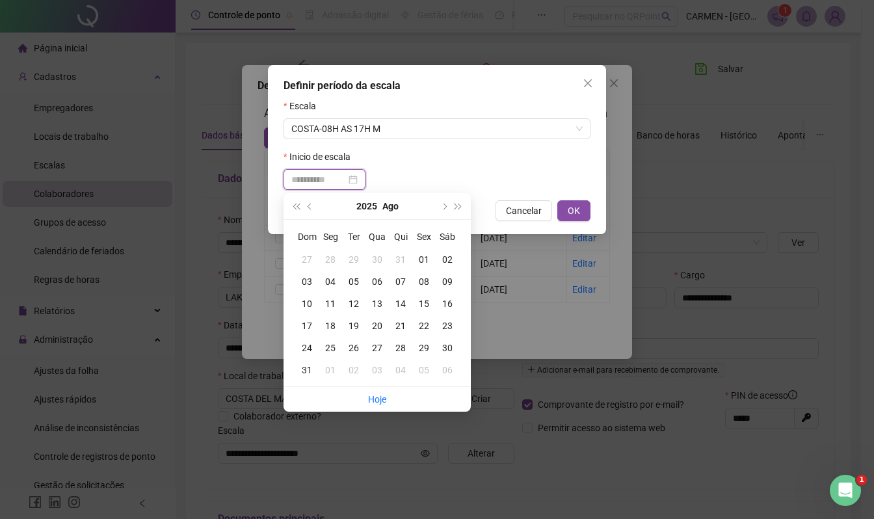
type input "**********"
click at [428, 258] on div "01" at bounding box center [423, 259] width 23 height 14
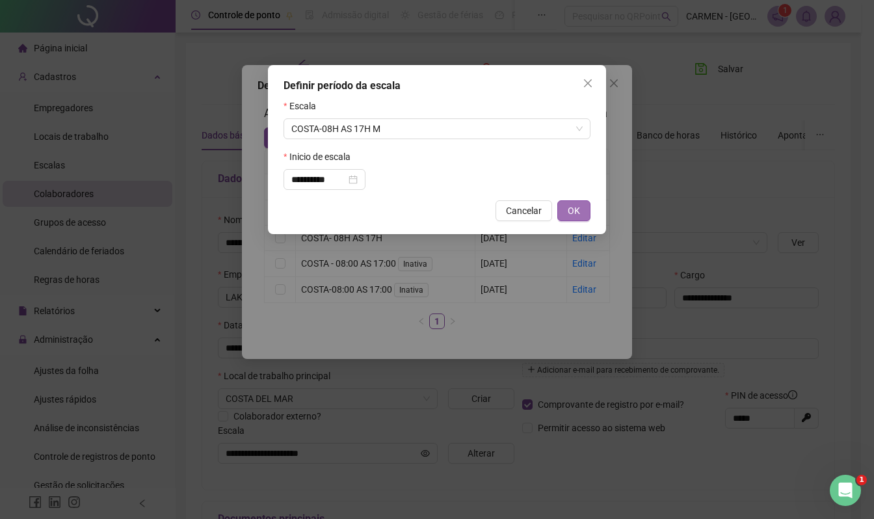
click at [581, 212] on button "OK" at bounding box center [574, 210] width 33 height 21
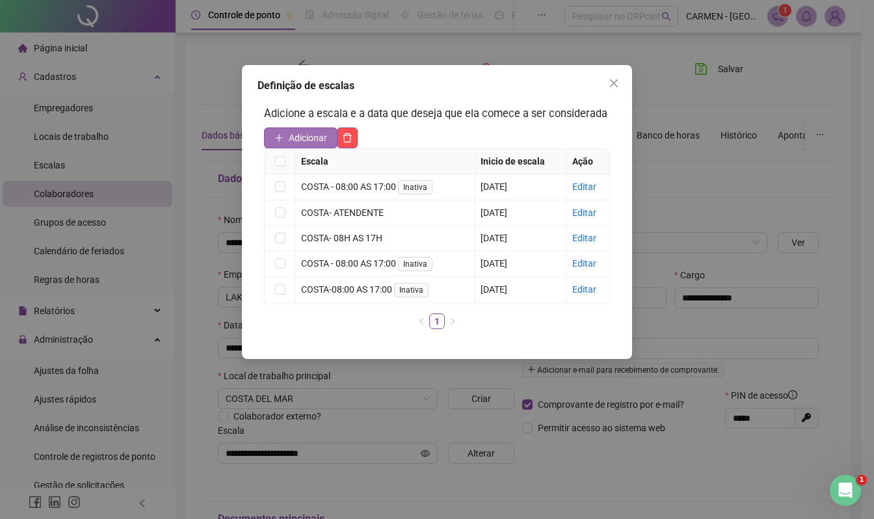
click at [314, 144] on span "Adicionar" at bounding box center [308, 138] width 38 height 14
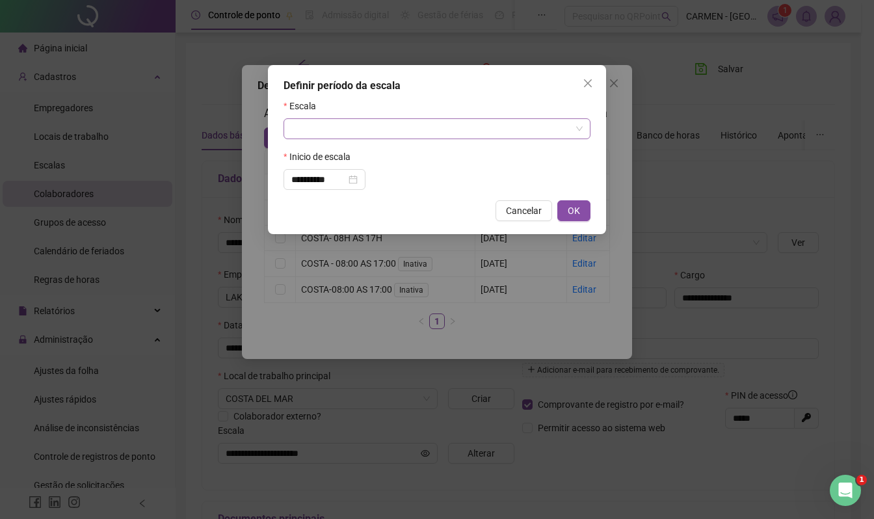
click at [321, 130] on input "search" at bounding box center [431, 129] width 280 height 20
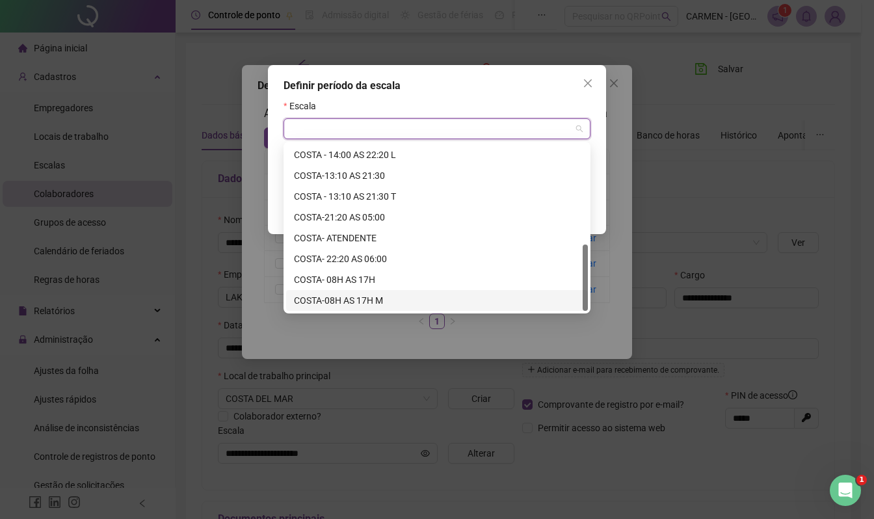
click at [342, 301] on div "COSTA-08H AS 17H M" at bounding box center [437, 300] width 286 height 14
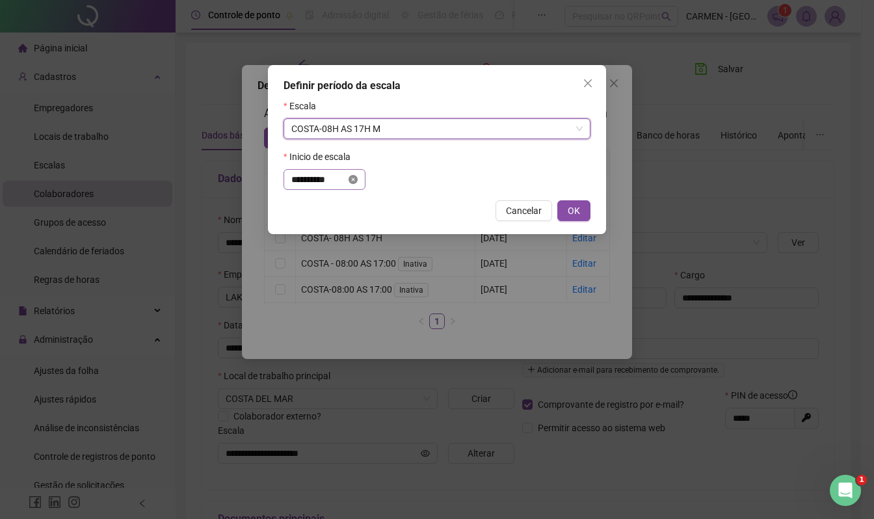
click at [358, 178] on icon "close-circle" at bounding box center [353, 179] width 9 height 9
click at [358, 178] on div at bounding box center [324, 179] width 66 height 14
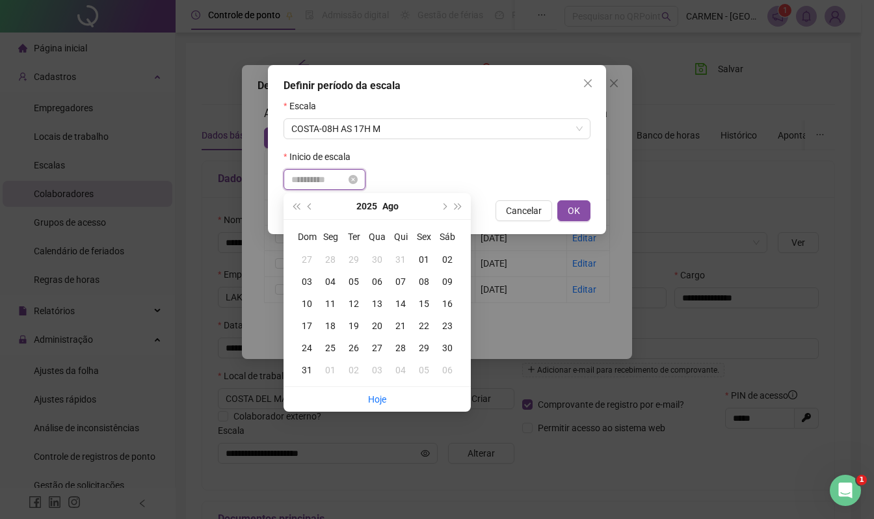
type input "**********"
click at [427, 324] on div "22" at bounding box center [423, 326] width 23 height 14
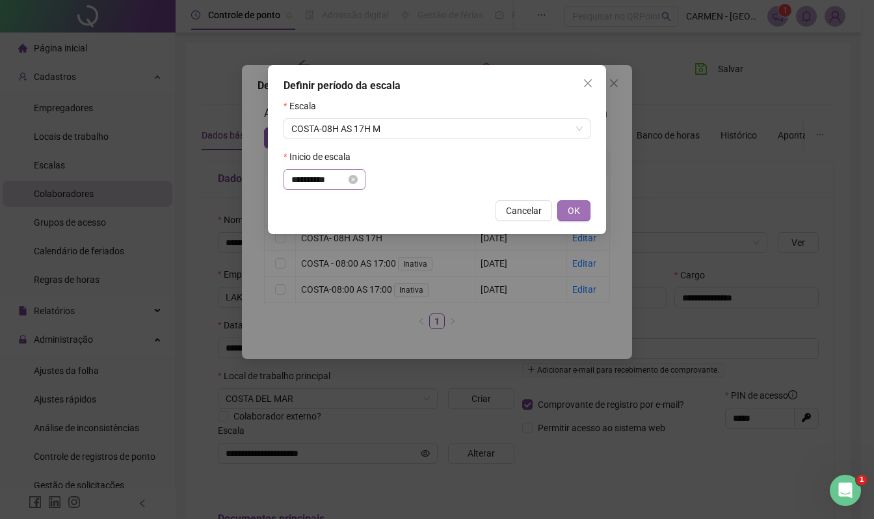
click at [578, 211] on span "OK" at bounding box center [574, 211] width 12 height 14
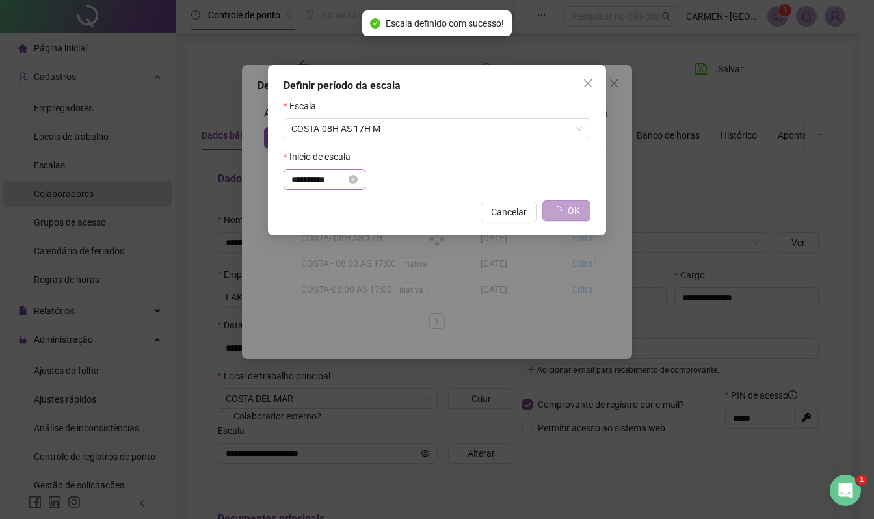
type input "**********"
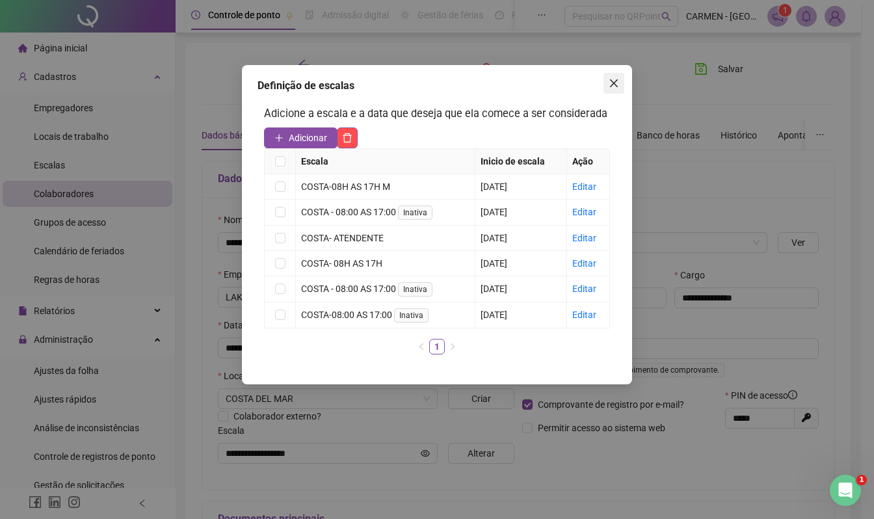
click at [612, 81] on icon "close" at bounding box center [614, 83] width 10 height 10
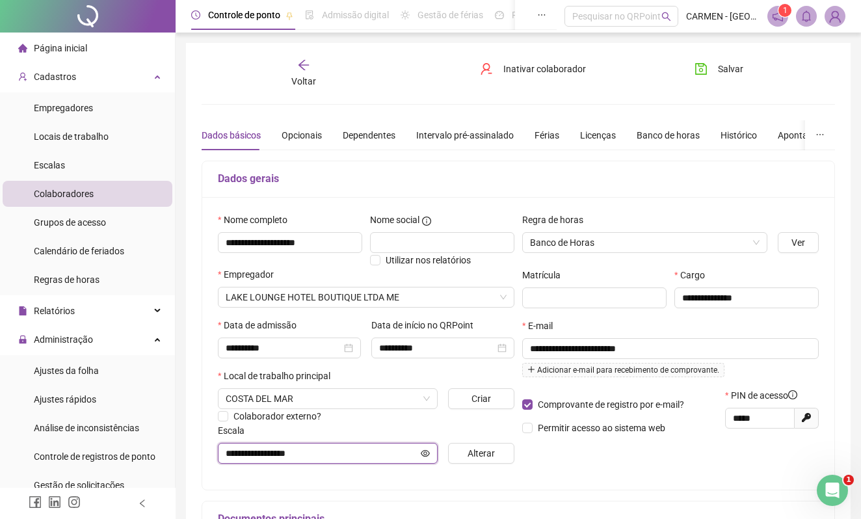
click at [425, 454] on icon "eye" at bounding box center [425, 453] width 9 height 9
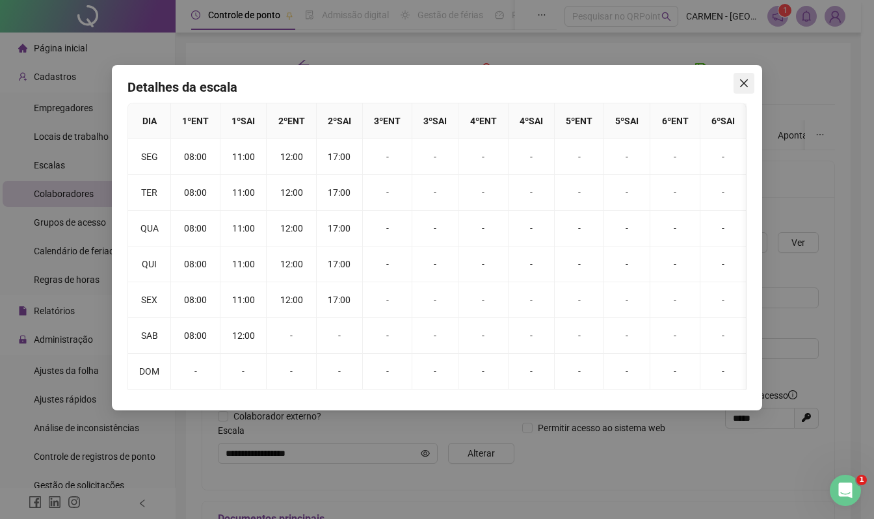
click at [739, 79] on icon "close" at bounding box center [744, 83] width 10 height 10
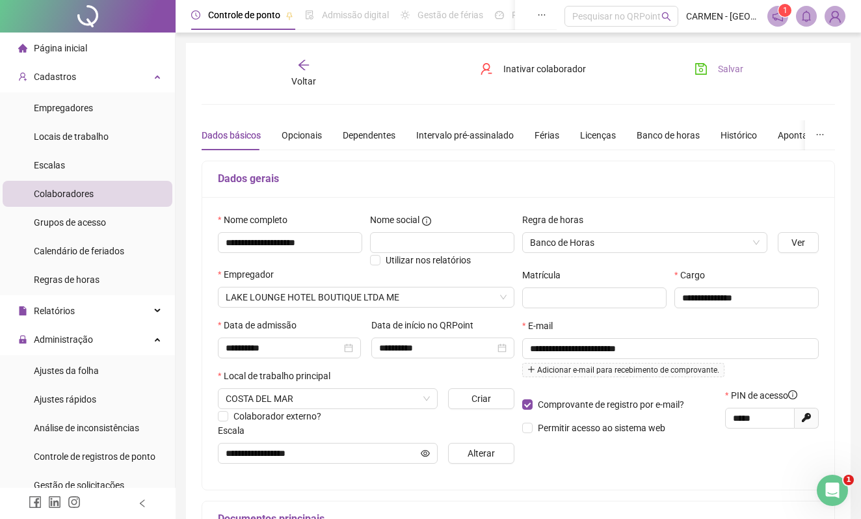
click at [729, 66] on span "Salvar" at bounding box center [730, 69] width 25 height 14
